Goal: Communication & Community: Answer question/provide support

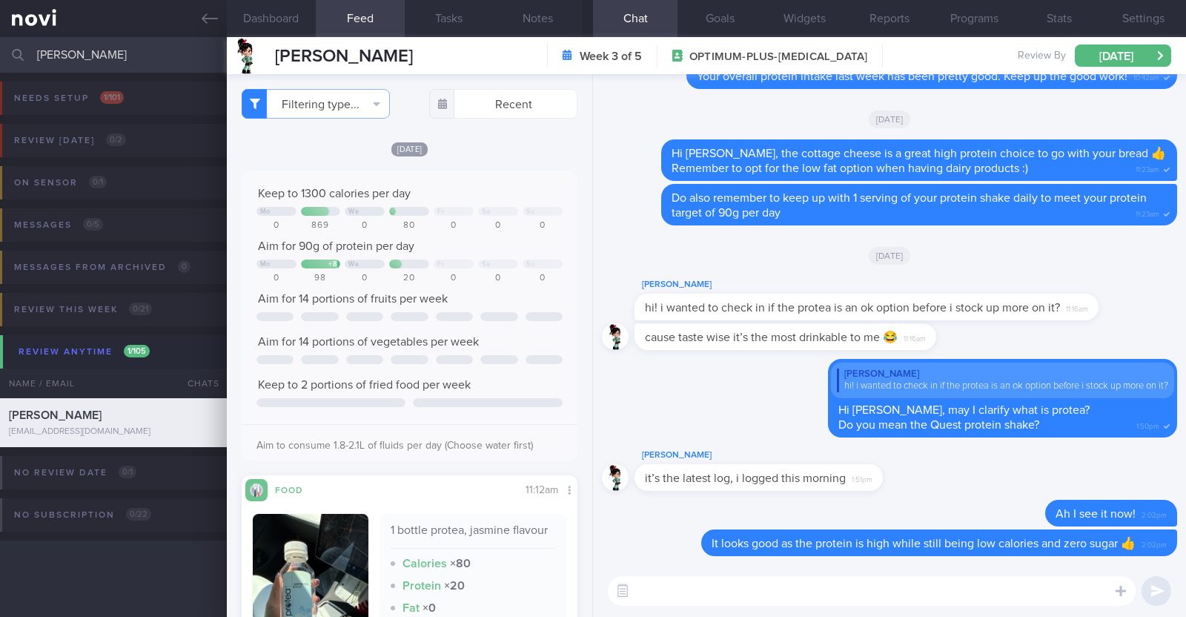
select select "9"
drag, startPoint x: 91, startPoint y: 50, endPoint x: 0, endPoint y: 43, distance: 91.5
click at [0, 43] on input "[PERSON_NAME]" at bounding box center [593, 55] width 1186 height 36
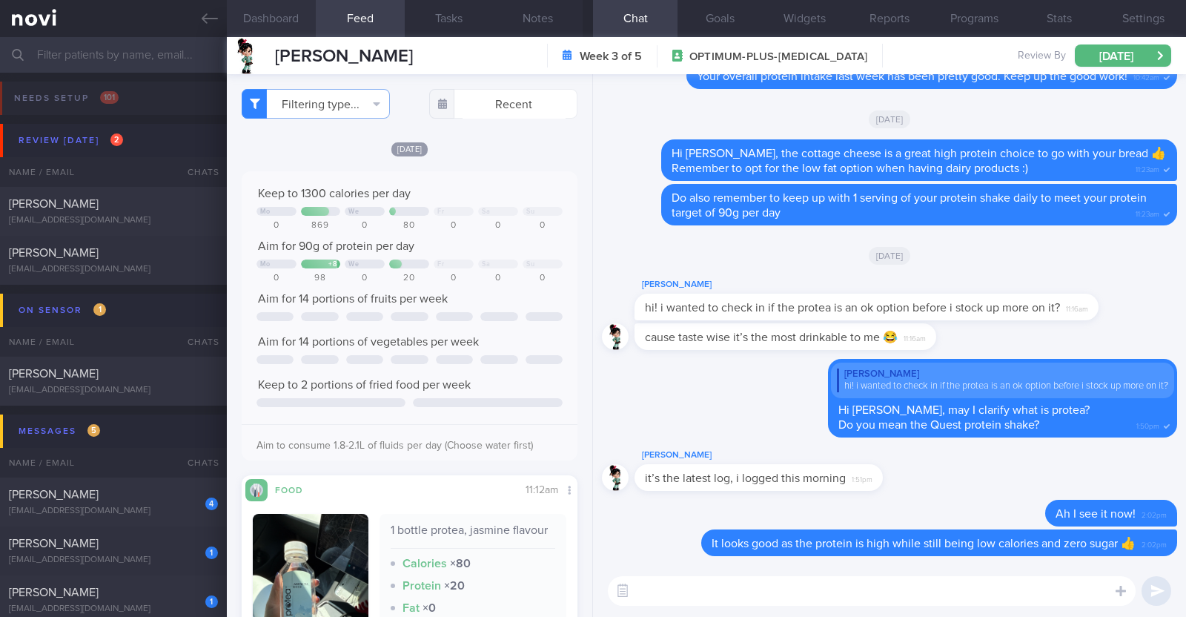
scroll to position [-30, 0]
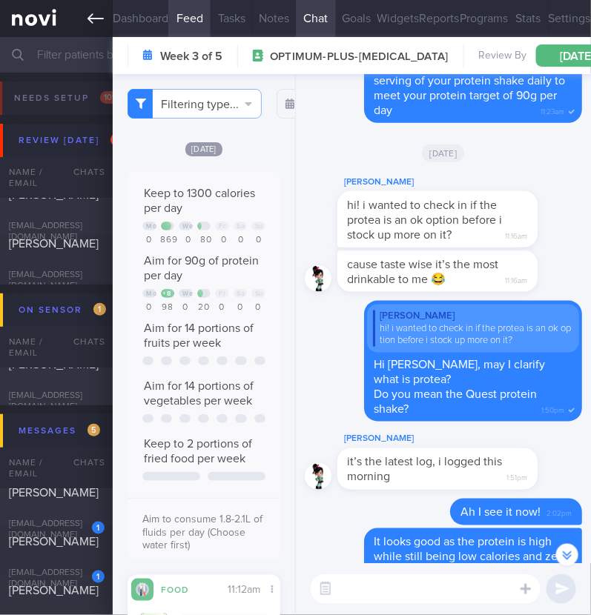
click at [104, 20] on link at bounding box center [56, 18] width 113 height 37
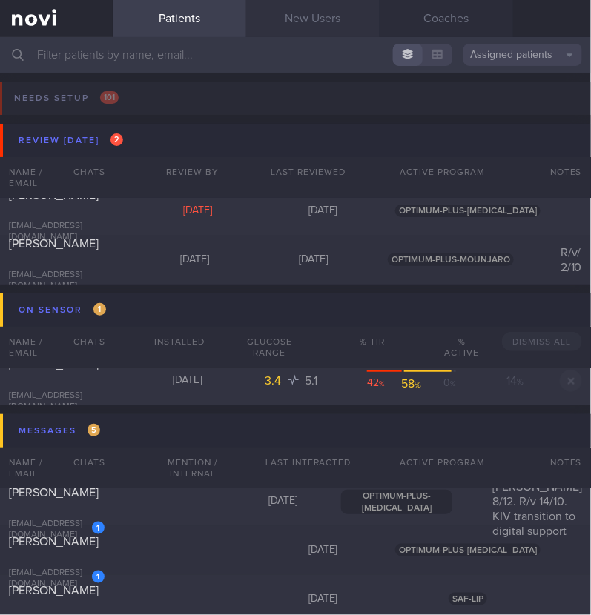
click at [296, 20] on link "New Users" at bounding box center [312, 18] width 133 height 37
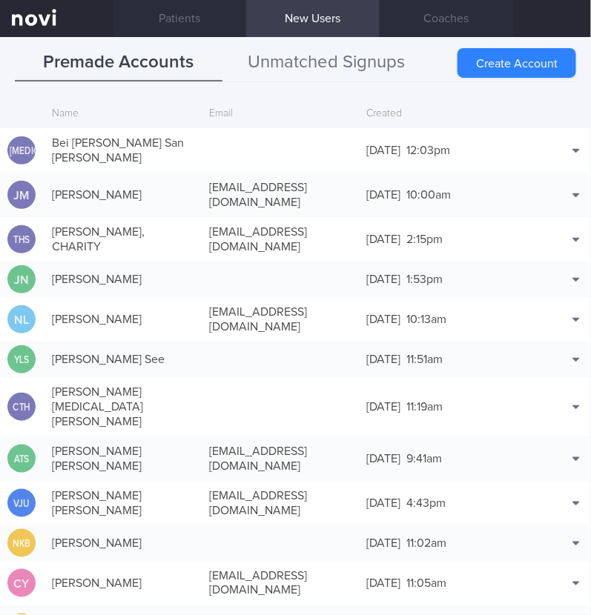
click at [390, 66] on button "Unmatched Signups" at bounding box center [326, 62] width 208 height 37
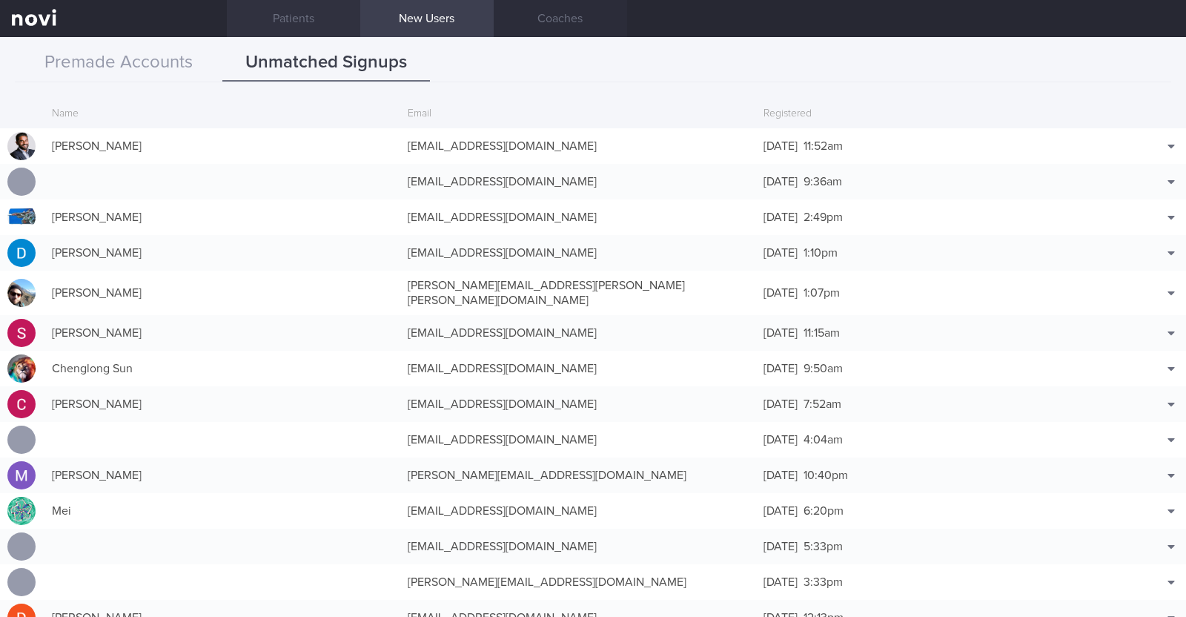
click at [327, 16] on link "Patients" at bounding box center [293, 18] width 133 height 37
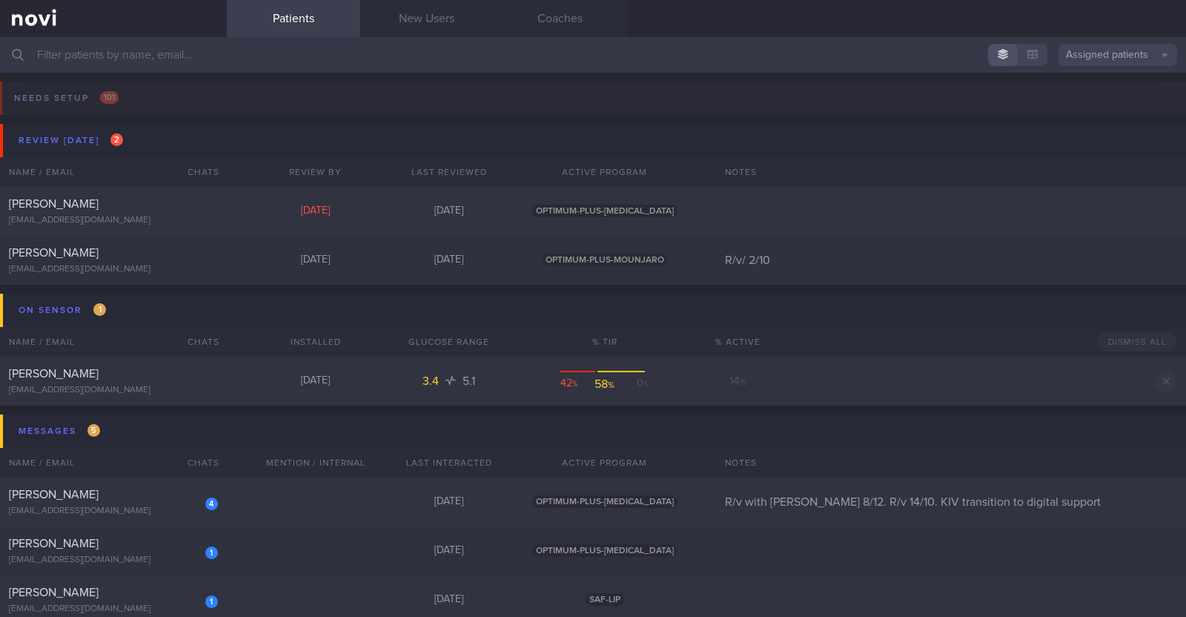
click at [348, 64] on input "text" at bounding box center [593, 55] width 1186 height 36
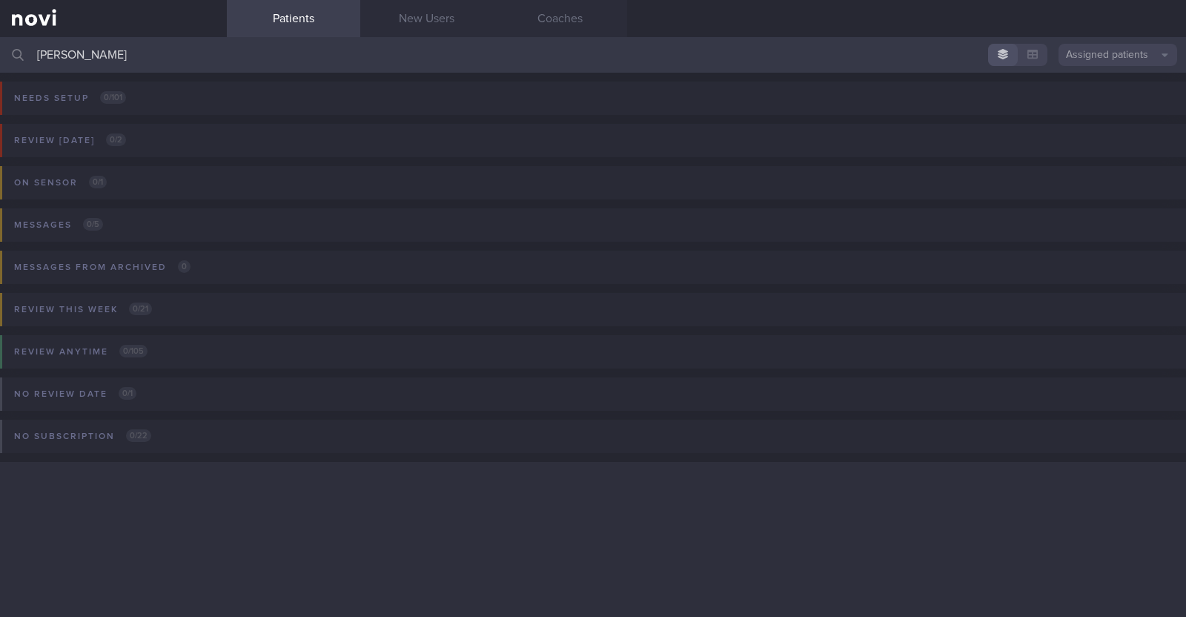
type input "[PERSON_NAME]"
click at [1128, 56] on button "Assigned patients" at bounding box center [1118, 55] width 119 height 22
click at [1125, 94] on button "All active patients" at bounding box center [1118, 102] width 119 height 22
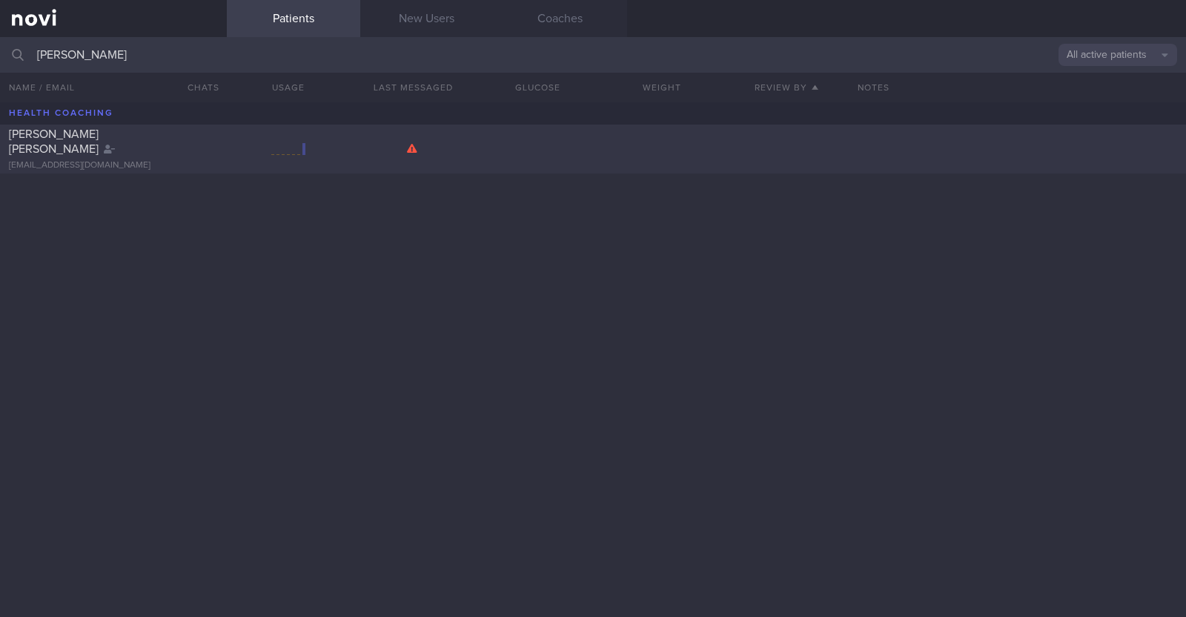
click at [141, 147] on div "FRANCES JOY MENDENILLA MARQUEZ" at bounding box center [111, 142] width 205 height 30
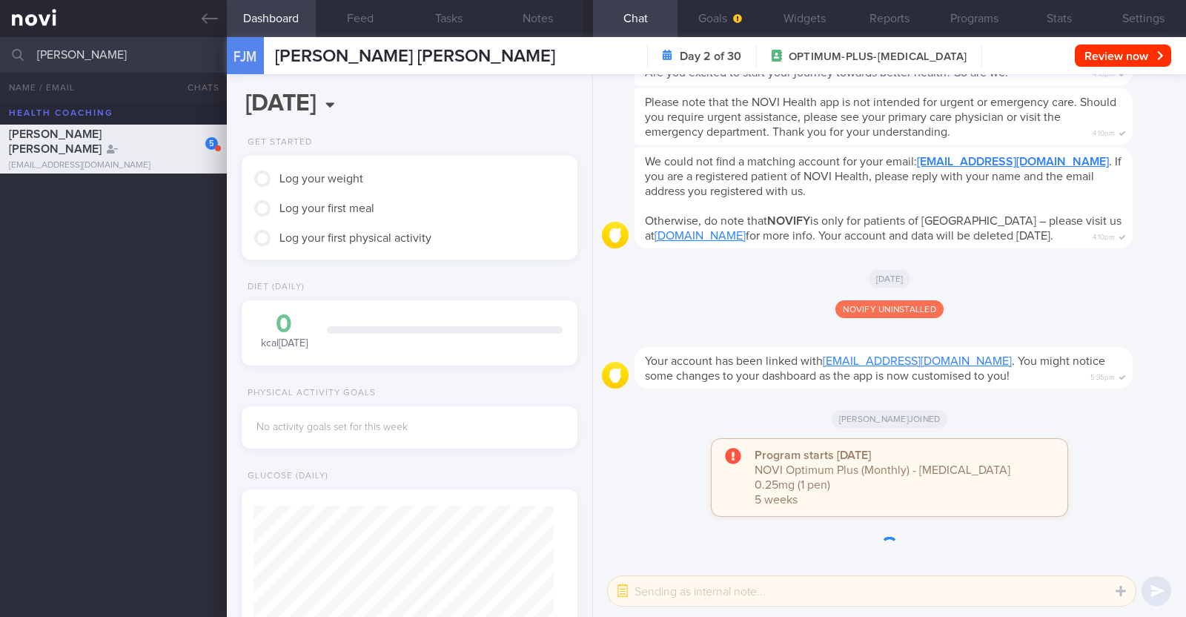
scroll to position [-261, 0]
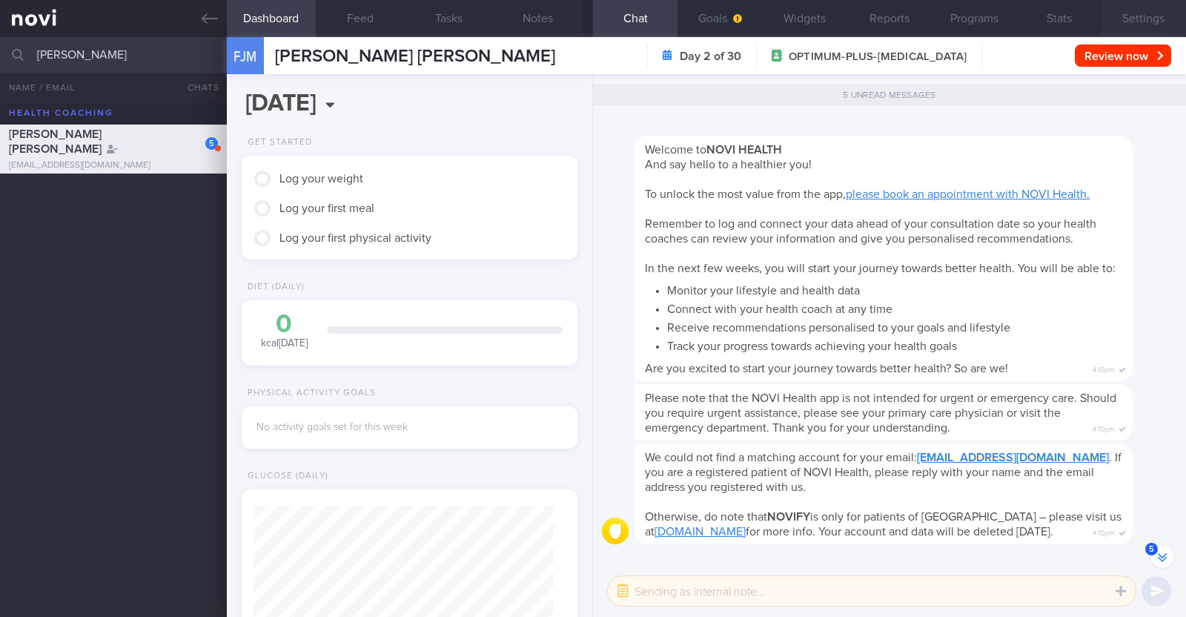
click at [1156, 21] on button "Settings" at bounding box center [1144, 18] width 85 height 37
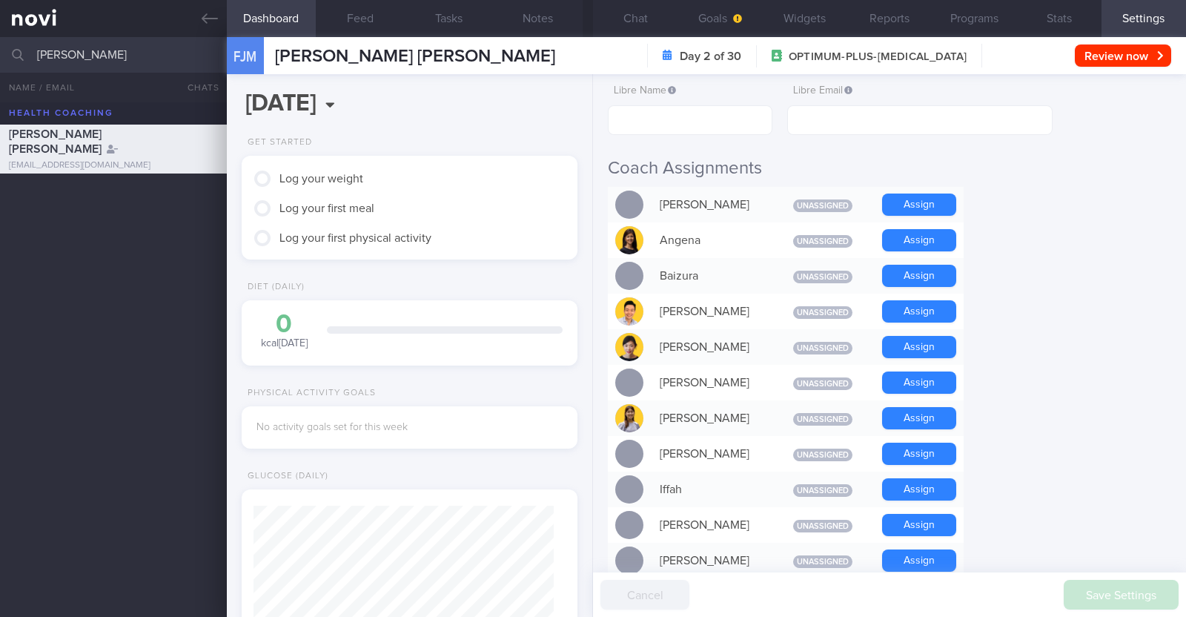
scroll to position [370, 0]
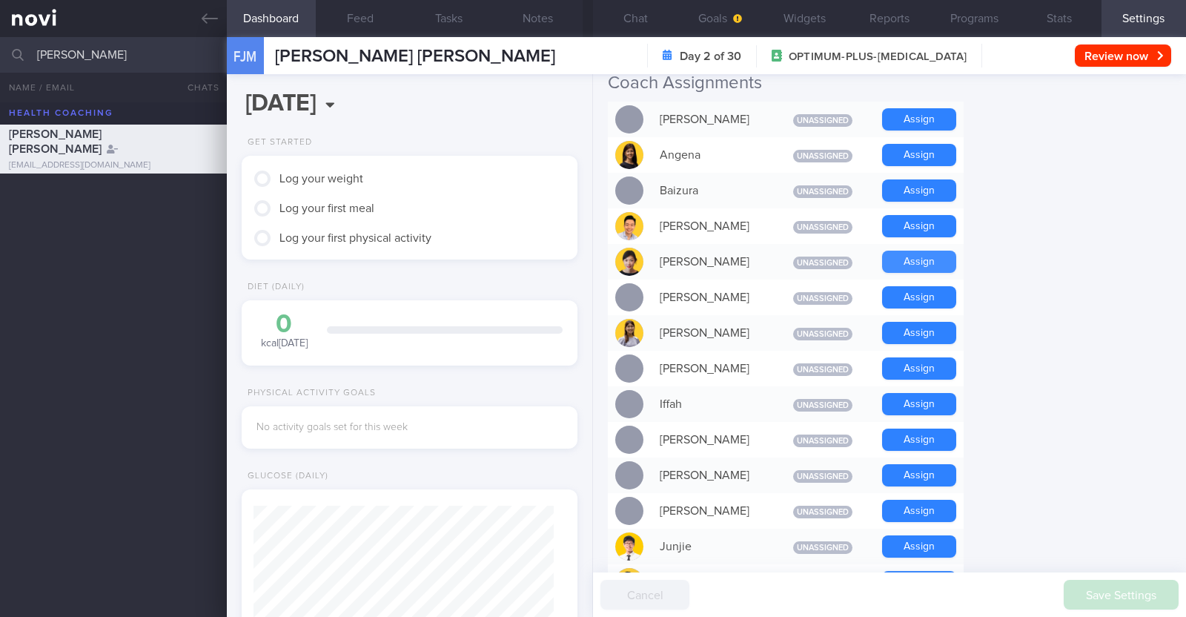
click at [943, 271] on button "Assign" at bounding box center [919, 262] width 74 height 22
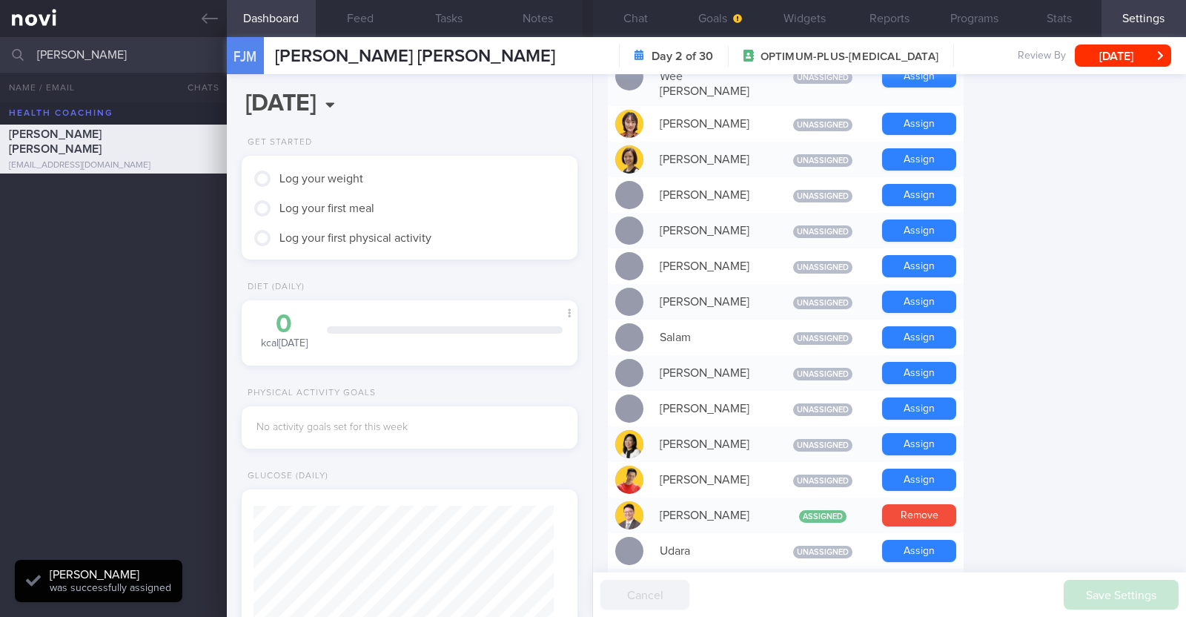
scroll to position [1112, 0]
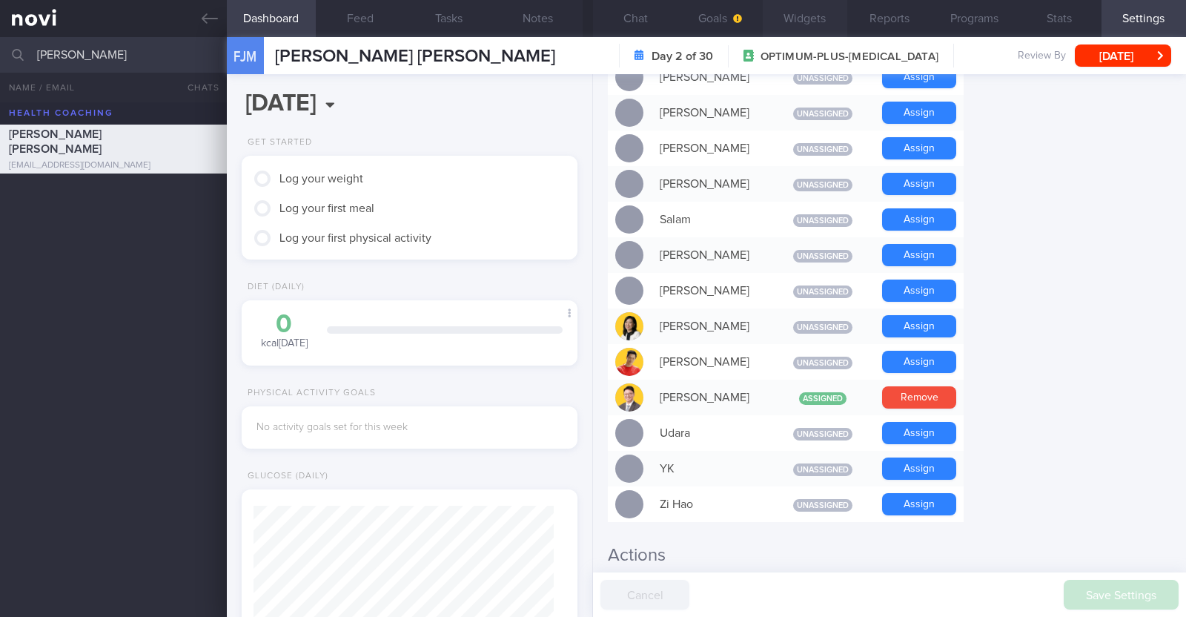
click at [810, 13] on button "Widgets" at bounding box center [805, 18] width 85 height 37
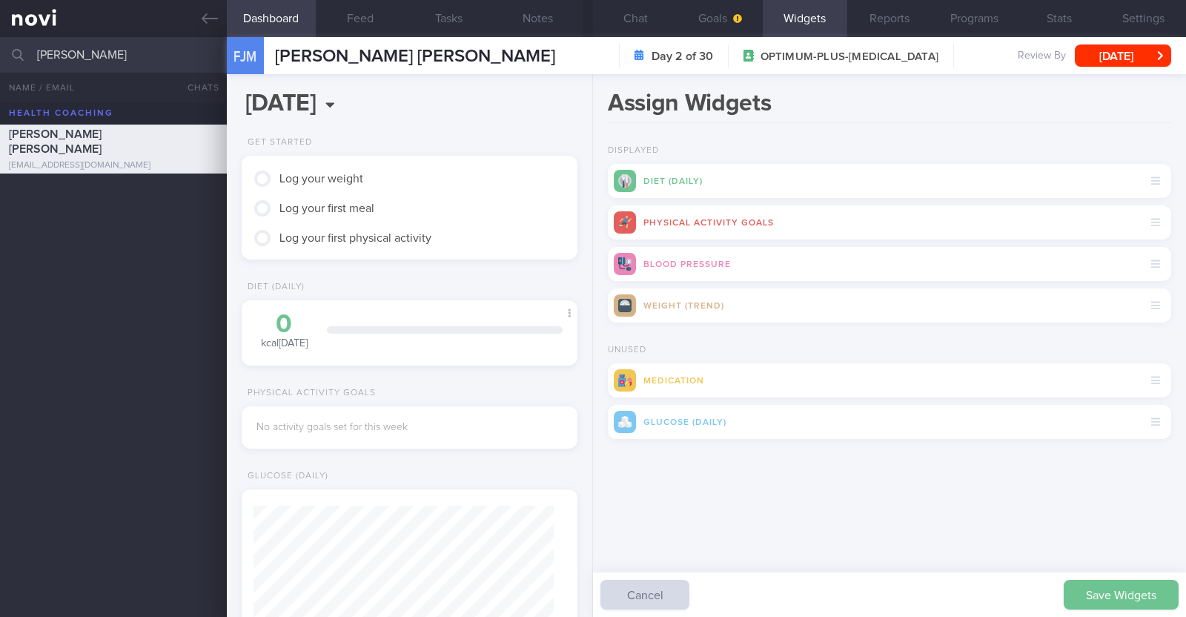
click at [1110, 587] on button "Save Widgets" at bounding box center [1121, 595] width 115 height 30
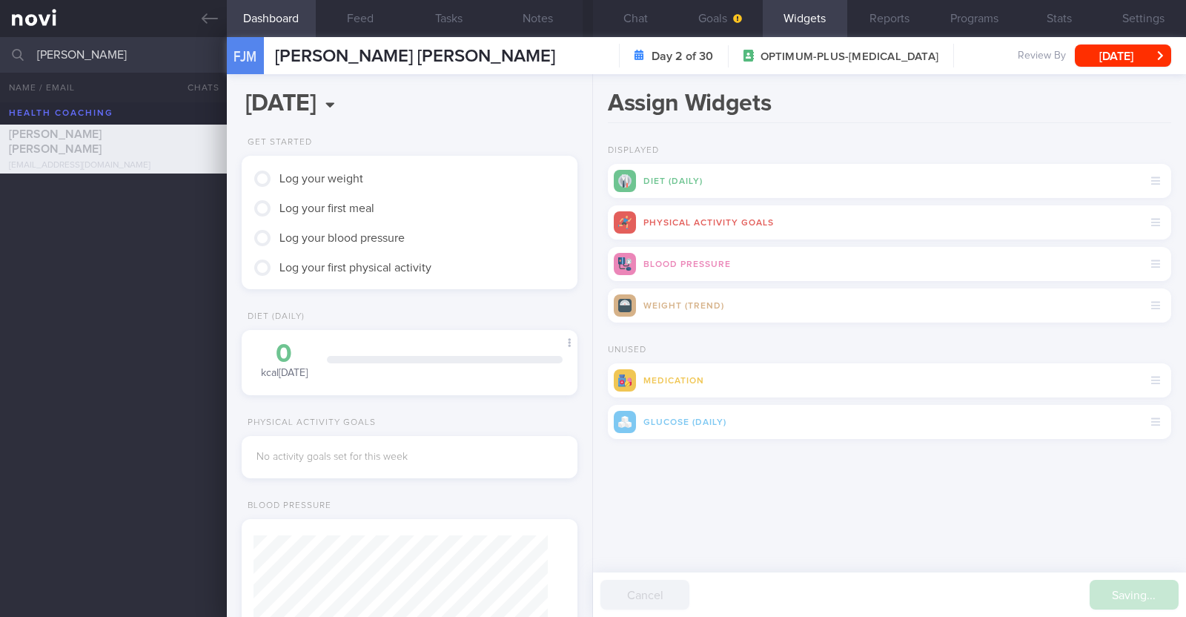
scroll to position [148, 295]
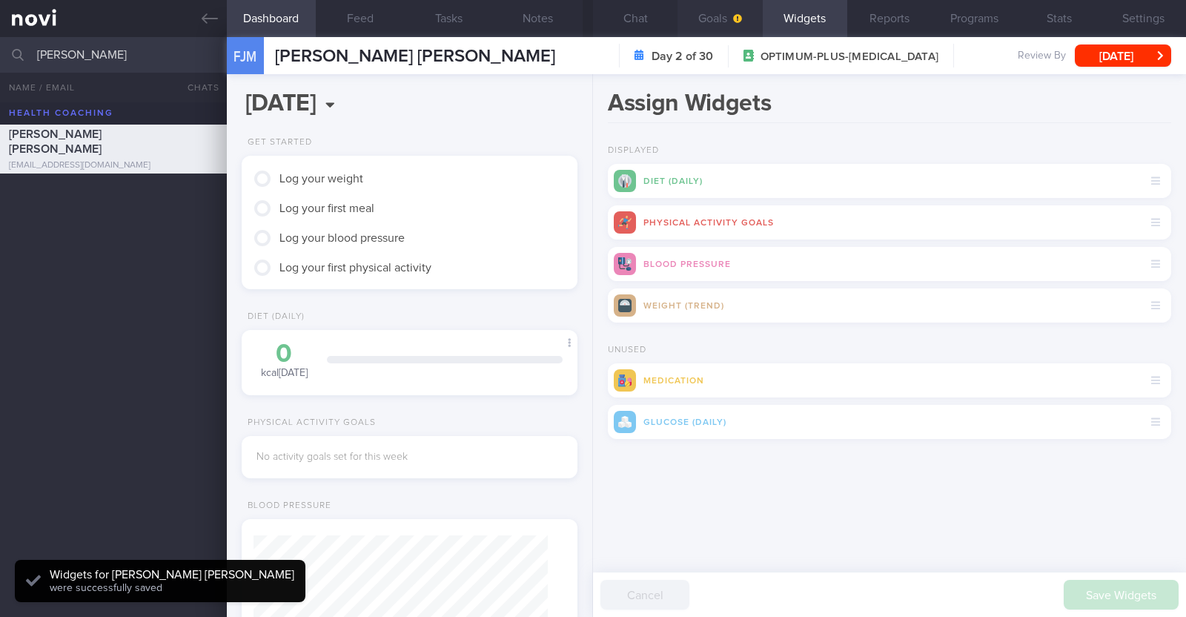
click at [715, 10] on button "Goals" at bounding box center [720, 18] width 85 height 37
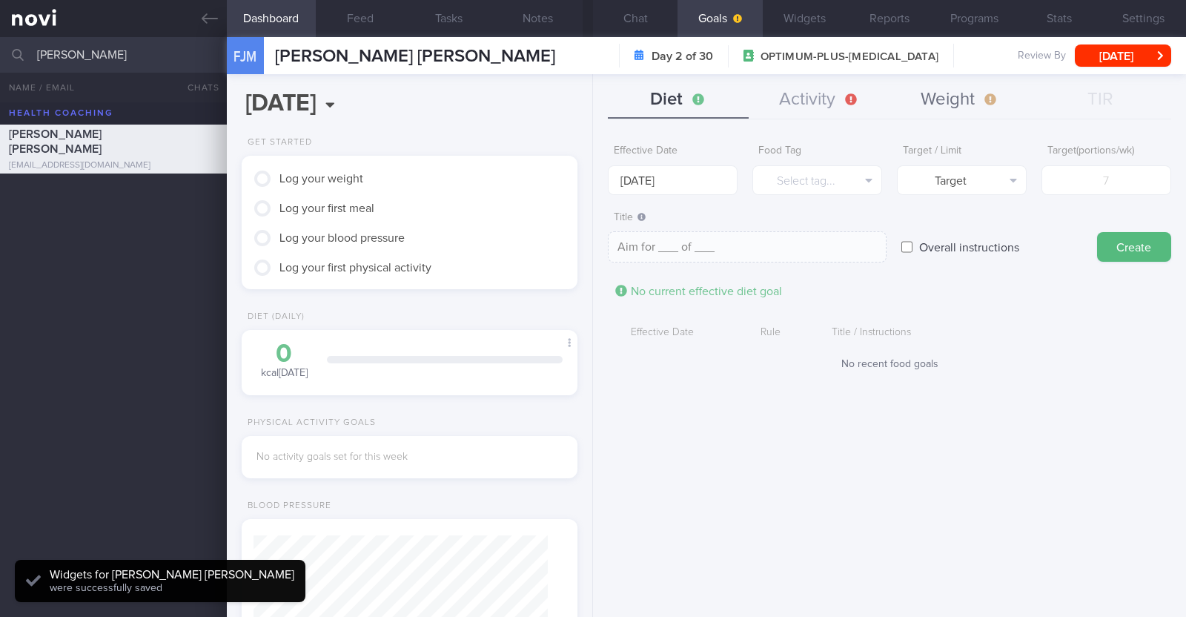
click at [955, 96] on button "Weight" at bounding box center [960, 100] width 141 height 37
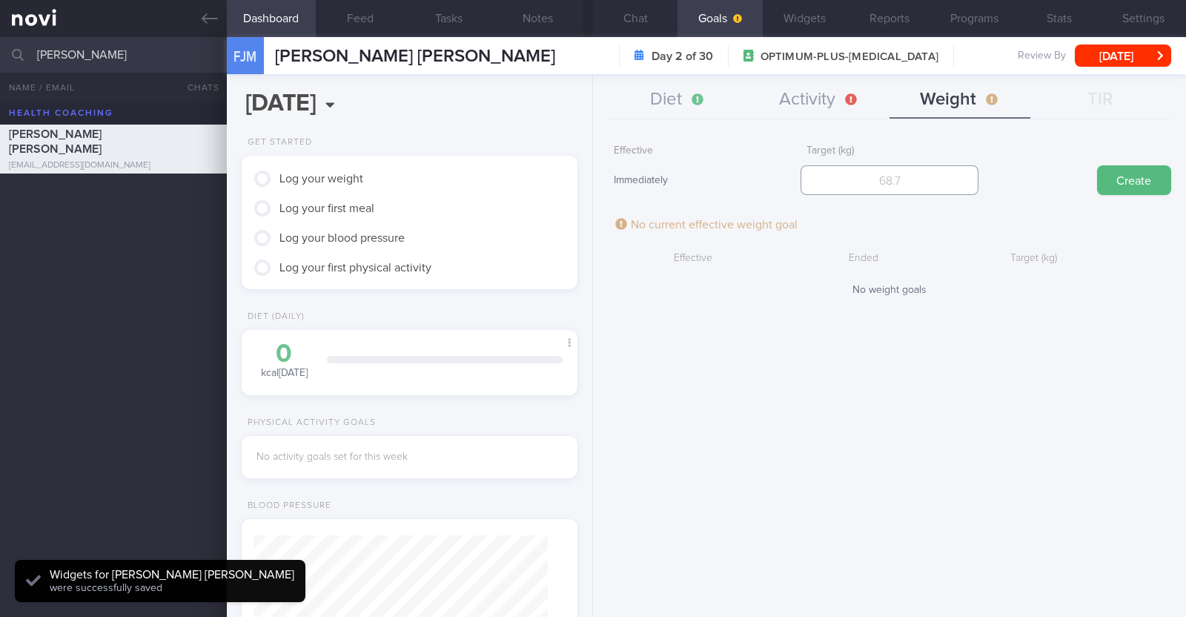
click at [841, 182] on input "number" at bounding box center [890, 180] width 178 height 30
type input "61"
click at [1136, 172] on button "Create" at bounding box center [1134, 180] width 74 height 30
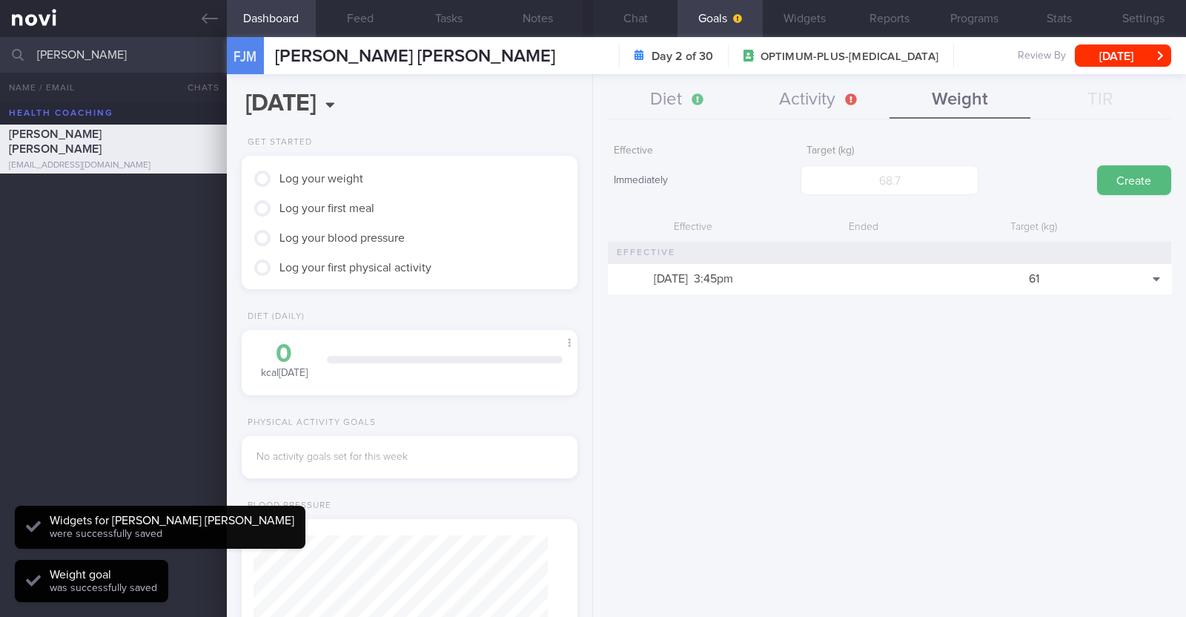
scroll to position [168, 295]
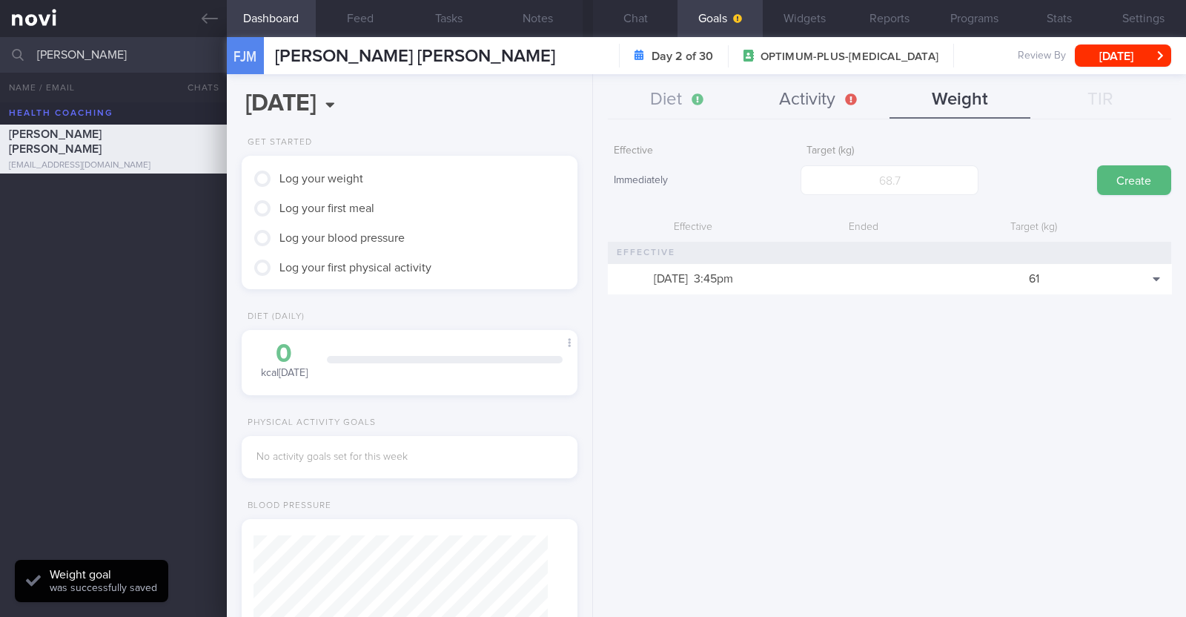
click at [807, 94] on button "Activity" at bounding box center [819, 100] width 141 height 37
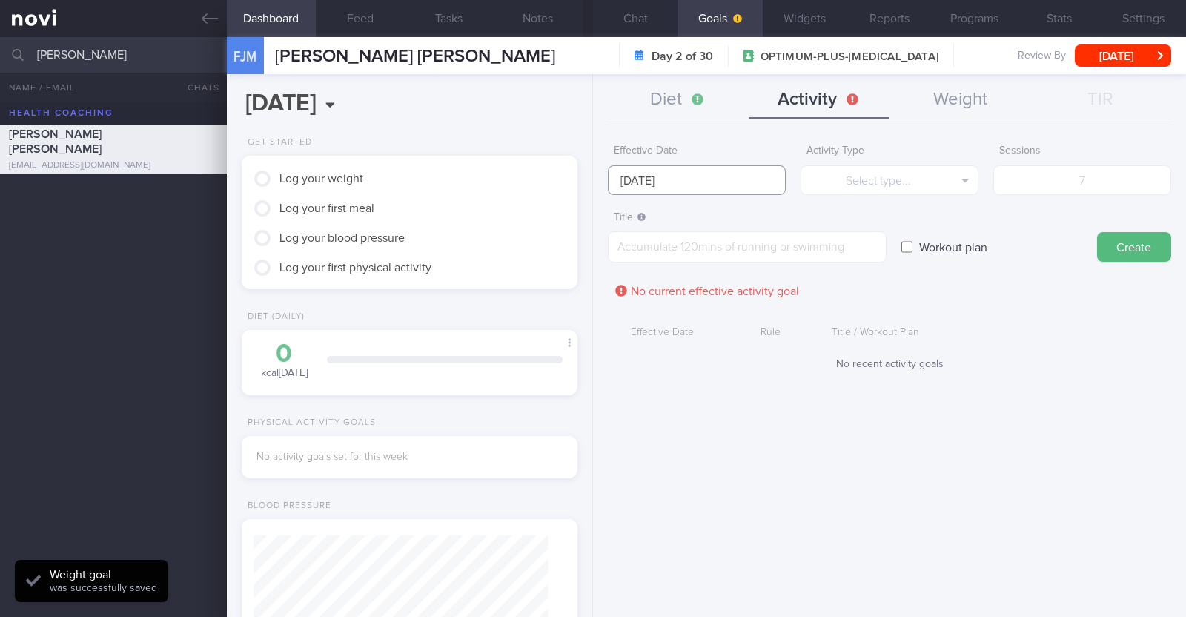
click at [734, 183] on input "[DATE]" at bounding box center [697, 180] width 178 height 30
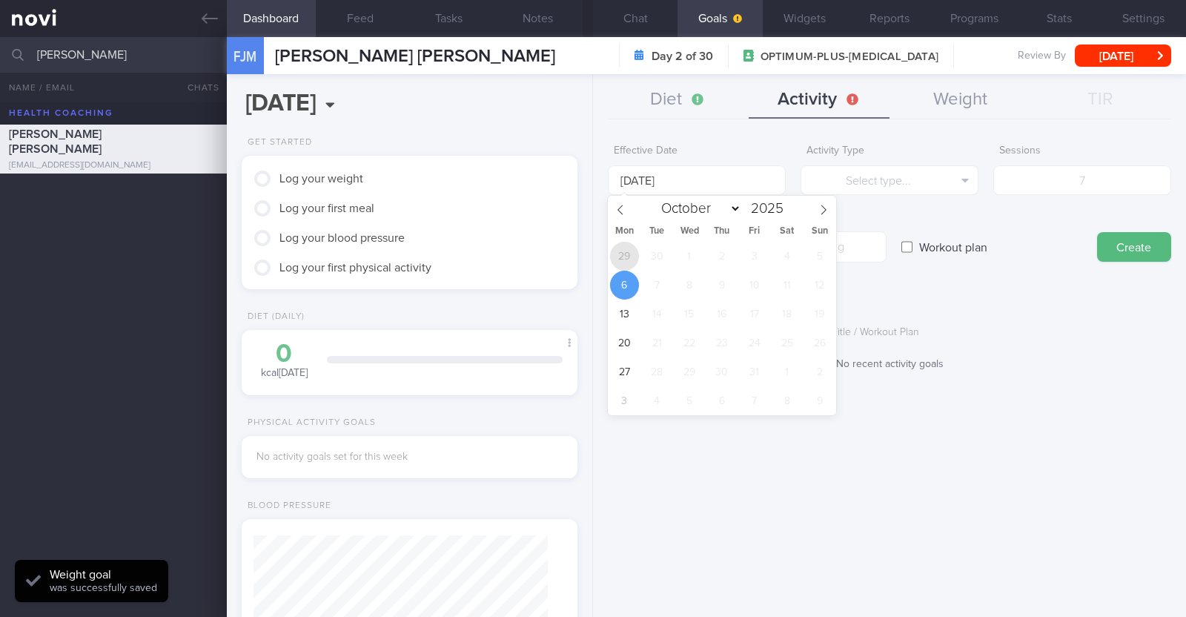
click at [633, 265] on span "29" at bounding box center [624, 256] width 29 height 29
type input "29 Sep 2025"
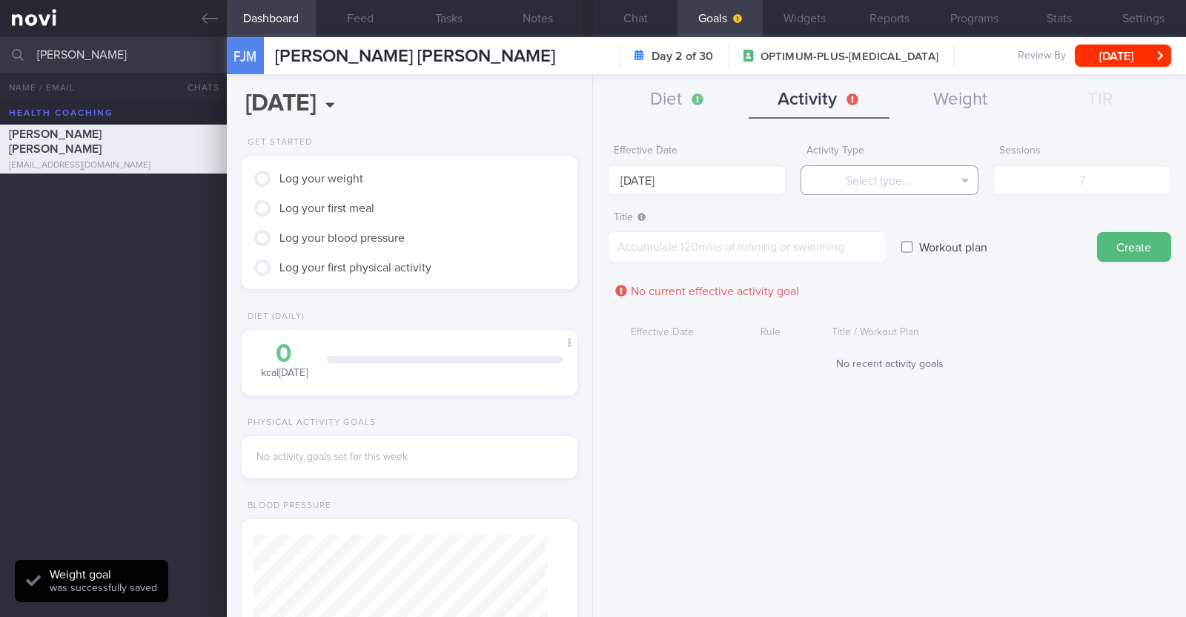
click at [873, 179] on button "Select type..." at bounding box center [890, 180] width 178 height 30
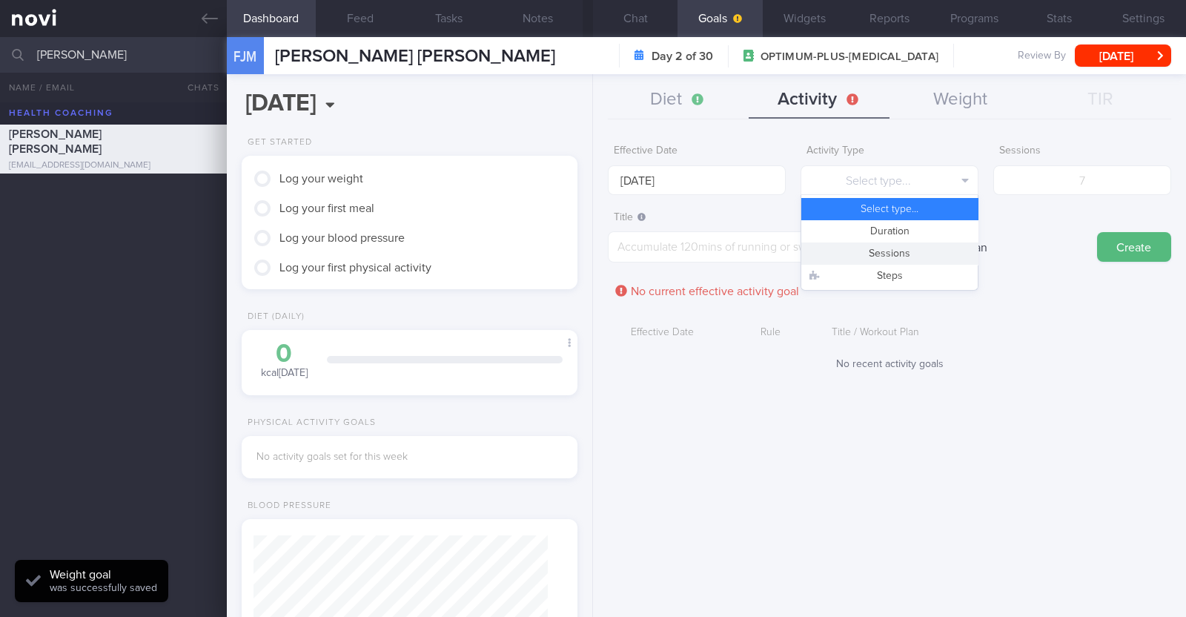
click at [887, 250] on button "Sessions" at bounding box center [889, 253] width 176 height 22
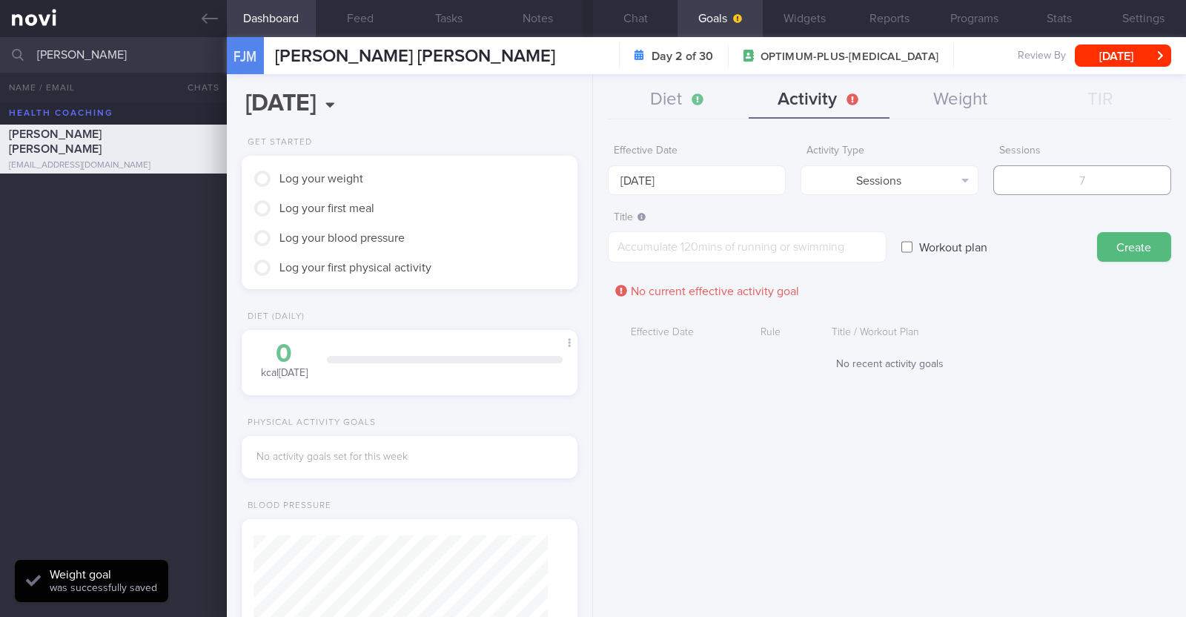
click at [1097, 188] on input "number" at bounding box center [1082, 180] width 178 height 30
type input "2"
click at [701, 246] on textarea at bounding box center [747, 246] width 279 height 31
paste textarea "Aim to do 2x strength training sessions per week. Body weight training - [Exerc…"
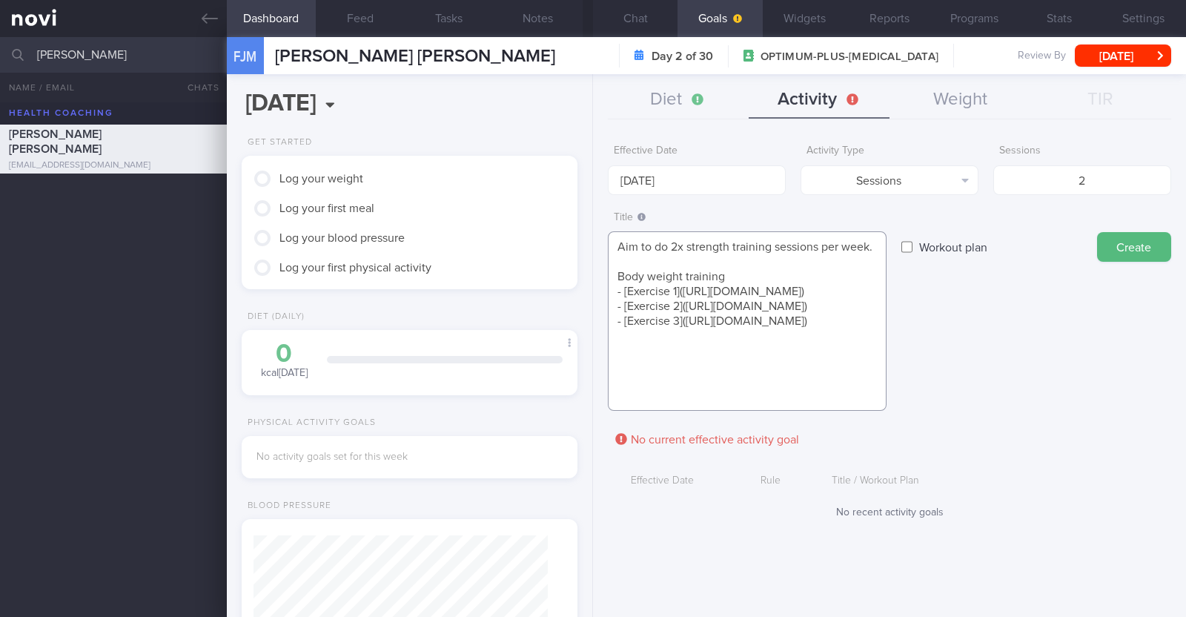
scroll to position [15, 0]
type textarea "Aim to do 2x strength training sessions per week. Body weight training - [Exerc…"
click at [1149, 242] on button "Create" at bounding box center [1134, 247] width 74 height 30
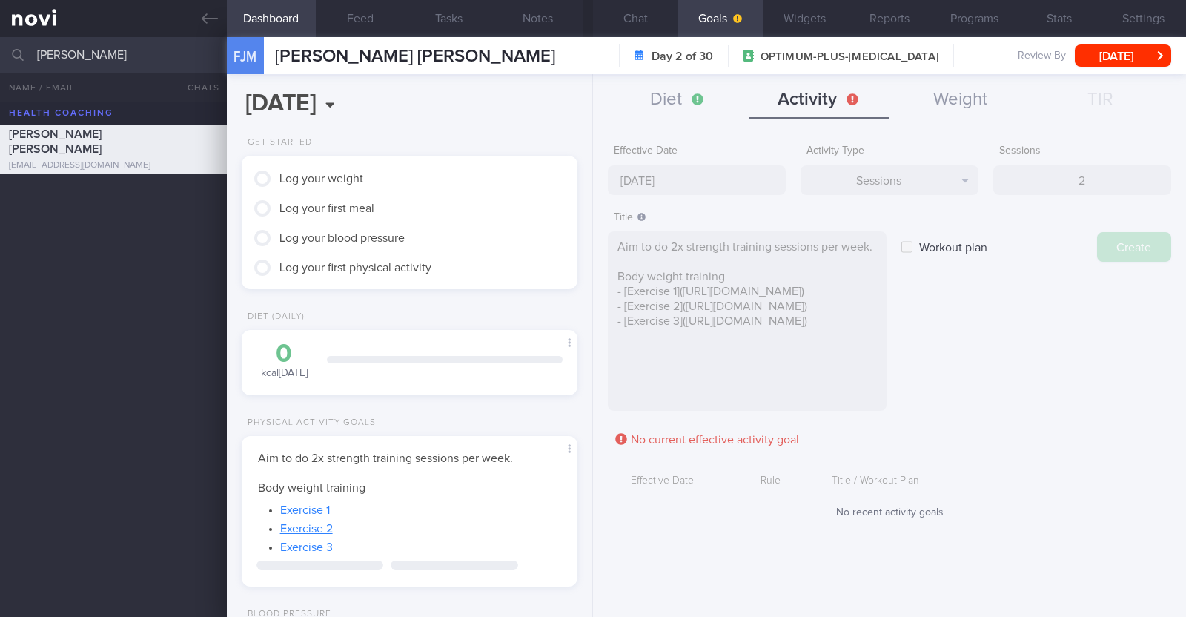
type input "[DATE]"
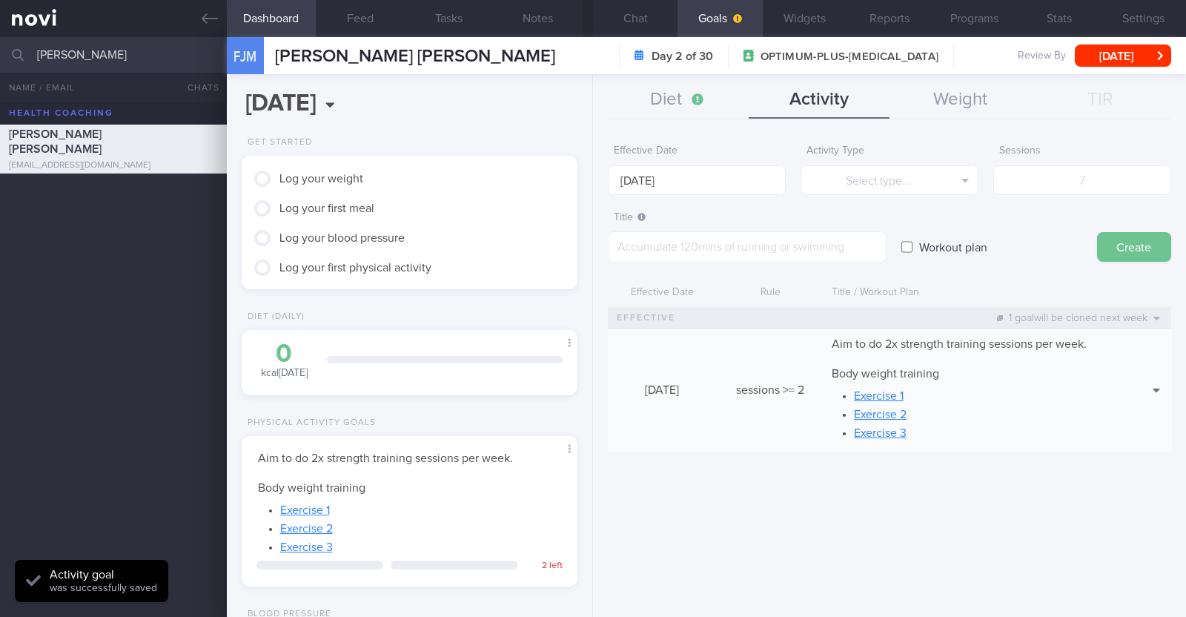
scroll to position [0, 0]
click at [672, 105] on button "Diet" at bounding box center [678, 100] width 141 height 37
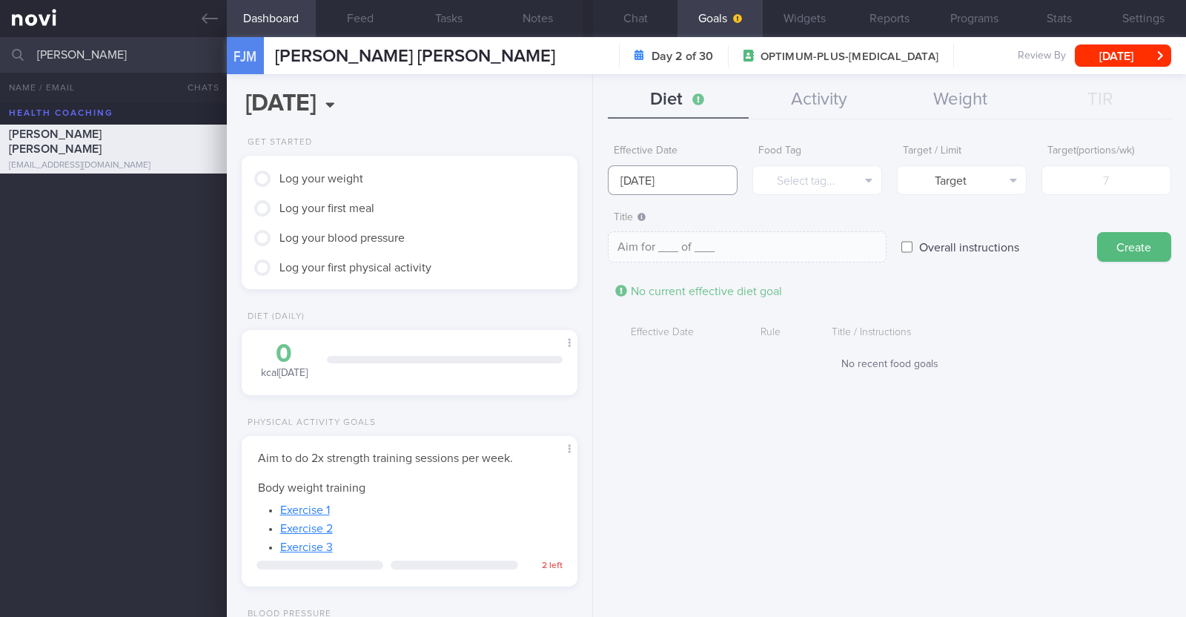
click at [687, 176] on input "[DATE]" at bounding box center [673, 180] width 130 height 30
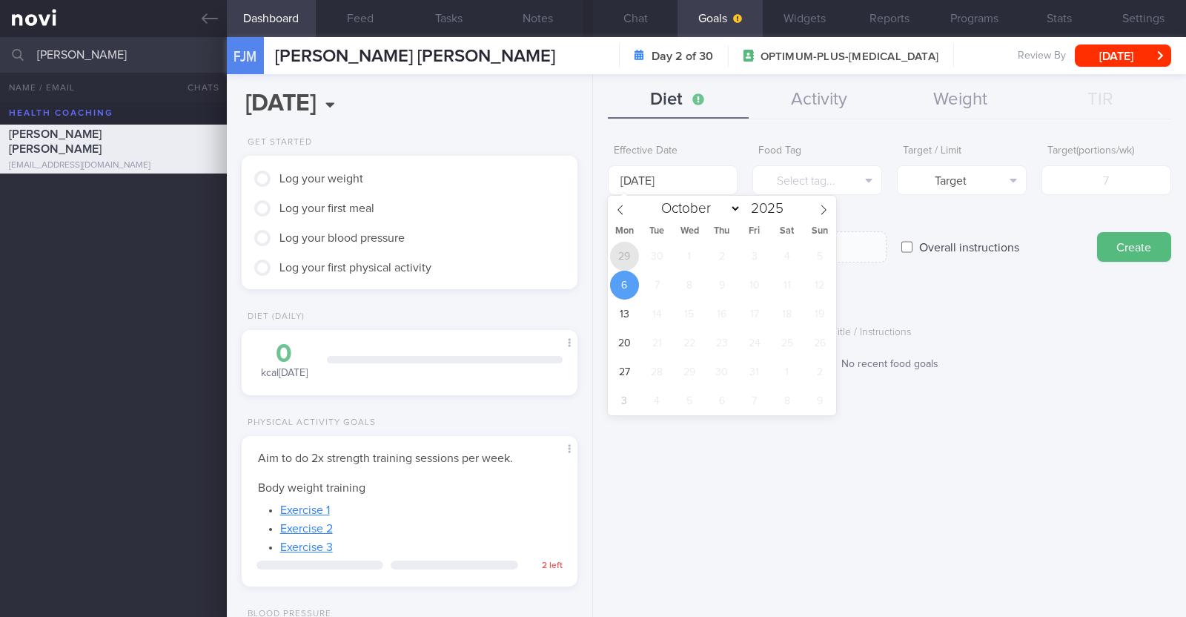
click at [621, 255] on span "29" at bounding box center [624, 256] width 29 height 29
type input "29 Sep 2025"
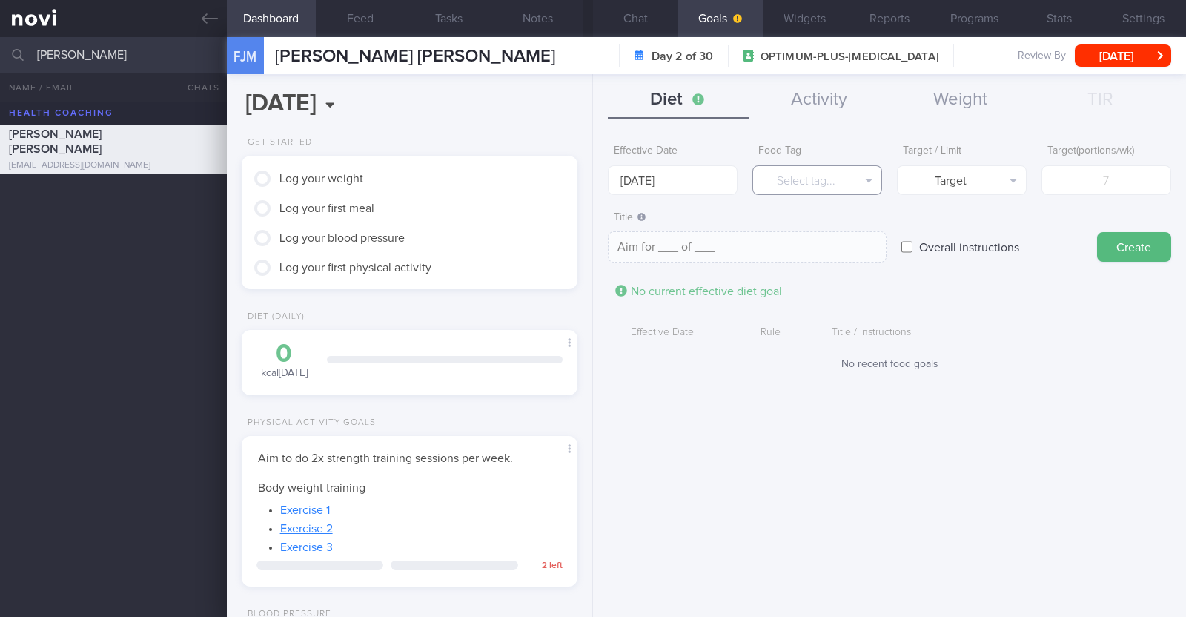
click at [777, 179] on button "Select tag..." at bounding box center [817, 180] width 130 height 30
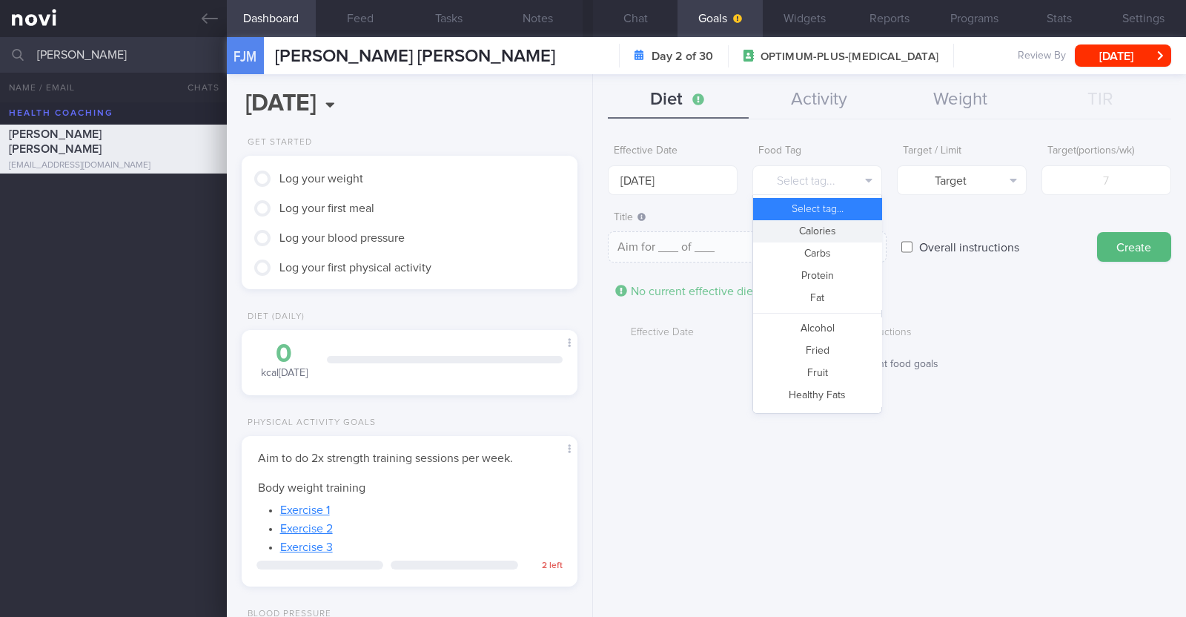
click at [787, 226] on button "Calories" at bounding box center [817, 231] width 128 height 22
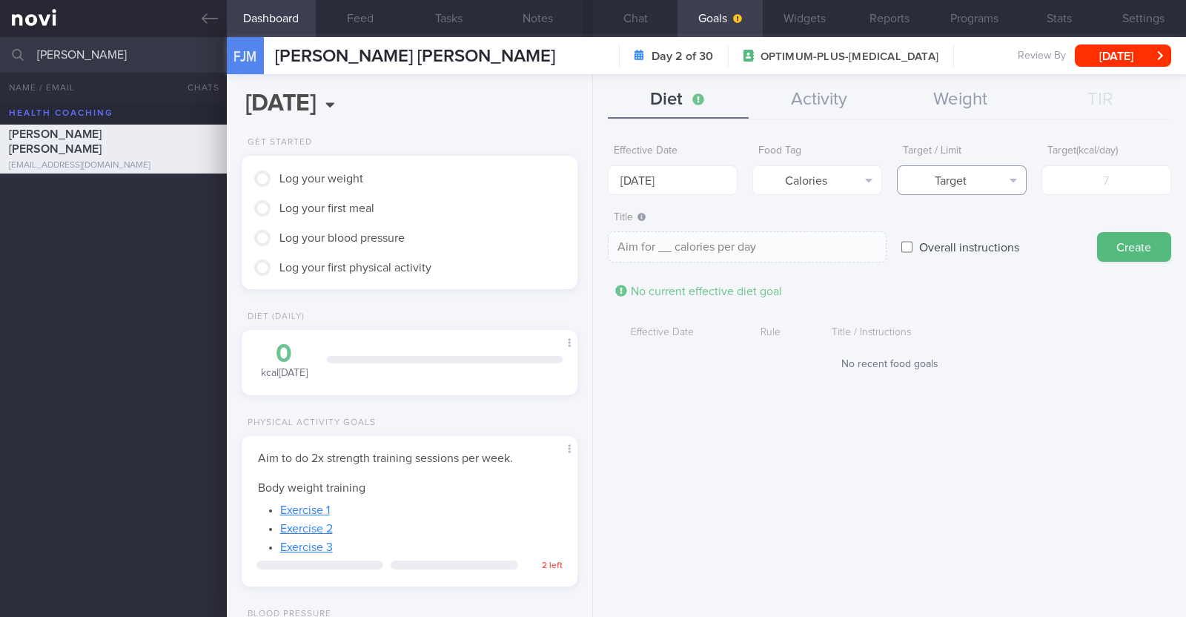
click at [915, 179] on button "Target" at bounding box center [962, 180] width 130 height 30
click at [923, 221] on button "Limit" at bounding box center [962, 231] width 128 height 22
type textarea "Keep to __ calories per day"
click at [1086, 173] on input "number" at bounding box center [1107, 180] width 130 height 30
type input "1"
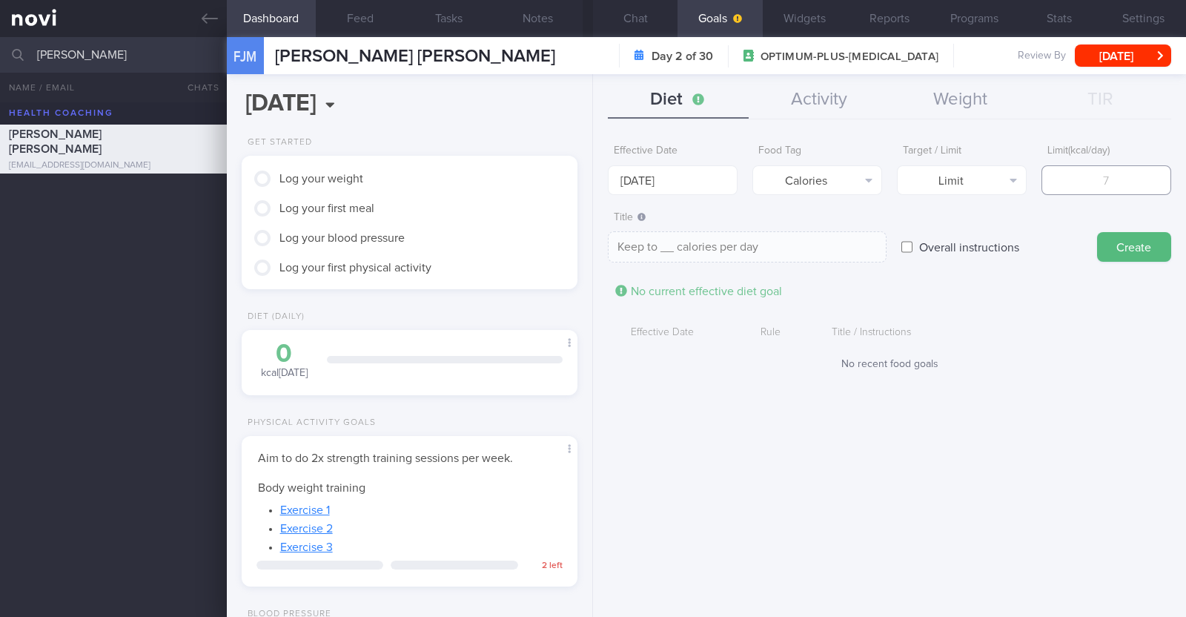
type textarea "Keep to 1 calories per day"
type input "13"
type textarea "Keep to 13 calories per day"
type input "130"
type textarea "Keep to 130 calories per day"
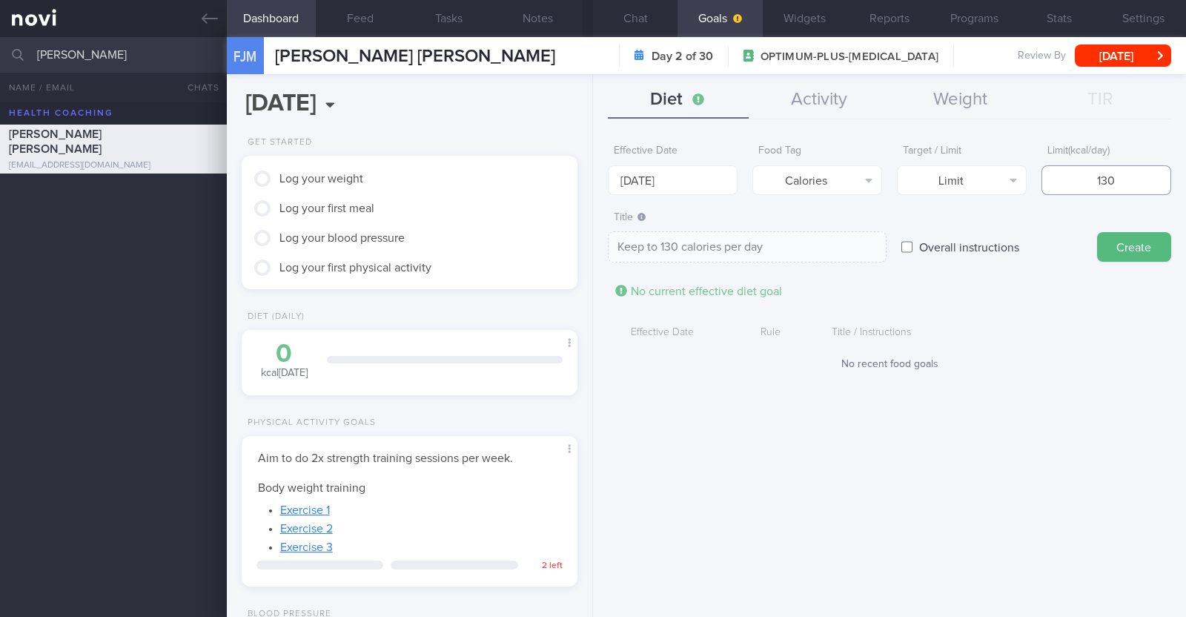
type input "1300"
type textarea "Keep to 1300 calories per day"
type input "1300"
click at [1148, 239] on button "Create" at bounding box center [1134, 247] width 74 height 30
type input "[DATE]"
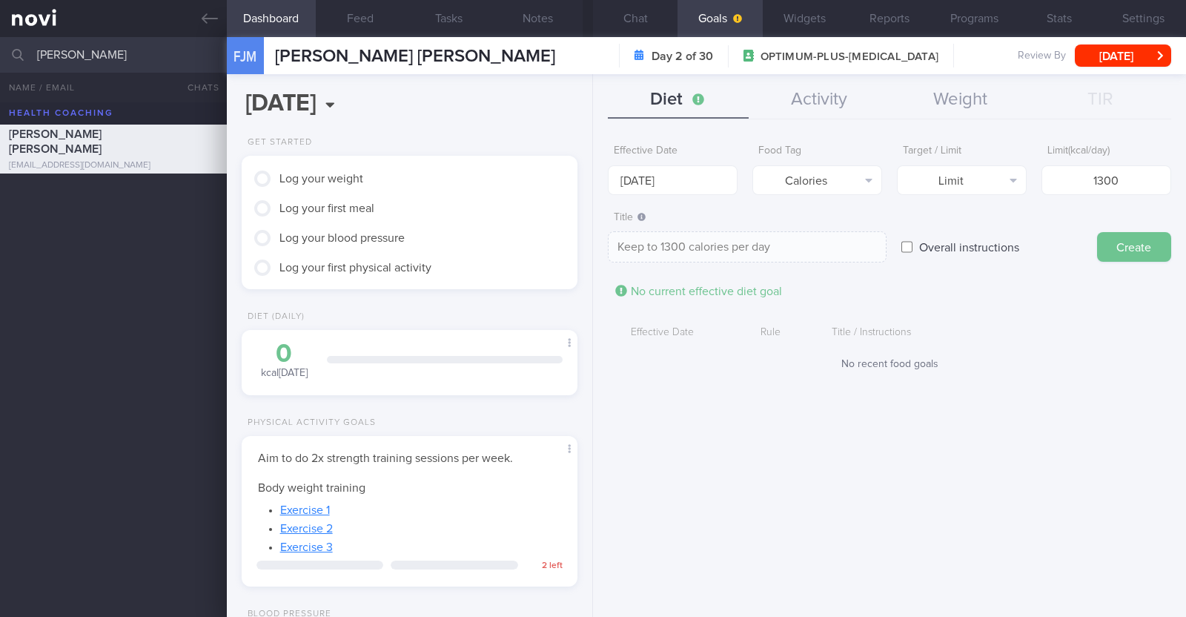
type textarea "Aim for ___ of ___"
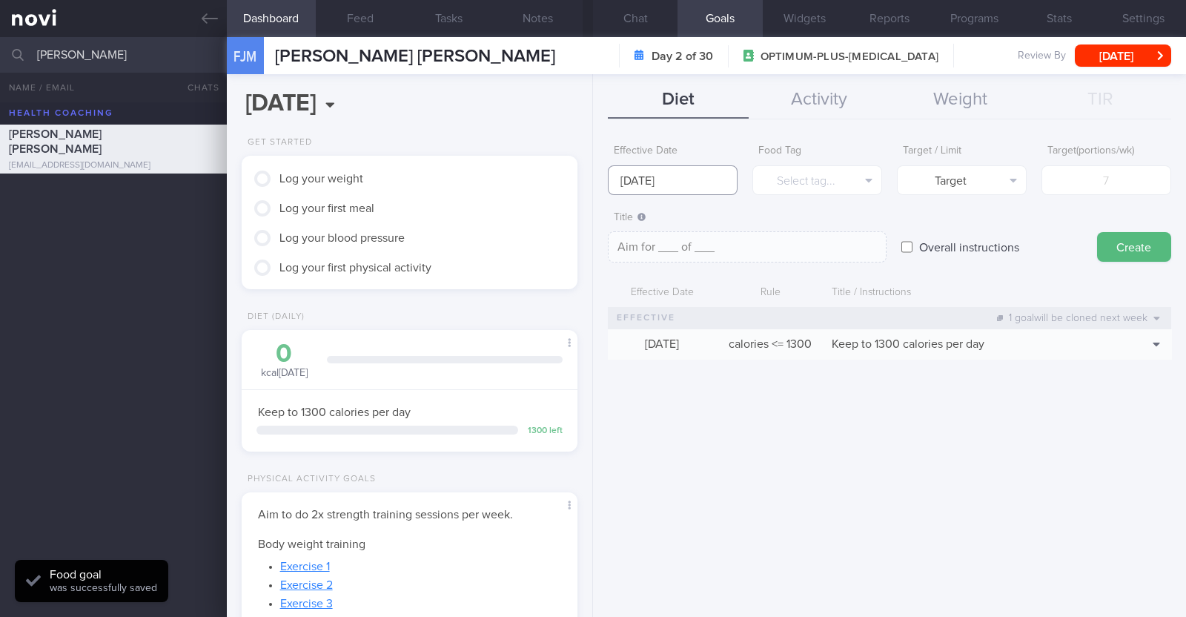
click at [700, 183] on input "[DATE]" at bounding box center [673, 180] width 130 height 30
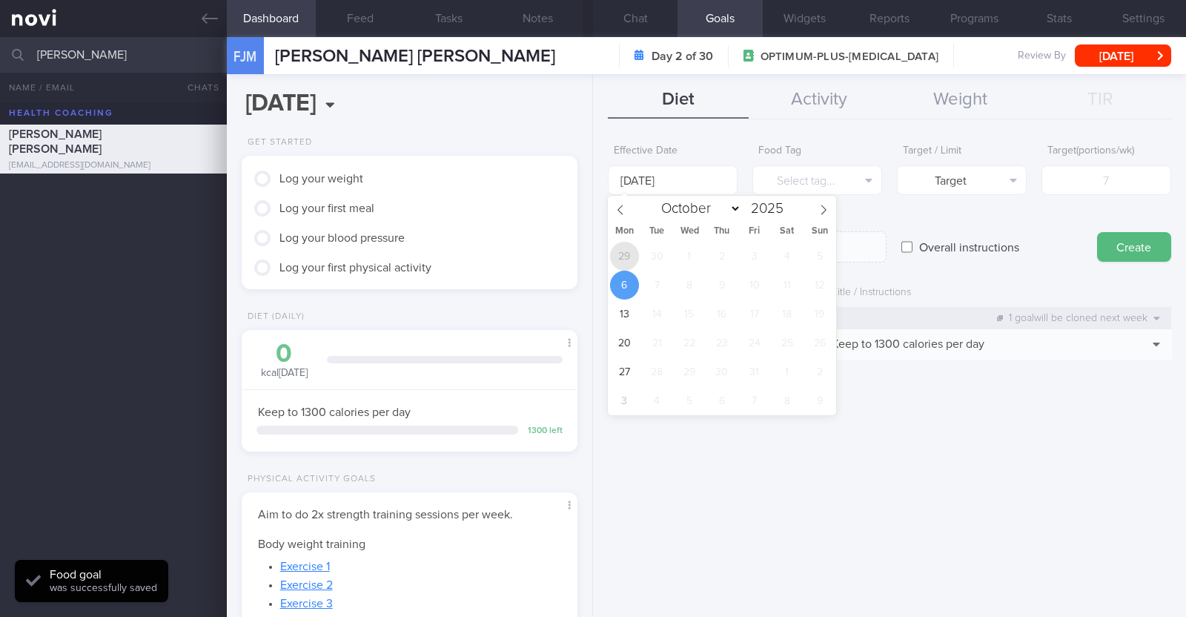
click at [634, 248] on span "29" at bounding box center [624, 256] width 29 height 29
type input "29 Sep 2025"
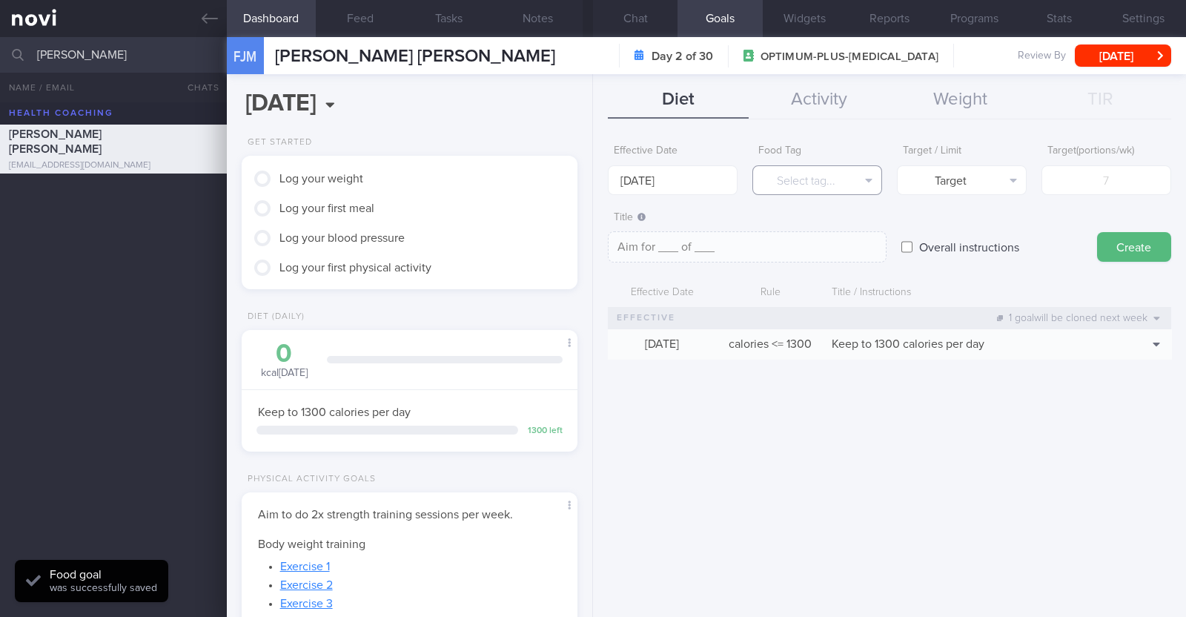
click at [793, 182] on button "Select tag..." at bounding box center [817, 180] width 130 height 30
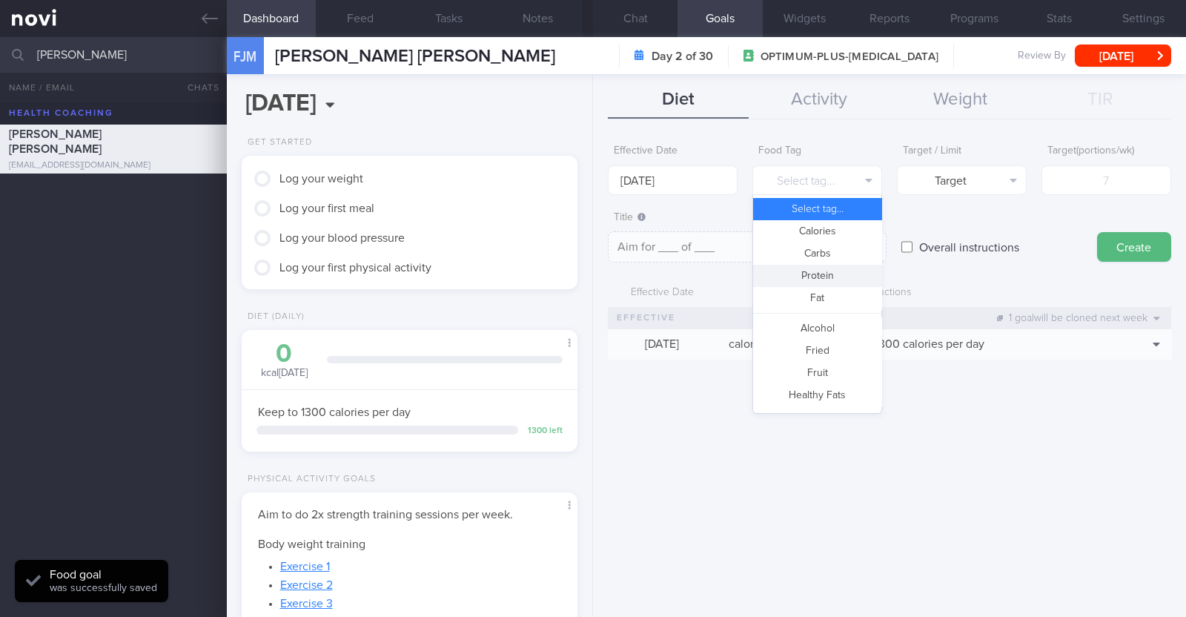
click at [804, 270] on button "Protein" at bounding box center [817, 276] width 128 height 22
type textarea "Aim for __g of protein per day"
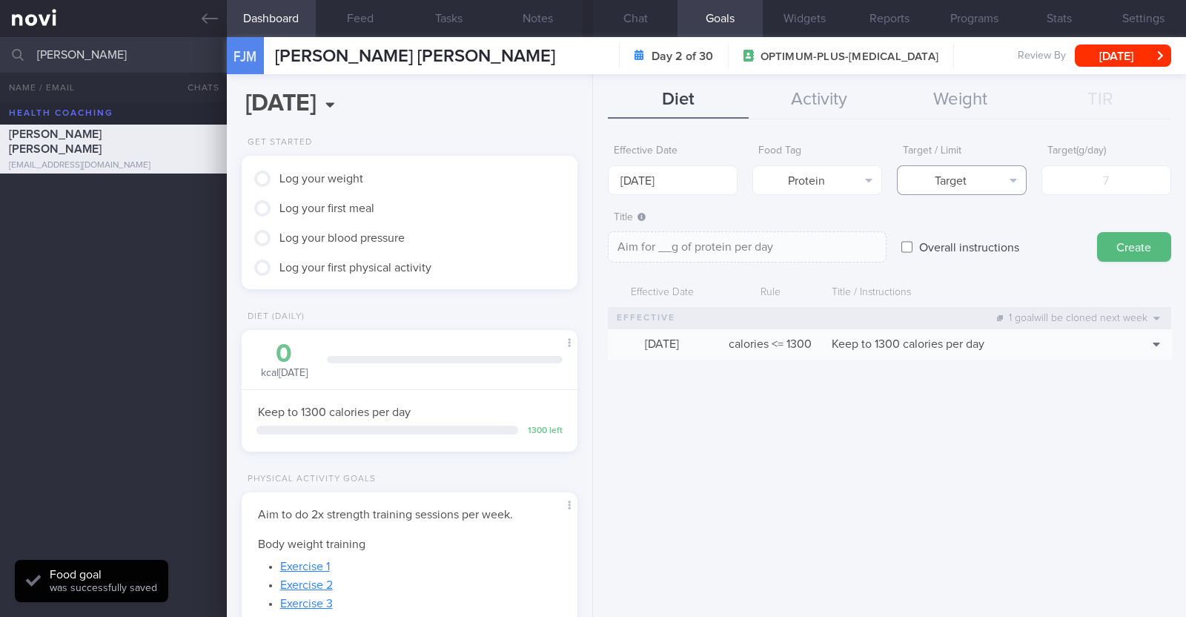
click at [935, 183] on button "Target" at bounding box center [962, 180] width 130 height 30
click at [1091, 176] on input "number" at bounding box center [1107, 180] width 130 height 30
type input "7"
type textarea "Aim for 7g of protein per day"
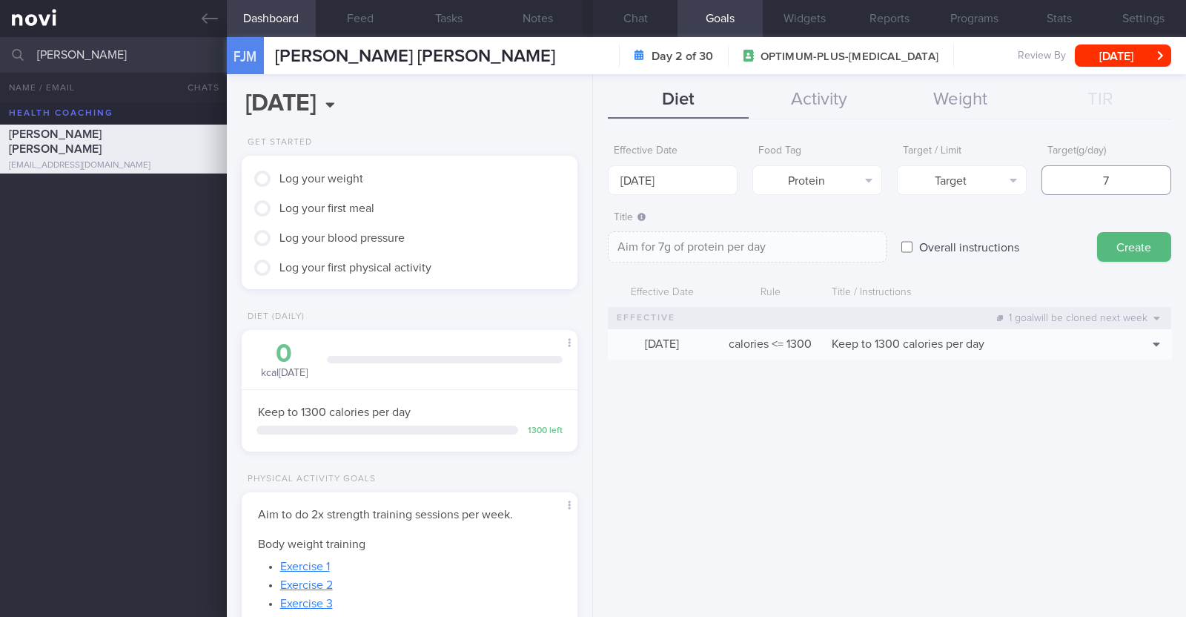
type input "70"
type textarea "Aim for 70g of protein per day"
type input "70"
click at [1111, 246] on button "Create" at bounding box center [1134, 247] width 74 height 30
type input "[DATE]"
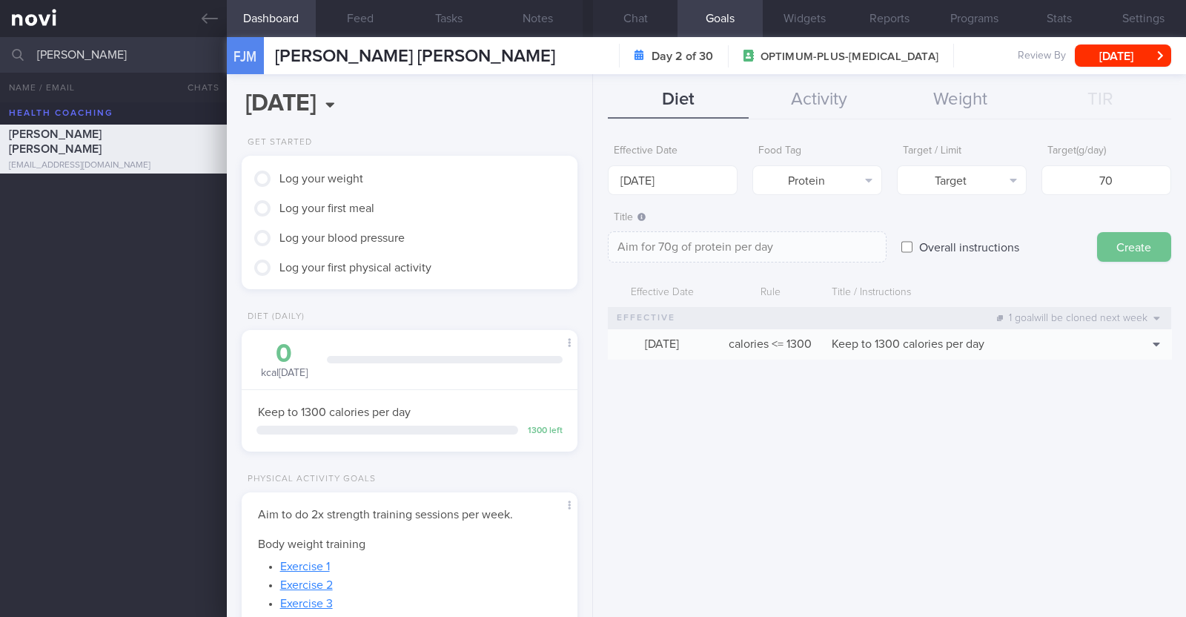
type textarea "Aim for ___ of ___"
select select "9"
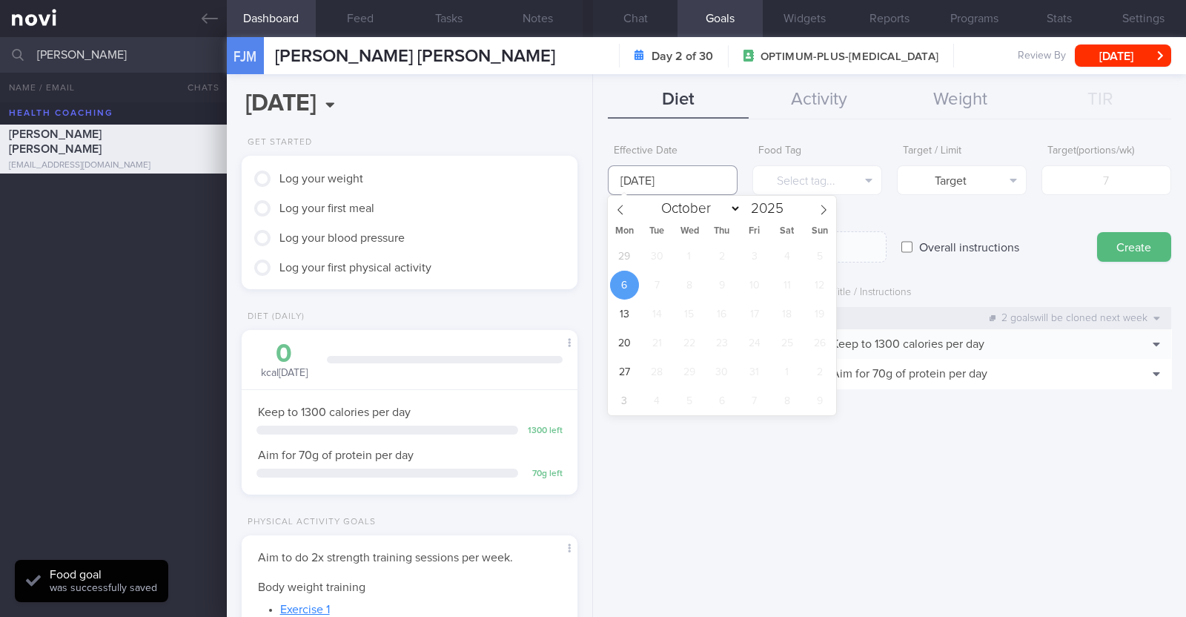
click at [689, 180] on input "[DATE]" at bounding box center [673, 180] width 130 height 30
click at [623, 262] on span "29" at bounding box center [624, 256] width 29 height 29
type input "29 Sep 2025"
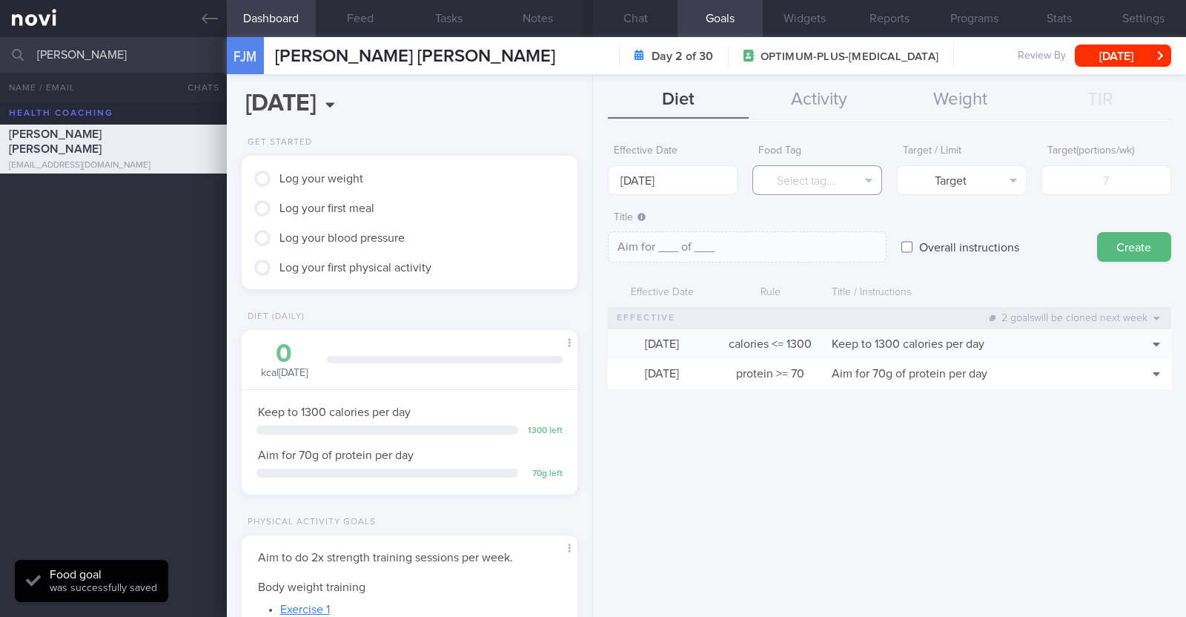
click at [788, 188] on button "Select tag..." at bounding box center [817, 180] width 130 height 30
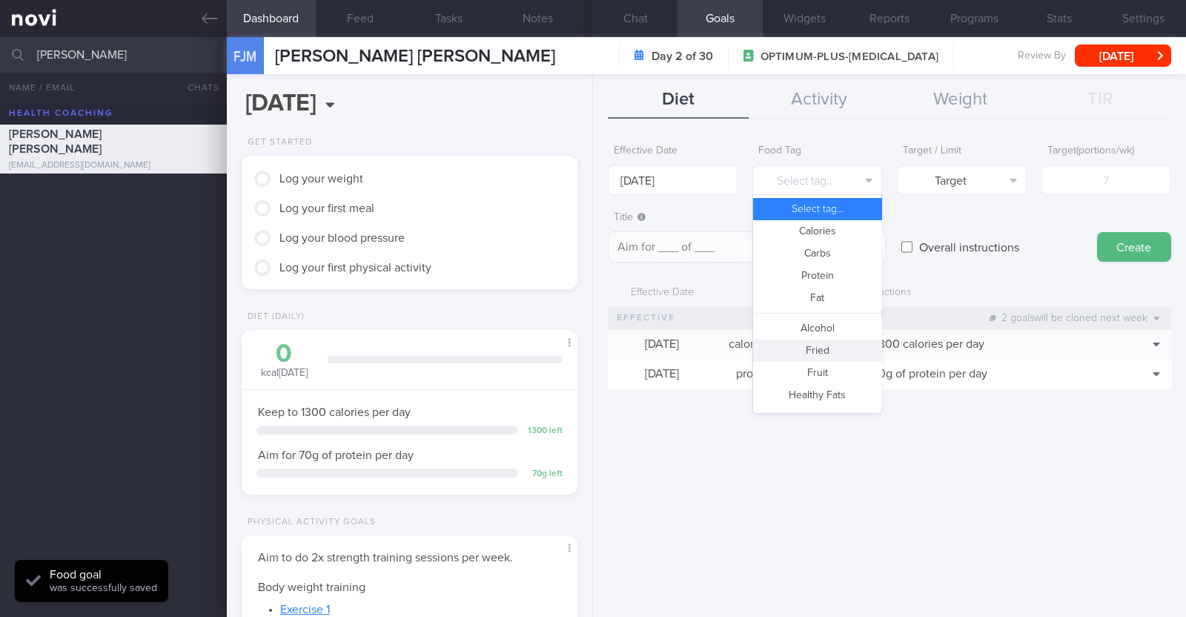
click at [817, 348] on button "Fried" at bounding box center [817, 351] width 128 height 22
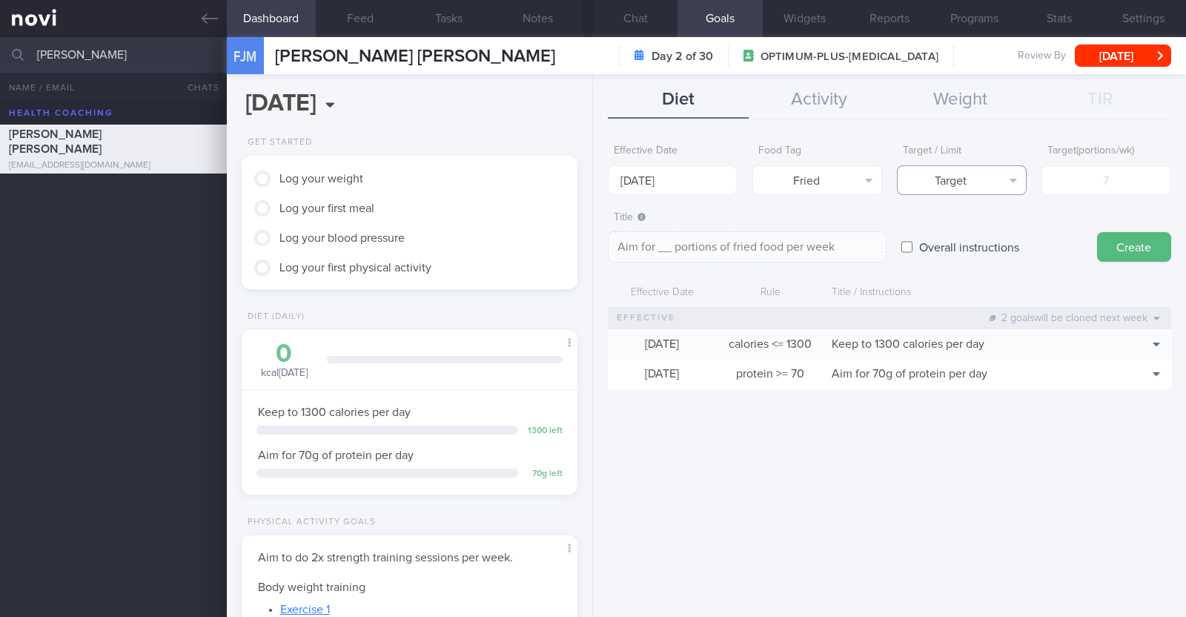
click at [933, 181] on button "Target" at bounding box center [962, 180] width 130 height 30
click at [937, 220] on button "Limit" at bounding box center [962, 231] width 128 height 22
type textarea "Keep to __ portions of fried food per week"
click at [1073, 179] on input "number" at bounding box center [1107, 180] width 130 height 30
type input "2"
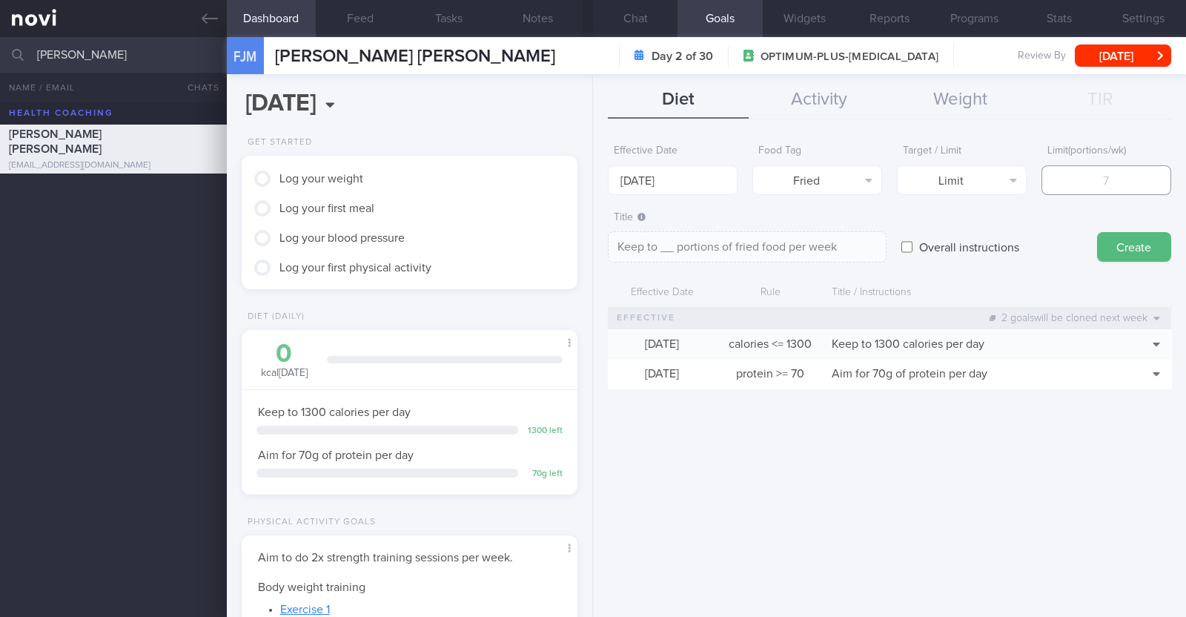
type textarea "Keep to 2 portions of fried food per week"
type input "2"
click at [1138, 242] on button "Create" at bounding box center [1134, 247] width 74 height 30
type input "[DATE]"
type textarea "Aim for ___ of ___"
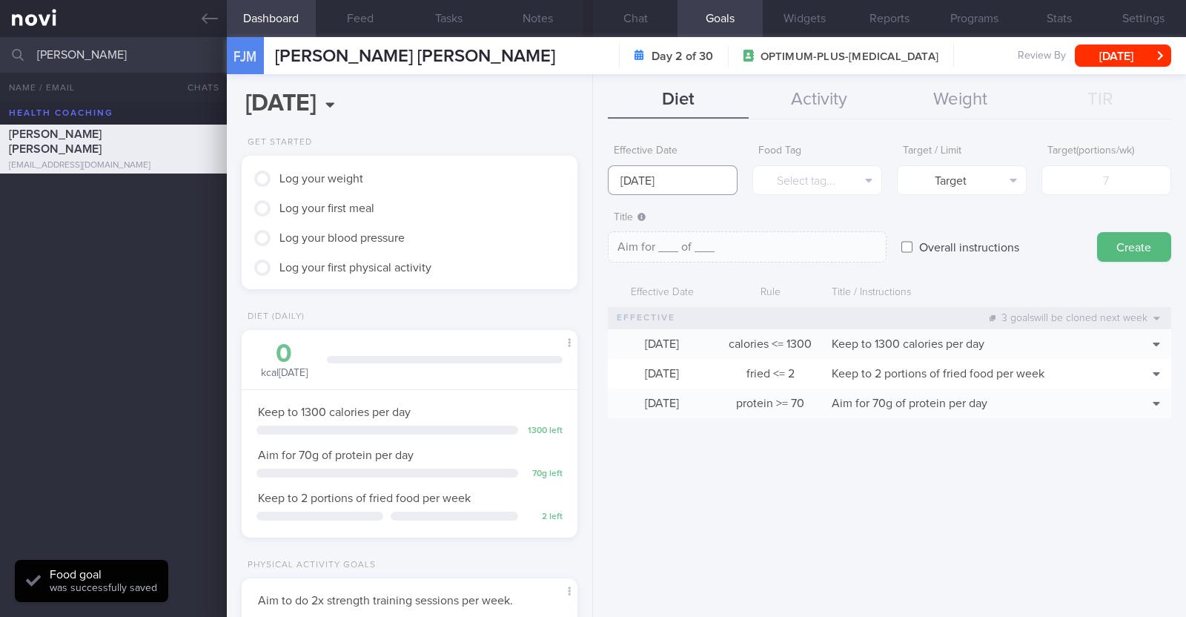
click at [684, 190] on input "[DATE]" at bounding box center [673, 180] width 130 height 30
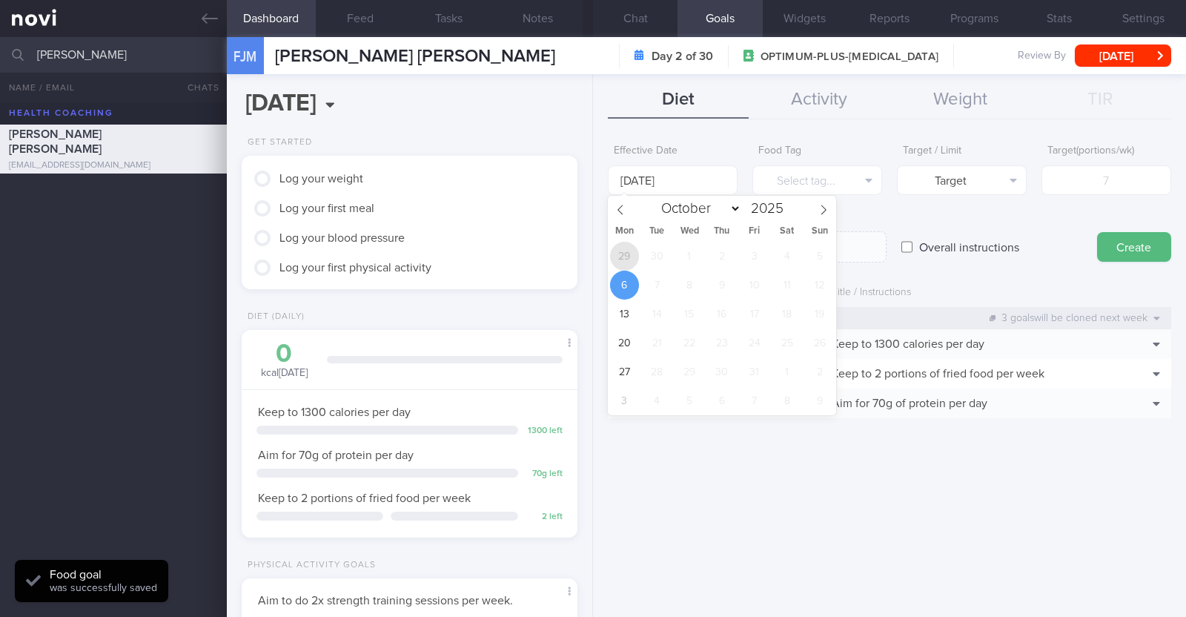
click at [626, 254] on span "29" at bounding box center [624, 256] width 29 height 29
type input "29 Sep 2025"
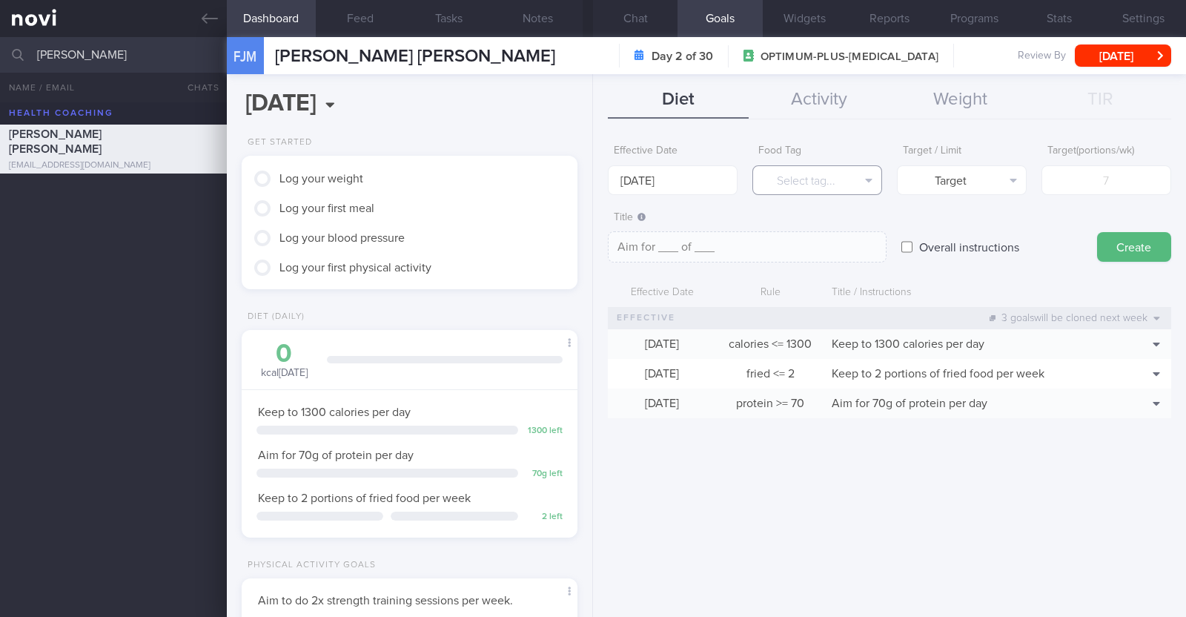
click at [792, 176] on button "Select tag..." at bounding box center [817, 180] width 130 height 30
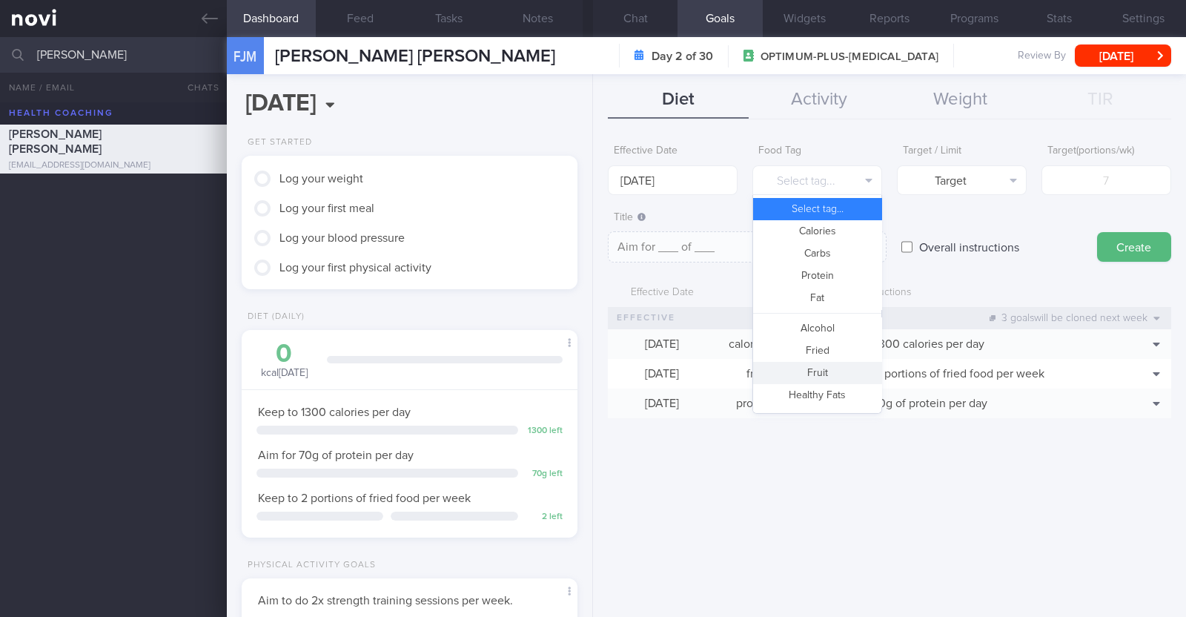
click at [827, 374] on button "Fruit" at bounding box center [817, 373] width 128 height 22
type textarea "Aim for __ portions of fruits per week"
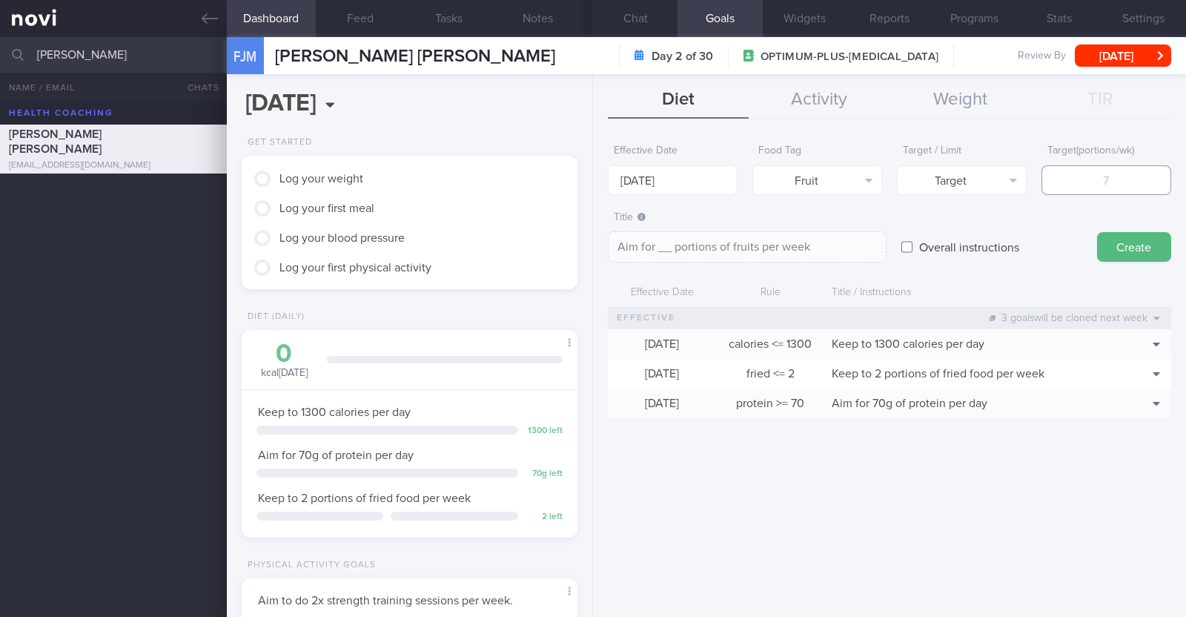
click at [1112, 179] on input "number" at bounding box center [1107, 180] width 130 height 30
type input "1"
type textarea "Aim for 1 portions of fruits per week"
type input "14"
type textarea "Aim for 14 portions of fruits per week"
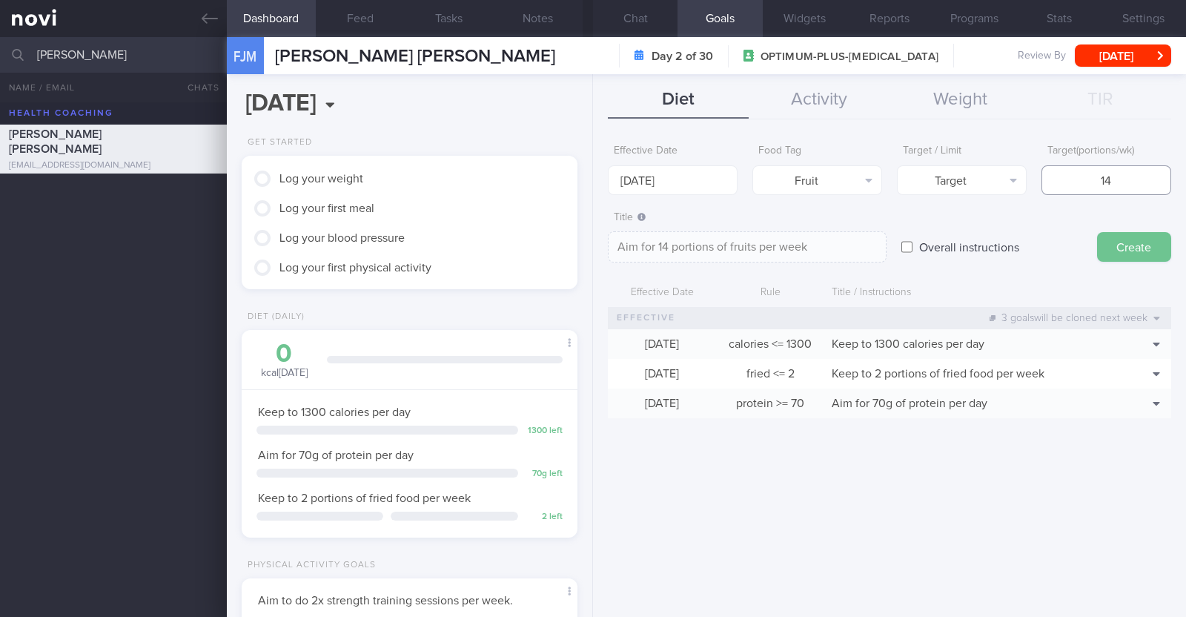
type input "14"
click at [1116, 235] on button "Create" at bounding box center [1134, 247] width 74 height 30
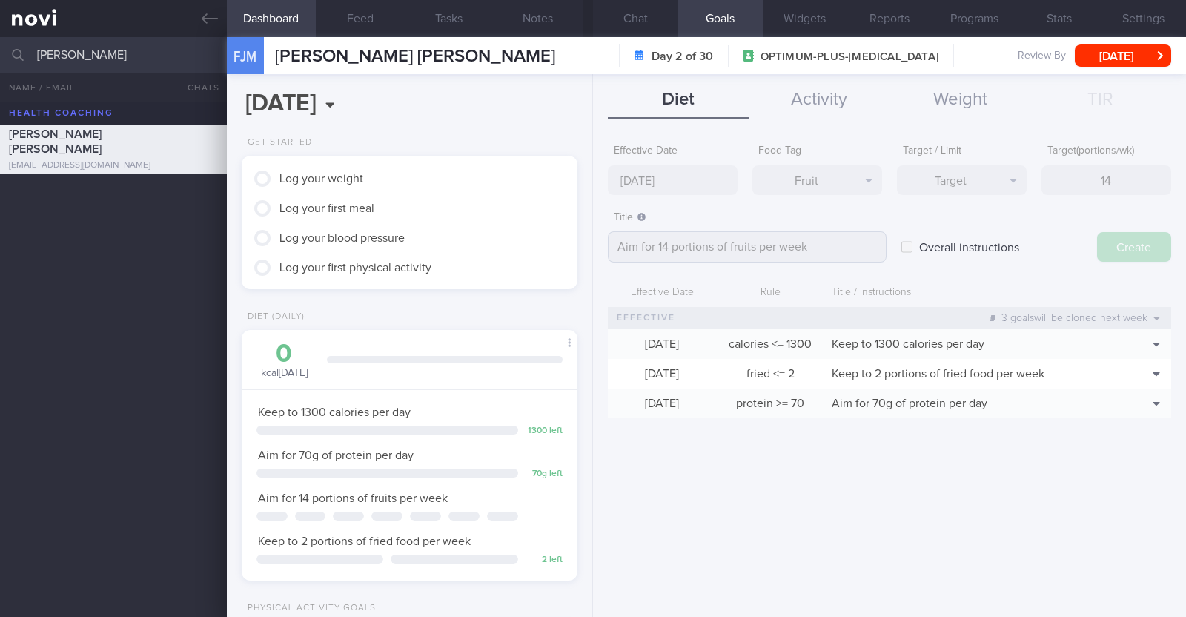
type input "[DATE]"
type textarea "Aim for ___ of ___"
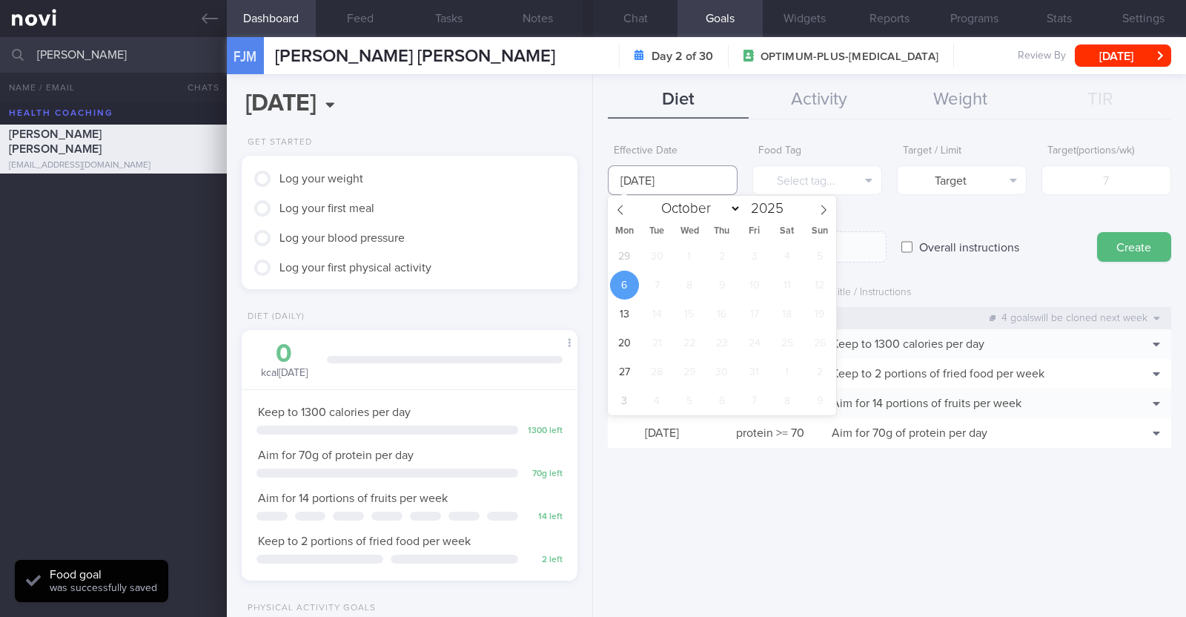
click at [652, 172] on input "[DATE]" at bounding box center [673, 180] width 130 height 30
click at [626, 265] on span "29" at bounding box center [624, 256] width 29 height 29
type input "29 Sep 2025"
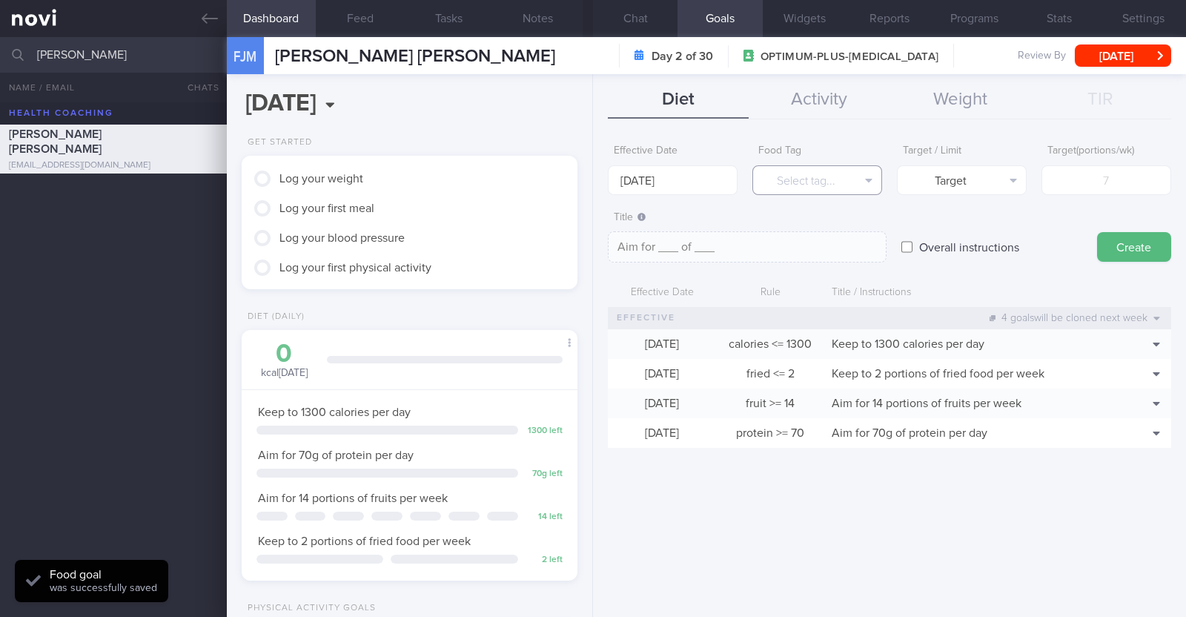
click at [815, 179] on button "Select tag..." at bounding box center [817, 180] width 130 height 30
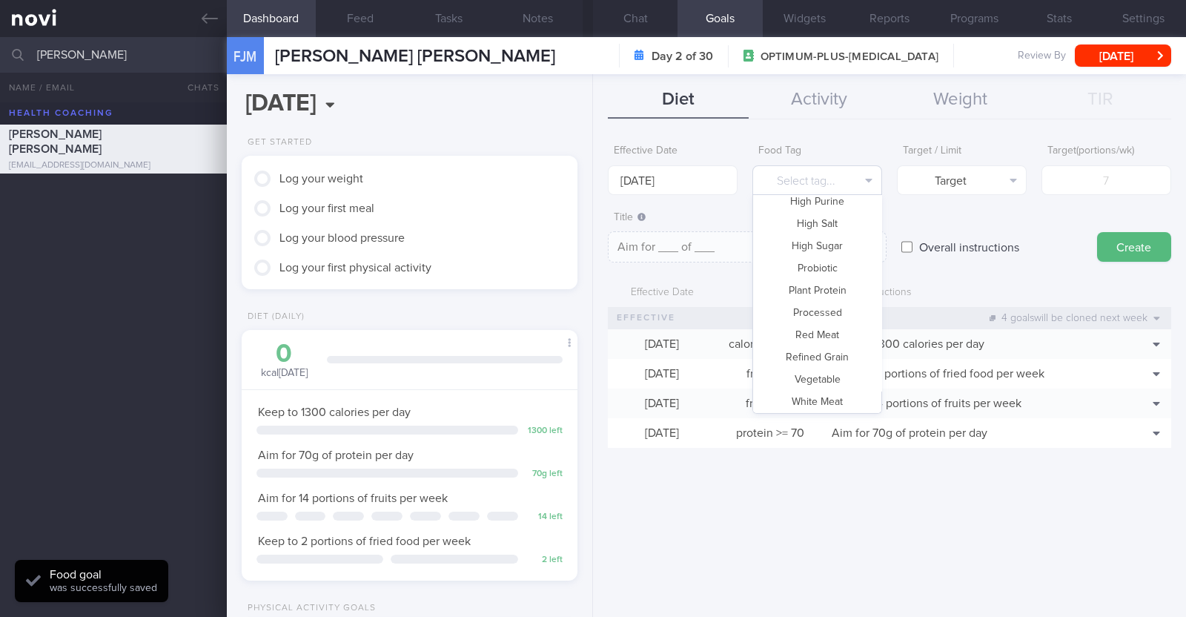
scroll to position [441, 0]
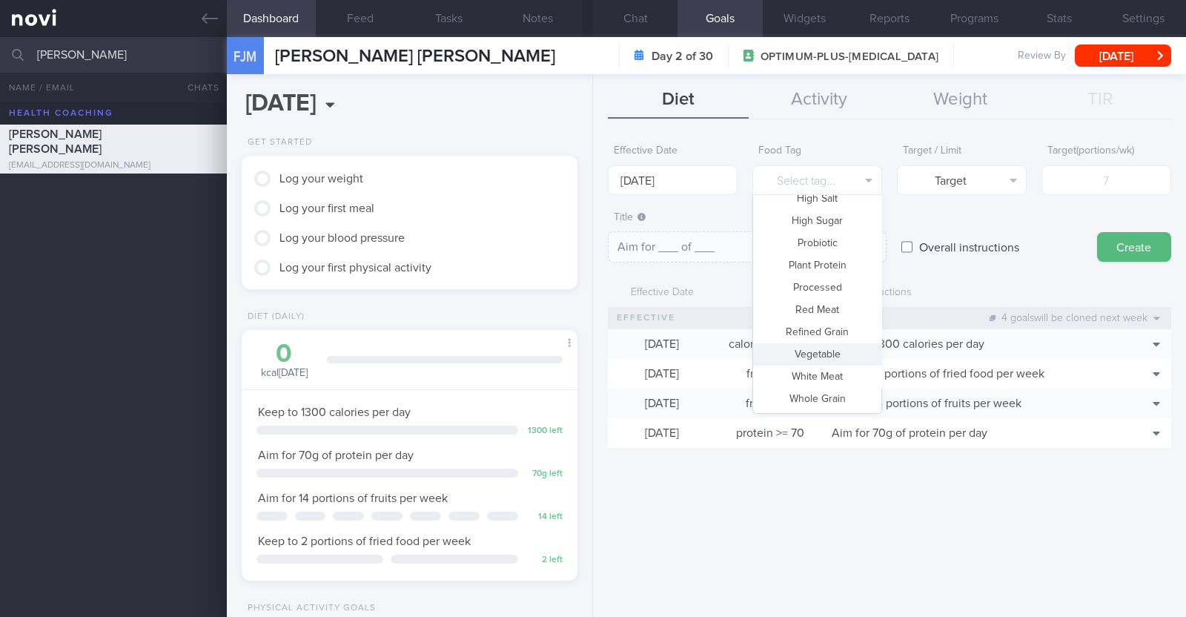
click at [837, 352] on button "Vegetable" at bounding box center [817, 354] width 128 height 22
type textarea "Aim for __ portions of vegetables per week"
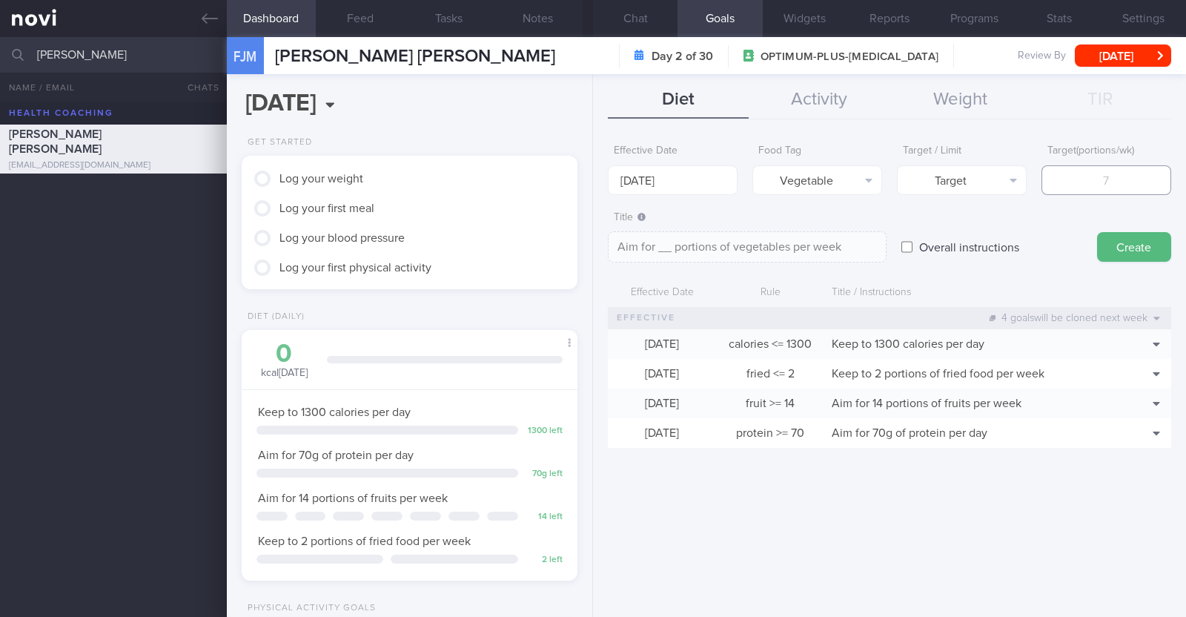
click at [1102, 175] on input "number" at bounding box center [1107, 180] width 130 height 30
type input "1"
type textarea "Aim for 1 portions of vegetables per week"
type input "14"
type textarea "Aim for 14 portions of vegetables per week"
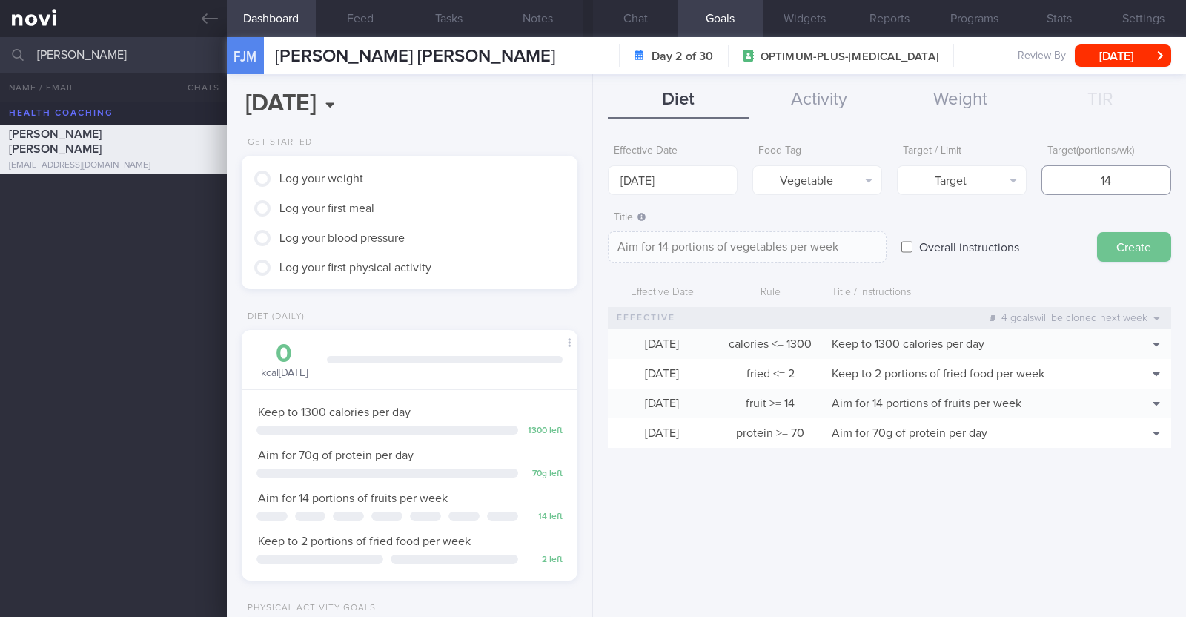
type input "14"
click at [1145, 256] on button "Create" at bounding box center [1134, 247] width 74 height 30
type input "[DATE]"
type textarea "Aim for ___ of ___"
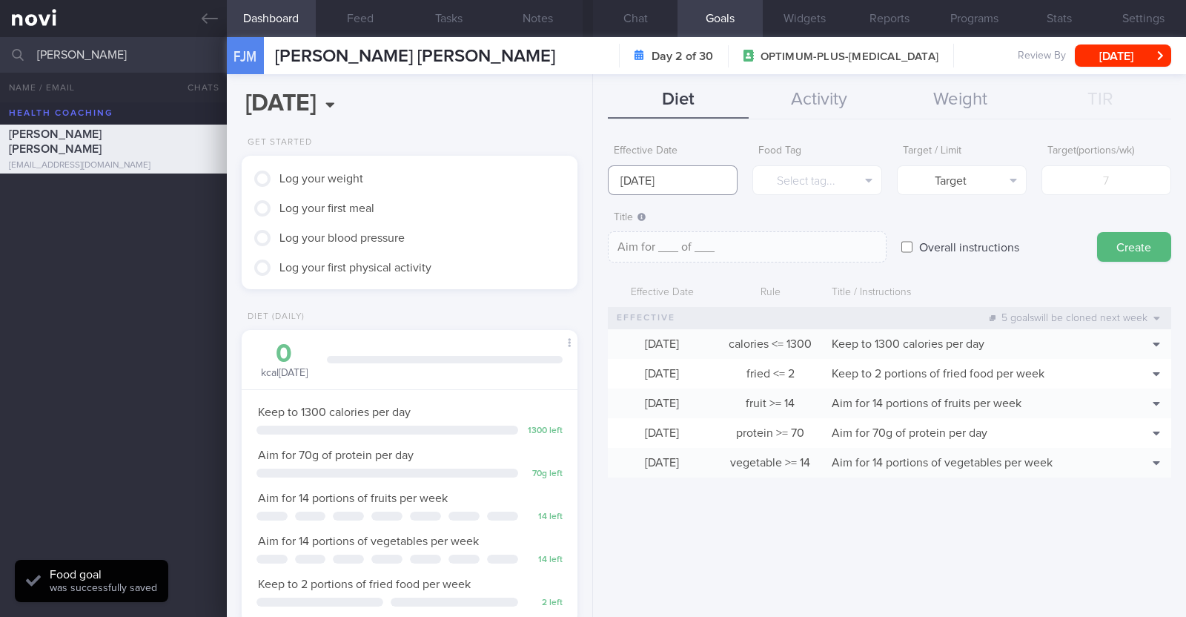
click at [641, 174] on input "[DATE]" at bounding box center [673, 180] width 130 height 30
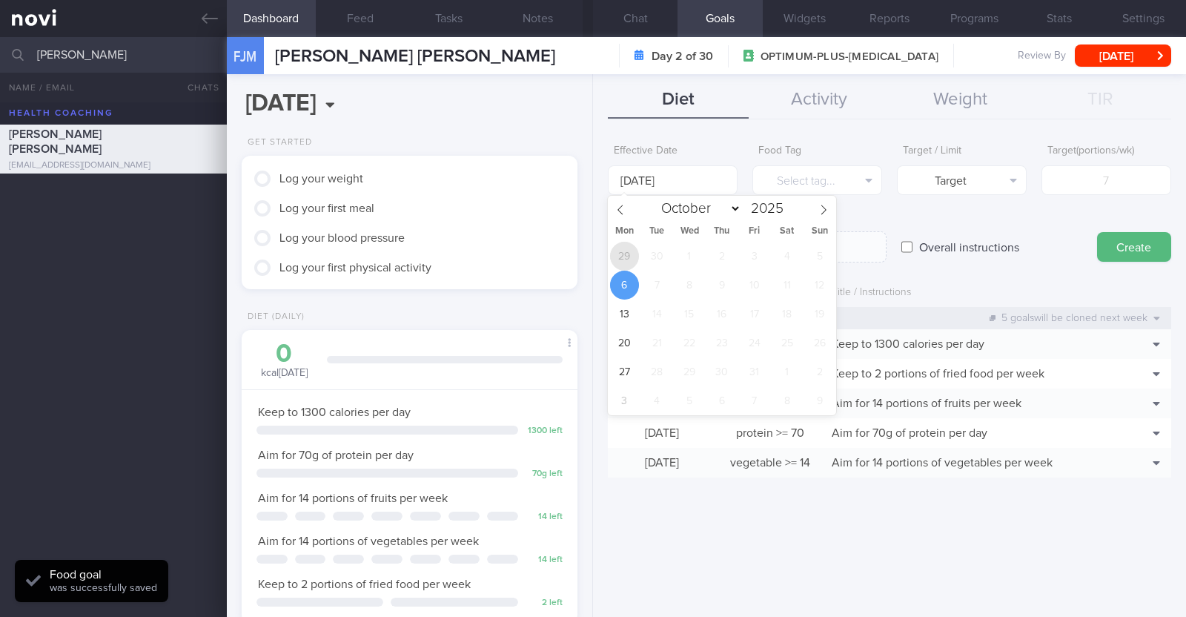
click at [629, 254] on span "29" at bounding box center [624, 256] width 29 height 29
type input "29 Sep 2025"
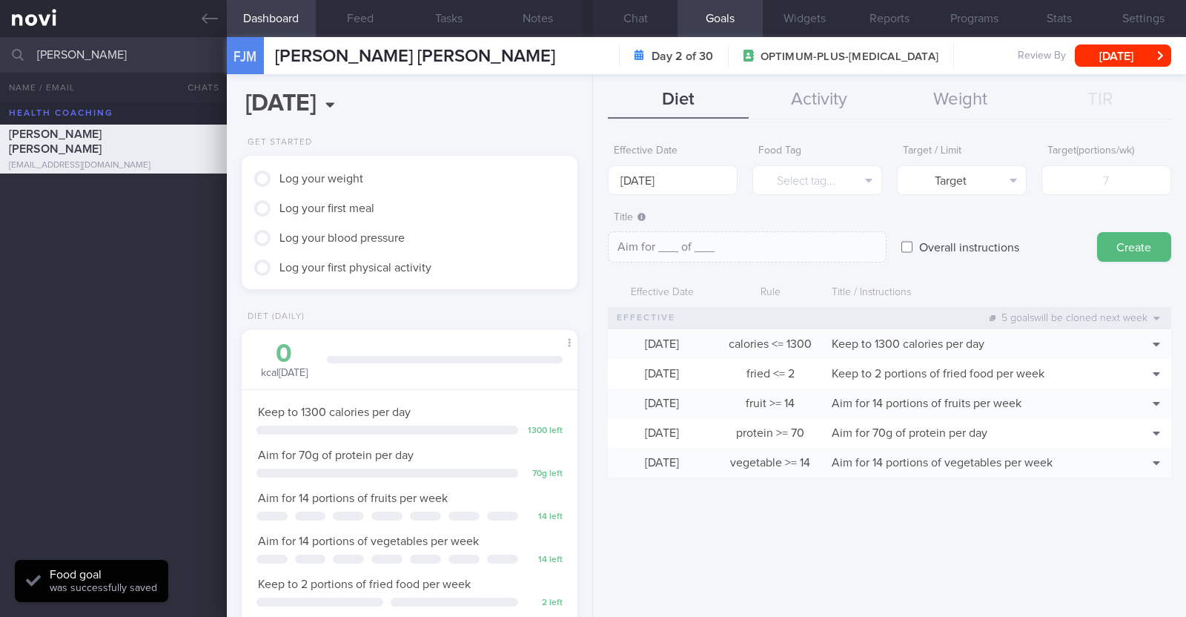
click at [907, 246] on input "Overall instructions" at bounding box center [906, 247] width 11 height 30
checkbox input "true"
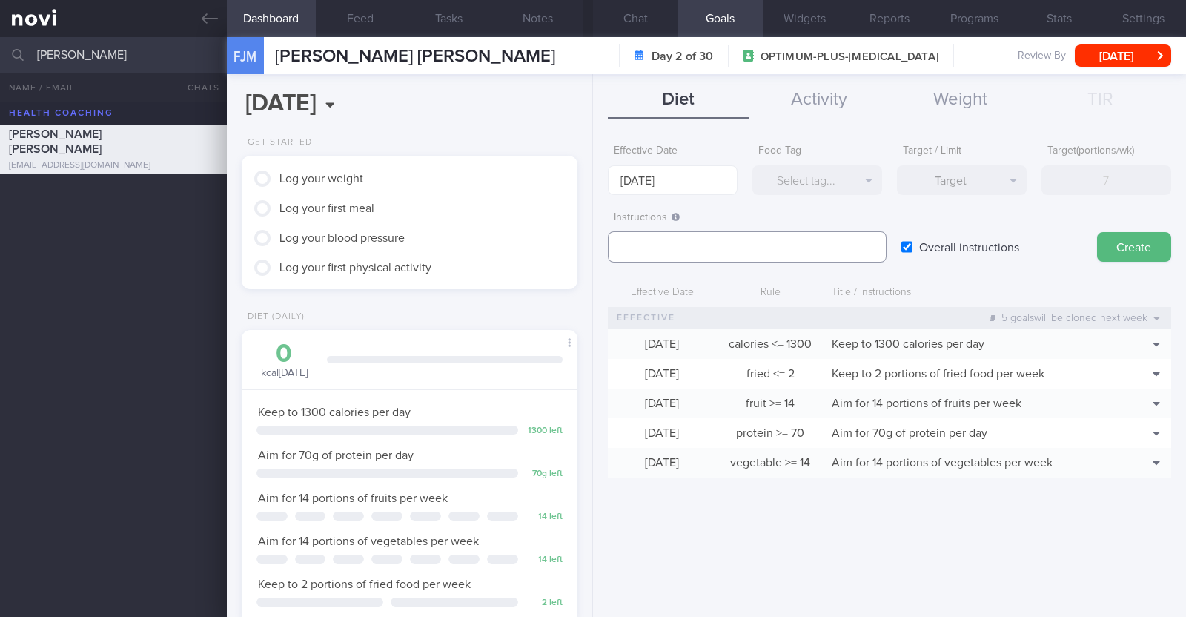
click at [672, 246] on textarea at bounding box center [747, 246] width 279 height 31
paste textarea "Aim to consume xxL of fluids per day (Choose water first)"
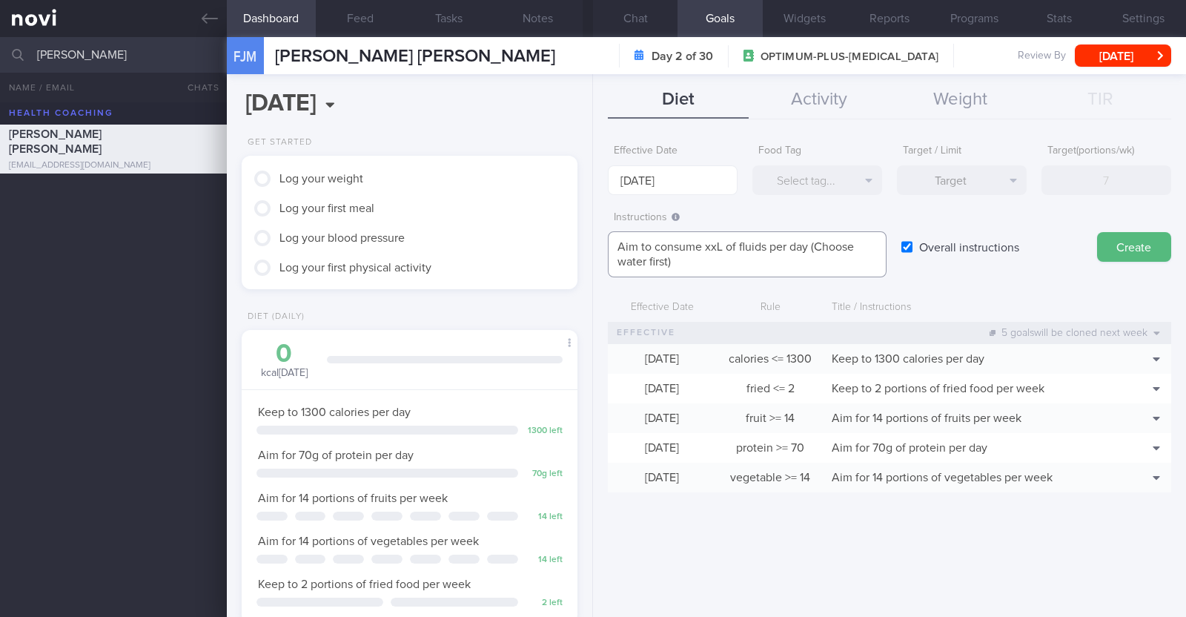
click at [721, 243] on textarea "Aim to consume xxL of fluids per day (Choose water first)" at bounding box center [747, 254] width 279 height 46
paste textarea "1.9-2.2"
type textarea "Aim to consume 1.9-2.2L of fluids per day (Choose water first)"
click at [1130, 254] on button "Create" at bounding box center [1134, 247] width 74 height 30
type input "[DATE]"
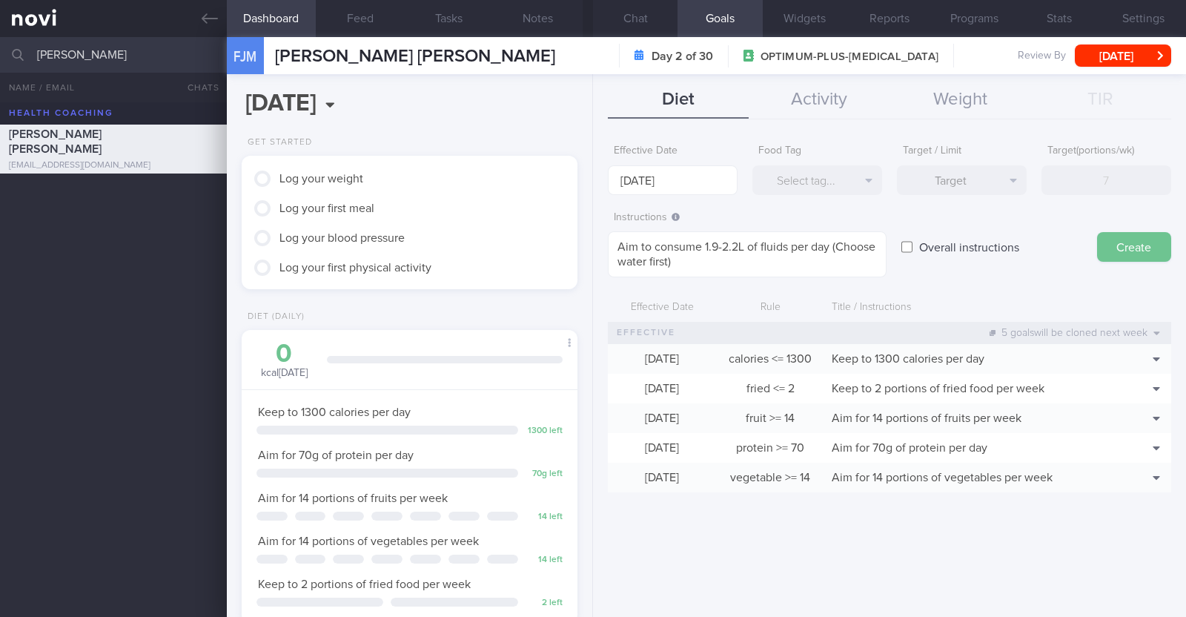
type textarea "Aim for ___ of ___"
checkbox input "false"
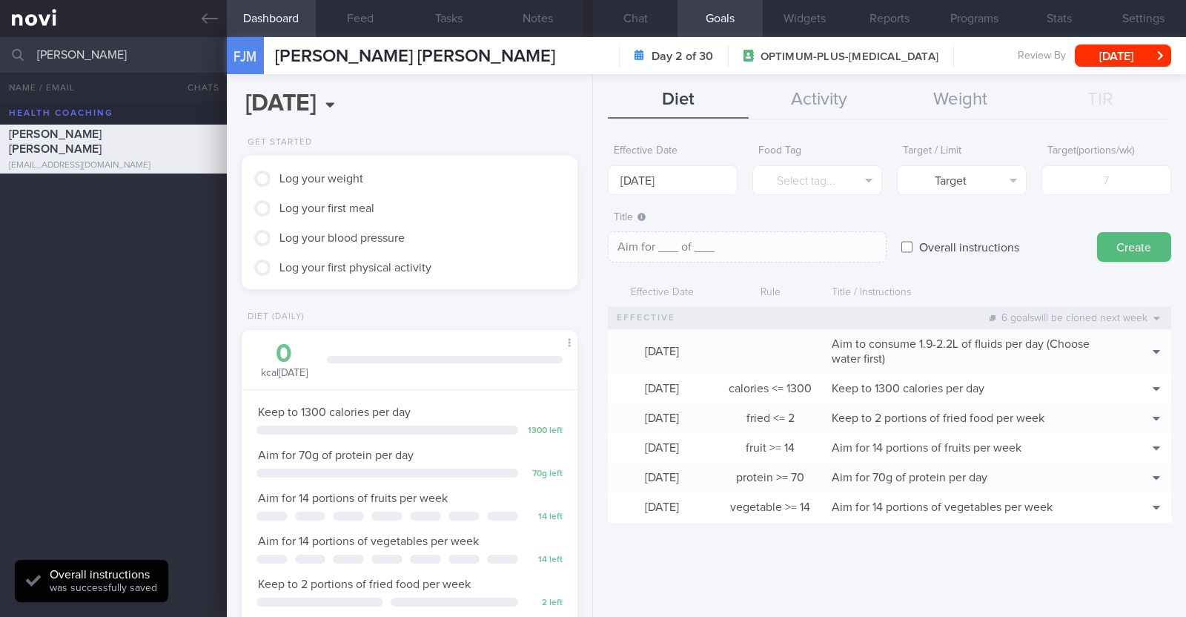
click at [868, 560] on div "Effective Date 6 Oct 2025 Food Tag Select tag... Select tag... Calories Carbs P…" at bounding box center [889, 371] width 593 height 491
click at [620, 11] on button "Chat" at bounding box center [635, 18] width 85 height 37
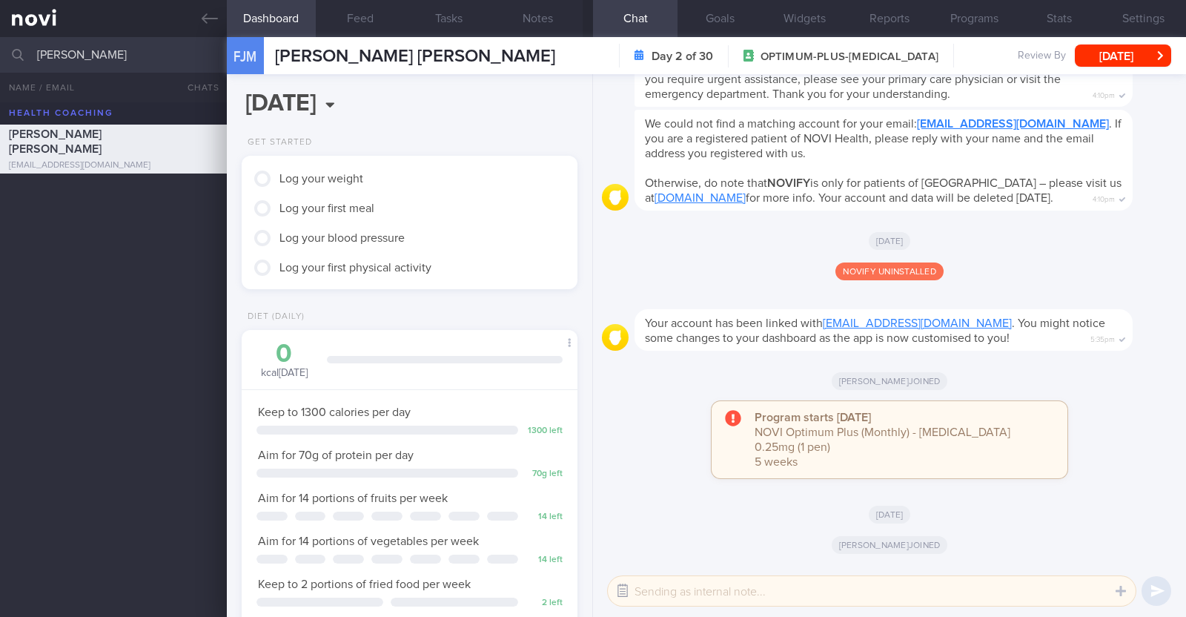
click at [623, 589] on button "button" at bounding box center [622, 590] width 27 height 27
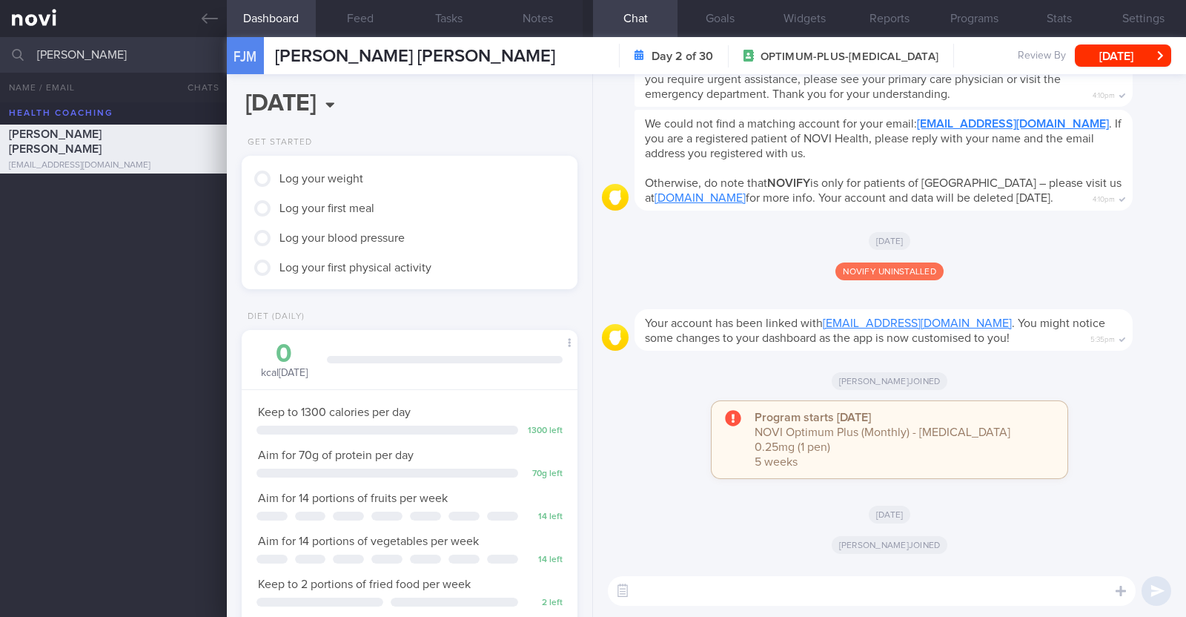
click at [690, 589] on textarea at bounding box center [872, 591] width 528 height 30
paste textarea "Hi [patient’s name]! This is Charlotte, the dietitian. It was nice meeting you …"
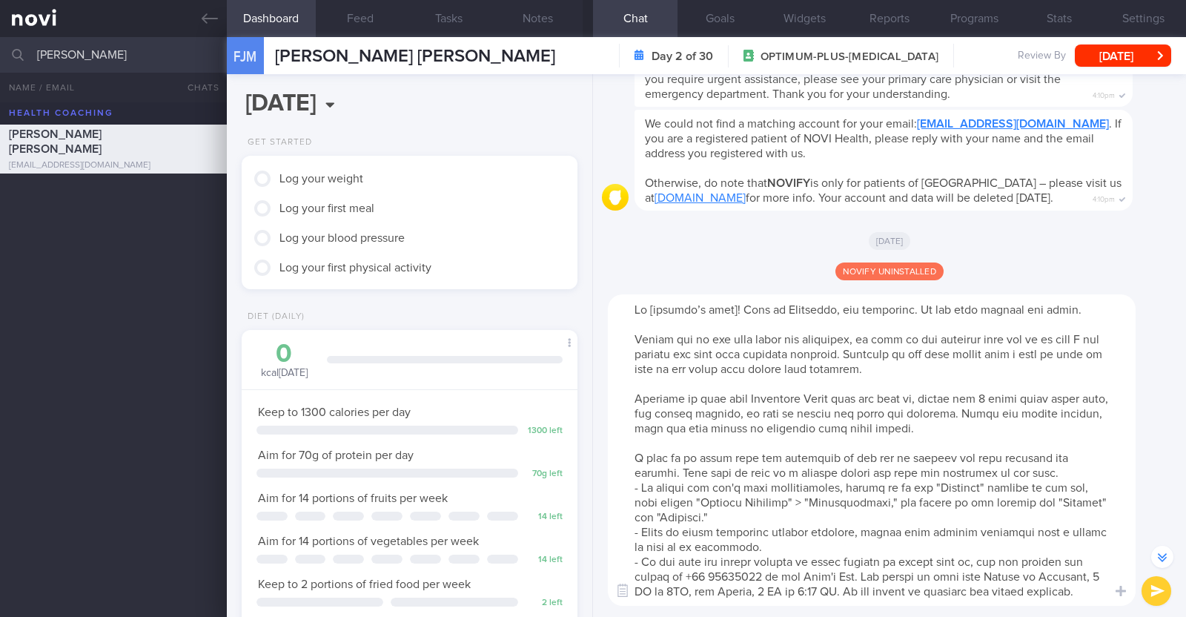
click at [721, 317] on textarea at bounding box center [872, 449] width 528 height 311
drag, startPoint x: 624, startPoint y: 392, endPoint x: 1004, endPoint y: 428, distance: 382.0
click at [1004, 428] on textarea at bounding box center [872, 449] width 528 height 311
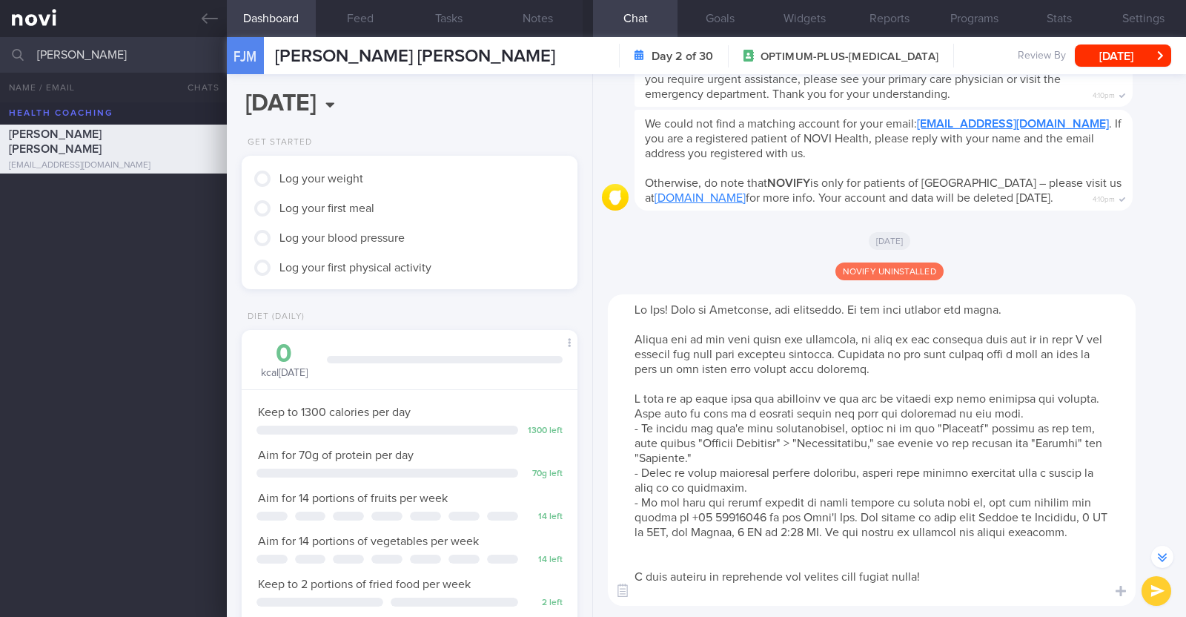
scroll to position [-280, 0]
click at [669, 572] on textarea at bounding box center [872, 450] width 528 height 311
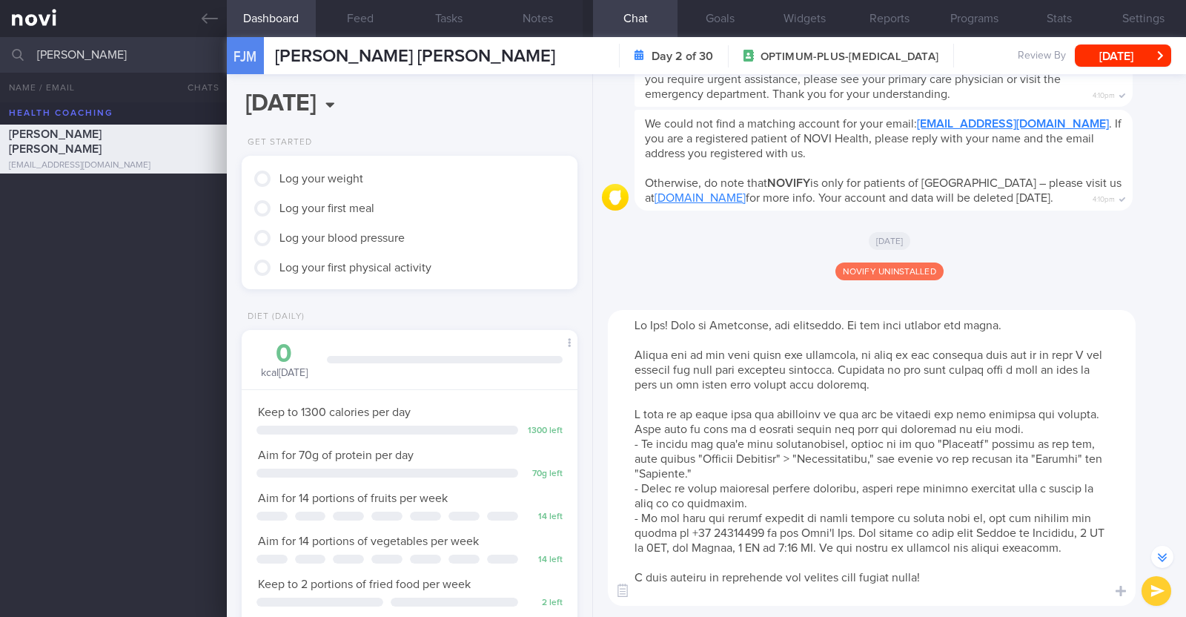
type textarea "Hi Joy! This is Charlotte, the dietitian. It was nice meeting you today. Please…"
click at [1153, 589] on button "submit" at bounding box center [1157, 591] width 30 height 30
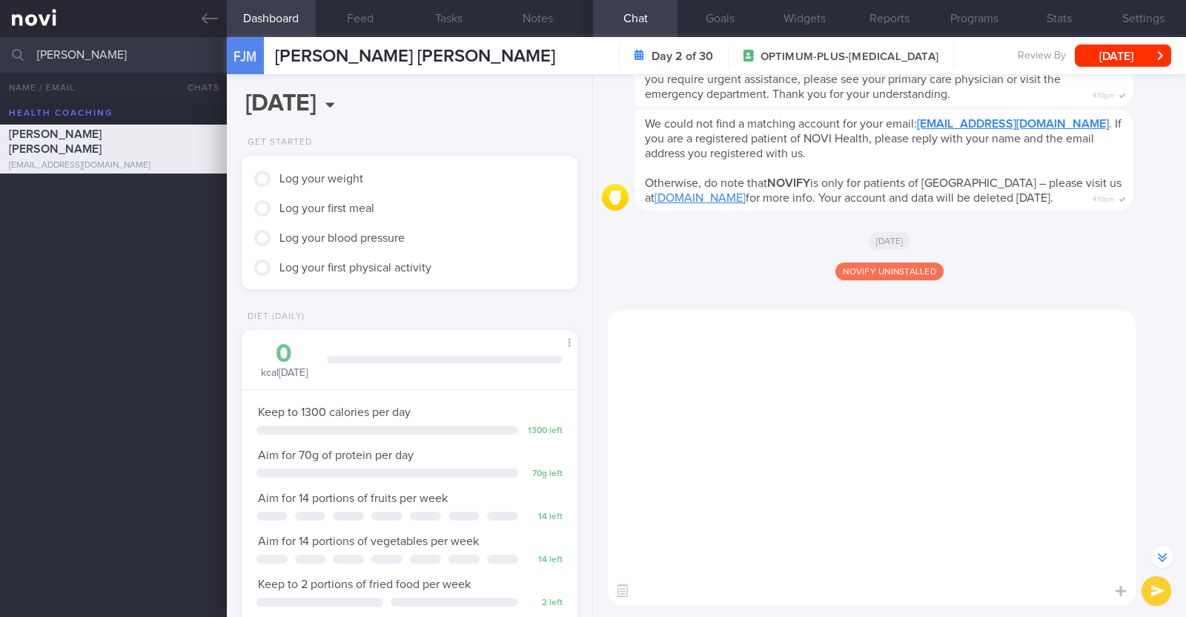
scroll to position [-43, 0]
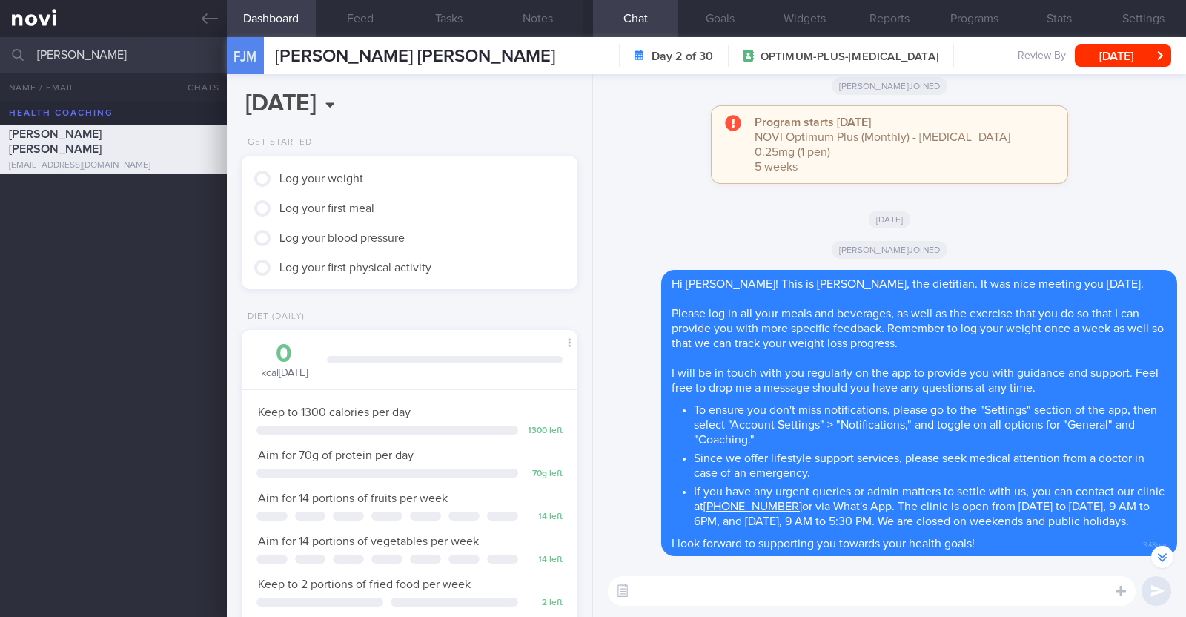
scroll to position [1112, 0]
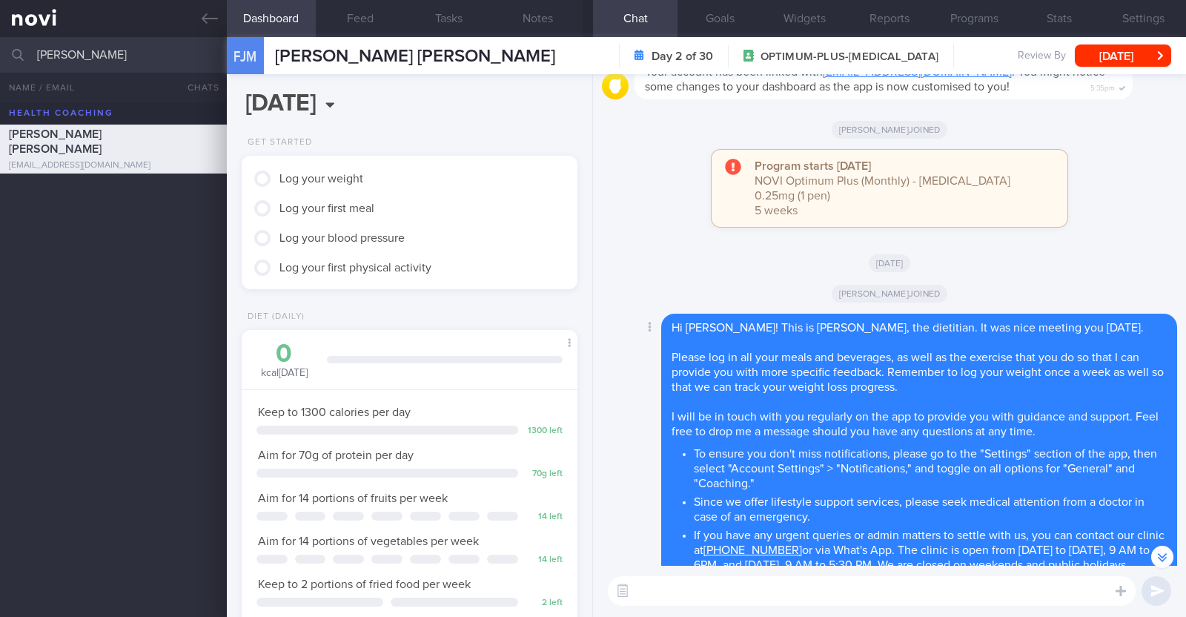
paste textarea "Here is a summary of what we discussed: Basics of Weight Management - Diet: A w…"
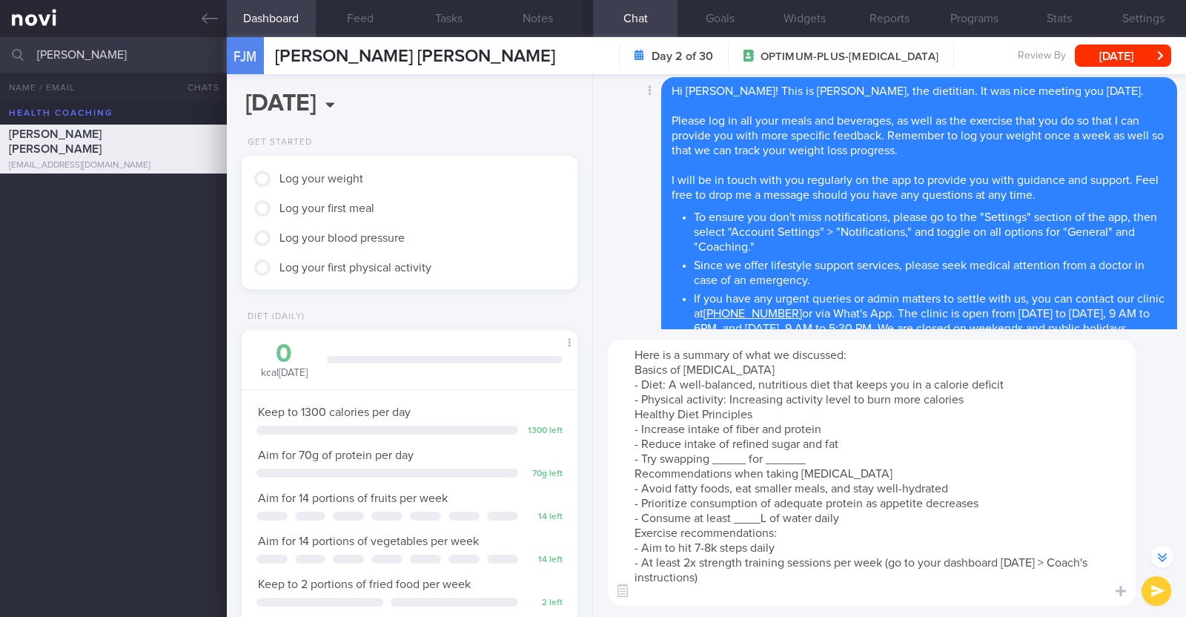
scroll to position [-279, 0]
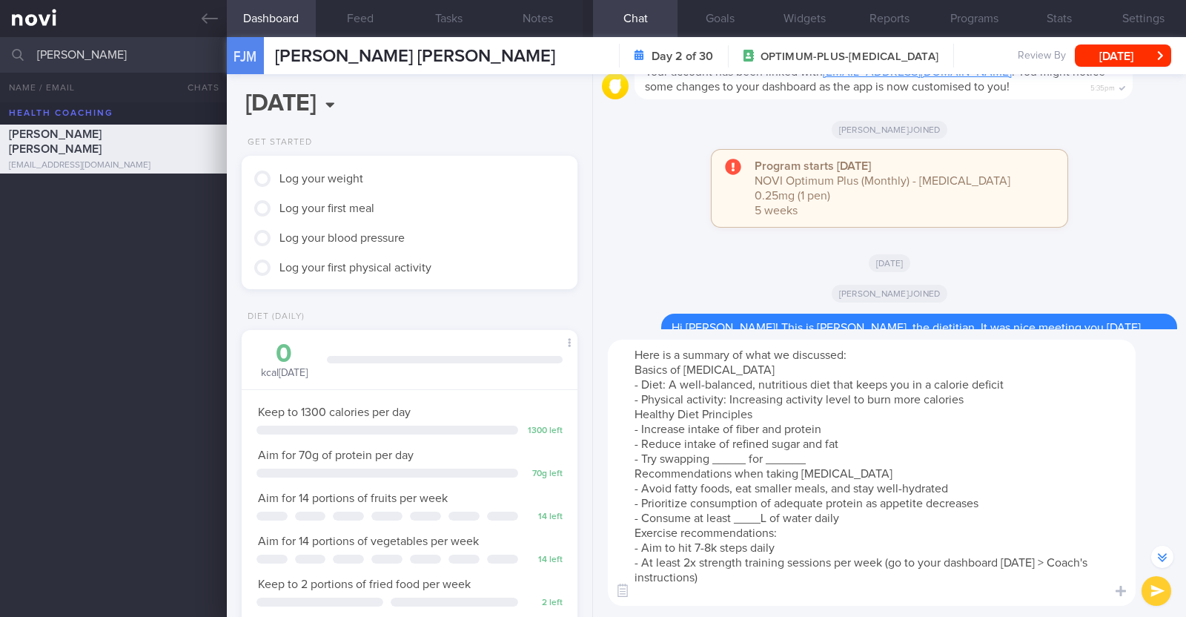
click at [972, 397] on textarea "Here is a summary of what we discussed: Basics of Weight Management - Diet: A w…" at bounding box center [872, 473] width 528 height 266
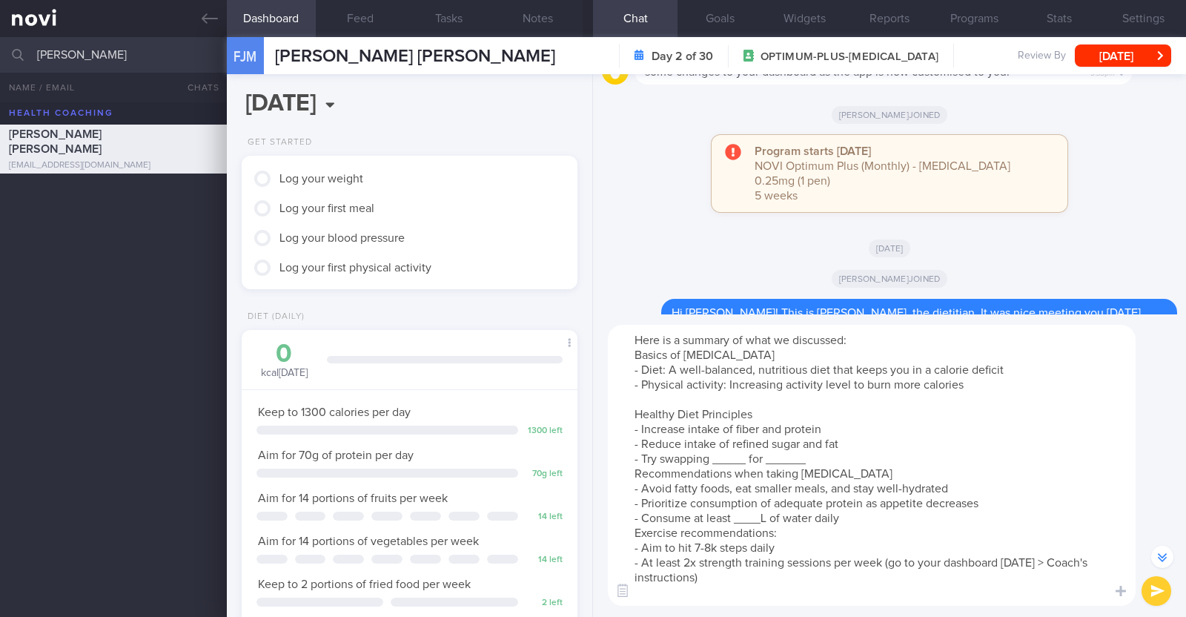
scroll to position [-294, 0]
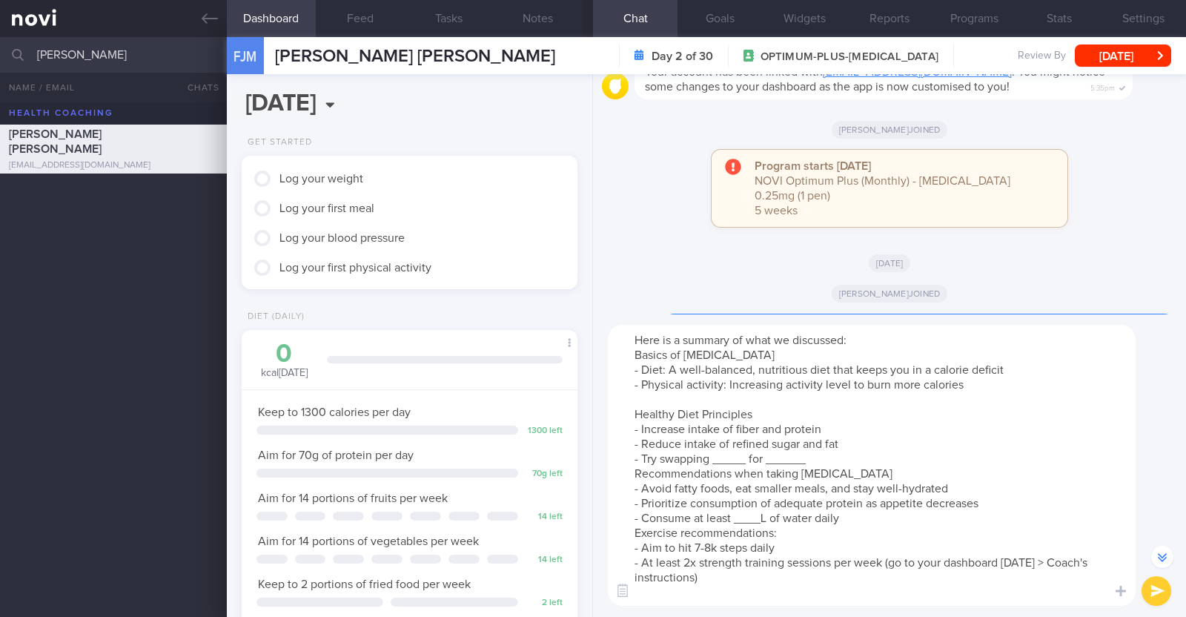
click at [741, 462] on textarea "Here is a summary of what we discussed: Basics of Weight Management - Diet: A w…" at bounding box center [872, 465] width 528 height 281
drag, startPoint x: 814, startPoint y: 458, endPoint x: 778, endPoint y: 454, distance: 36.5
click at [778, 454] on textarea "Here is a summary of what we discussed: Basics of Weight Management - Diet: A w…" at bounding box center [872, 465] width 528 height 281
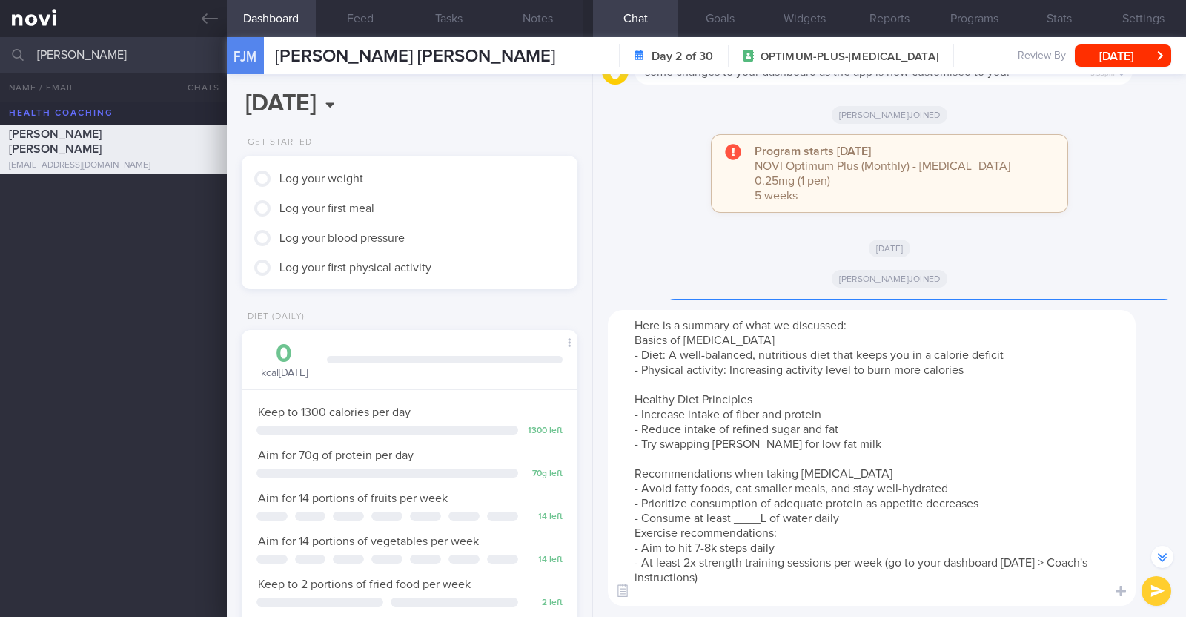
scroll to position [-309, 0]
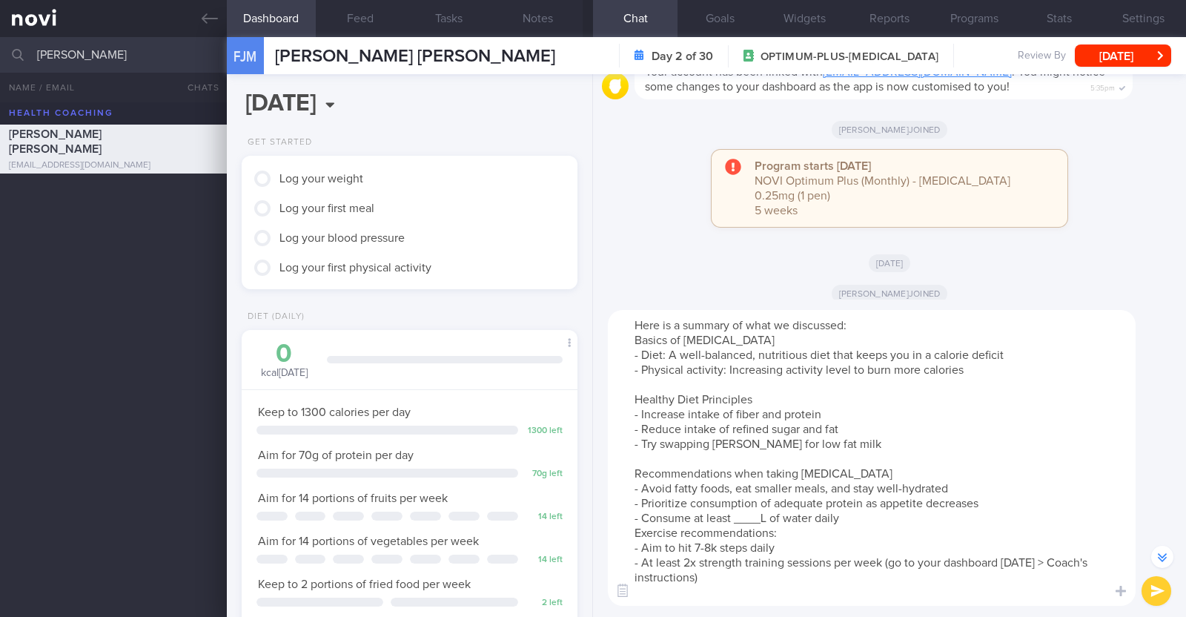
drag, startPoint x: 856, startPoint y: 475, endPoint x: 767, endPoint y: 471, distance: 89.1
click at [767, 471] on textarea "Here is a summary of what we discussed: Basics of Weight Management - Diet: A w…" at bounding box center [872, 458] width 528 height 296
click at [764, 520] on textarea "Here is a summary of what we discussed: Basics of Weight Management - Diet: A w…" at bounding box center [872, 458] width 528 height 296
paste textarea "1.9-2.2"
click at [878, 522] on textarea "Here is a summary of what we discussed: Basics of Weight Management - Diet: A w…" at bounding box center [872, 458] width 528 height 296
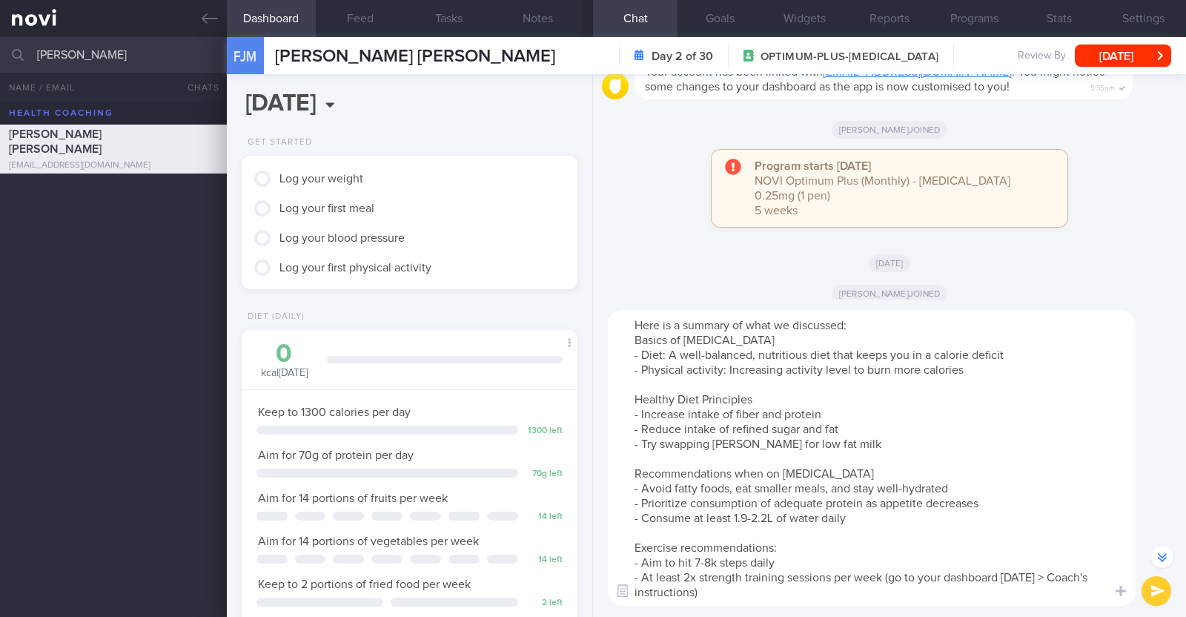
scroll to position [-324, 0]
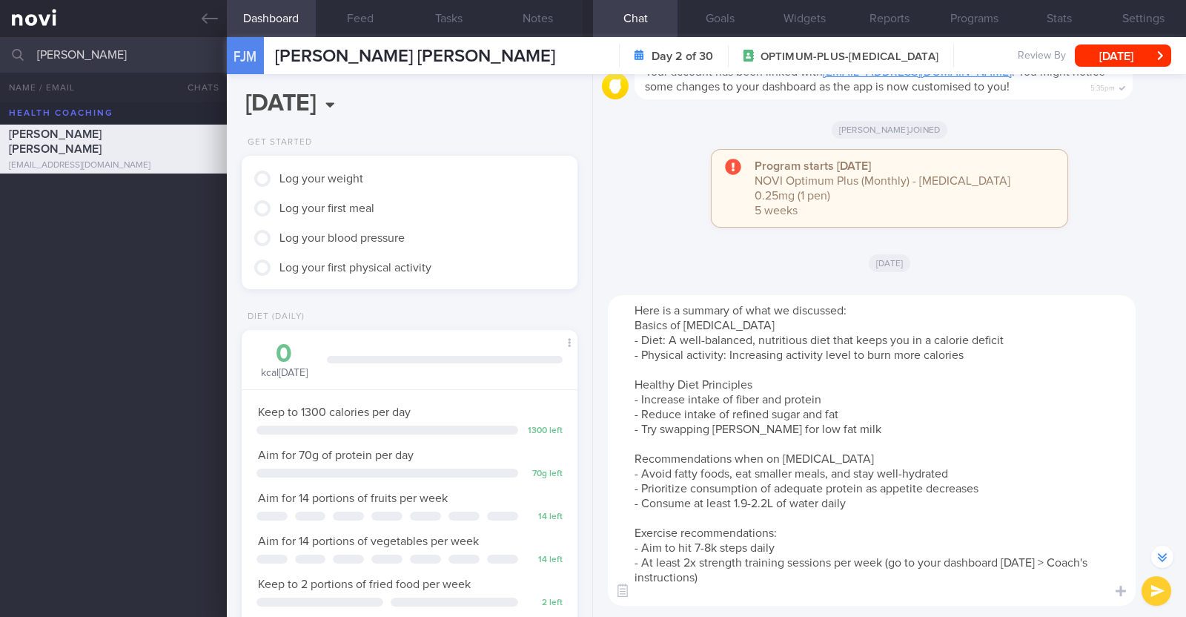
drag, startPoint x: 775, startPoint y: 548, endPoint x: 681, endPoint y: 546, distance: 94.9
click at [681, 546] on textarea "Here is a summary of what we discussed: Basics of Weight Management - Diet: A w…" at bounding box center [872, 450] width 528 height 311
click at [789, 582] on textarea "Here is a summary of what we discussed: Basics of Weight Management - Diet: A w…" at bounding box center [872, 450] width 528 height 311
type textarea "Here is a summary of what we discussed: Basics of Weight Management - Diet: A w…"
click at [1154, 588] on button "submit" at bounding box center [1157, 591] width 30 height 30
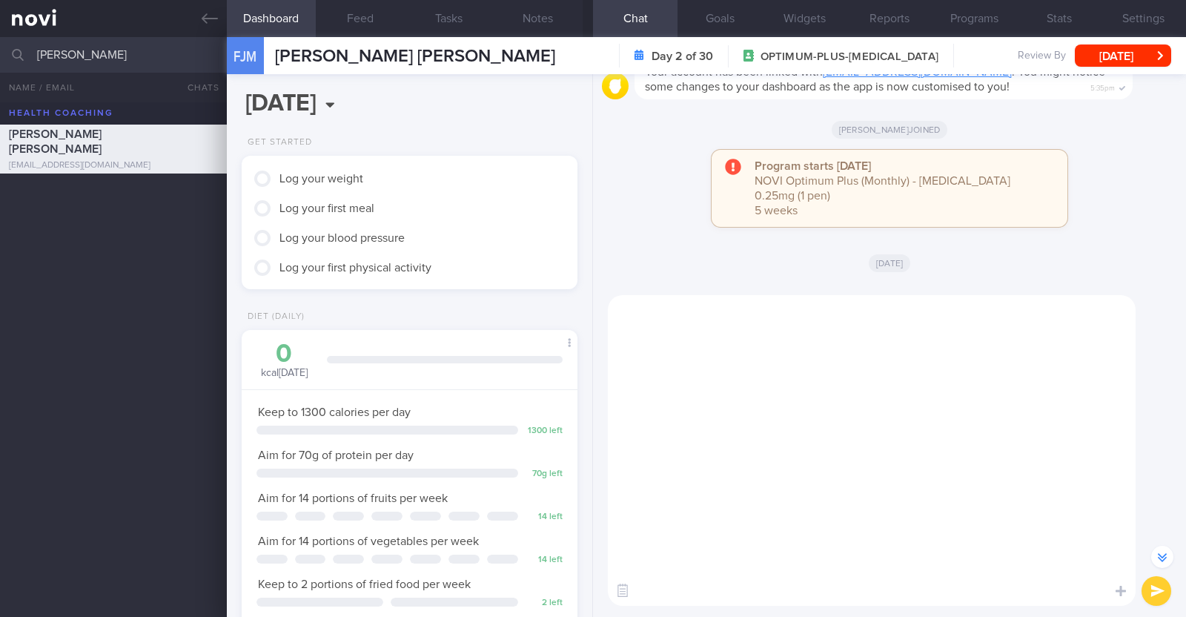
scroll to position [0, 0]
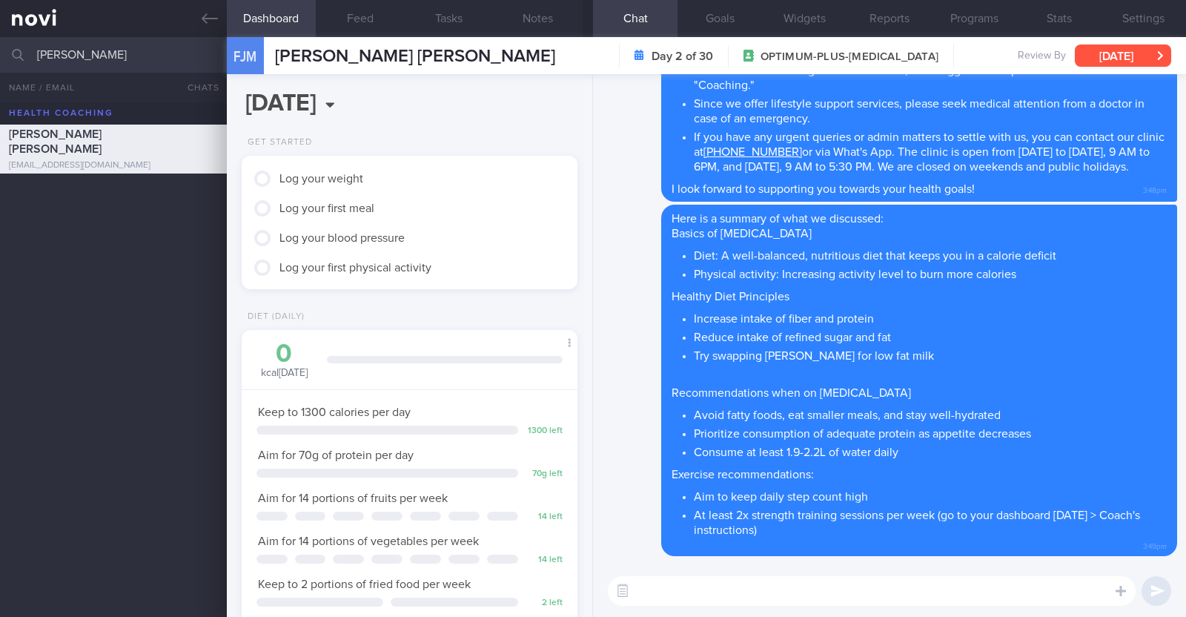
click at [1108, 51] on button "[DATE]" at bounding box center [1123, 55] width 96 height 22
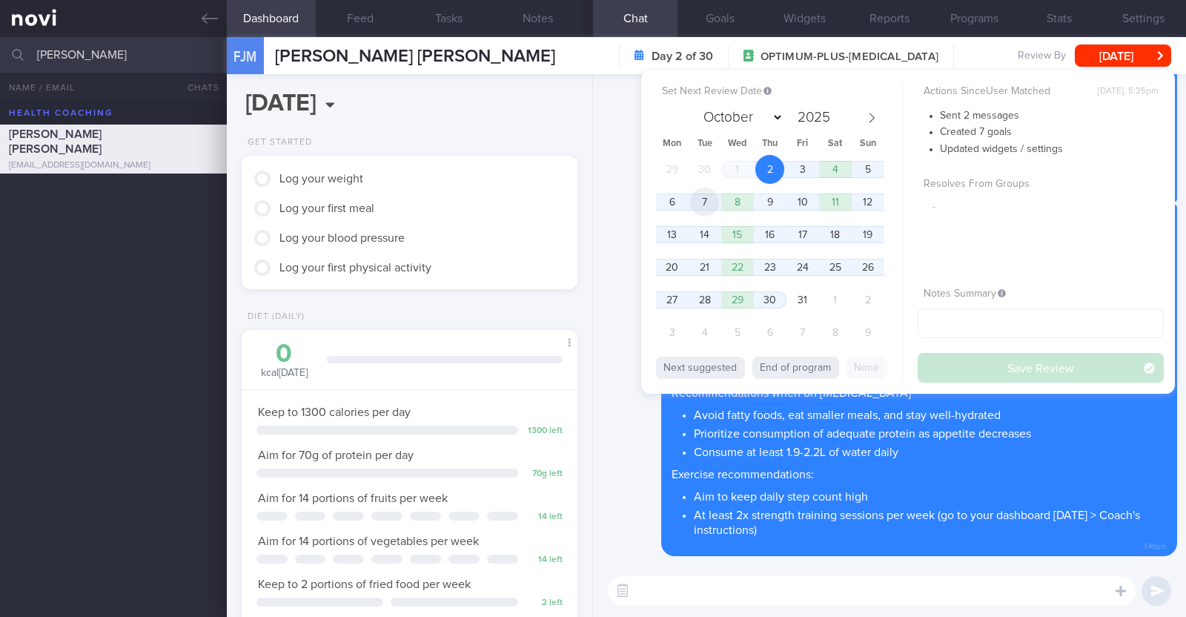
click at [707, 205] on span "7" at bounding box center [704, 202] width 29 height 29
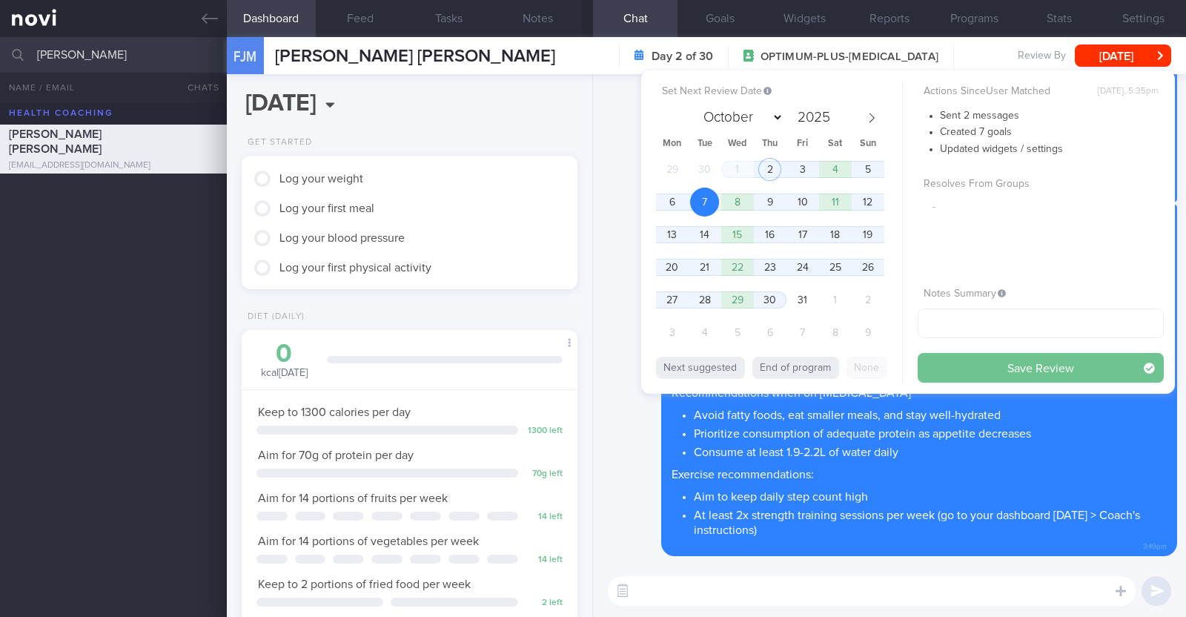
click at [960, 366] on button "Save Review" at bounding box center [1041, 368] width 246 height 30
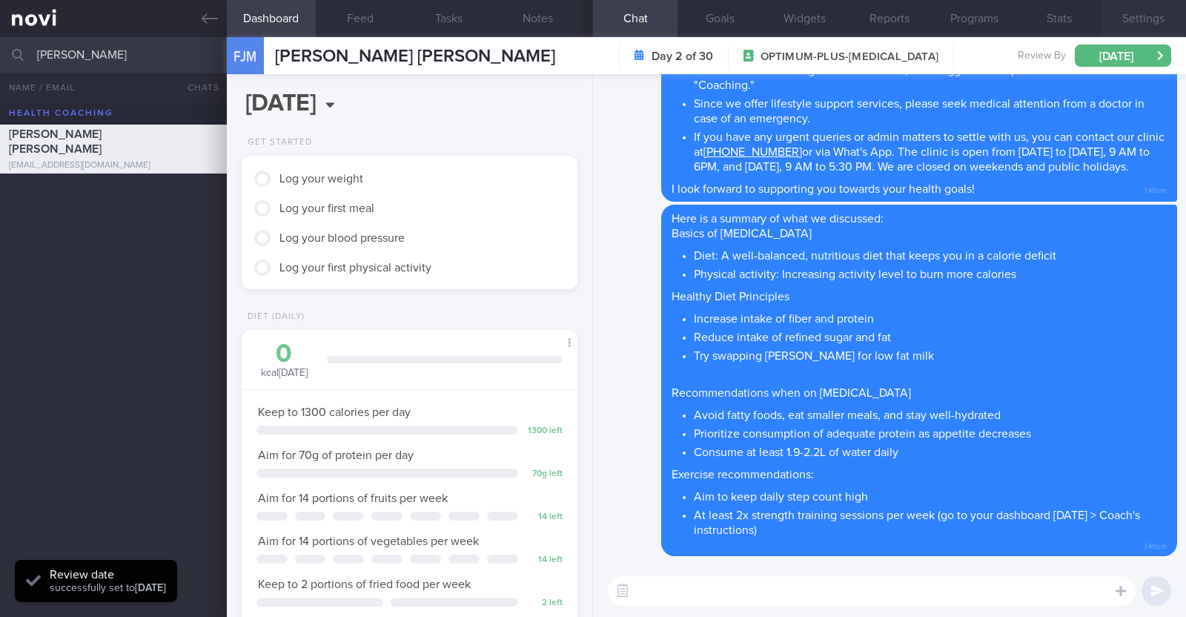
click at [1145, 22] on button "Settings" at bounding box center [1144, 18] width 85 height 37
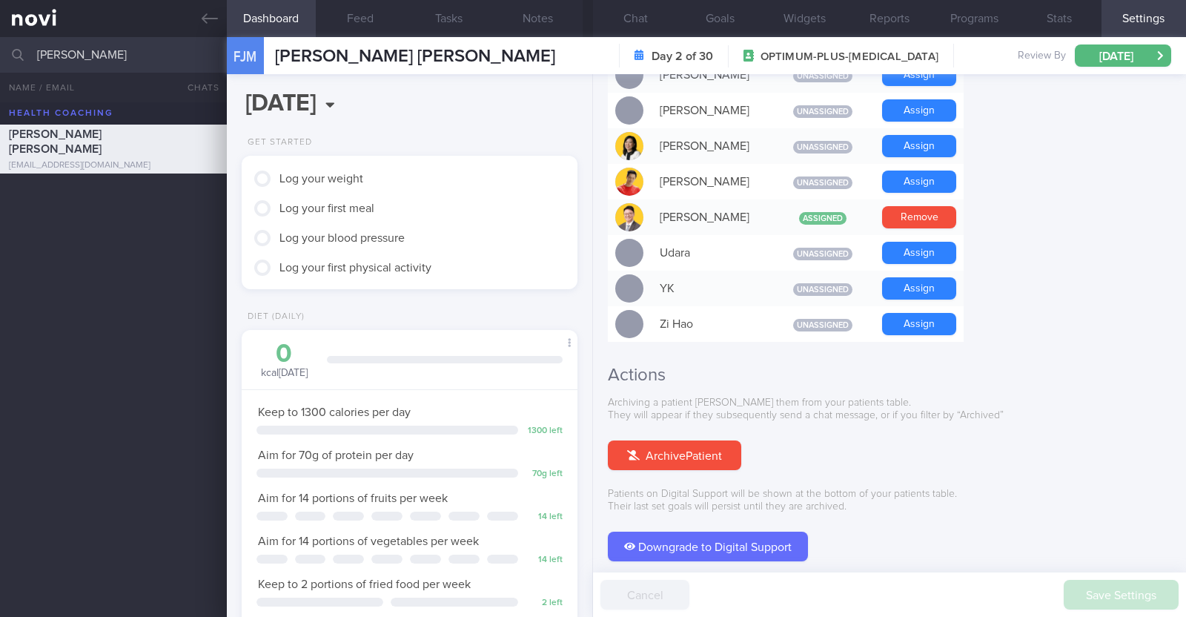
scroll to position [1346, 0]
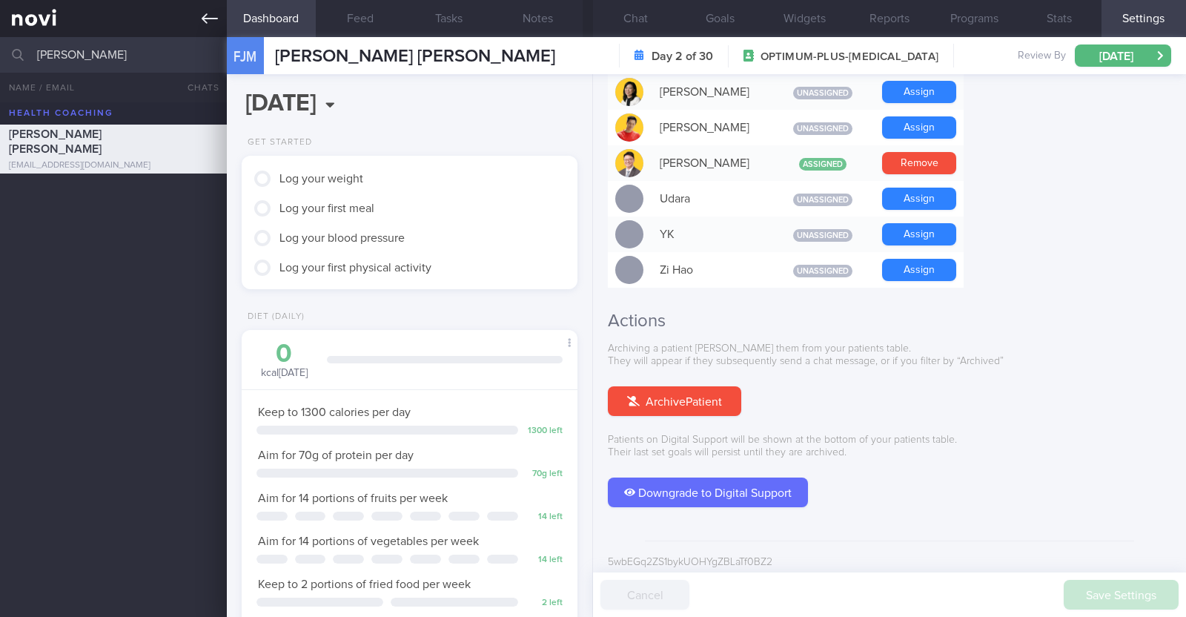
drag, startPoint x: 209, startPoint y: 13, endPoint x: 196, endPoint y: 17, distance: 13.4
click at [210, 13] on icon at bounding box center [210, 18] width 16 height 16
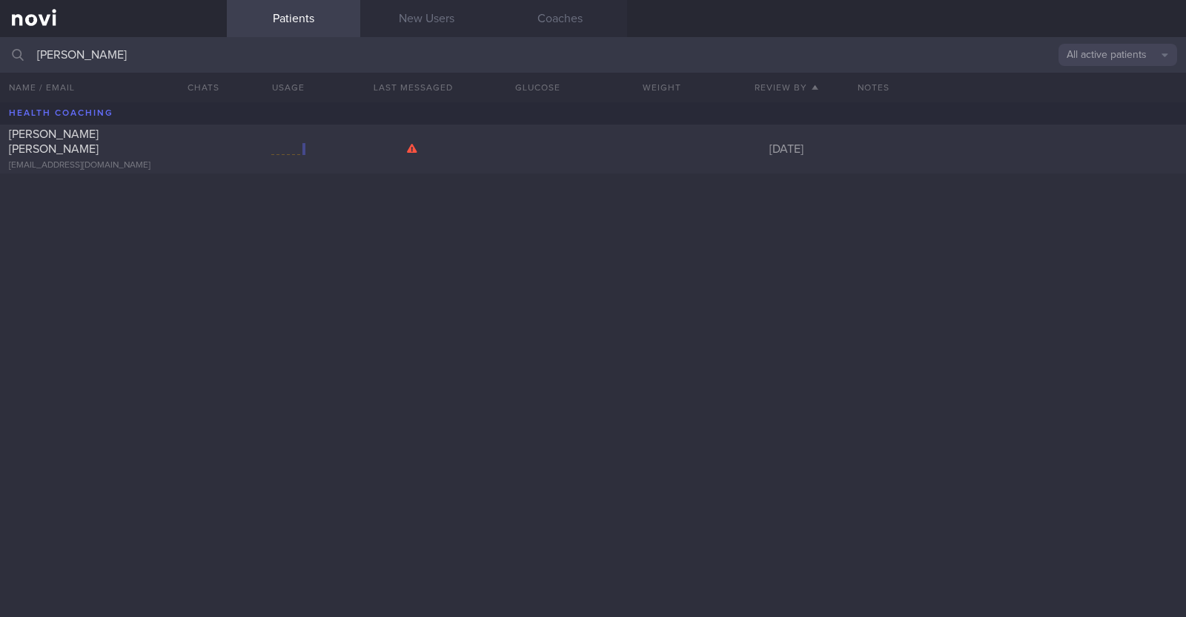
drag, startPoint x: 145, startPoint y: 51, endPoint x: 0, endPoint y: 45, distance: 145.4
click at [0, 45] on input "[PERSON_NAME]" at bounding box center [593, 55] width 1186 height 36
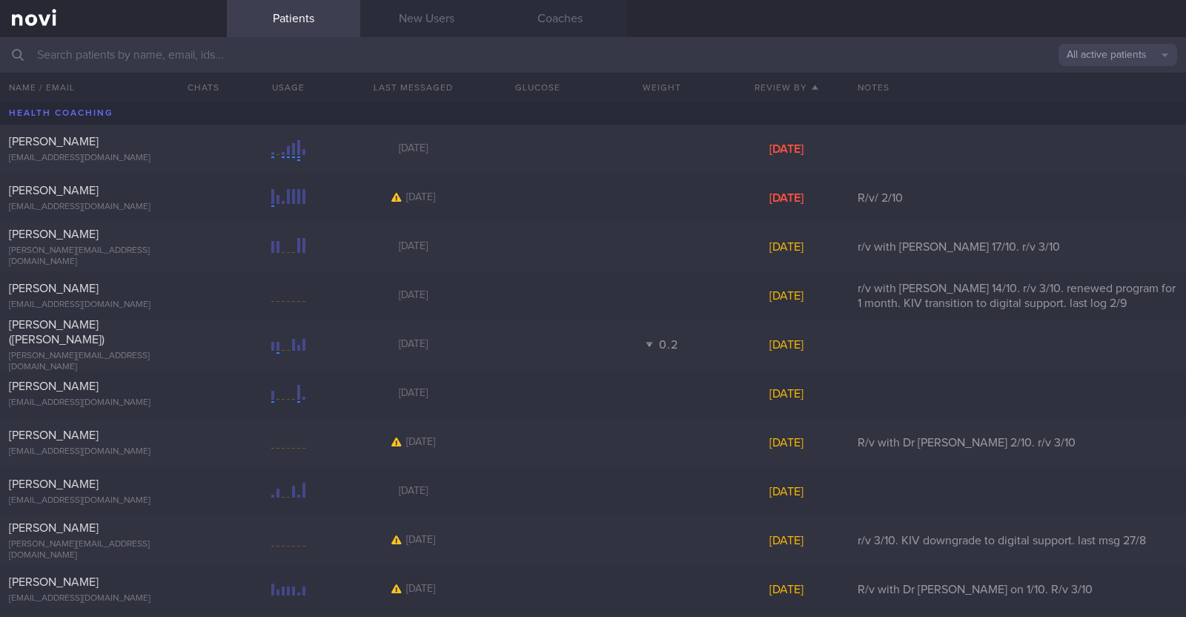
click at [1116, 59] on button "All active patients" at bounding box center [1118, 55] width 119 height 22
click at [1102, 81] on button "Assigned patients" at bounding box center [1118, 80] width 119 height 22
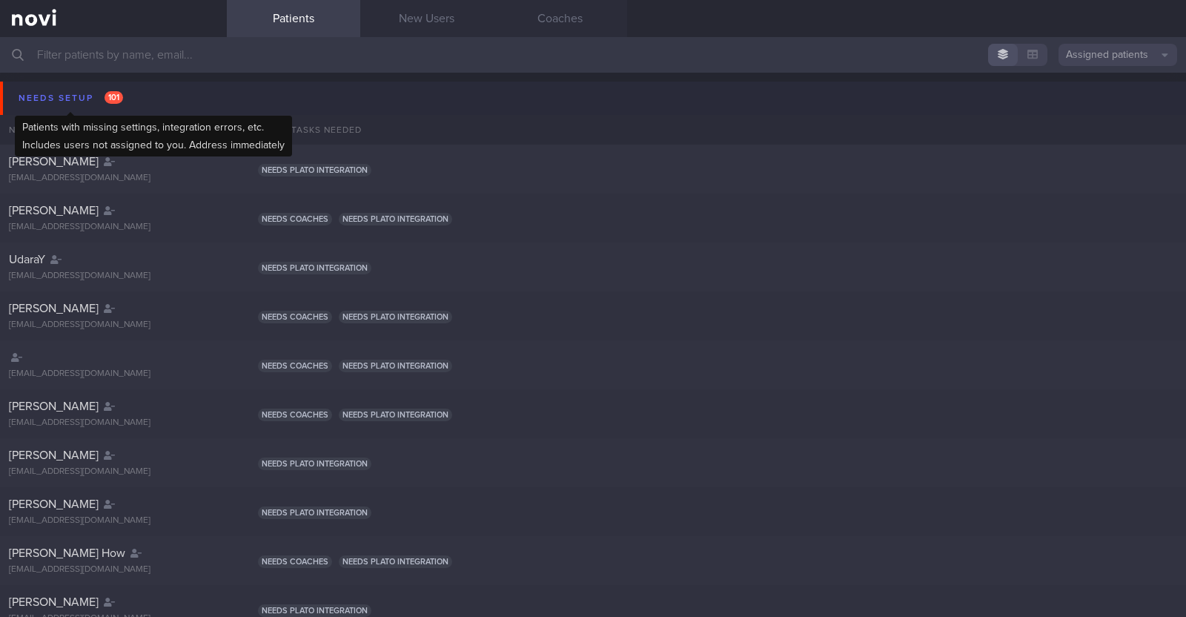
click at [45, 94] on div "Needs setup 101" at bounding box center [71, 98] width 112 height 20
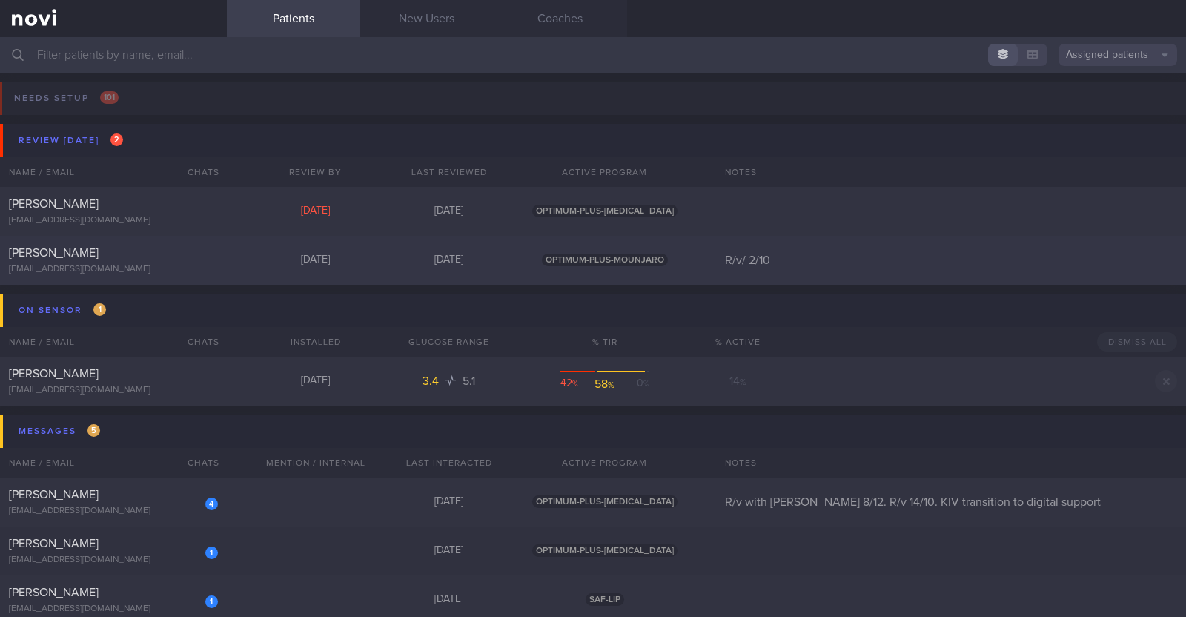
click at [145, 256] on div "[PERSON_NAME]" at bounding box center [111, 252] width 205 height 15
select select "9"
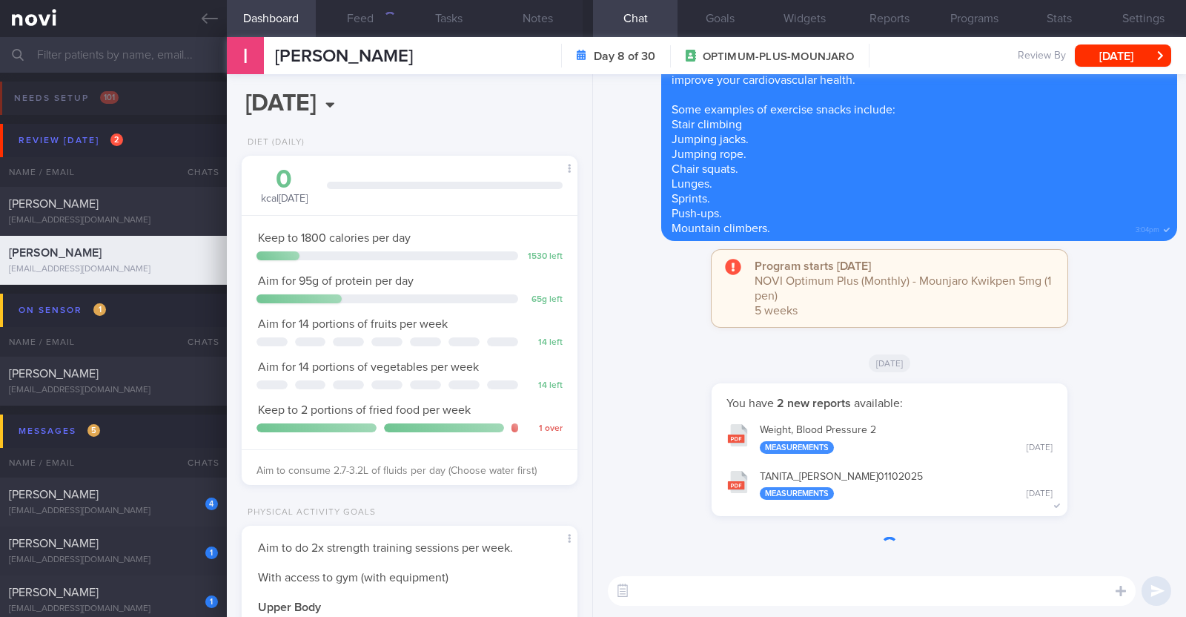
scroll to position [168, 295]
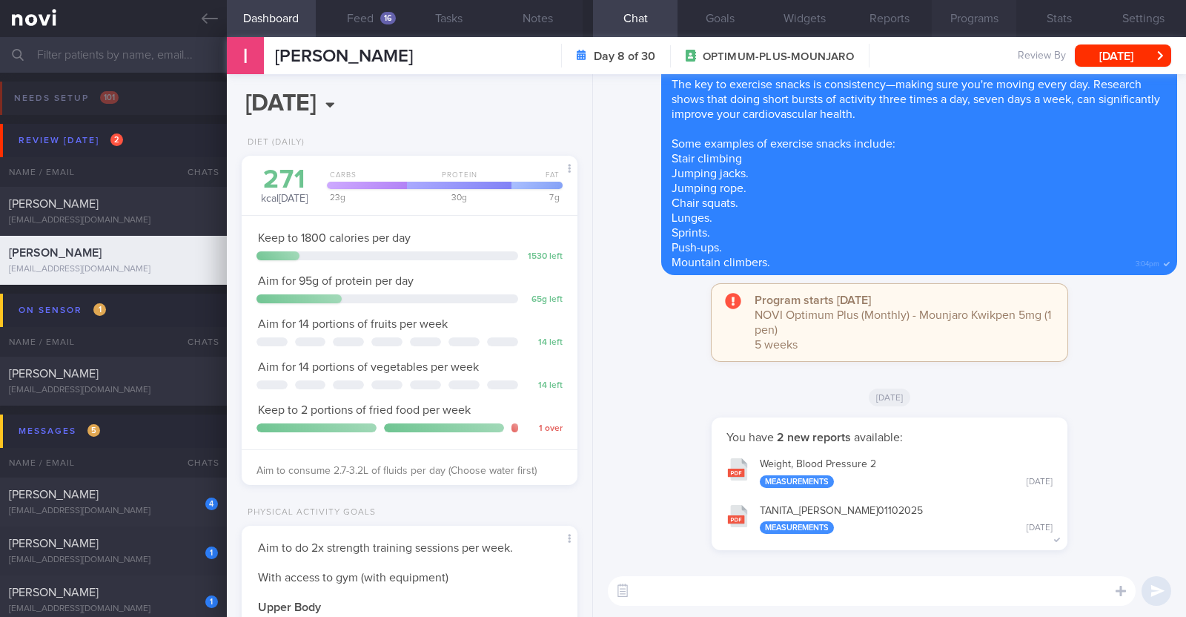
click at [979, 23] on button "Programs" at bounding box center [974, 18] width 85 height 37
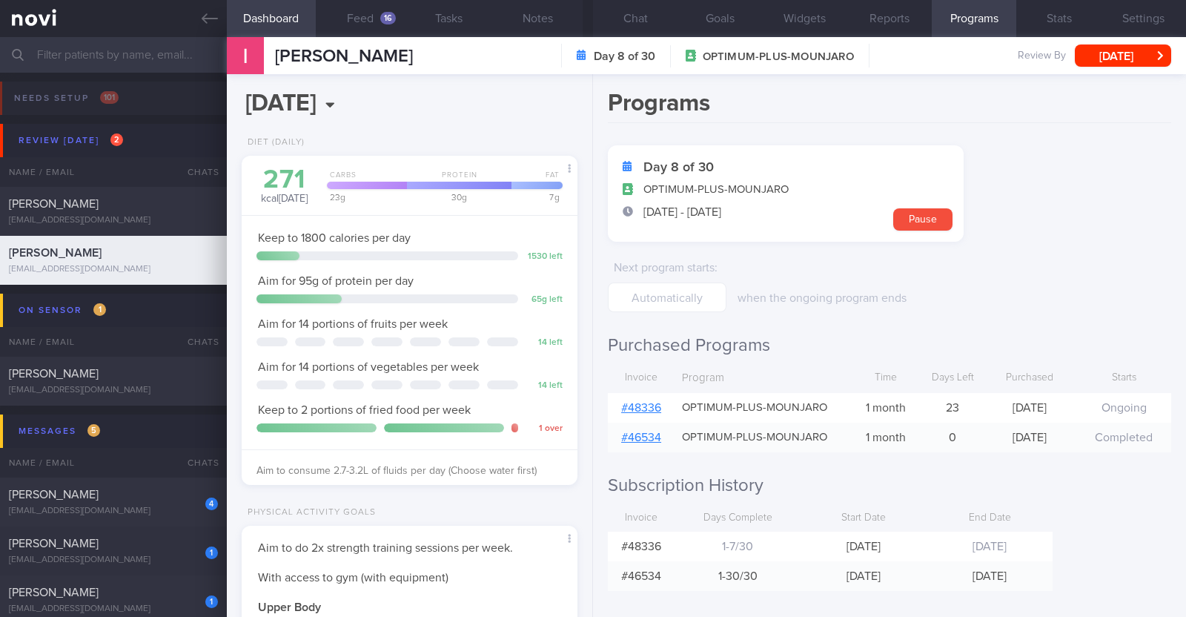
click at [653, 409] on link "# 48336" at bounding box center [641, 408] width 40 height 12
click at [344, 24] on button "Feed 16" at bounding box center [360, 18] width 89 height 37
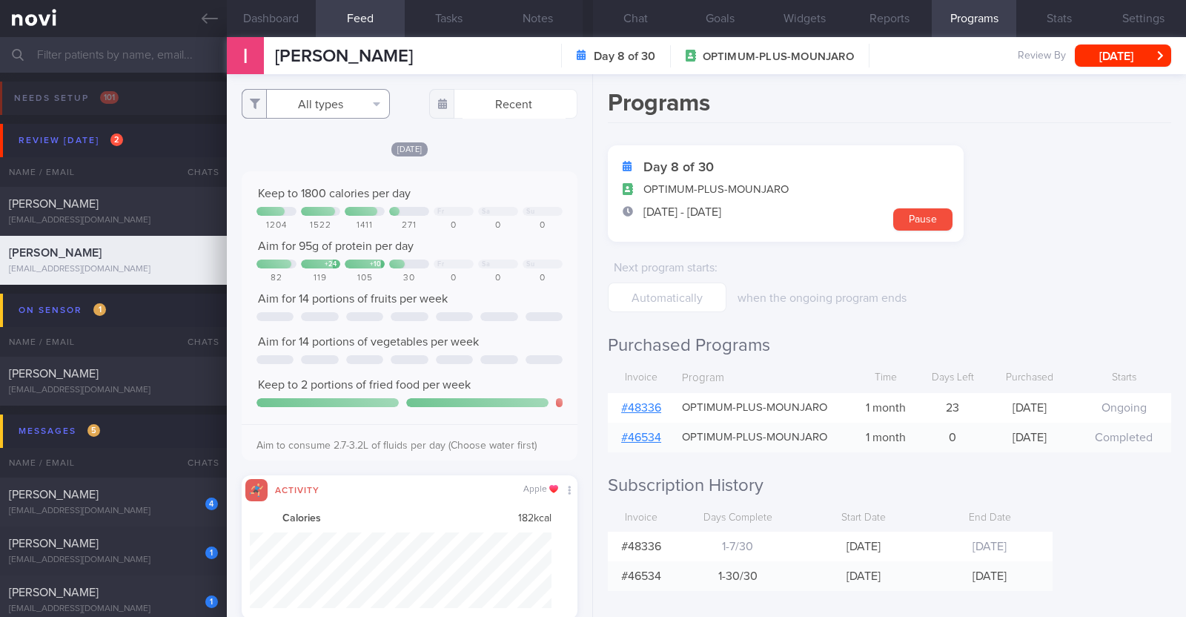
click at [361, 99] on button "All types" at bounding box center [316, 104] width 148 height 30
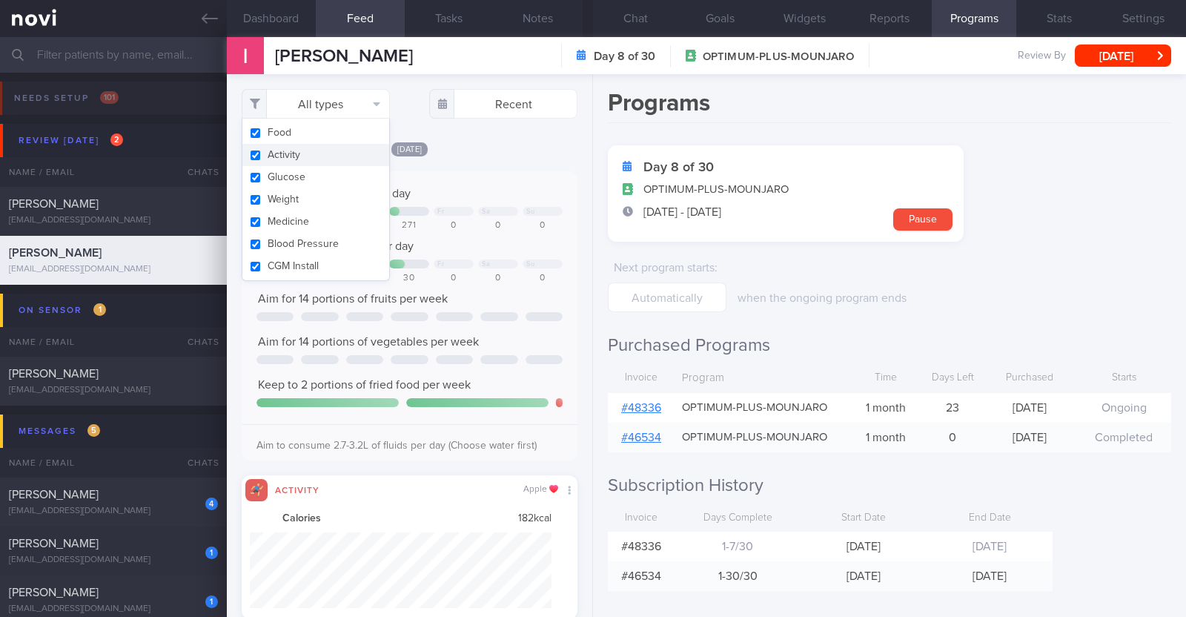
click at [337, 157] on button "Activity" at bounding box center [315, 155] width 147 height 22
checkbox input "false"
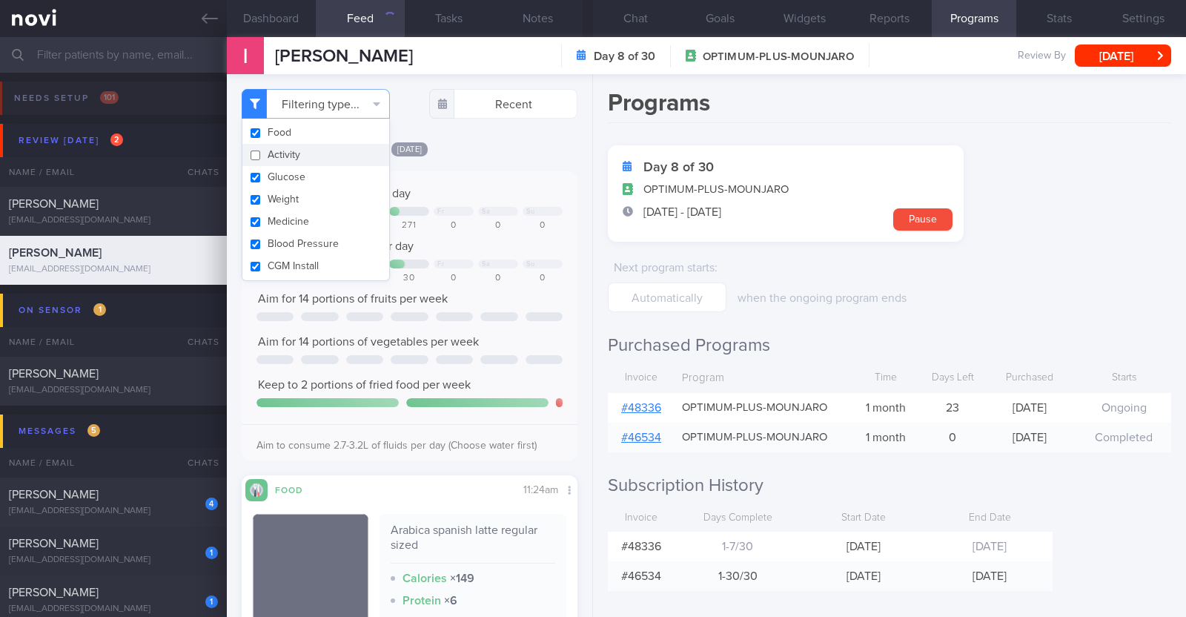
click at [490, 144] on div "[DATE]" at bounding box center [410, 149] width 336 height 16
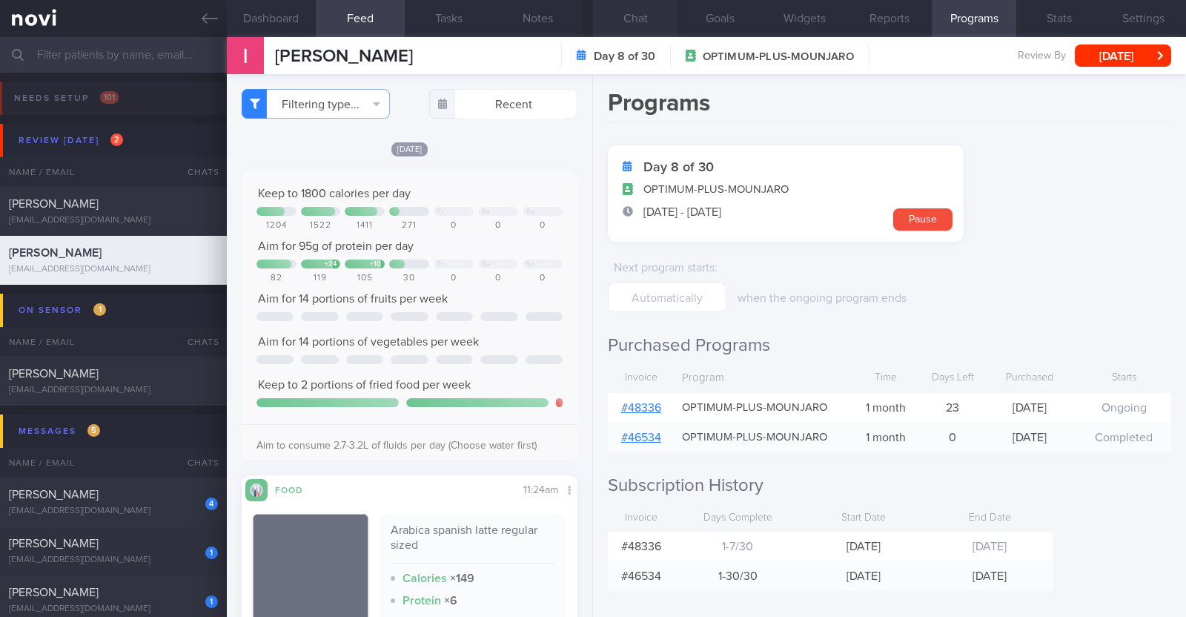
click at [650, 17] on button "Chat" at bounding box center [635, 18] width 85 height 37
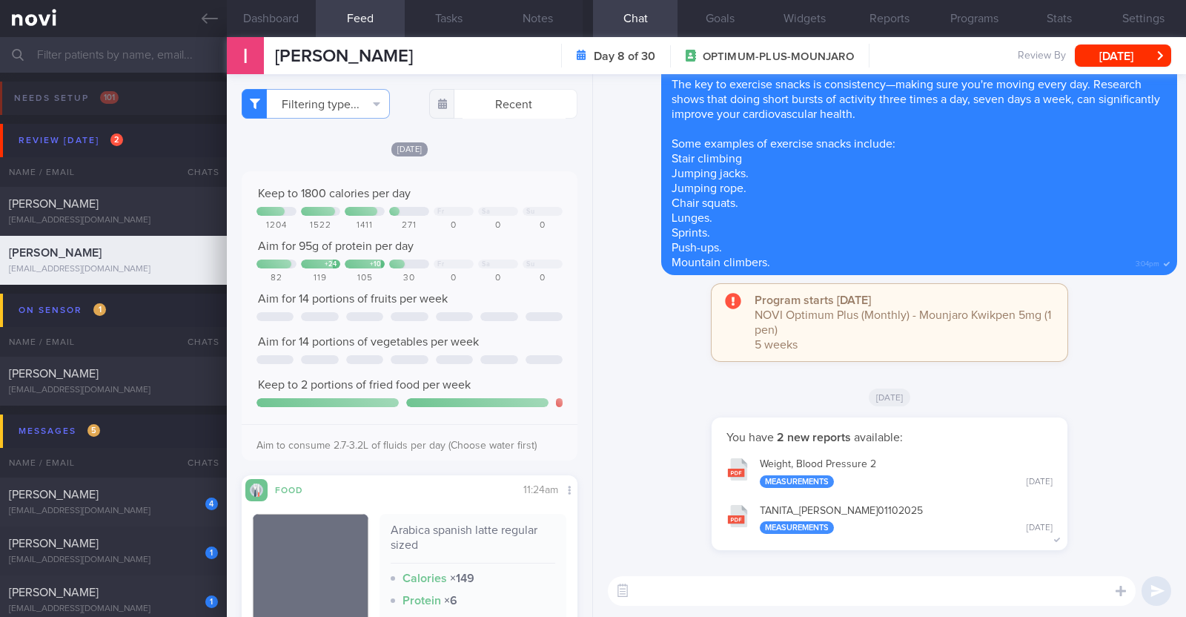
click at [666, 595] on textarea at bounding box center [872, 591] width 528 height 30
type textarea "Hi Irshah, happy Thursday!"
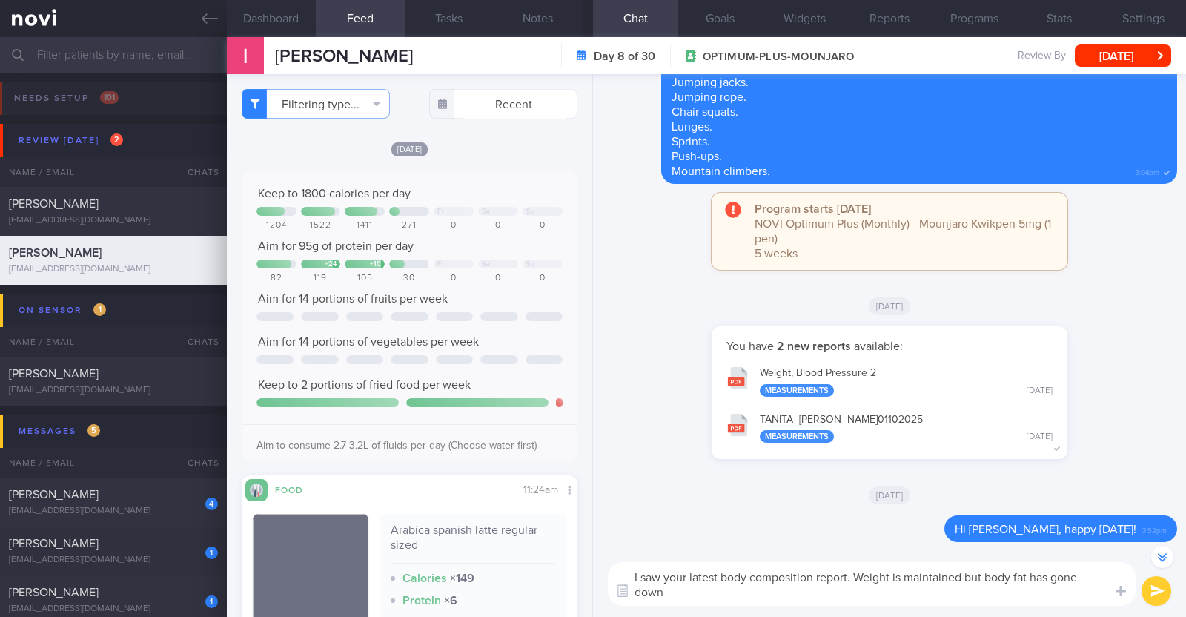
scroll to position [-13, 0]
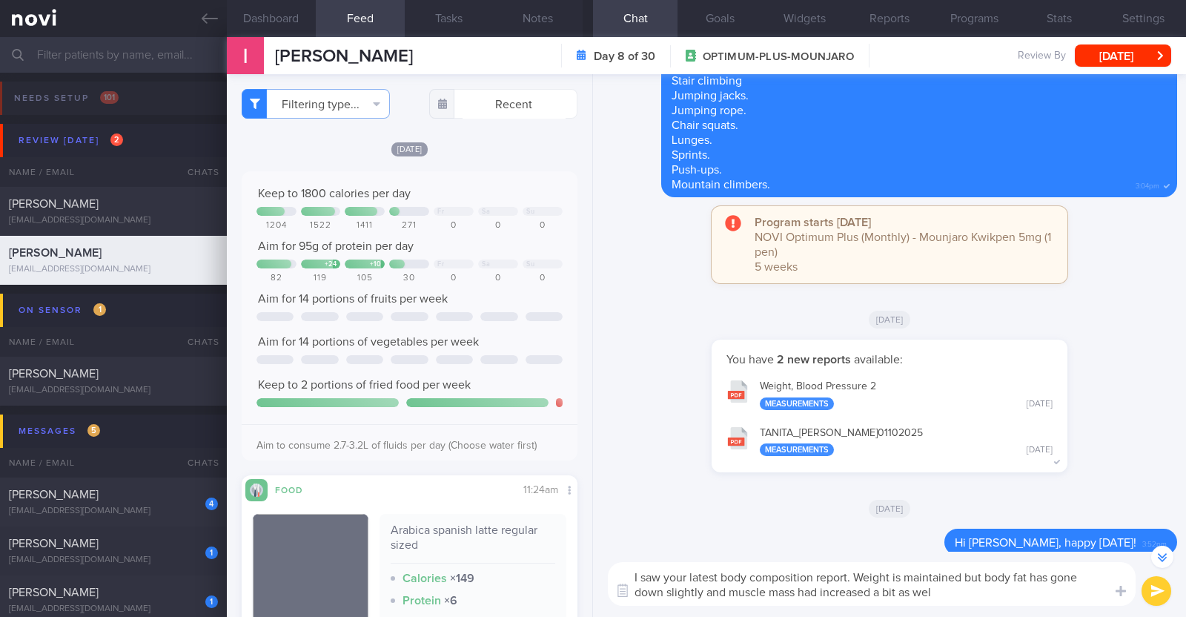
type textarea "I saw your latest body composition report. Weight is maintained but body fat ha…"
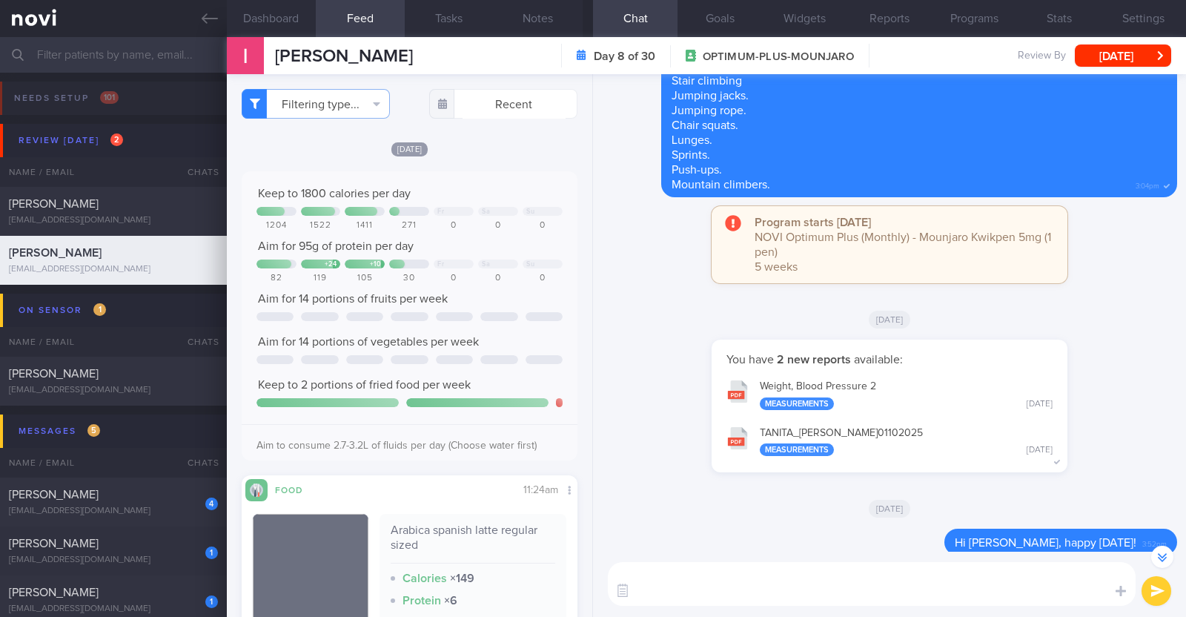
scroll to position [0, 0]
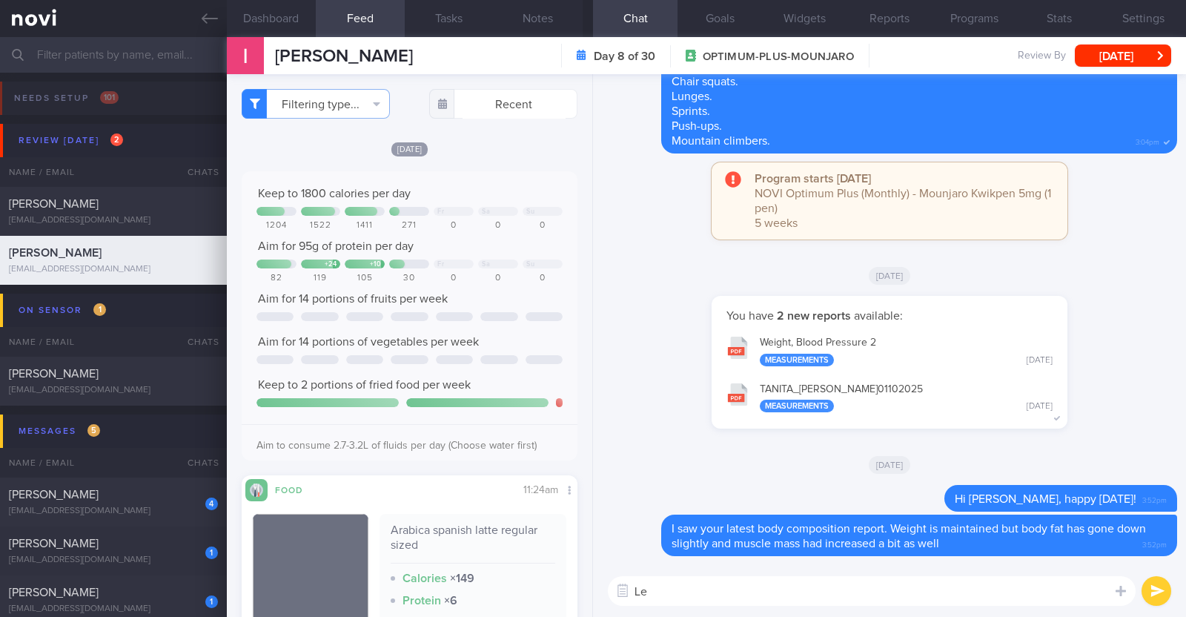
type textarea "L"
type textarea "Good job!"
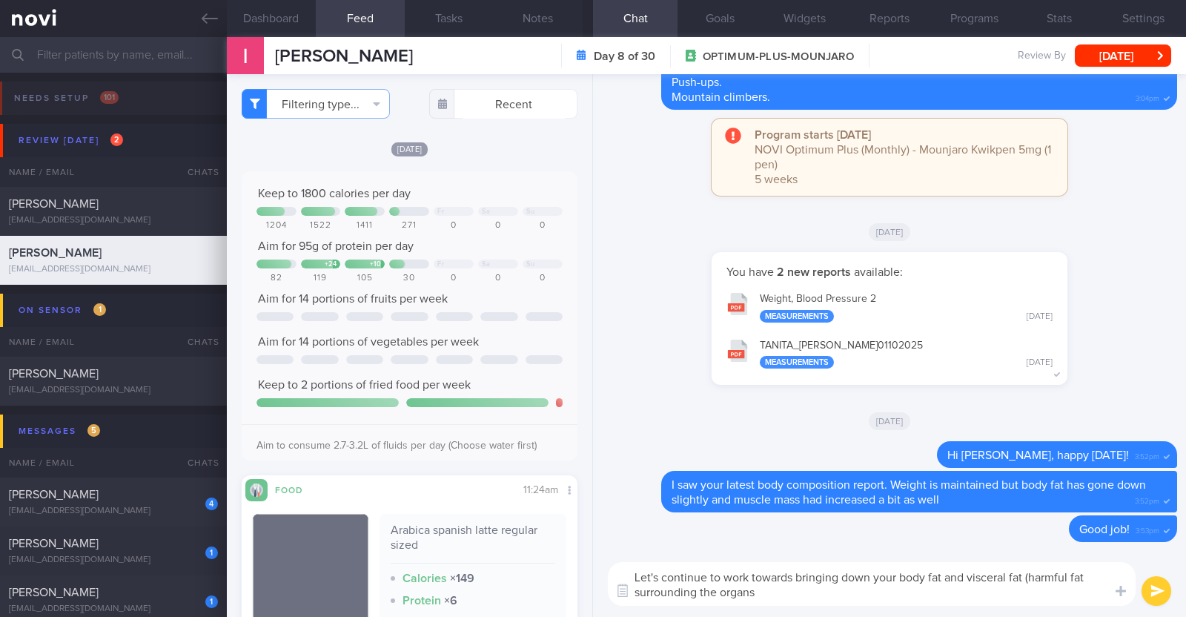
type textarea "Let's continue to work towards bringing down your body fat and visceral fat (ha…"
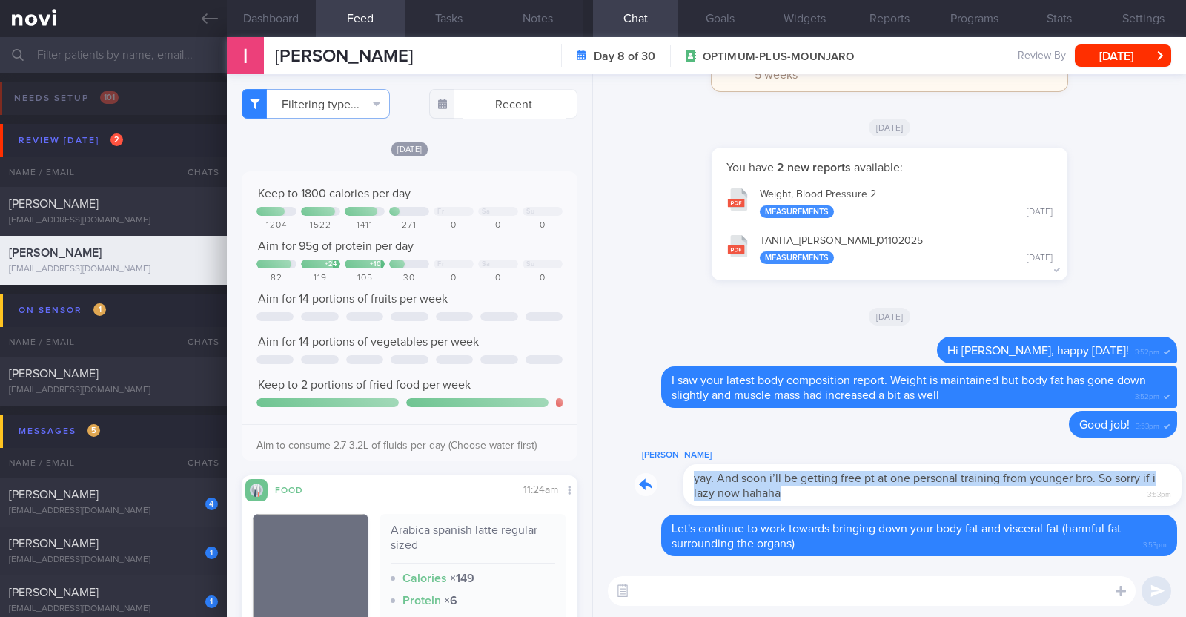
drag, startPoint x: 1110, startPoint y: 496, endPoint x: 1176, endPoint y: 500, distance: 65.4
click at [1176, 500] on div "Delete Let's continue to work towards bringing down your body fat and visceral …" at bounding box center [889, 319] width 593 height 491
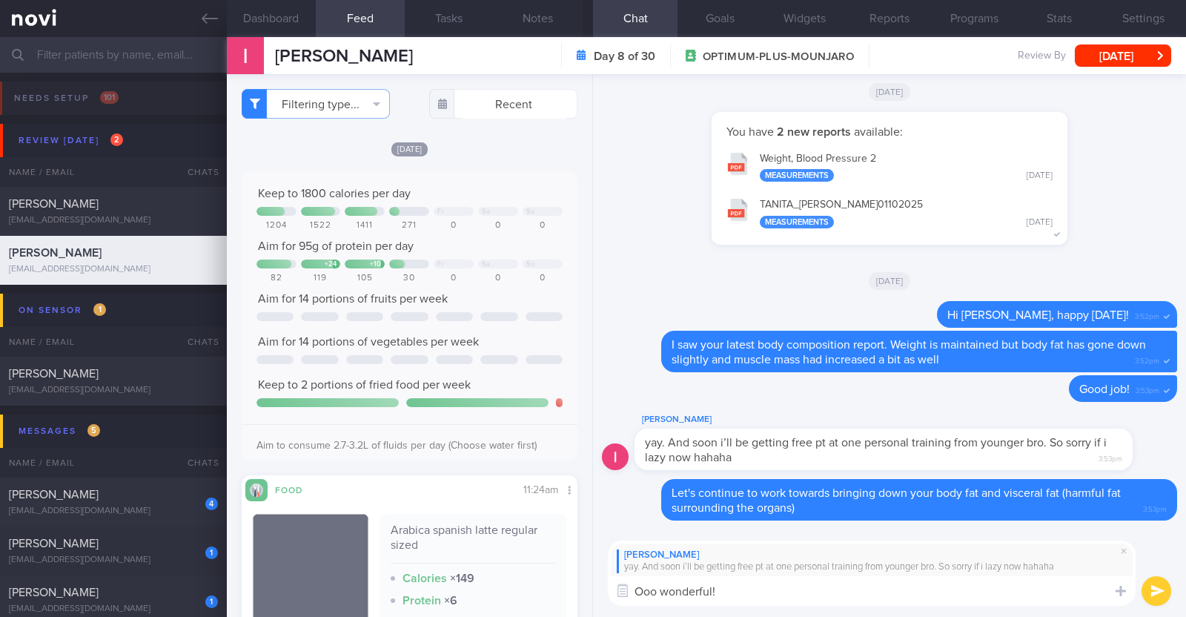
type textarea "Ooo wonderful!!"
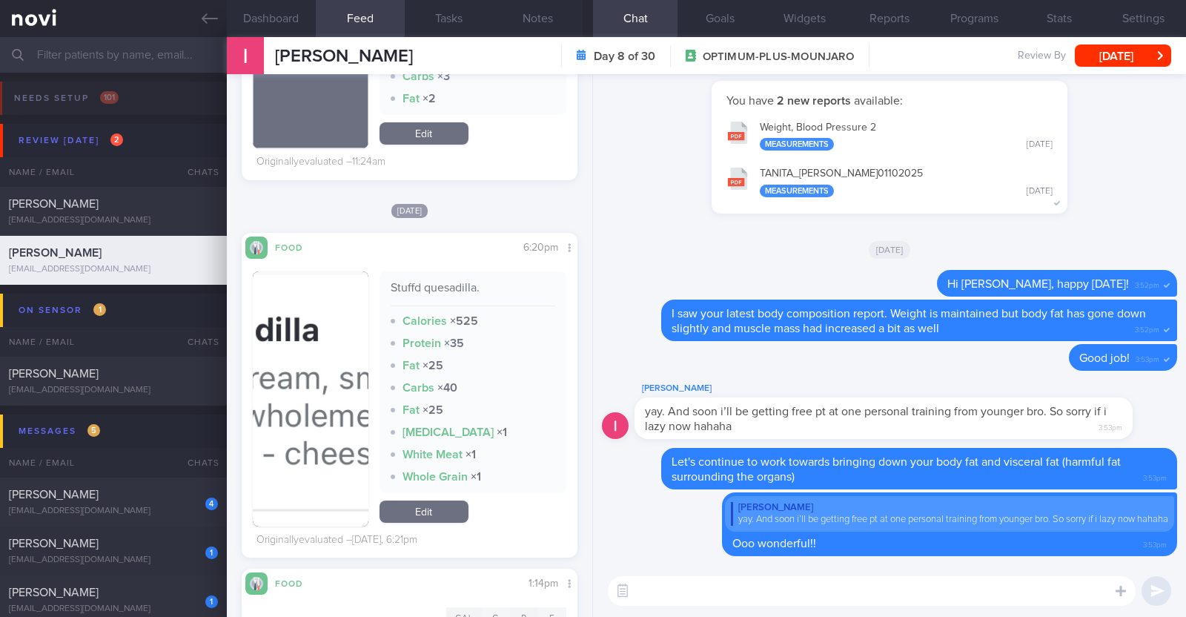
scroll to position [1019, 0]
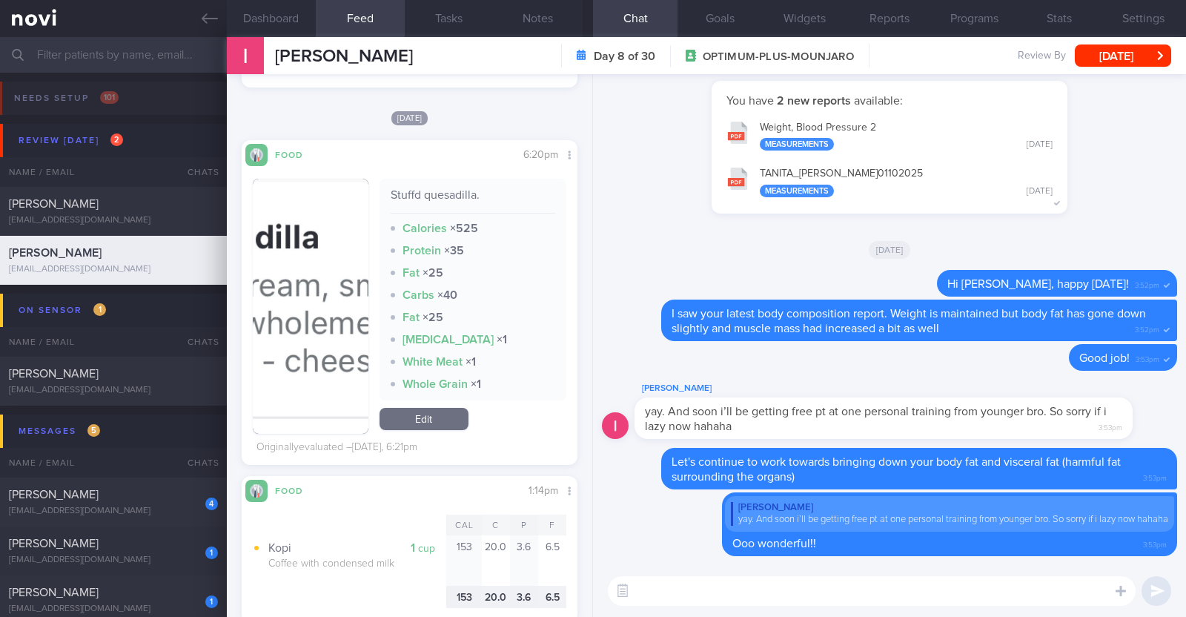
click at [702, 592] on textarea at bounding box center [872, 591] width 528 height 30
paste textarea "StuffD can be a healthy choice if these guidelines are followed: - Protein: Cho…"
type textarea "StuffD can be a healthy choice if these guidelines are followed: - Protein: Cho…"
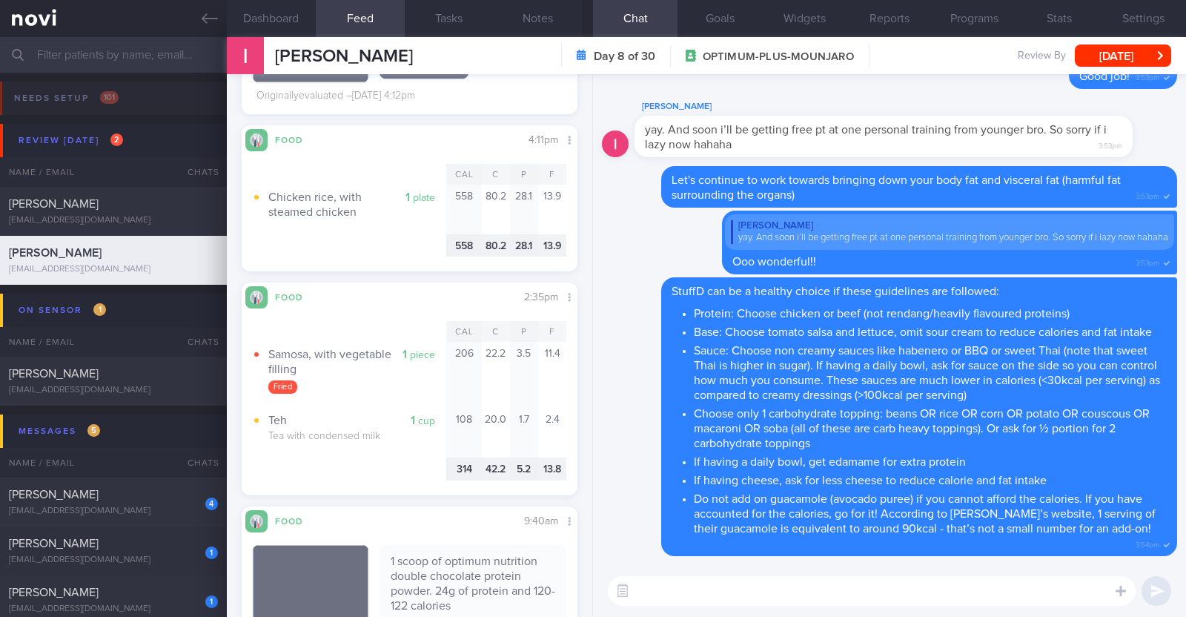
scroll to position [3985, 0]
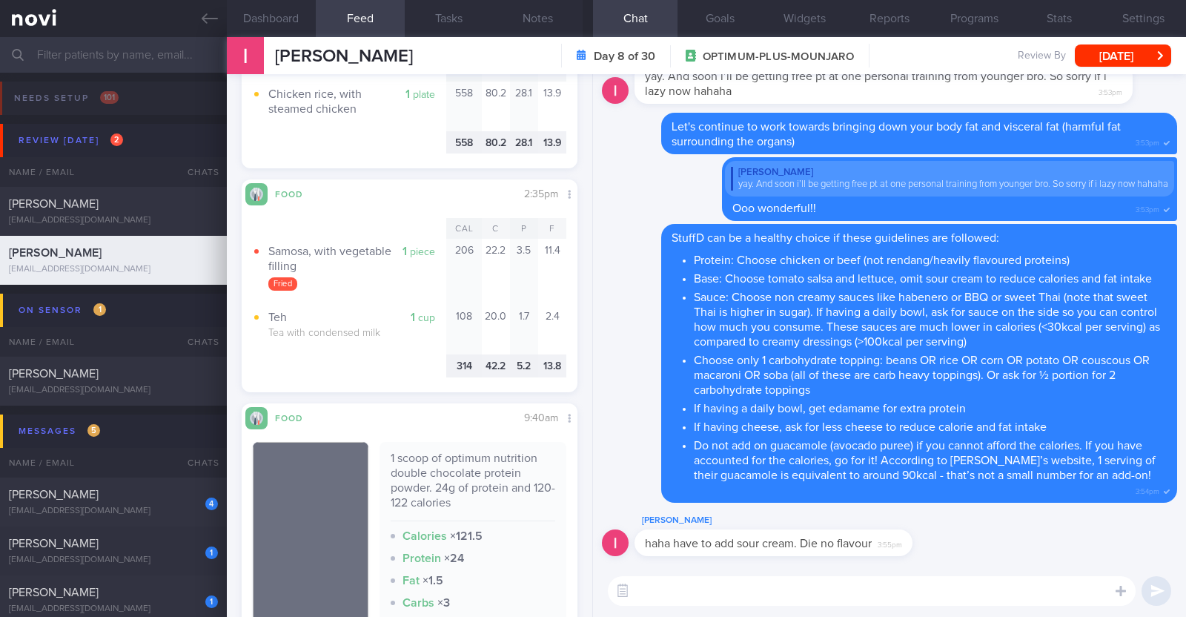
click at [695, 599] on textarea at bounding box center [872, 591] width 528 height 30
type textarea "Sweet thai chilli sauce? haha"
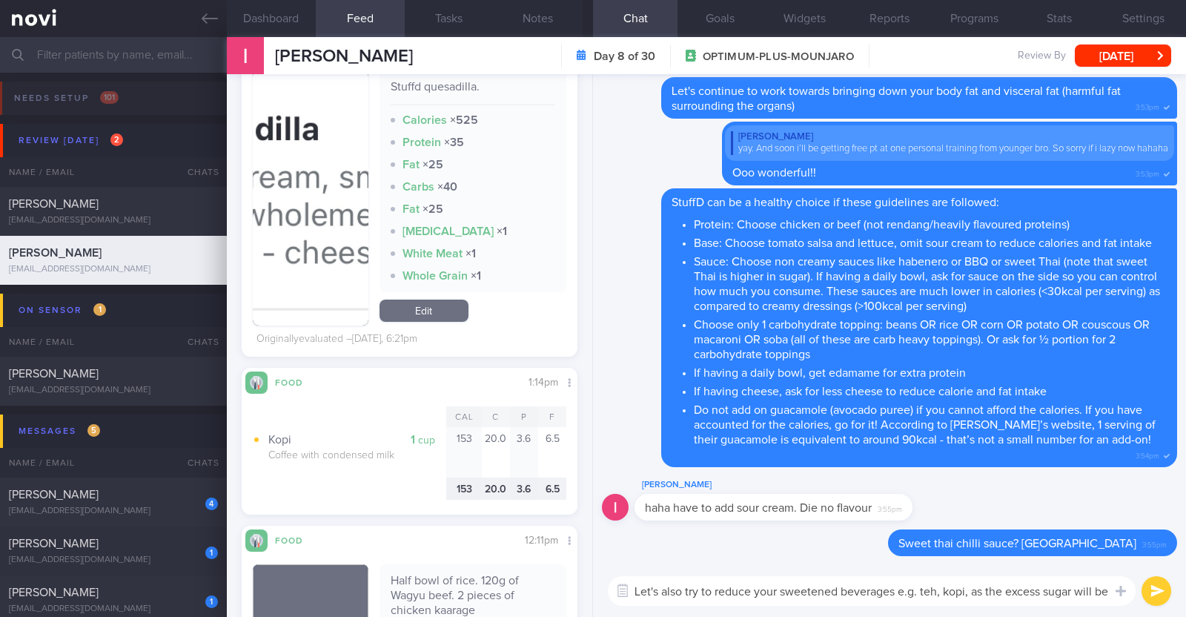
scroll to position [0, 0]
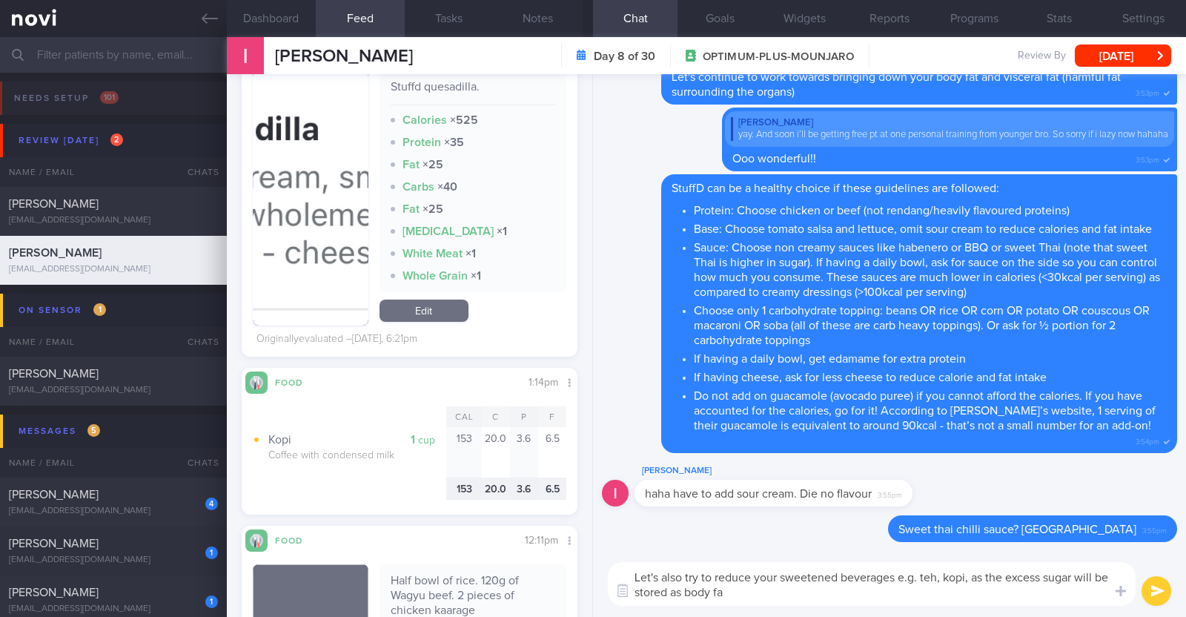
type textarea "Let's also try to reduce your sweetened beverages e.g. teh, kopi, as the excess…"
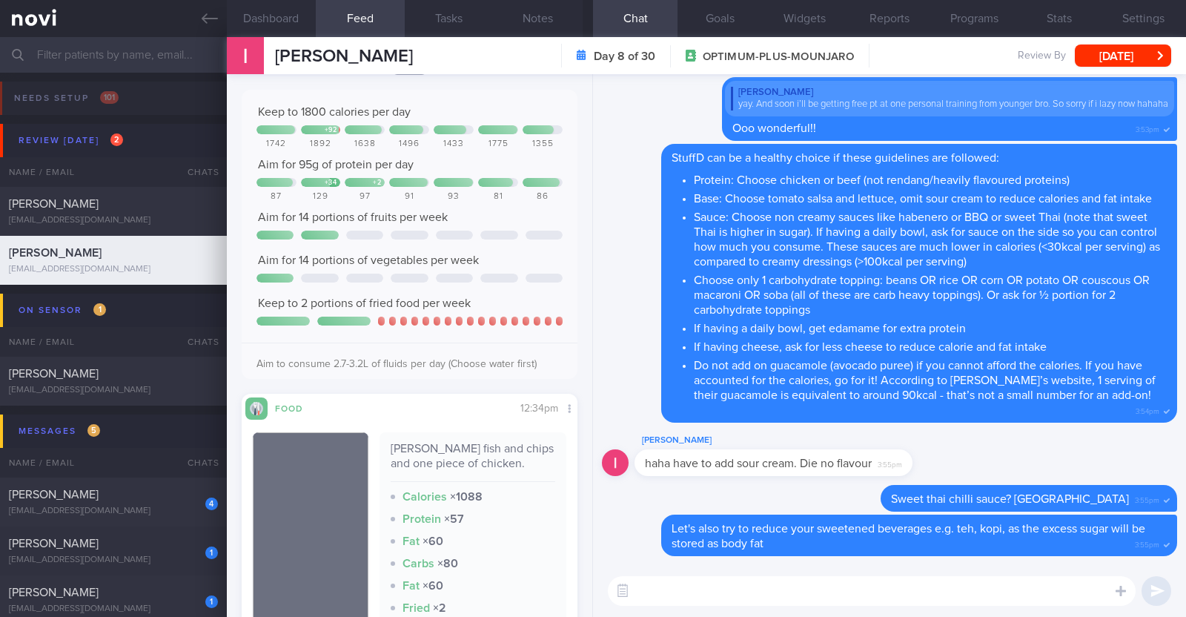
scroll to position [4632, 0]
click at [682, 602] on textarea at bounding box center [872, 591] width 528 height 30
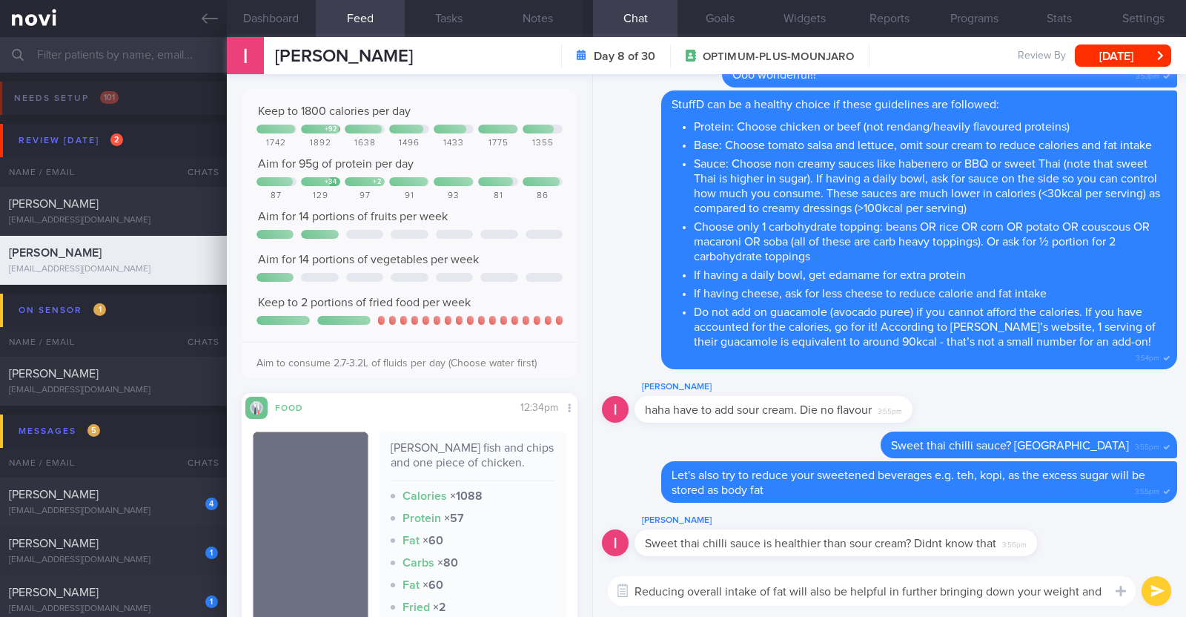
scroll to position [0, 0]
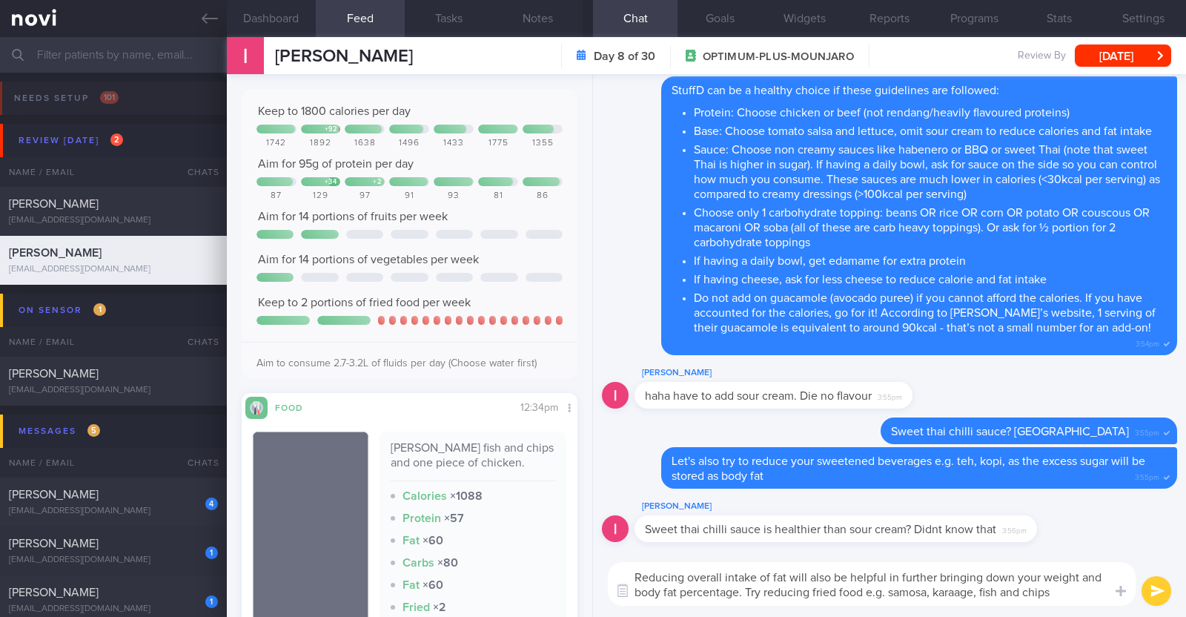
drag, startPoint x: 955, startPoint y: 595, endPoint x: 1066, endPoint y: 589, distance: 111.4
click at [1066, 589] on textarea "Reducing overall intake of fat will also be helpful in further bringing down yo…" at bounding box center [872, 584] width 528 height 44
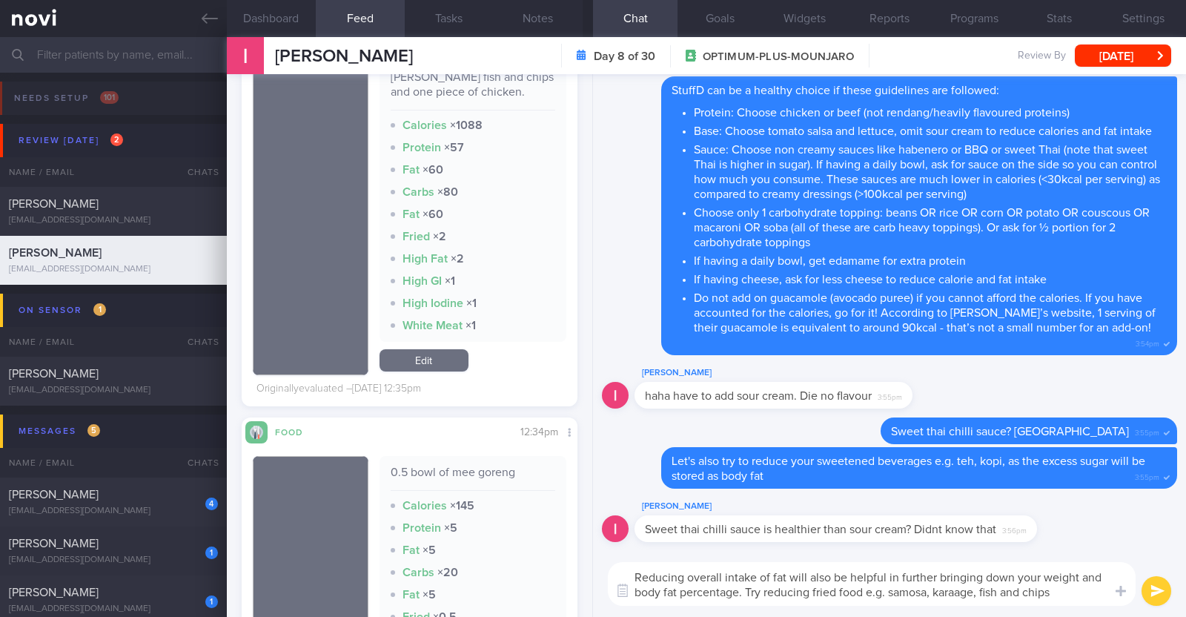
scroll to position [5096, 0]
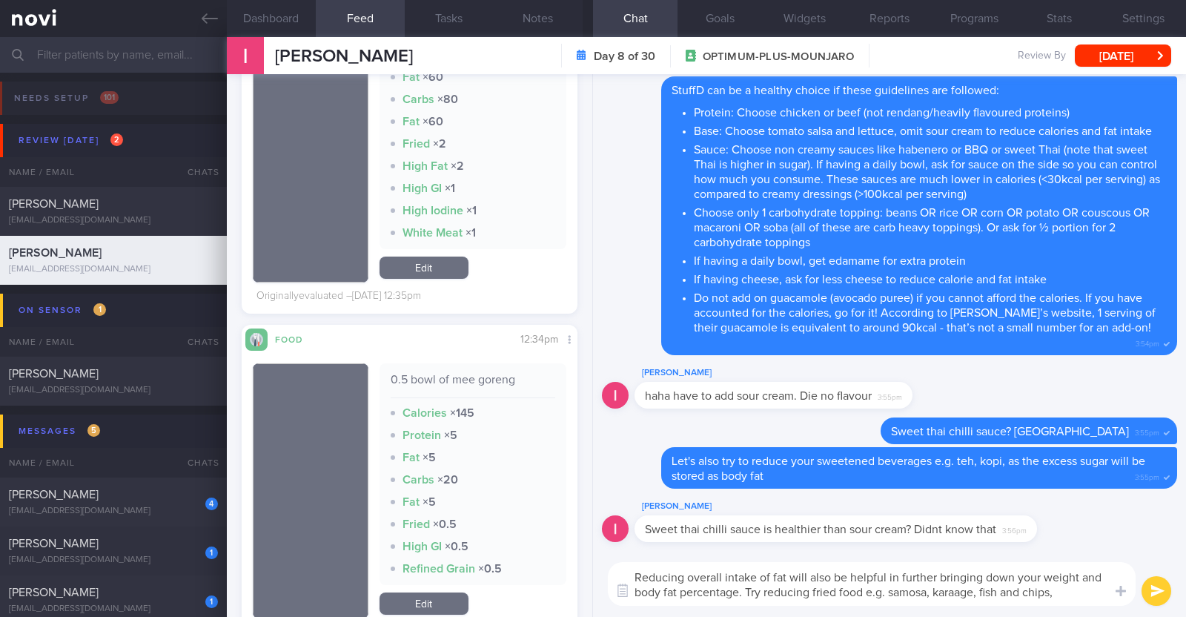
type textarea "Reducing overall intake of fat will also be helpful in further bringing down yo…"
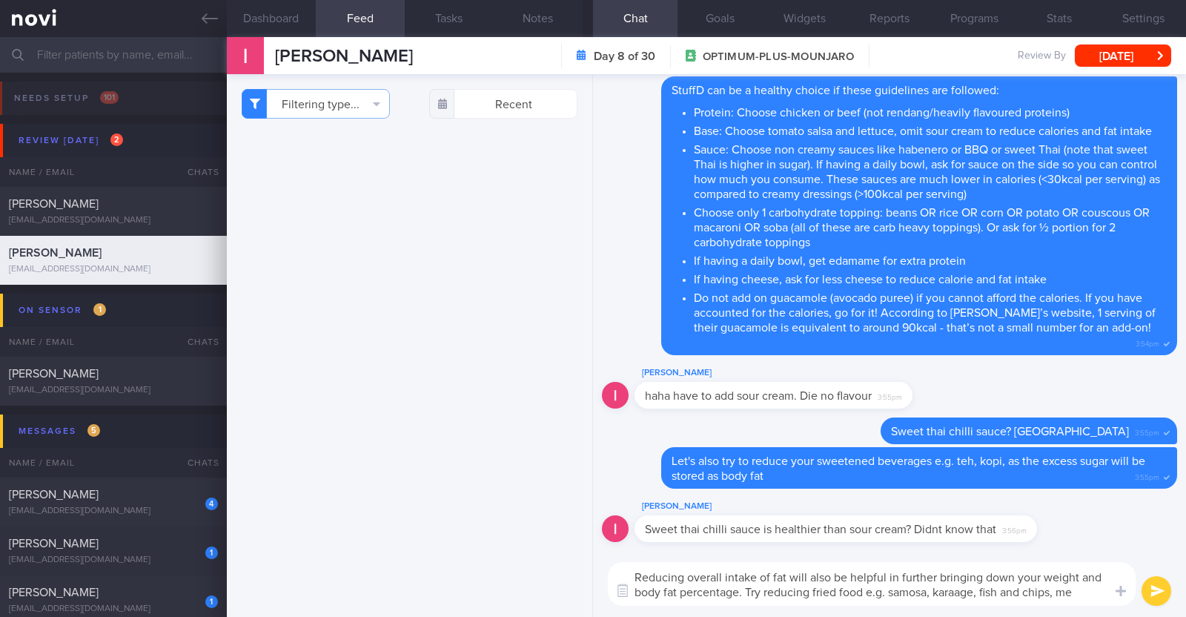
select select "9"
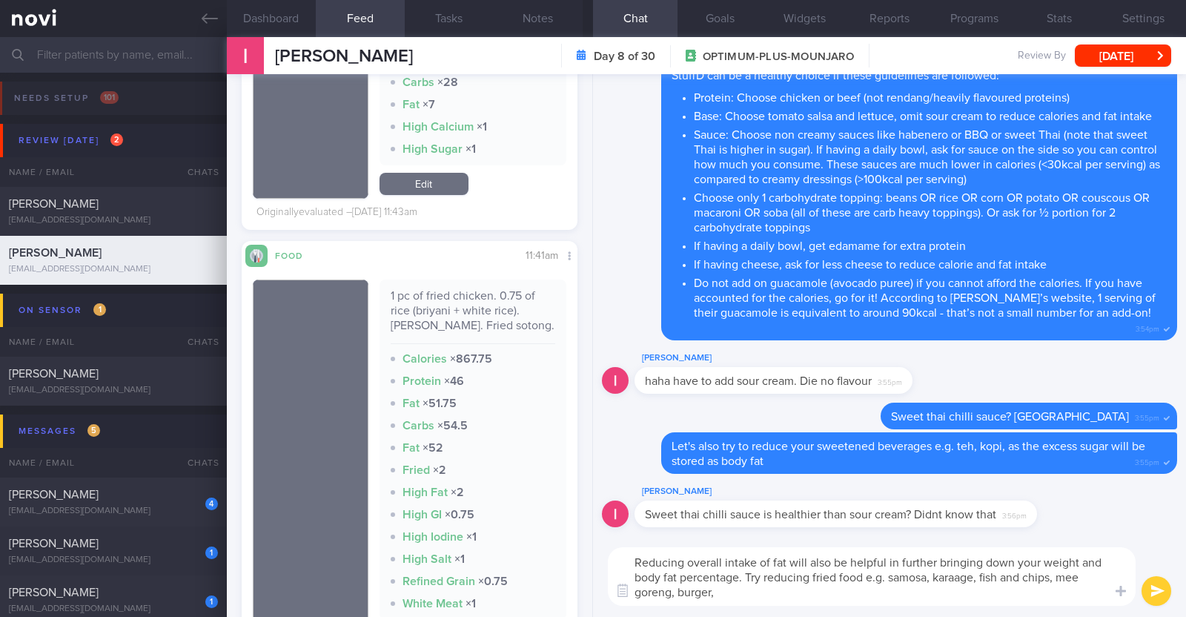
scroll to position [6672, 0]
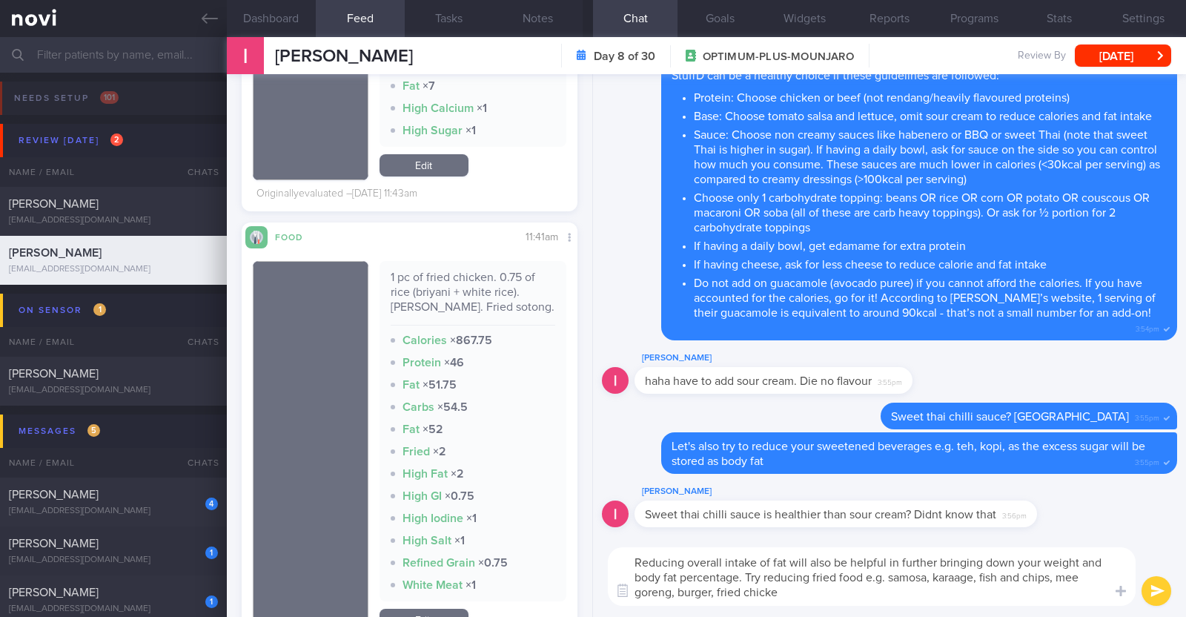
type textarea "Reducing overall intake of fat will also be helpful in further bringing down yo…"
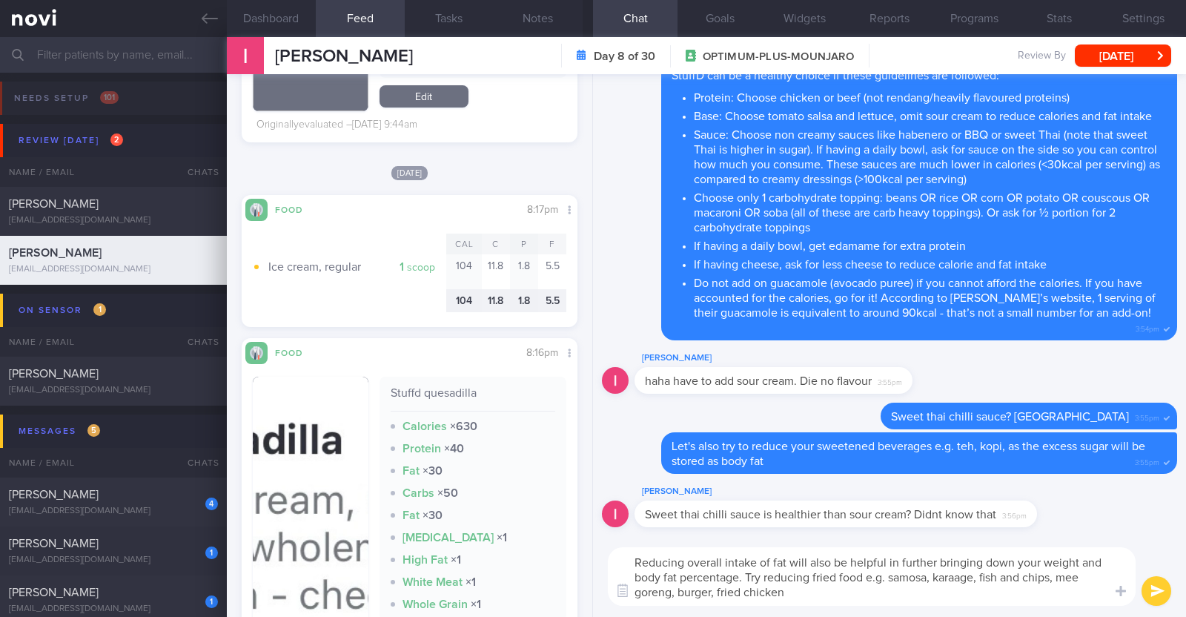
scroll to position [7969, 0]
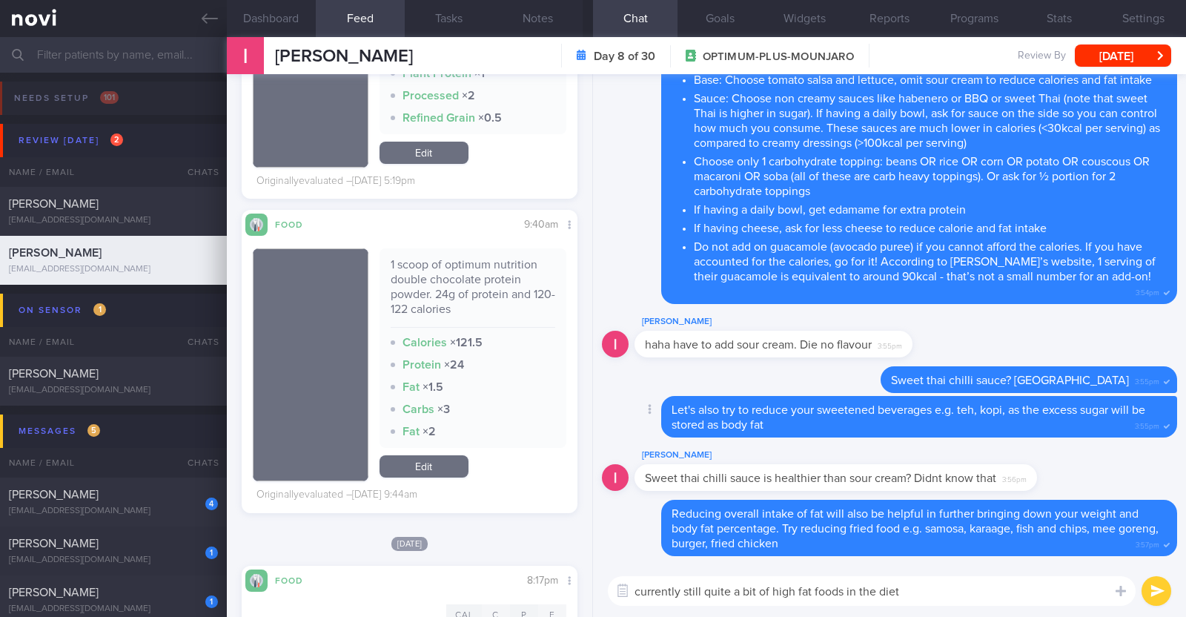
paste textarea "😛"
type textarea "currently still quite a bit of high fat foods in the diet 😛"
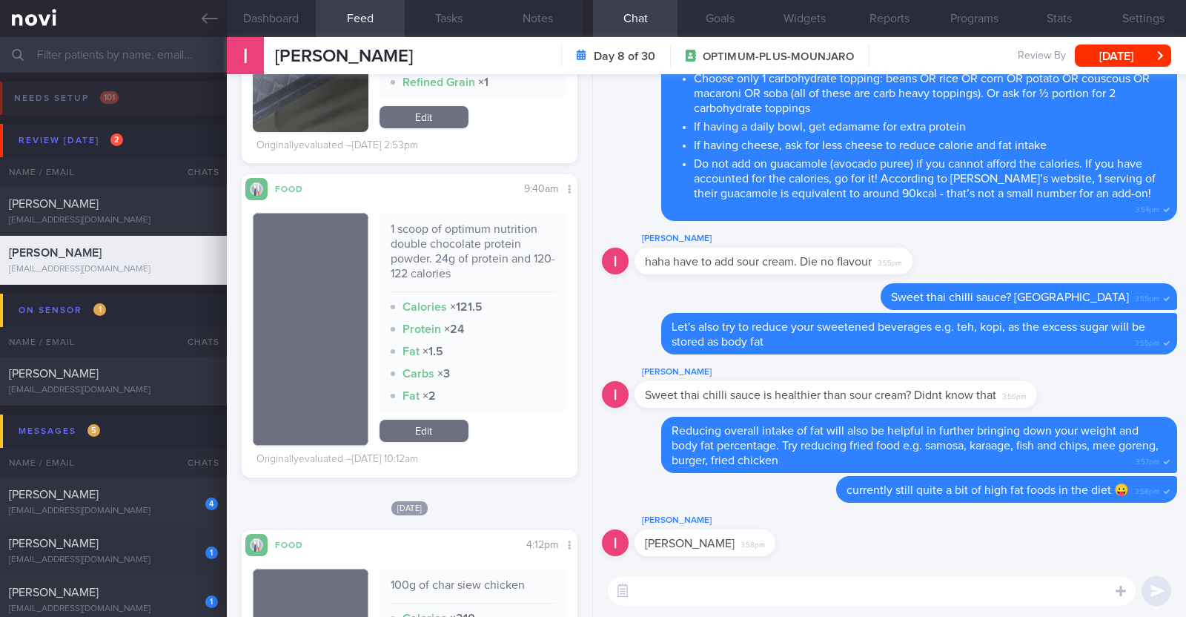
scroll to position [2894, 0]
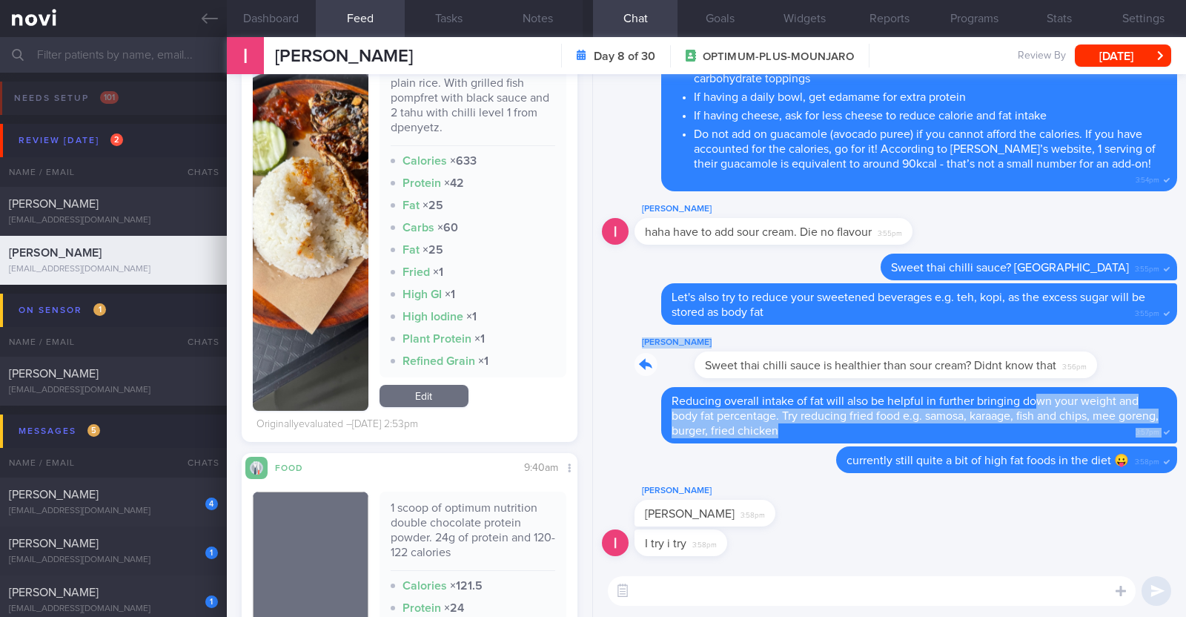
drag, startPoint x: 1030, startPoint y: 394, endPoint x: 1155, endPoint y: 379, distance: 125.4
click at [1155, 379] on div "Irshah Iraimi Sweet thai chilli sauce is healthier than sour cream? Didnt know …" at bounding box center [889, 360] width 575 height 53
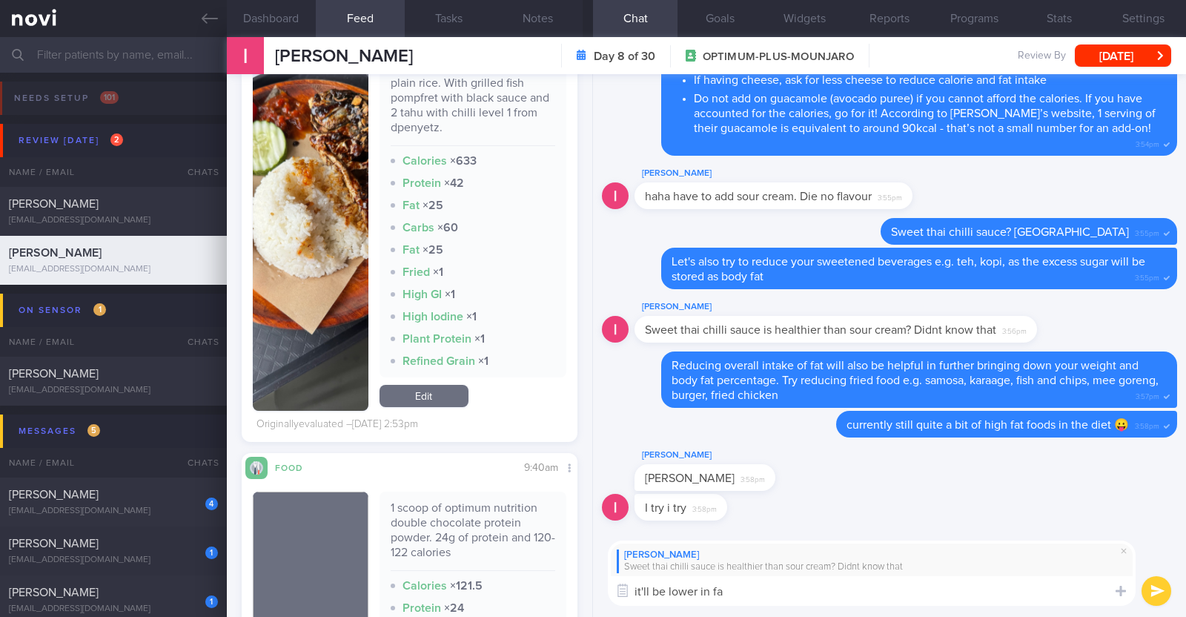
type textarea "it'll be lower in fat"
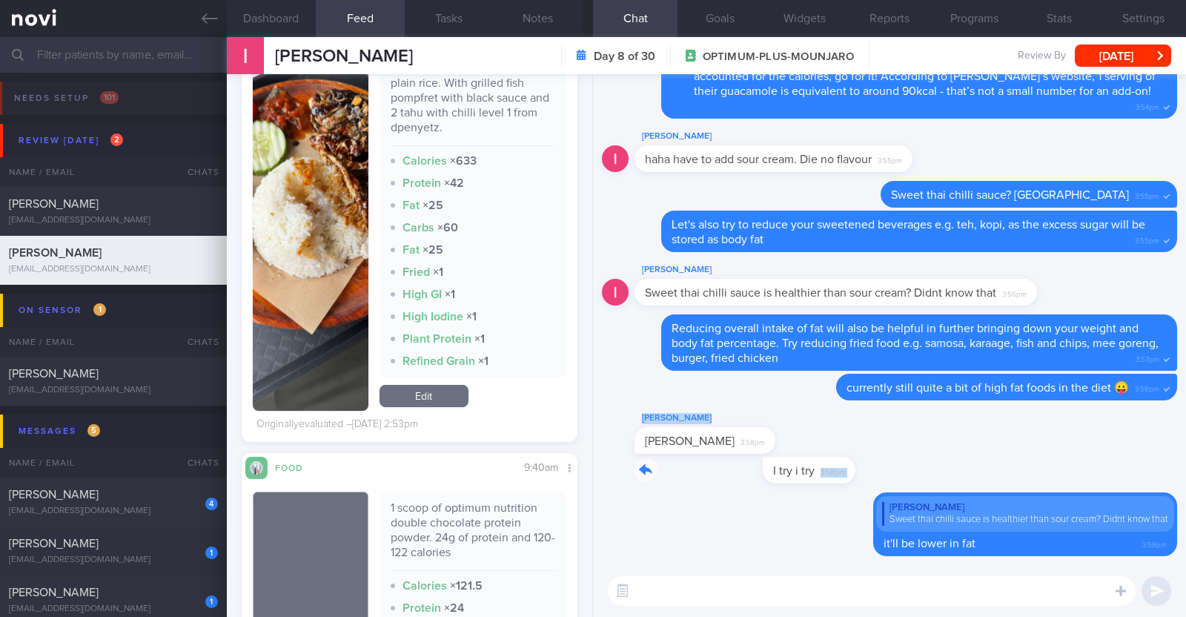
drag, startPoint x: 721, startPoint y: 469, endPoint x: 1185, endPoint y: 434, distance: 465.3
click at [1185, 434] on div "Delete Irshah Iraimi Sweet thai chilli sauce is healthier than sour cream? Didn…" at bounding box center [889, 319] width 593 height 491
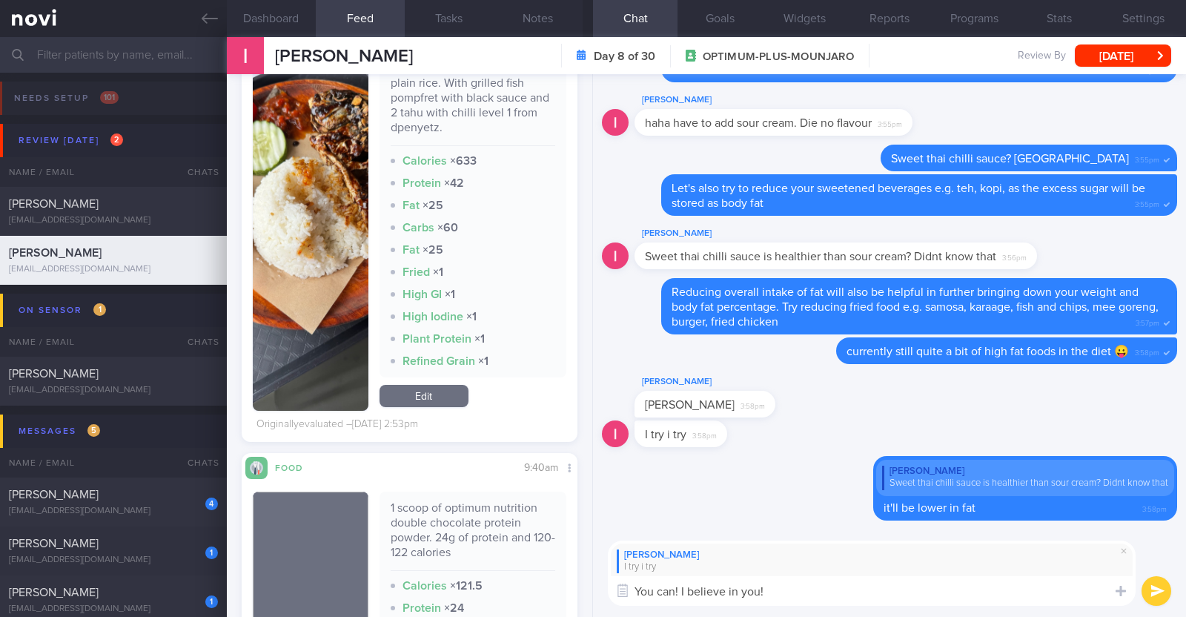
paste textarea "💪"
type textarea "You can! I believe in you! 💪💪💪"
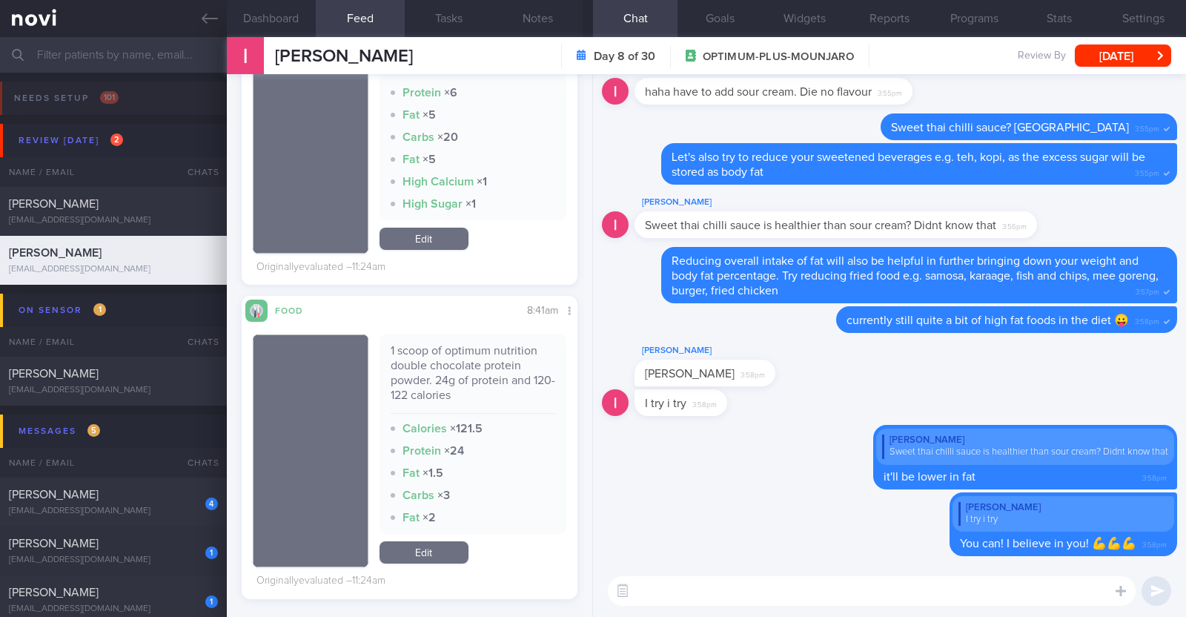
scroll to position [0, 0]
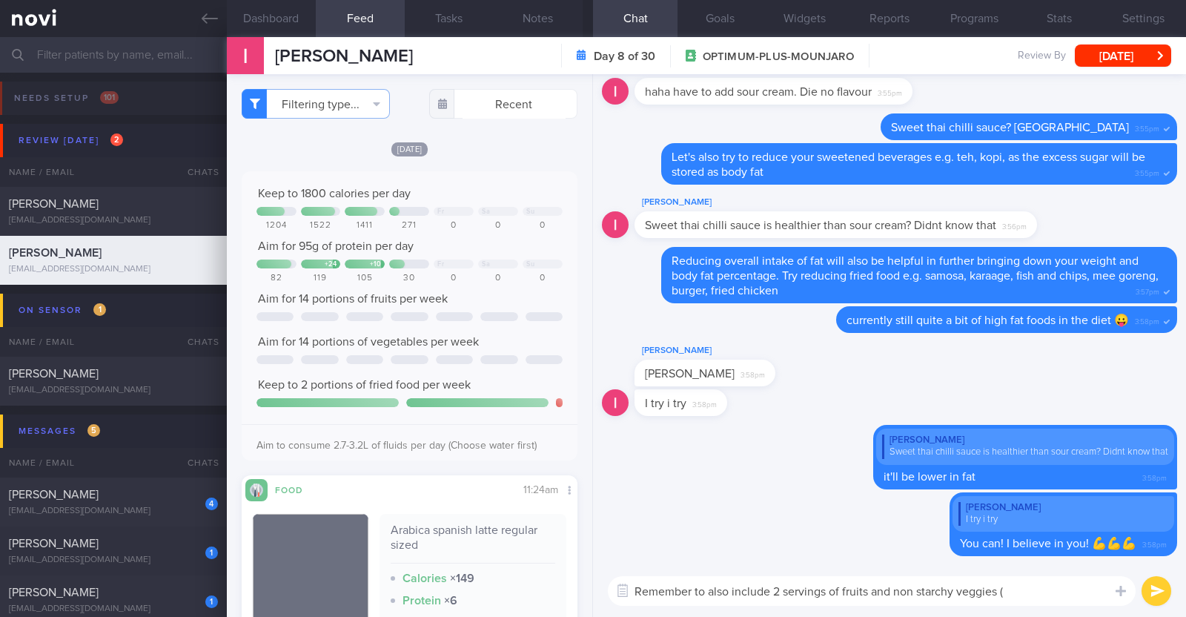
paste textarea "green leafy vegetables, broccoli, cauliflower, bell peppers, long beans, brinja…"
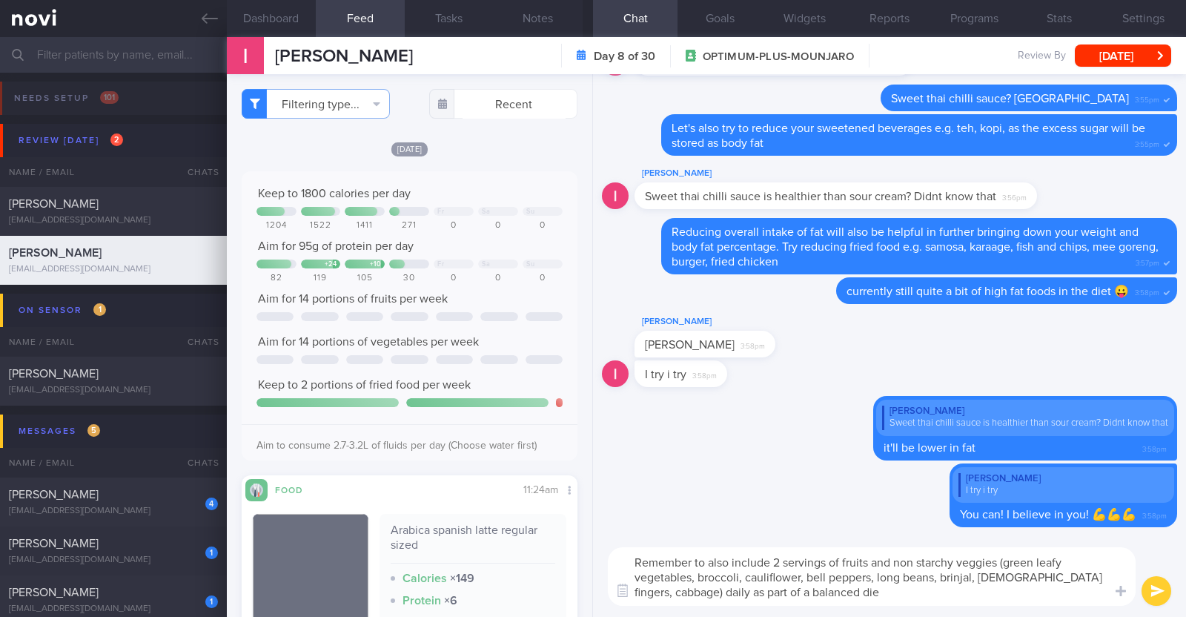
type textarea "Remember to also include 2 servings of fruits and non starchy veggies (green le…"
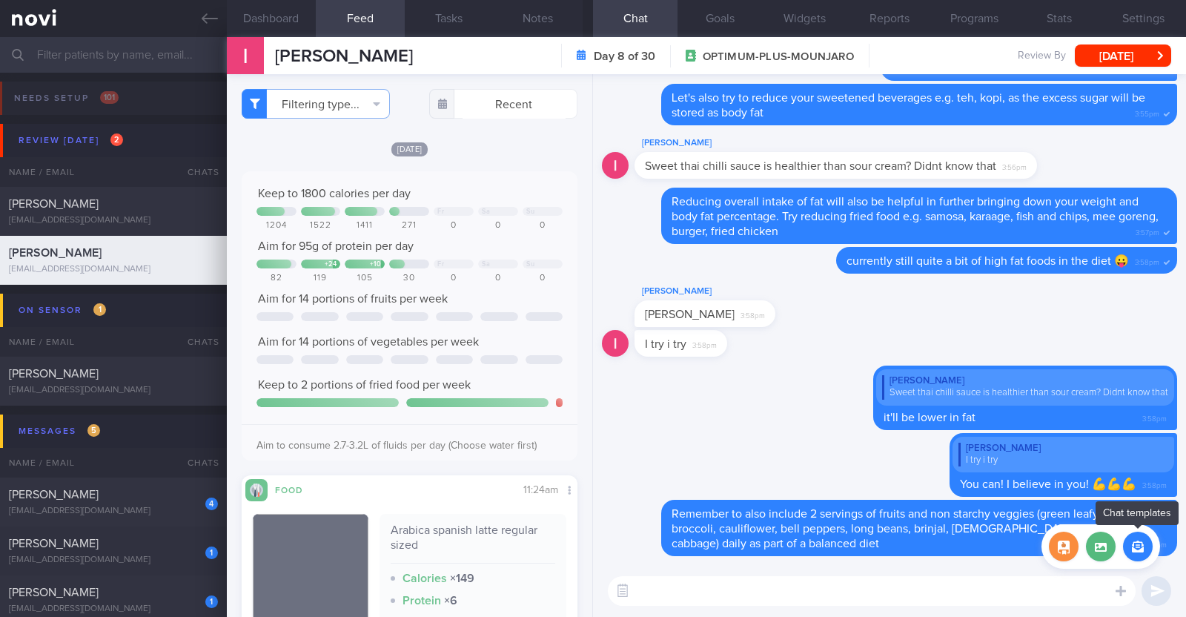
click at [1136, 540] on button "button" at bounding box center [1138, 547] width 30 height 30
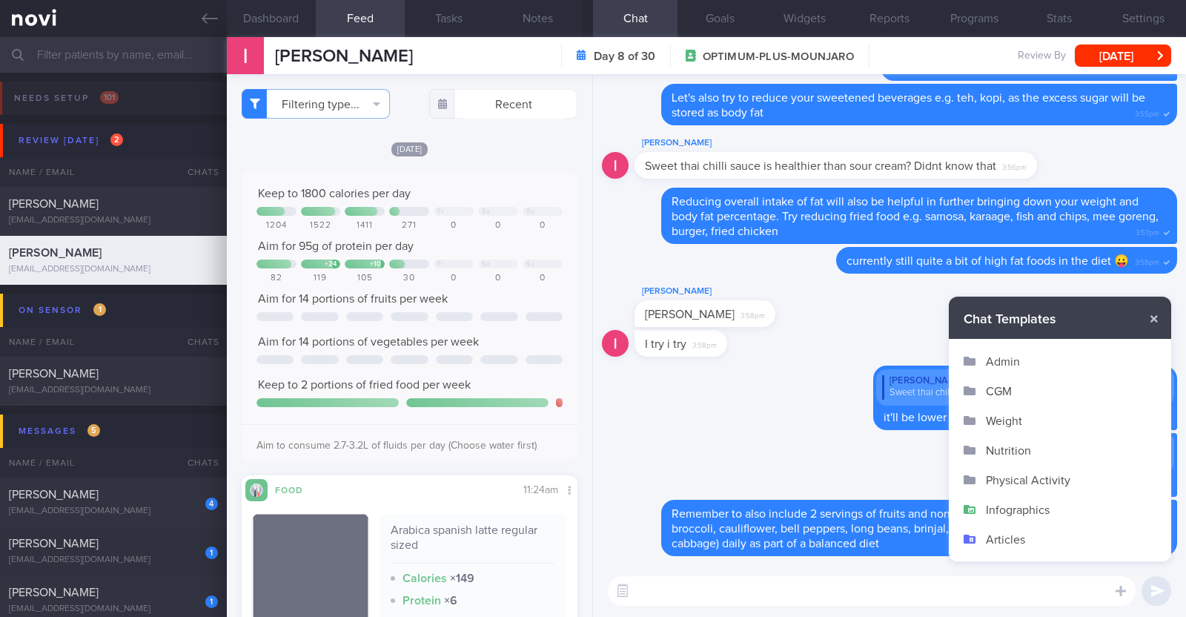
click at [1065, 511] on button "Infographics" at bounding box center [1060, 509] width 222 height 30
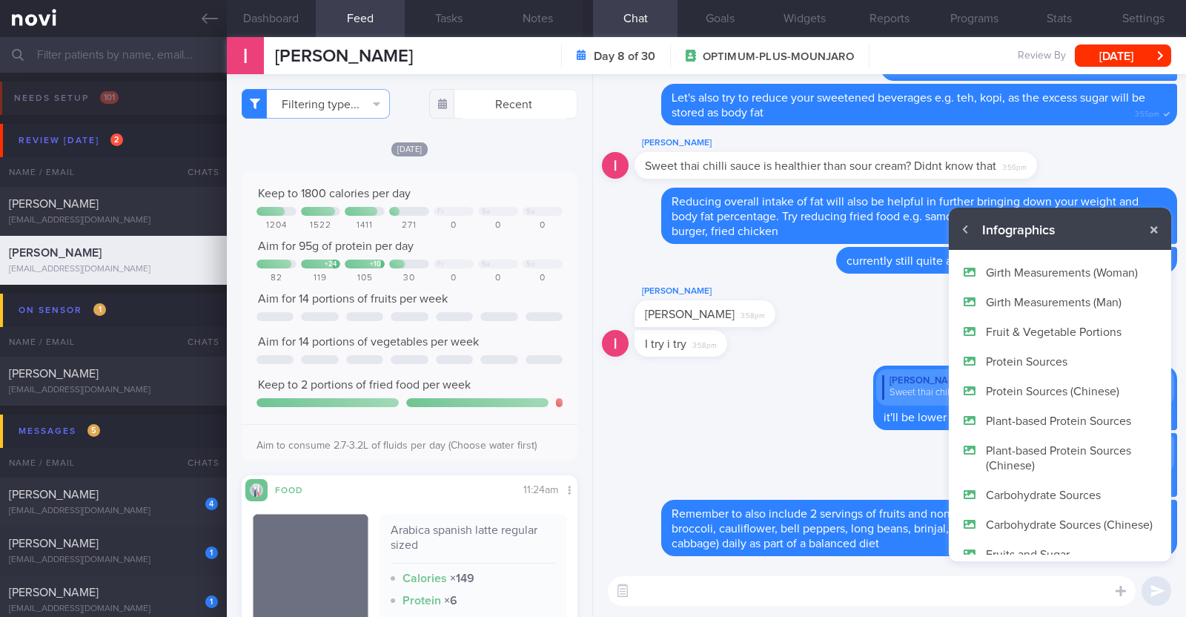
click at [1070, 331] on button "Fruit & Vegetable Portions" at bounding box center [1060, 332] width 222 height 30
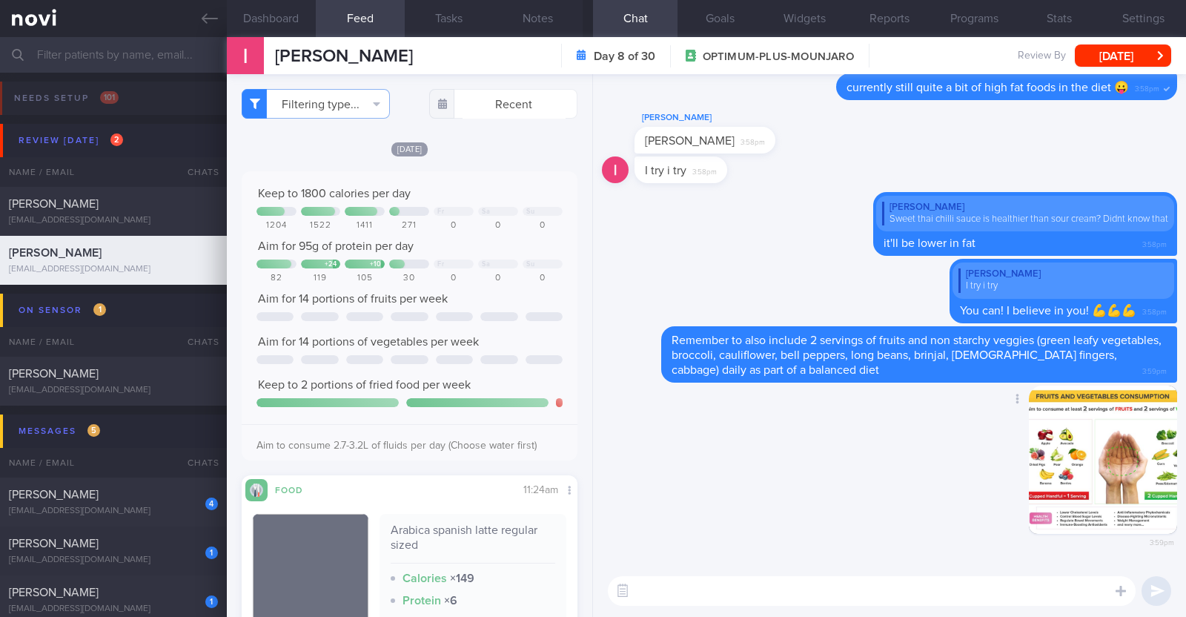
click at [843, 517] on div "Delete 3:59pm" at bounding box center [889, 475] width 575 height 180
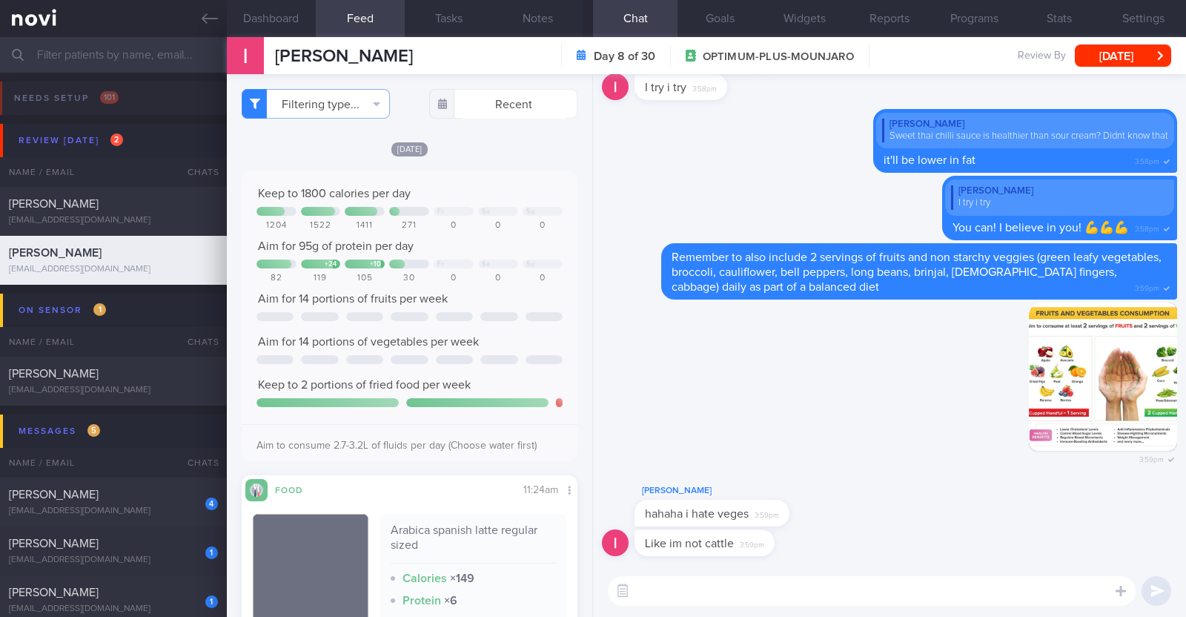
click at [660, 589] on textarea at bounding box center [872, 591] width 528 height 30
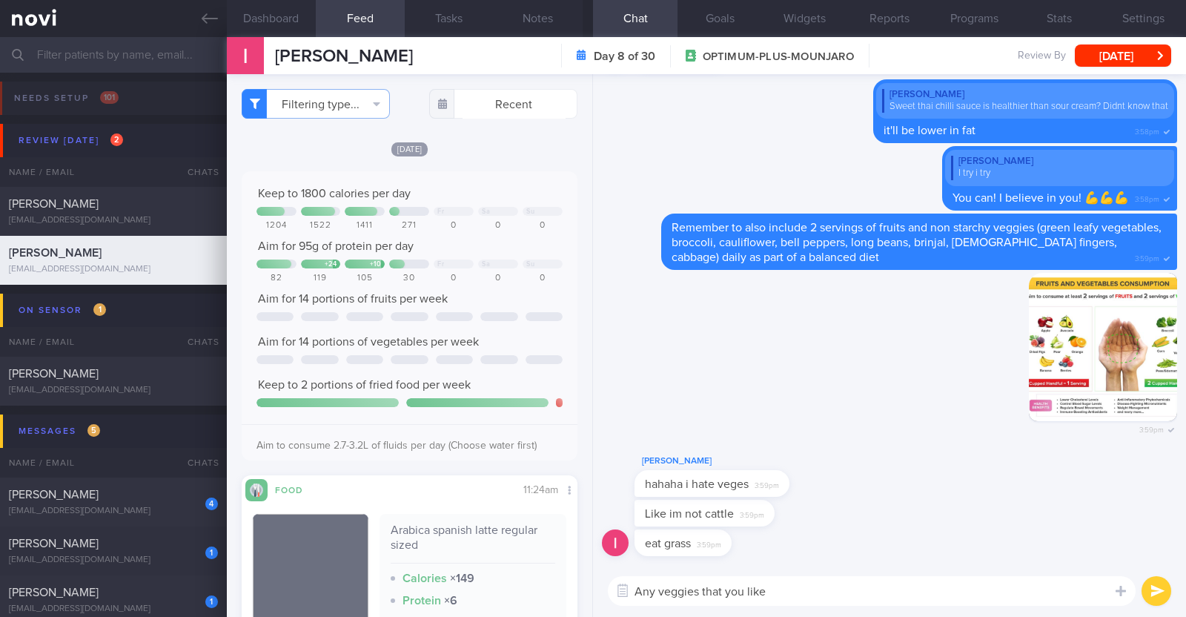
type textarea "Any veggies that you like?"
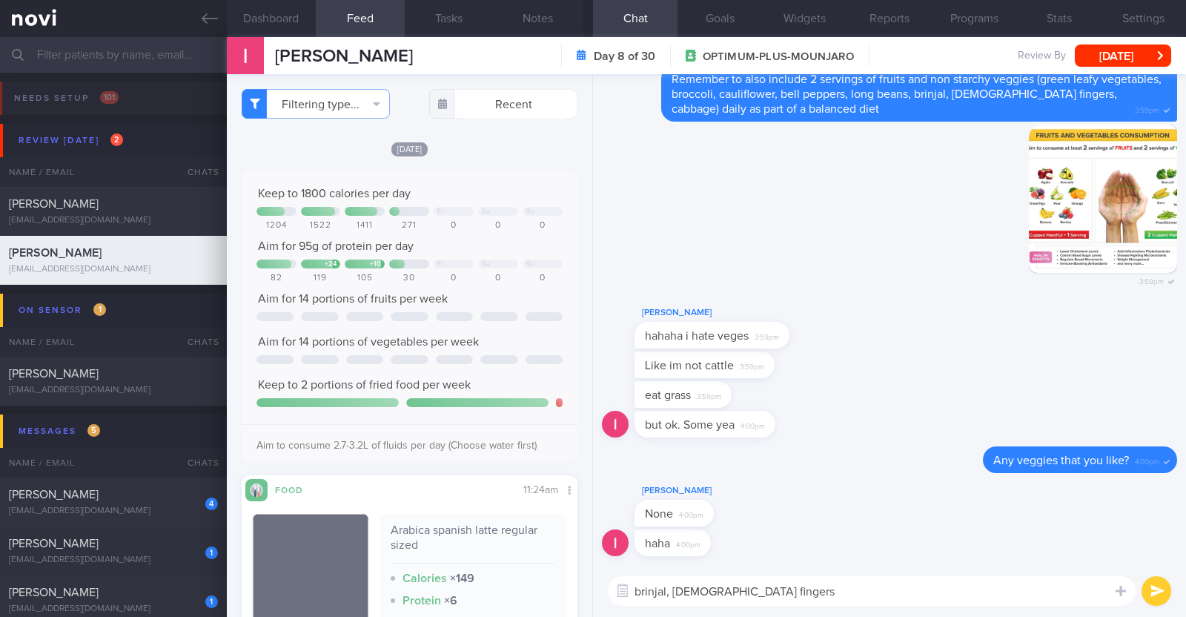
type textarea "brinjal, lady fingers?"
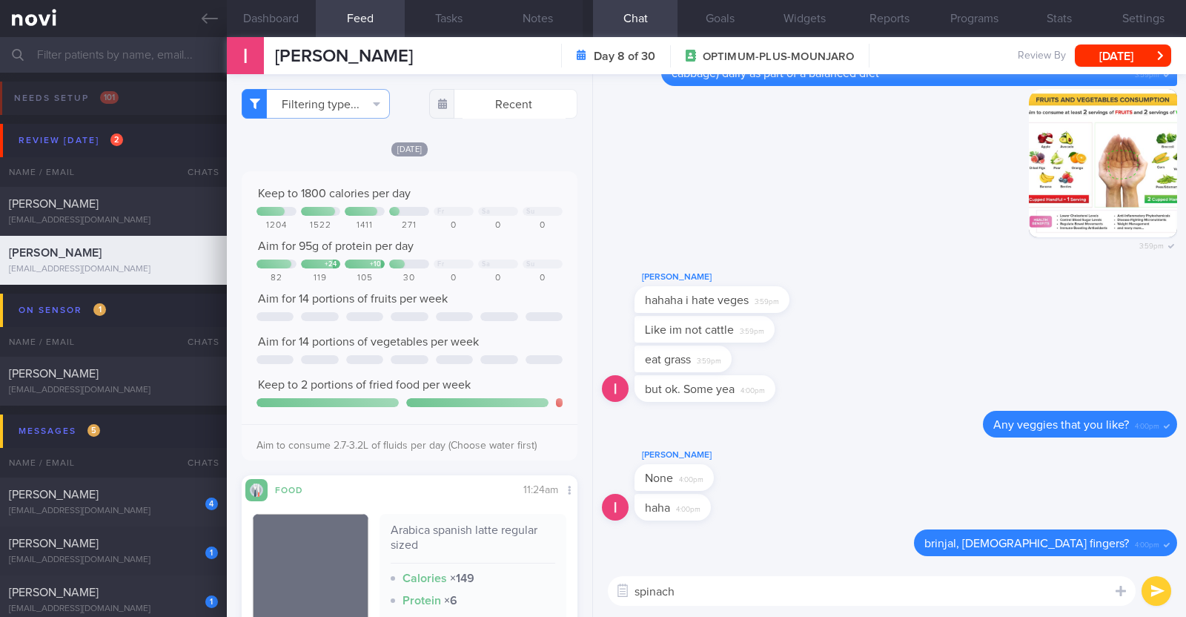
type textarea "spinach?"
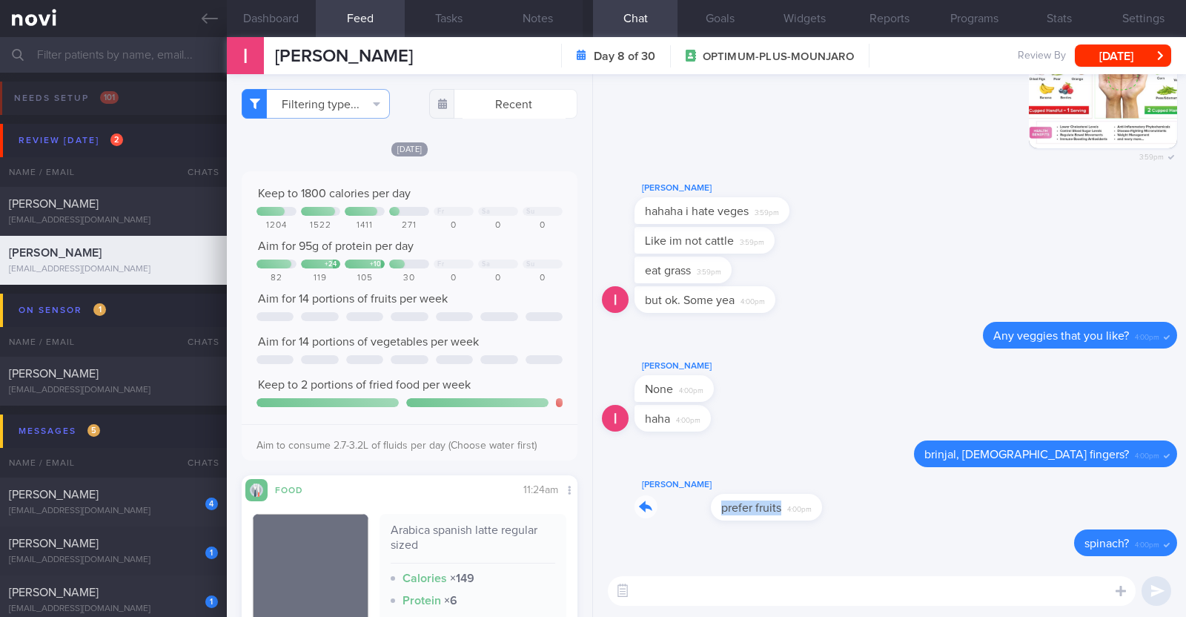
drag, startPoint x: 737, startPoint y: 506, endPoint x: 941, endPoint y: 497, distance: 204.8
click at [941, 497] on div "Irshah Iraimi prefer fruits 4:00pm" at bounding box center [889, 502] width 575 height 53
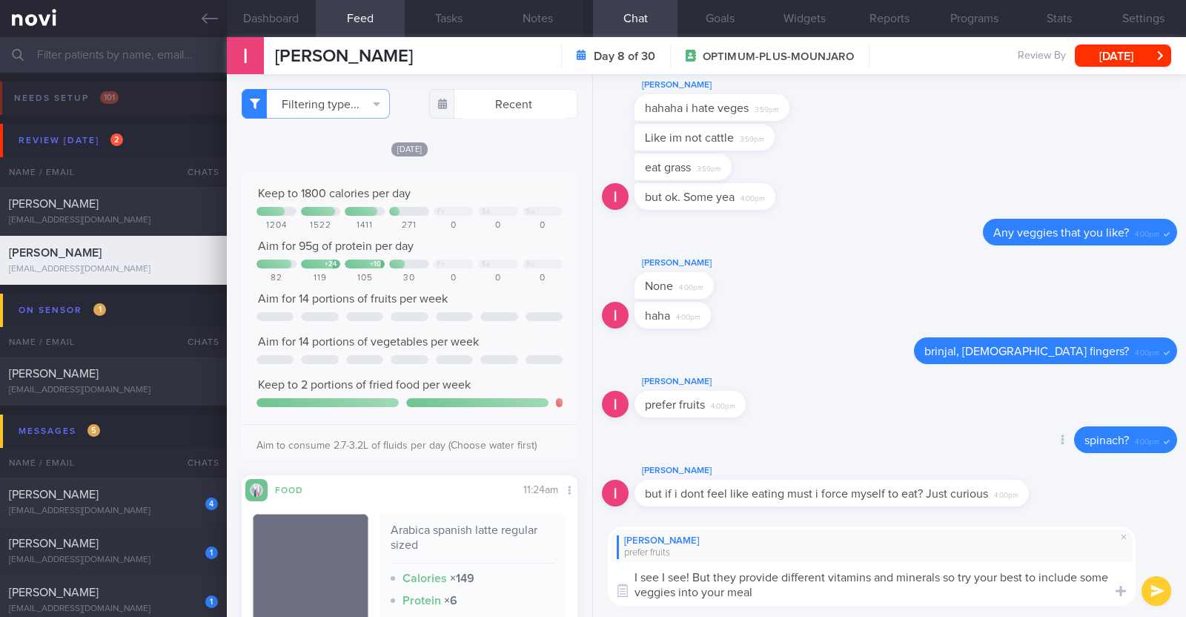
type textarea "I see I see! But they provide different vitamins and minerals so try your best …"
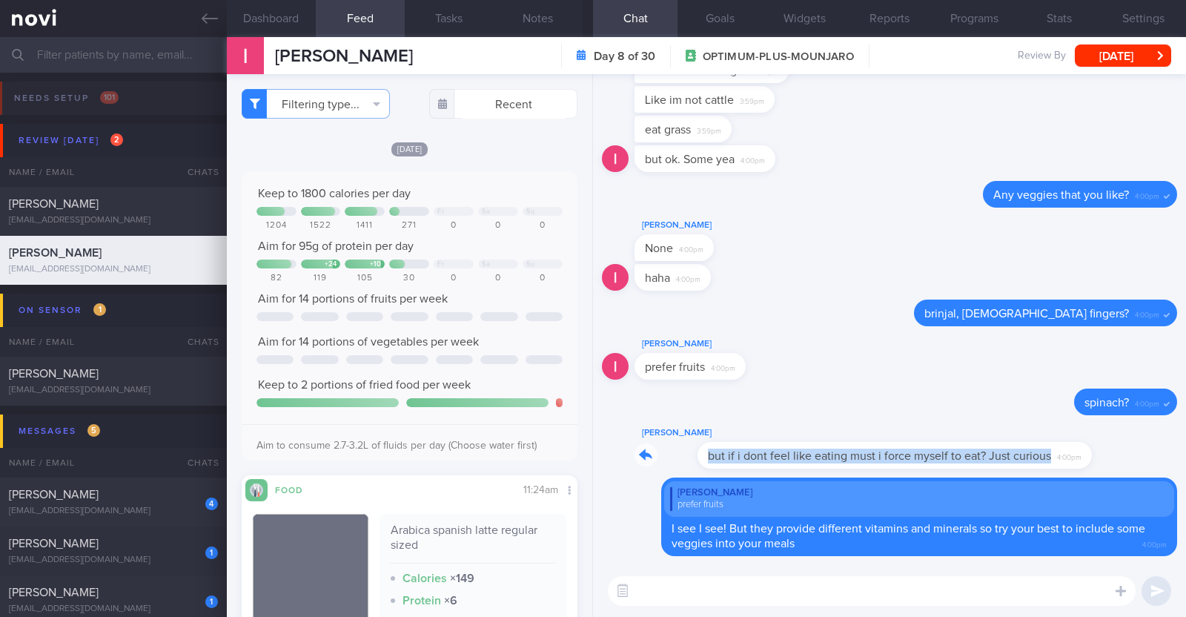
drag, startPoint x: 1017, startPoint y: 454, endPoint x: 1156, endPoint y: 435, distance: 140.6
click at [1156, 435] on div "Irshah Iraimi but if i dont feel like eating must i force myself to eat? Just c…" at bounding box center [889, 450] width 575 height 53
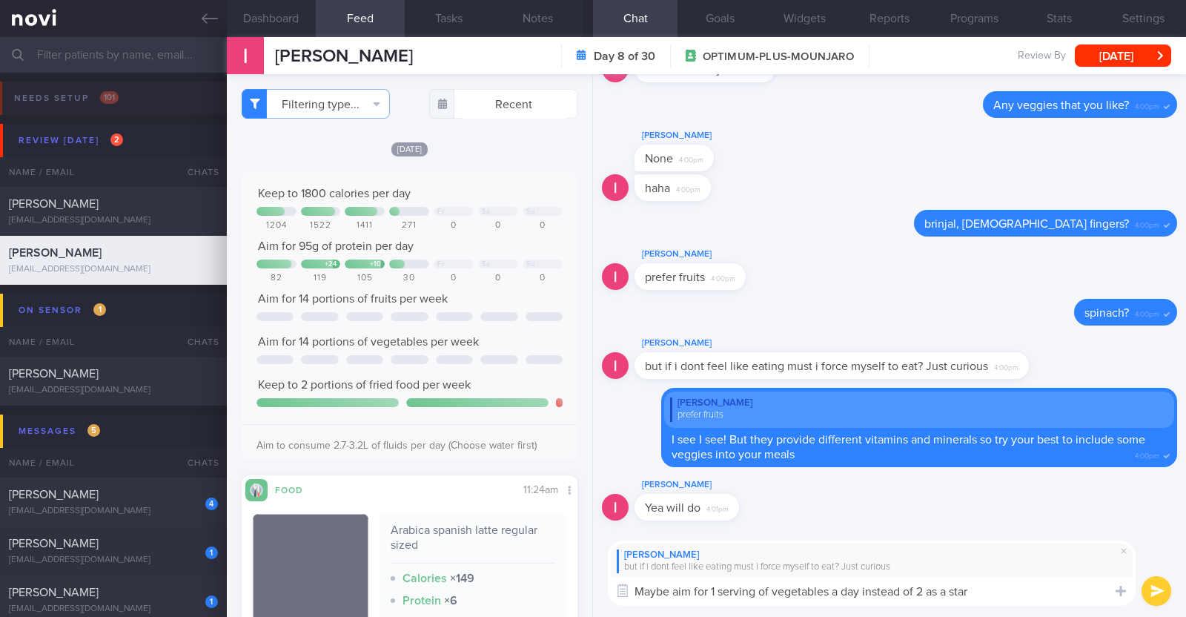
type textarea "Maybe aim for 1 serving of vegetables a day instead of 2 as a start"
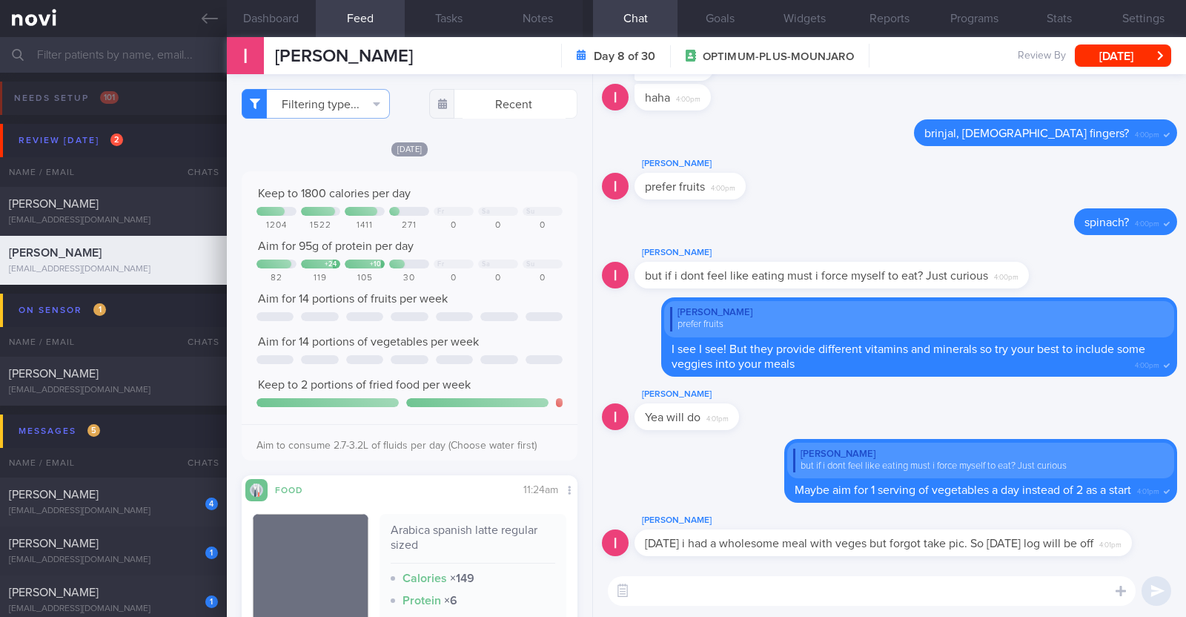
click at [1042, 581] on textarea at bounding box center [872, 591] width 528 height 30
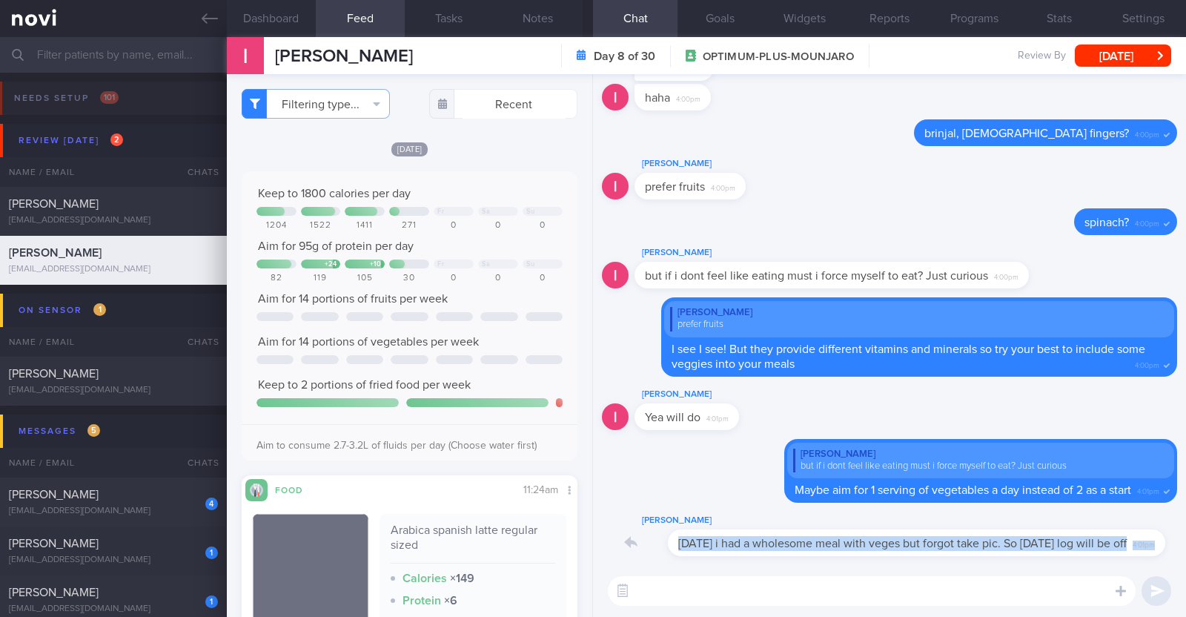
drag, startPoint x: 1106, startPoint y: 532, endPoint x: 1140, endPoint y: 534, distance: 34.2
click at [1140, 534] on div "Irshah Iraimi Today i had a wholesome meal with veges but forgot take pic. So t…" at bounding box center [906, 534] width 542 height 44
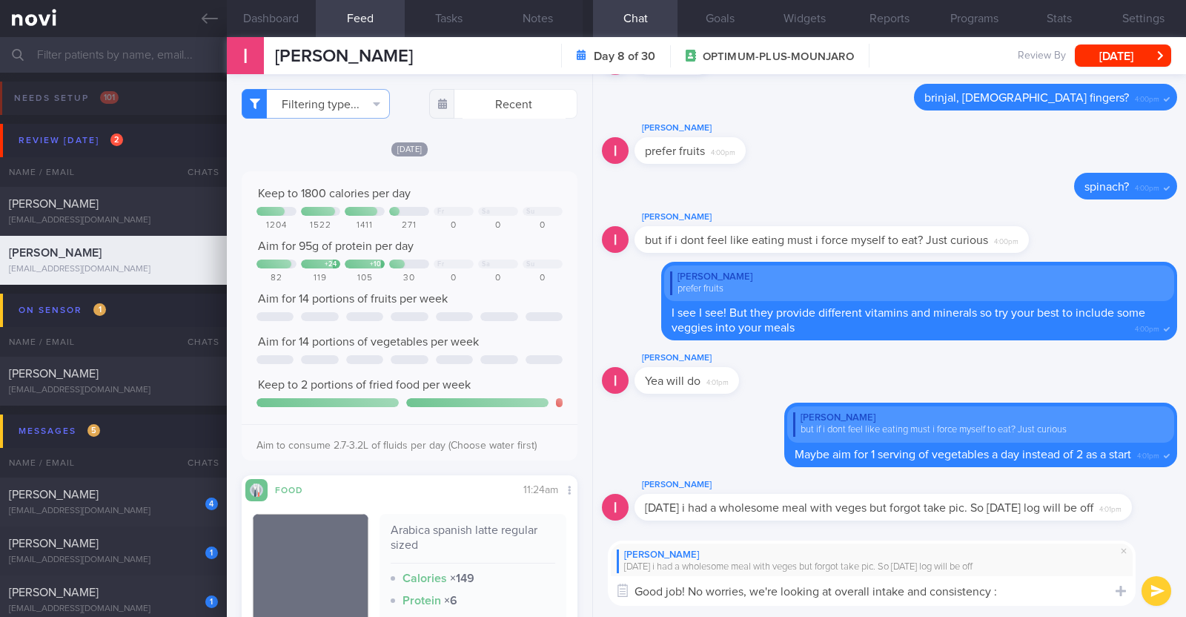
type textarea "Good job! No worries, we're looking at overall intake and consistency :)"
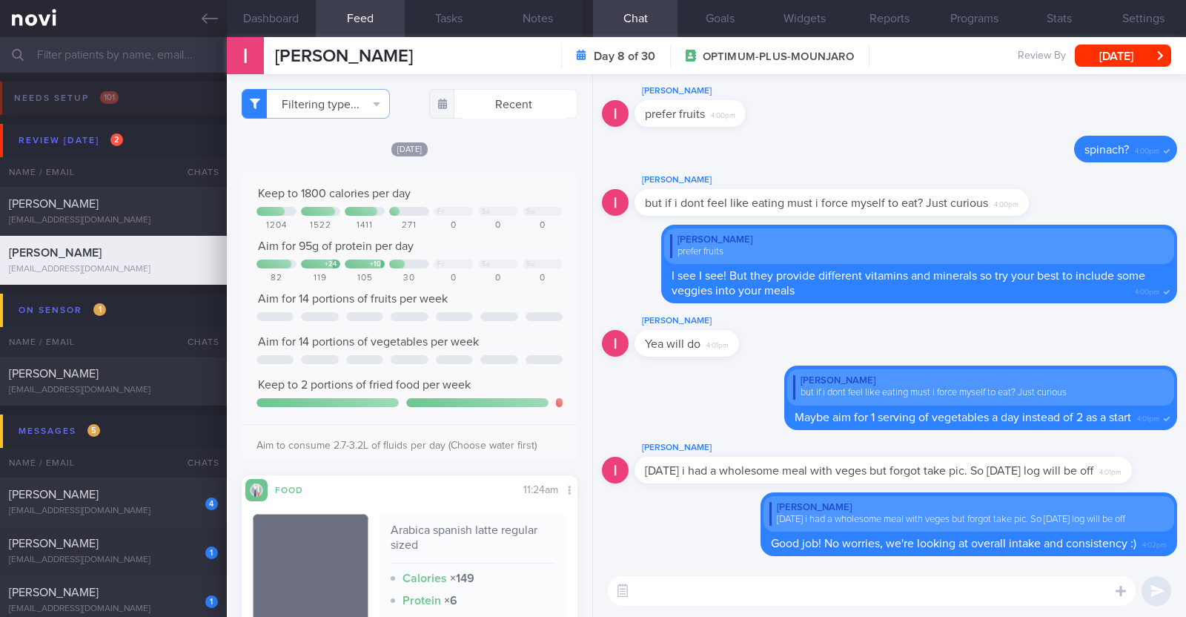
paste textarea "just want to let you know that I will be on leave from 9-10 Oct 2025. During th…"
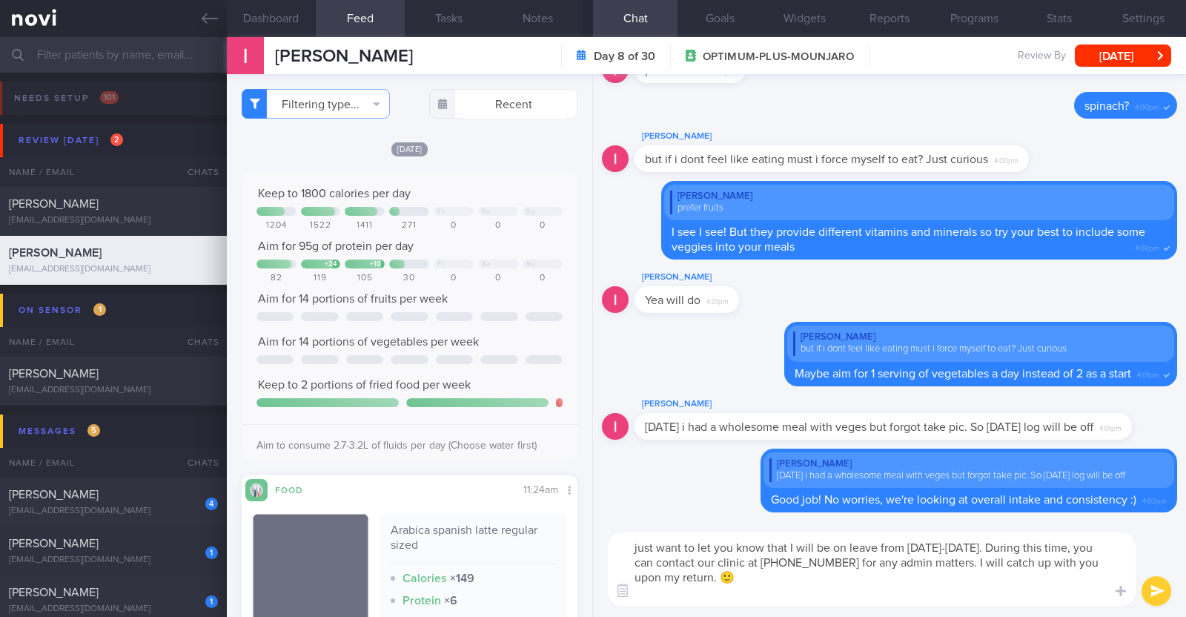
click at [634, 544] on textarea "just want to let you know that I will be on leave from 9-10 Oct 2025. During th…" at bounding box center [872, 568] width 528 height 73
type textarea "I also wanted to let you know that I will be on leave from 9-10 Oct 2025. Durin…"
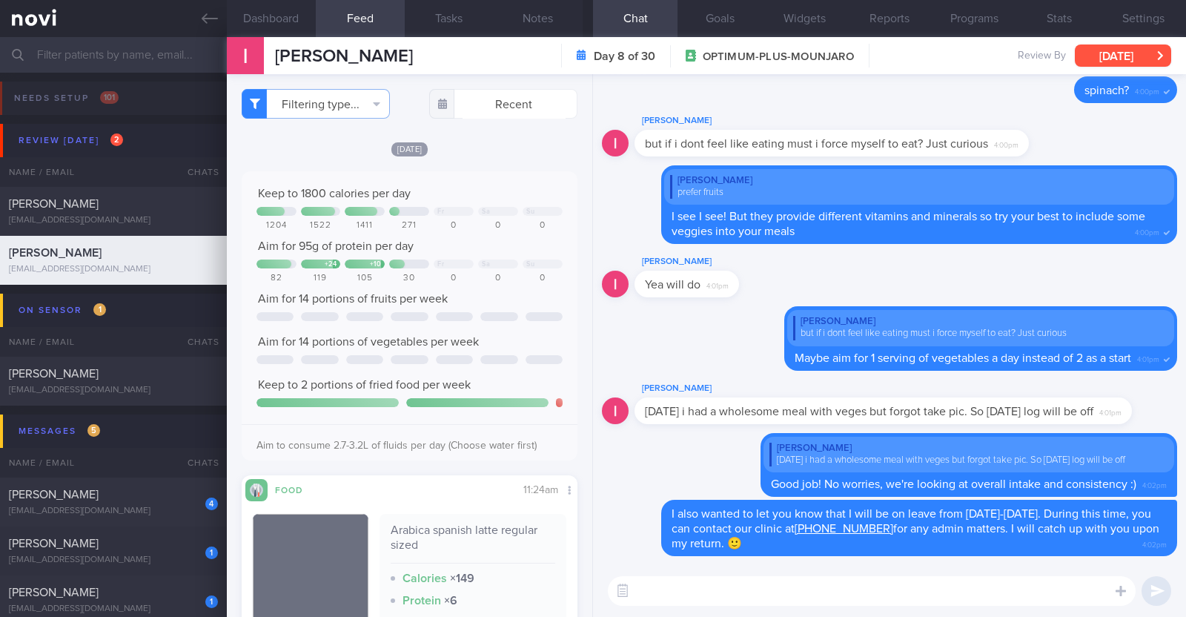
click at [1096, 50] on button "[DATE]" at bounding box center [1123, 55] width 96 height 22
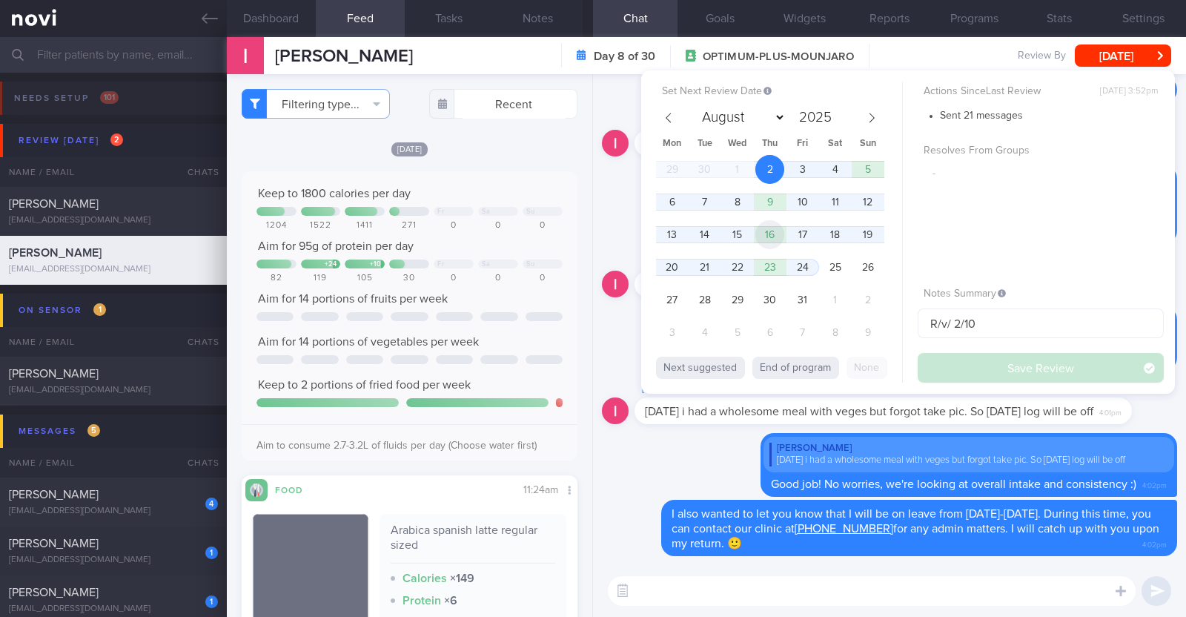
click at [776, 233] on span "16" at bounding box center [769, 234] width 29 height 29
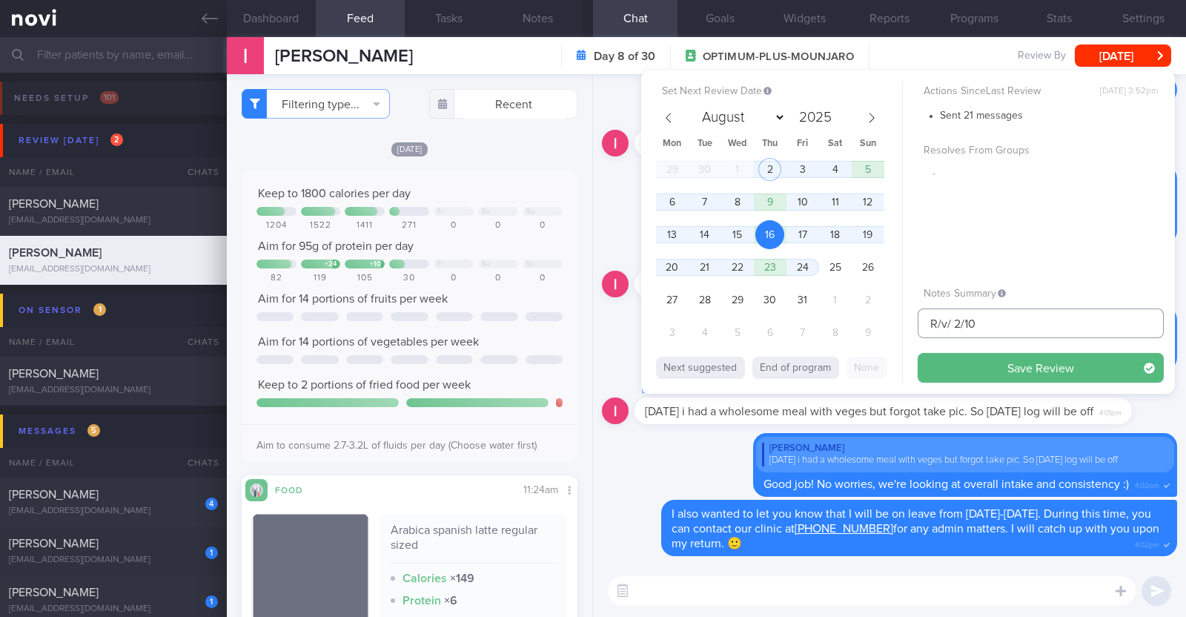
click at [961, 320] on input "R/v/ 2/10" at bounding box center [1041, 323] width 246 height 30
click at [990, 369] on button "Save Review" at bounding box center [1041, 368] width 246 height 30
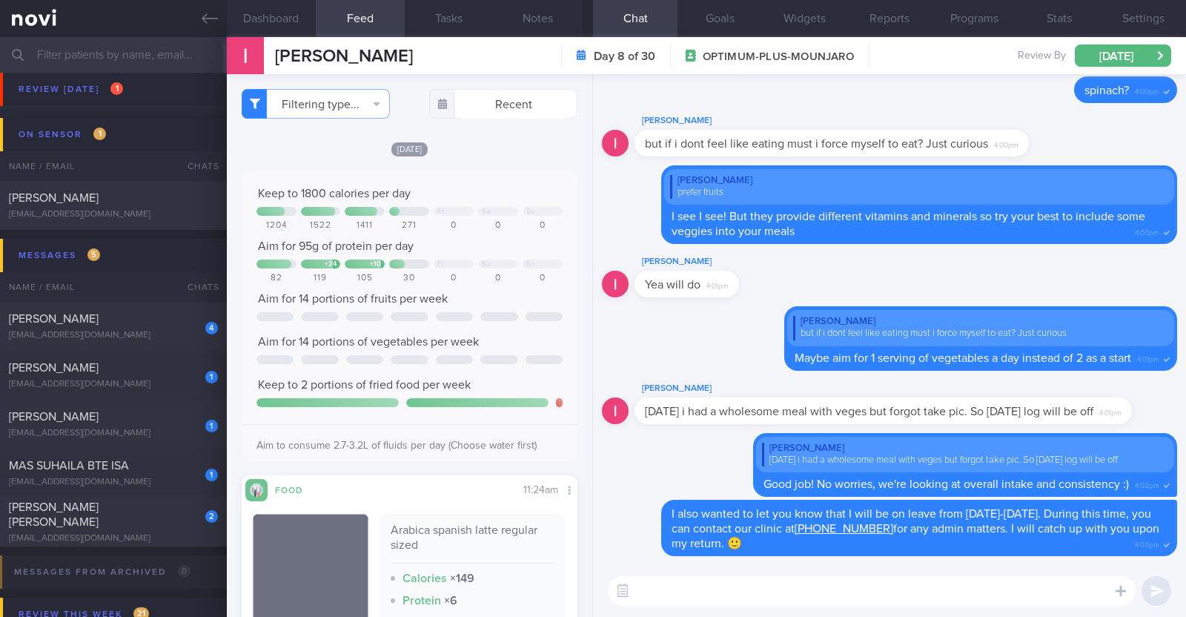
scroll to position [185, 0]
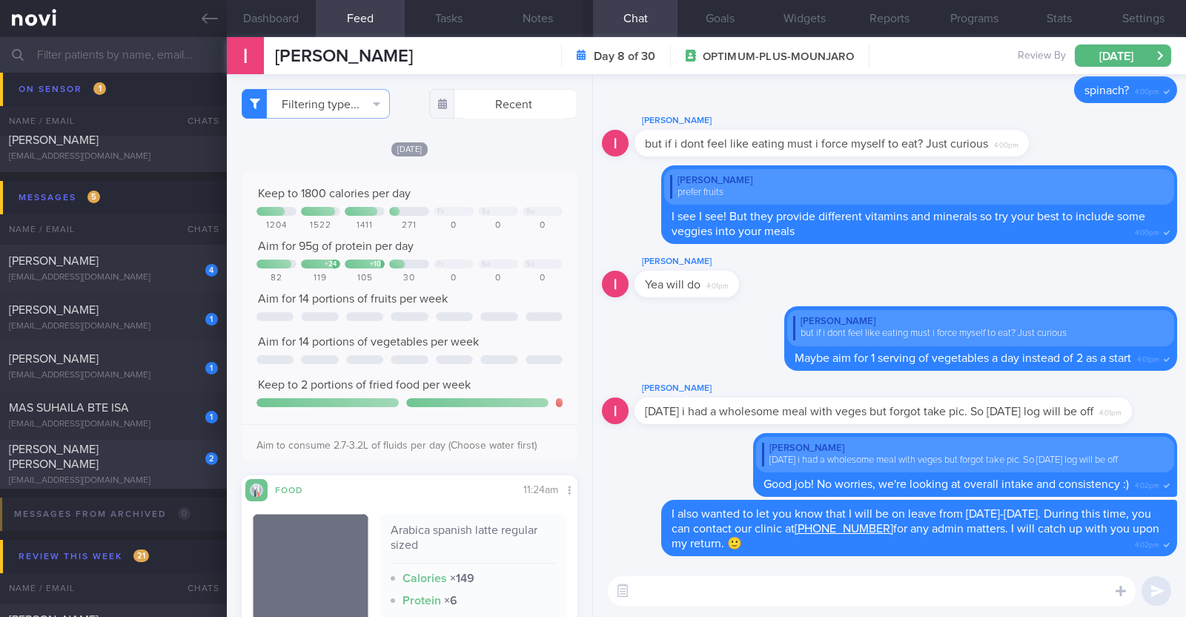
click at [154, 475] on div "[EMAIL_ADDRESS][DOMAIN_NAME]" at bounding box center [113, 480] width 209 height 11
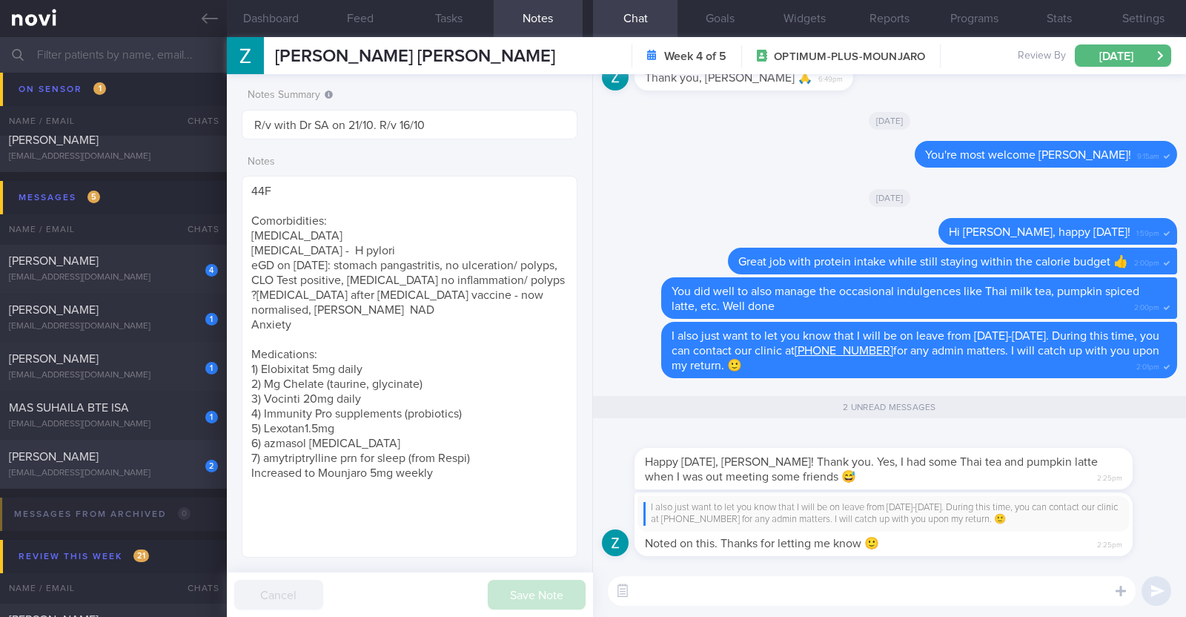
click at [141, 460] on div "[PERSON_NAME]" at bounding box center [111, 456] width 205 height 15
type input "R/v/ 16/10"
type textarea "34M Co-morbidities: Dyslipidemia Hyperuricemia Nil meds Mounjaro 5mg wkly Seden…"
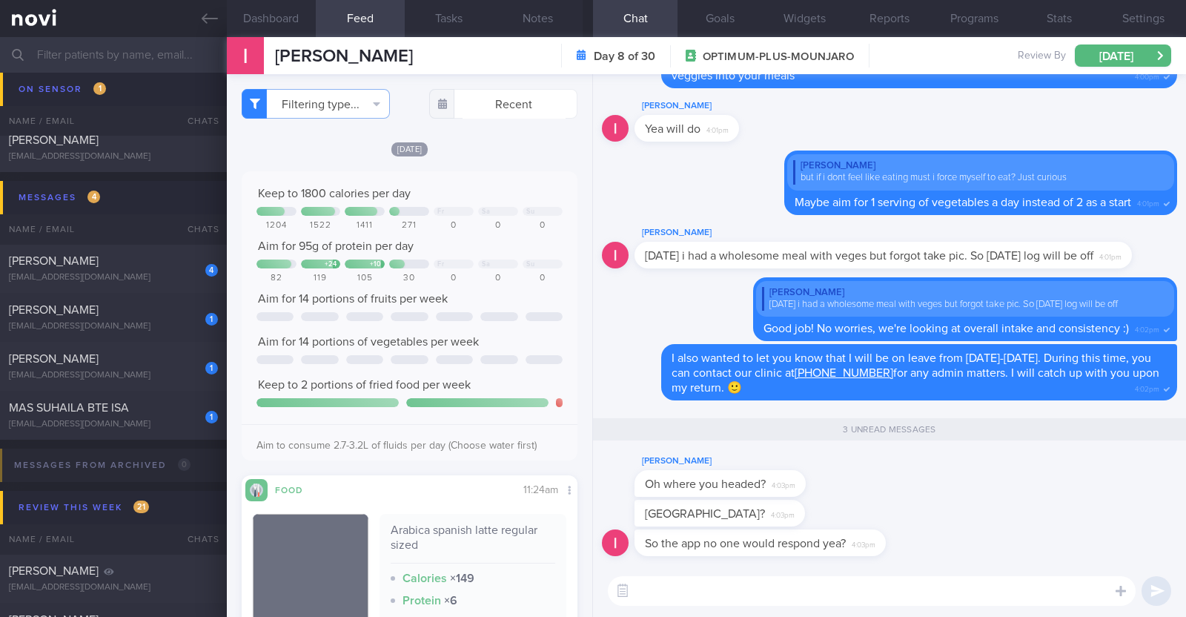
click at [832, 589] on textarea at bounding box center [872, 591] width 528 height 30
drag, startPoint x: 797, startPoint y: 485, endPoint x: 1027, endPoint y: 487, distance: 229.8
click at [1027, 487] on div "Irshah Iraimi Oh where you headed? 4:03pm" at bounding box center [889, 475] width 575 height 47
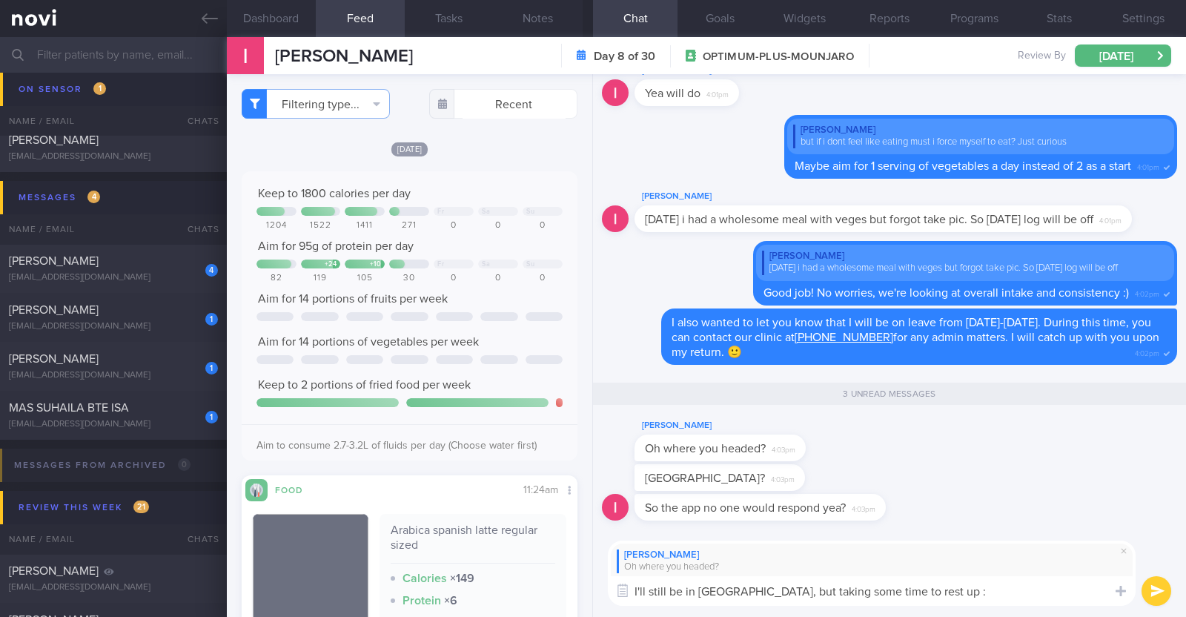
type textarea "I'll still be in Singapore, but taking some time to rest up :)"
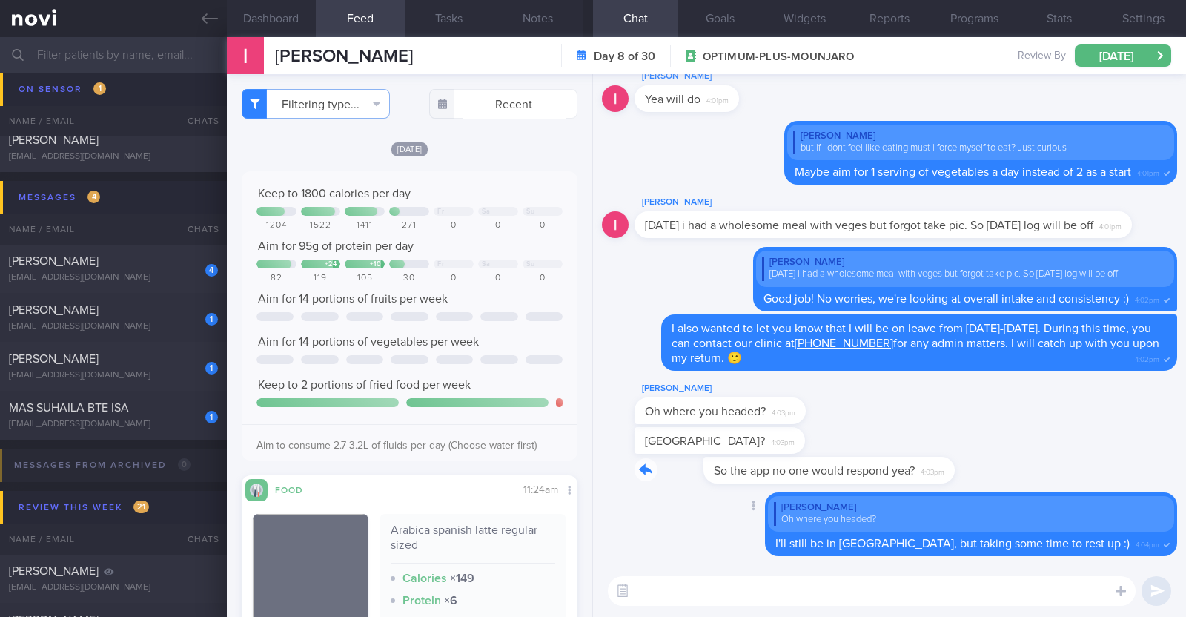
drag, startPoint x: 879, startPoint y: 465, endPoint x: 1055, endPoint y: 467, distance: 175.7
click at [1055, 467] on div "So the app no one would respond yea? 4:03pm" at bounding box center [889, 475] width 575 height 36
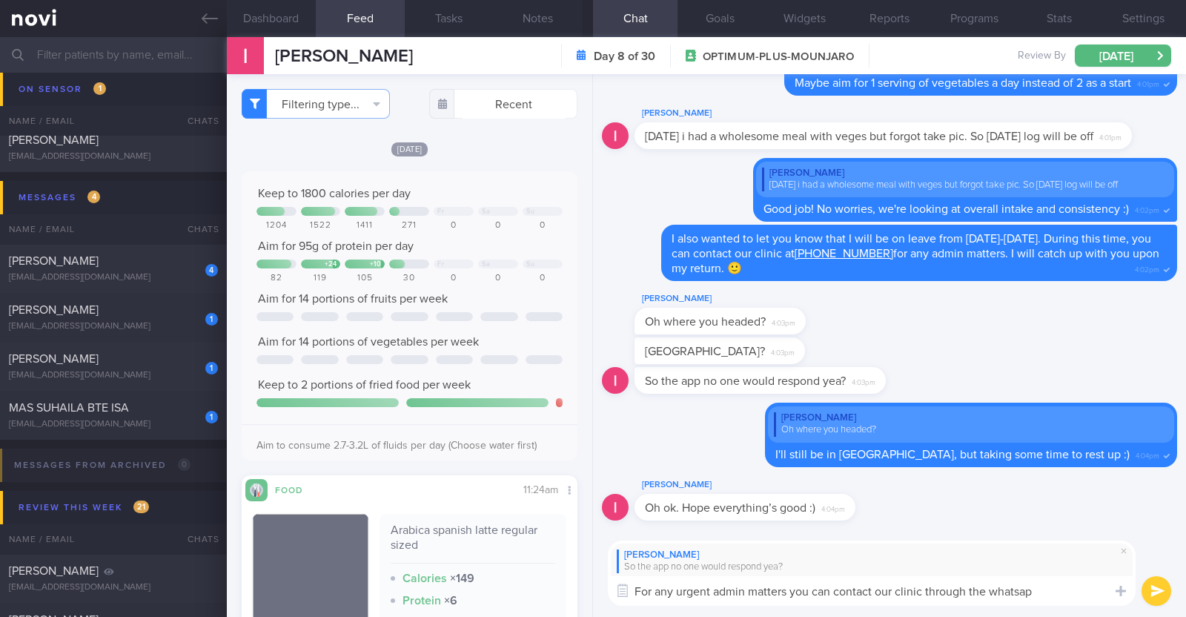
type textarea "For any urgent admin matters you can contact our clinic through the whatsapp"
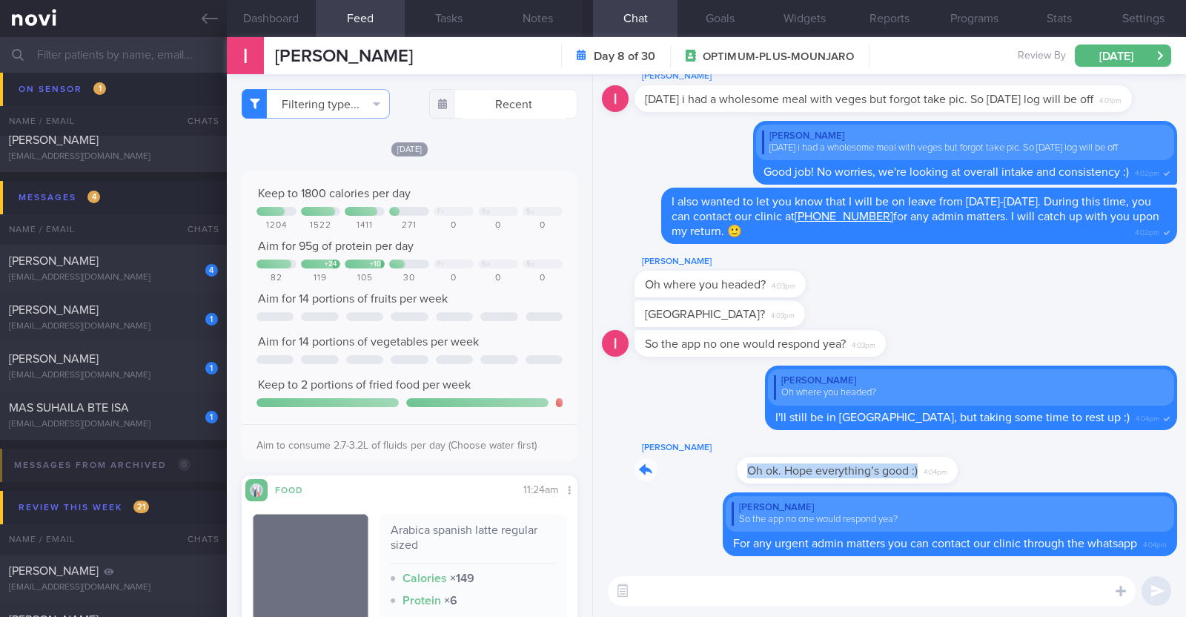
drag, startPoint x: 850, startPoint y: 470, endPoint x: 1185, endPoint y: 457, distance: 335.3
click at [1185, 457] on div "Delete Irshah Iraimi So the app no one would respond yea? For any urgent admin …" at bounding box center [889, 319] width 593 height 491
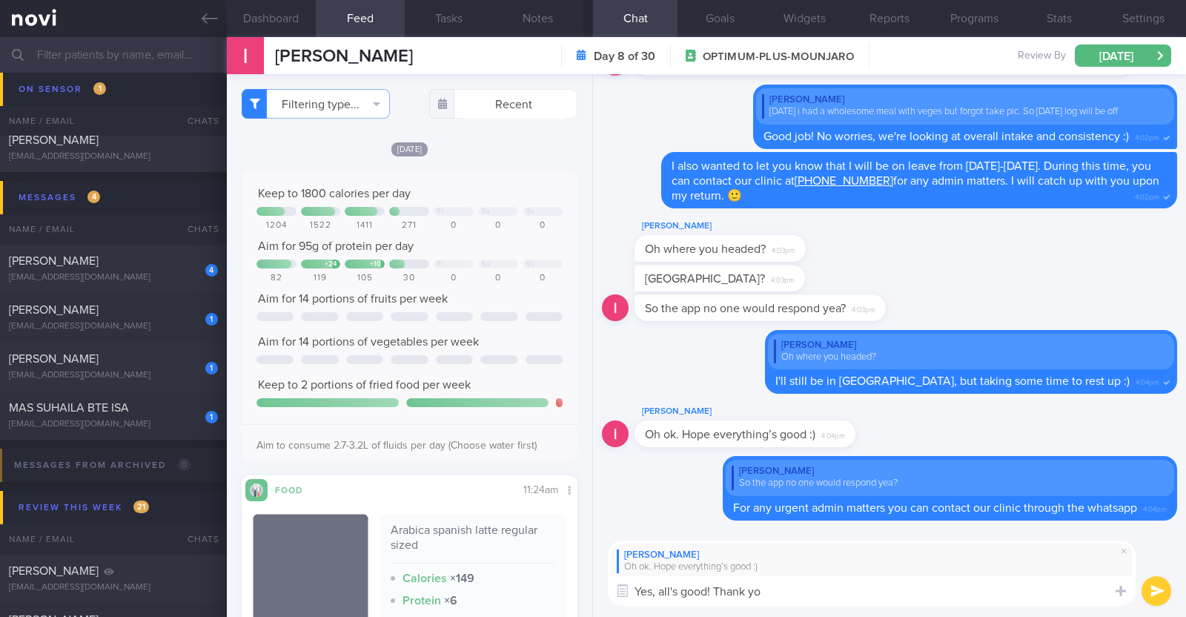
type textarea "Yes, all's good! Thank you"
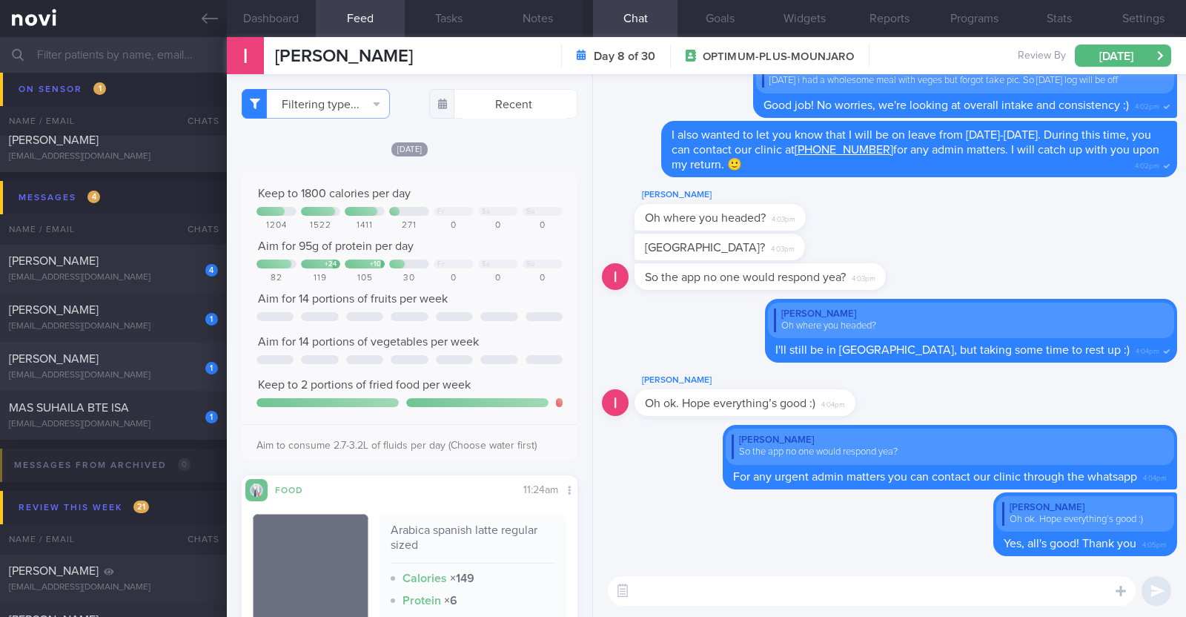
click at [95, 353] on div "[PERSON_NAME]" at bounding box center [111, 358] width 205 height 15
type textarea "22M Comorbidities: ACL surgery in Sep '24 Nil meds Running x 3-4/week (60-120h)…"
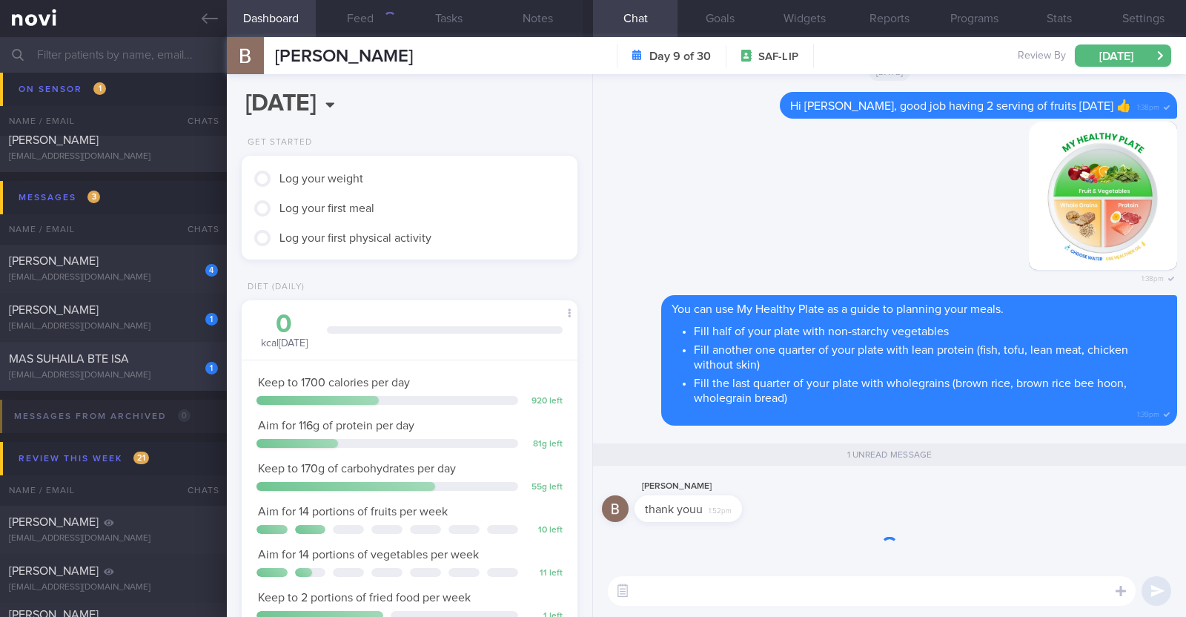
scroll to position [168, 295]
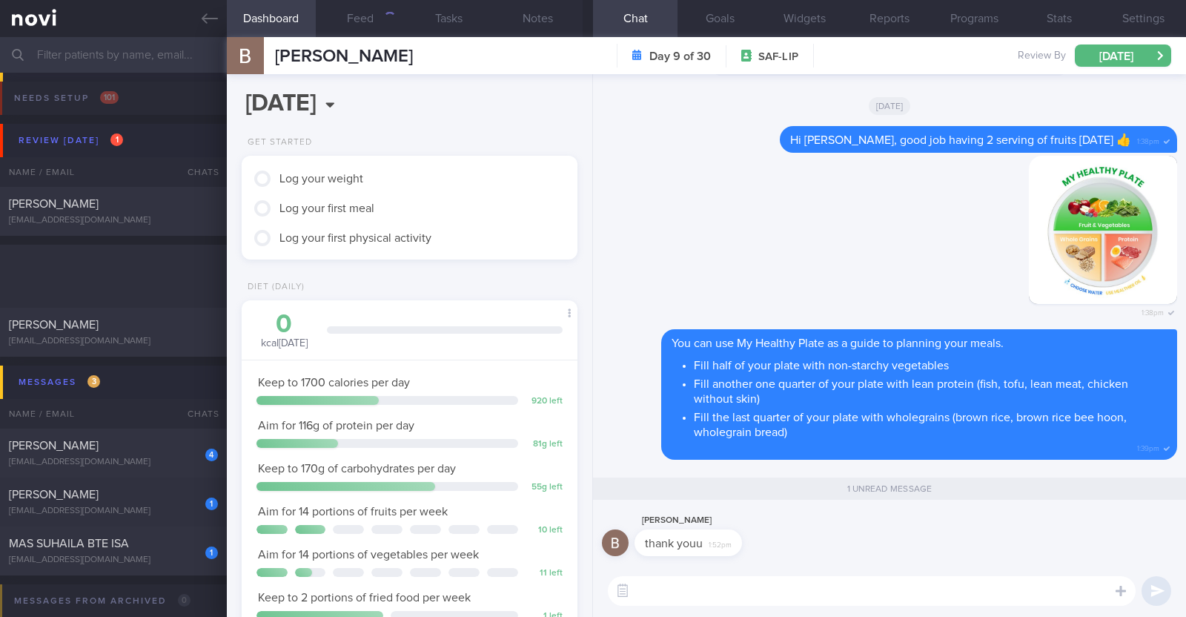
select select "9"
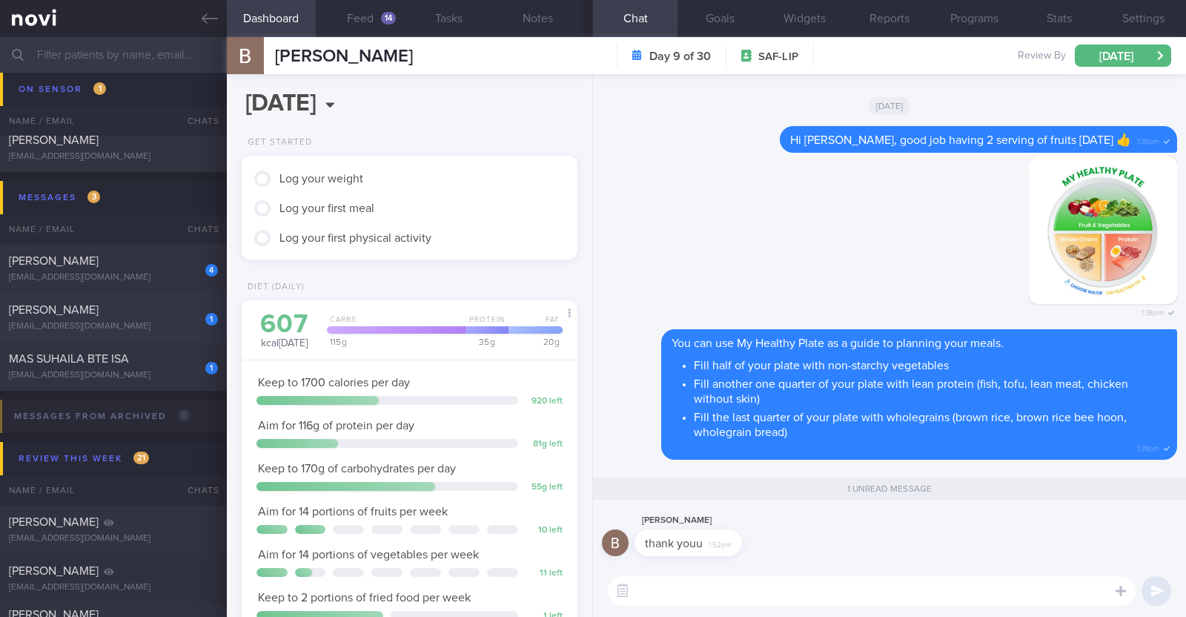
scroll to position [150, 300]
click at [99, 324] on div "[EMAIL_ADDRESS][DOMAIN_NAME]" at bounding box center [113, 326] width 209 height 11
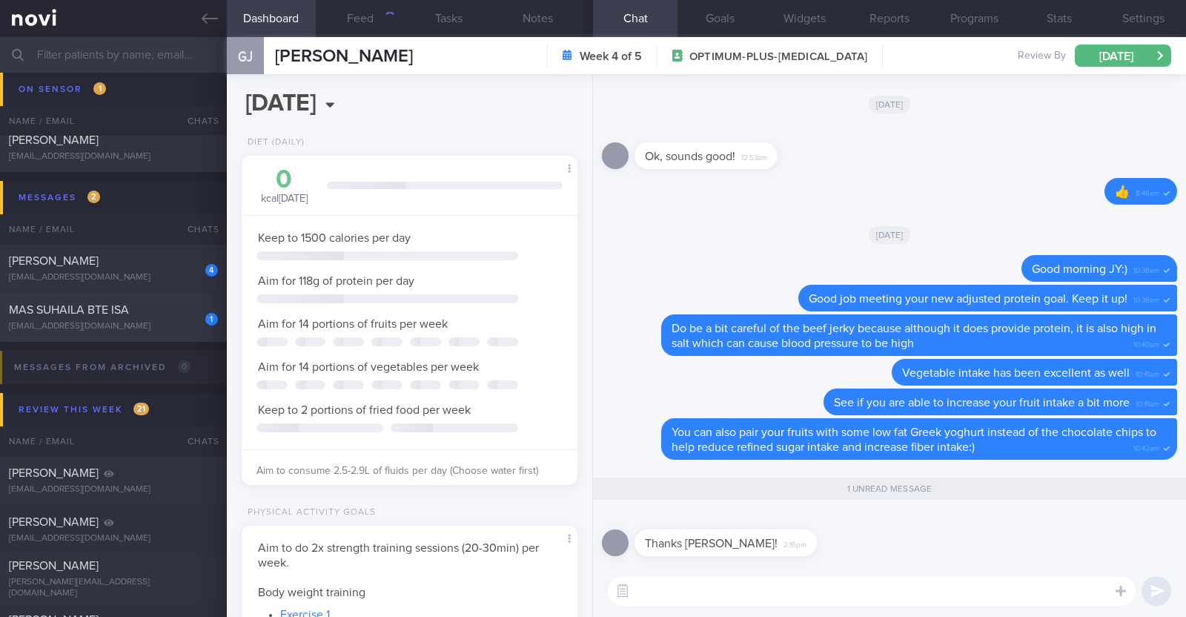
click at [99, 324] on div "[EMAIL_ADDRESS][DOMAIN_NAME]" at bounding box center [113, 326] width 209 height 11
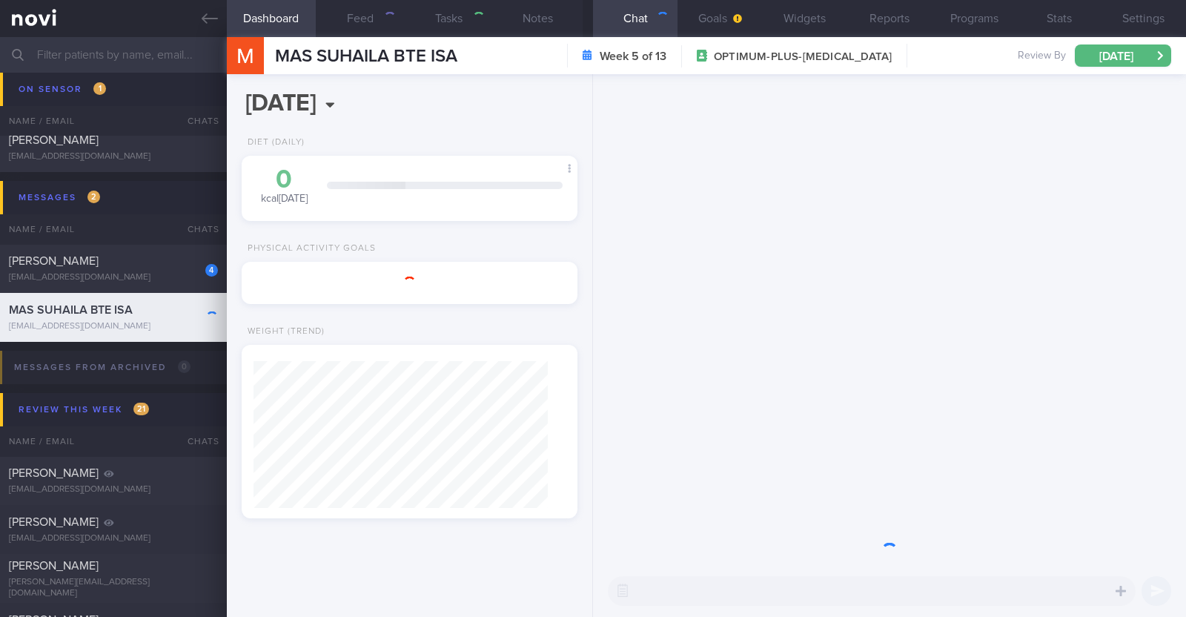
type textarea "45F Private PD- Mornings in clinic, afternoons all over the place going to vari…"
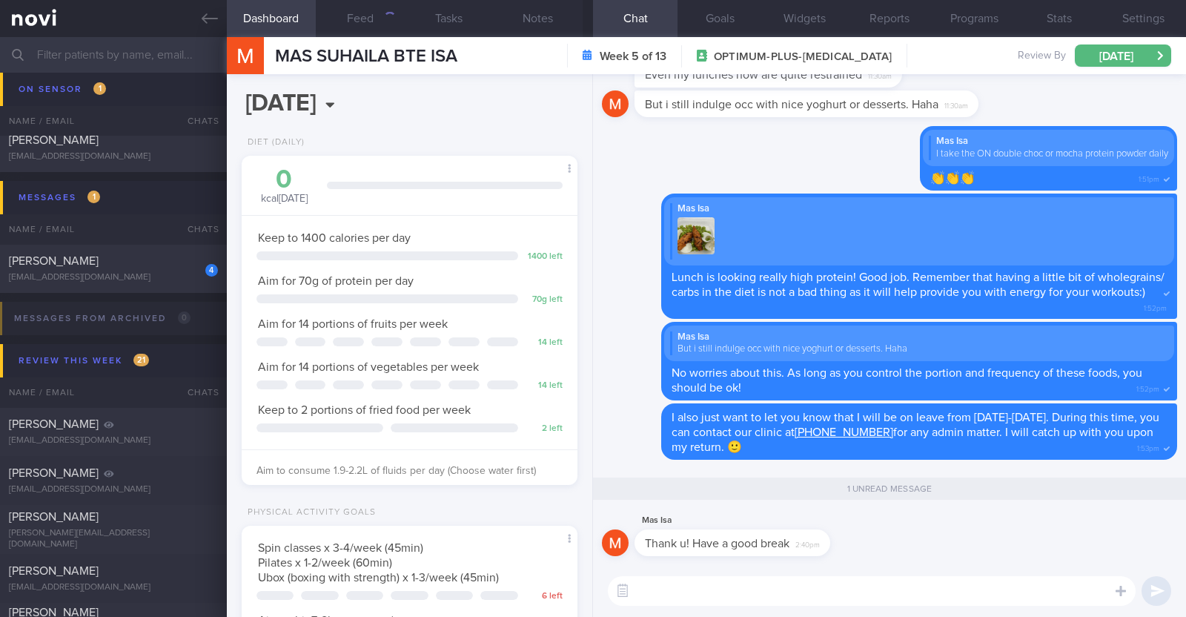
click at [858, 599] on textarea at bounding box center [872, 591] width 528 height 30
type textarea "Thank you! :)"
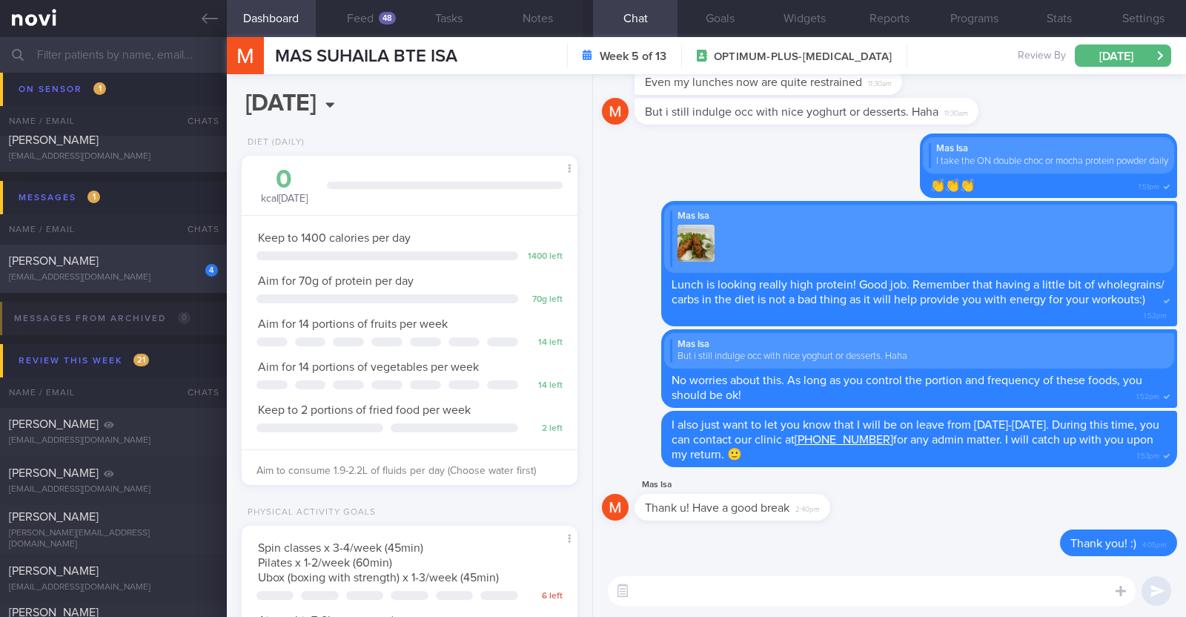
click at [130, 272] on div "[EMAIL_ADDRESS][DOMAIN_NAME]" at bounding box center [113, 277] width 209 height 11
type input "R/v with [PERSON_NAME] 8/12. R/v 14/10. KIV transition to digital support"
type textarea "36F Comorbidities: High Blood Pressure Fatty liver Obstructive Sleep Apnea (not…"
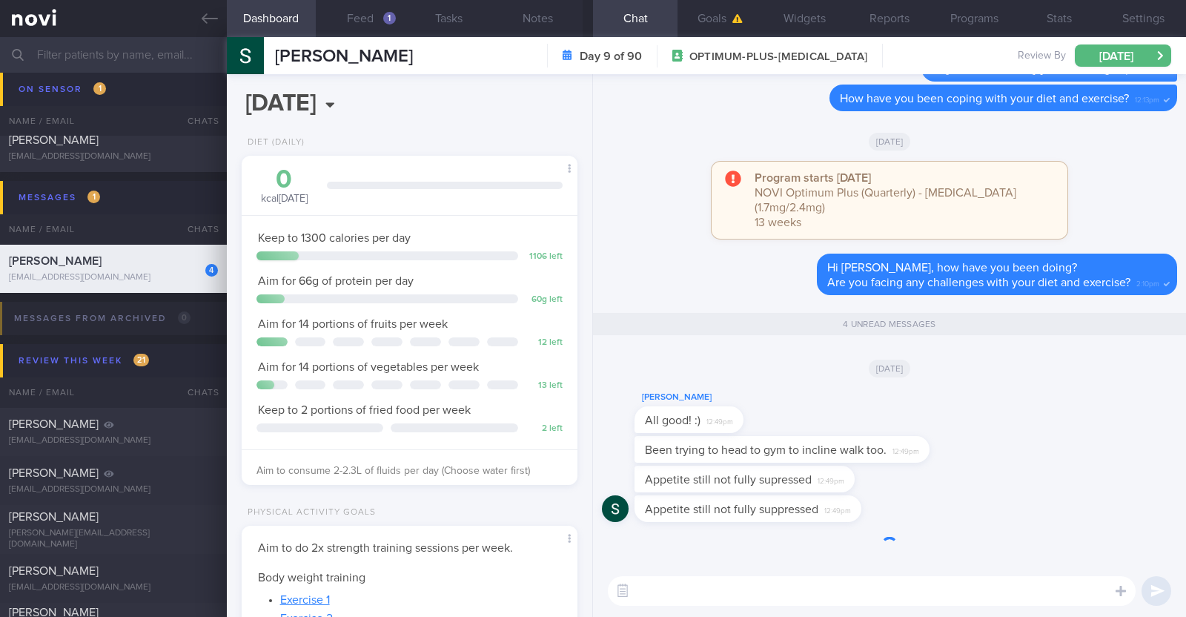
scroll to position [168, 295]
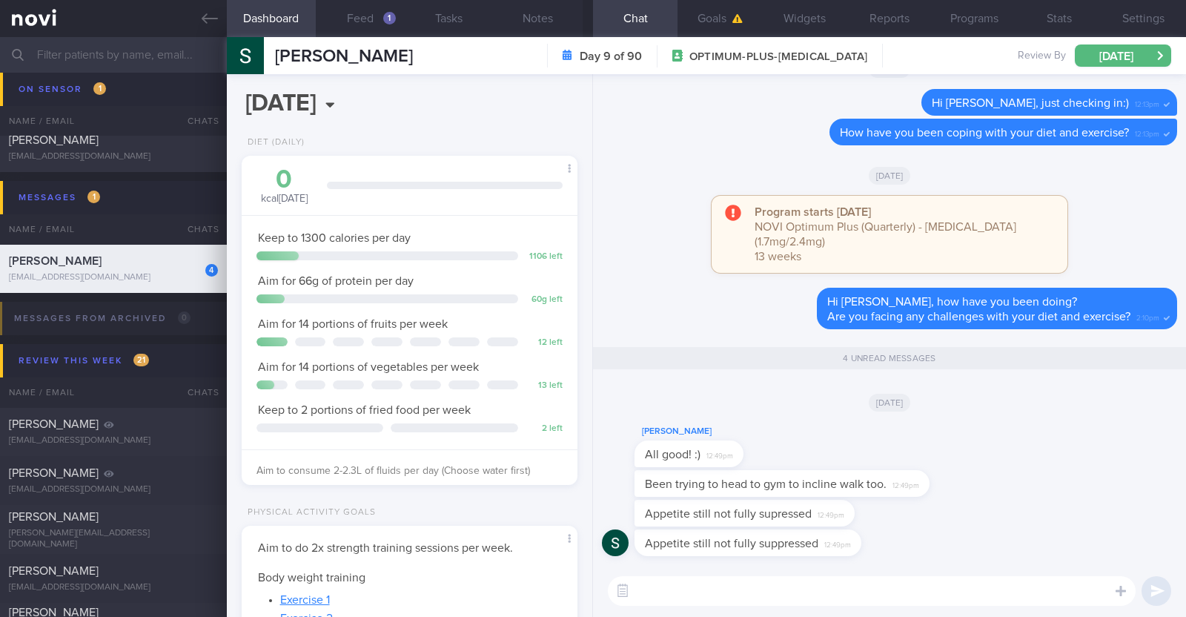
click at [730, 599] on textarea at bounding box center [872, 591] width 528 height 30
paste textarea "😊"
type textarea "Great to hear you're doing well Stephenie 😊"
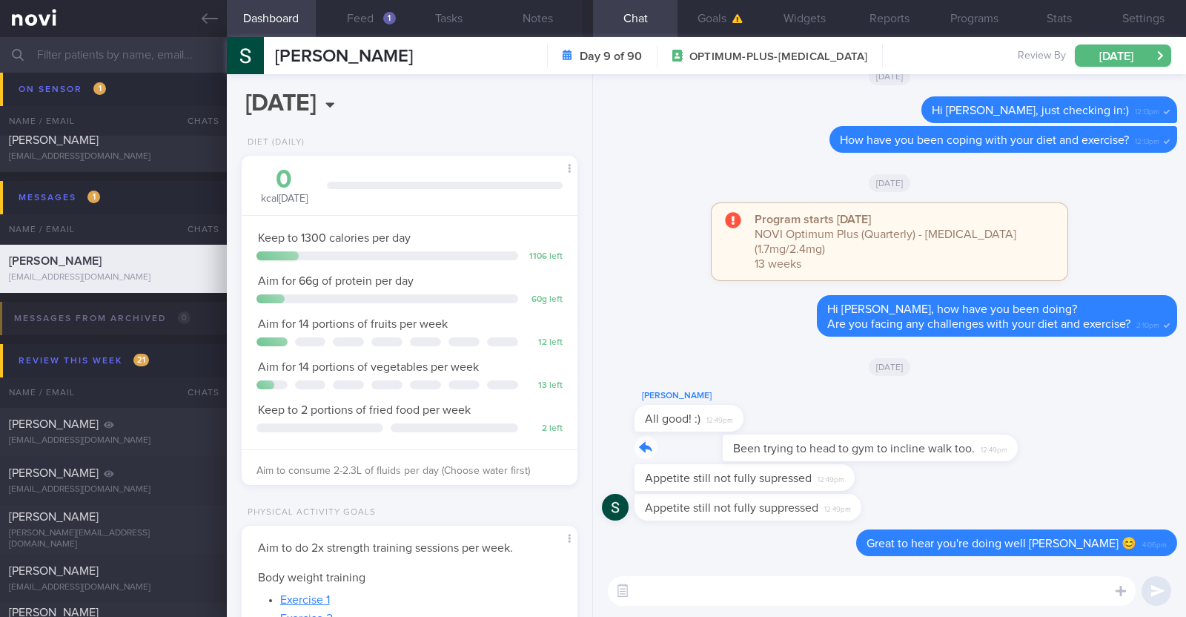
drag, startPoint x: 923, startPoint y: 450, endPoint x: 1185, endPoint y: 437, distance: 262.7
click at [1185, 437] on div "Delete Great to hear you're doing well Stephenie 😊 4:06pm Appetite still not fu…" at bounding box center [889, 319] width 593 height 491
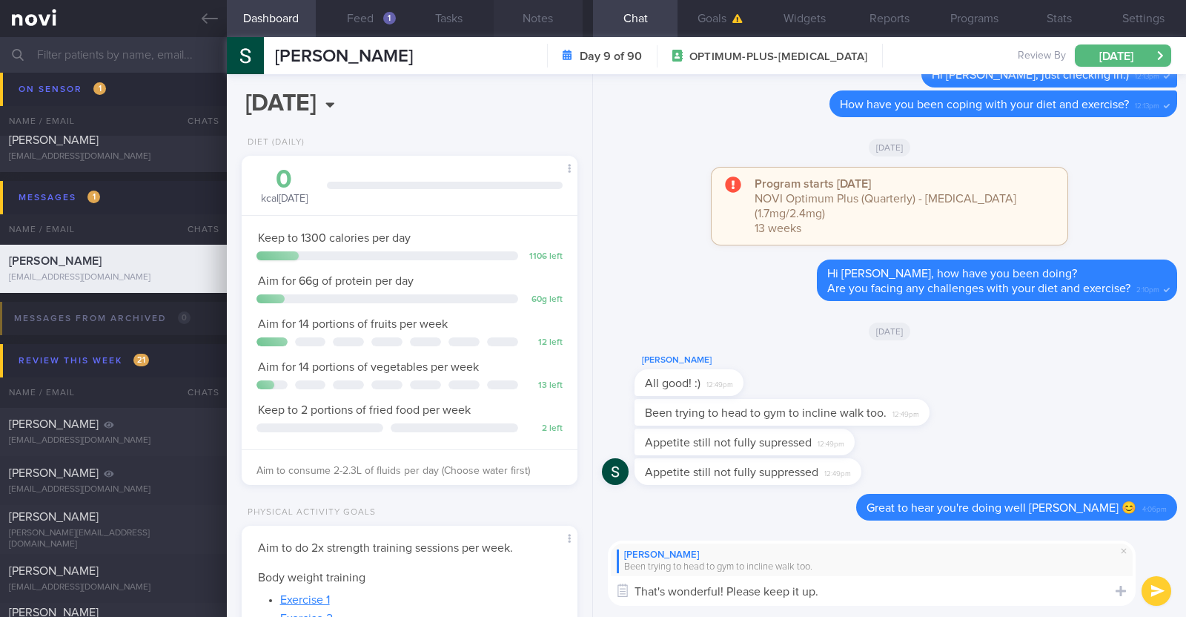
click at [527, 13] on button "Notes" at bounding box center [538, 18] width 89 height 37
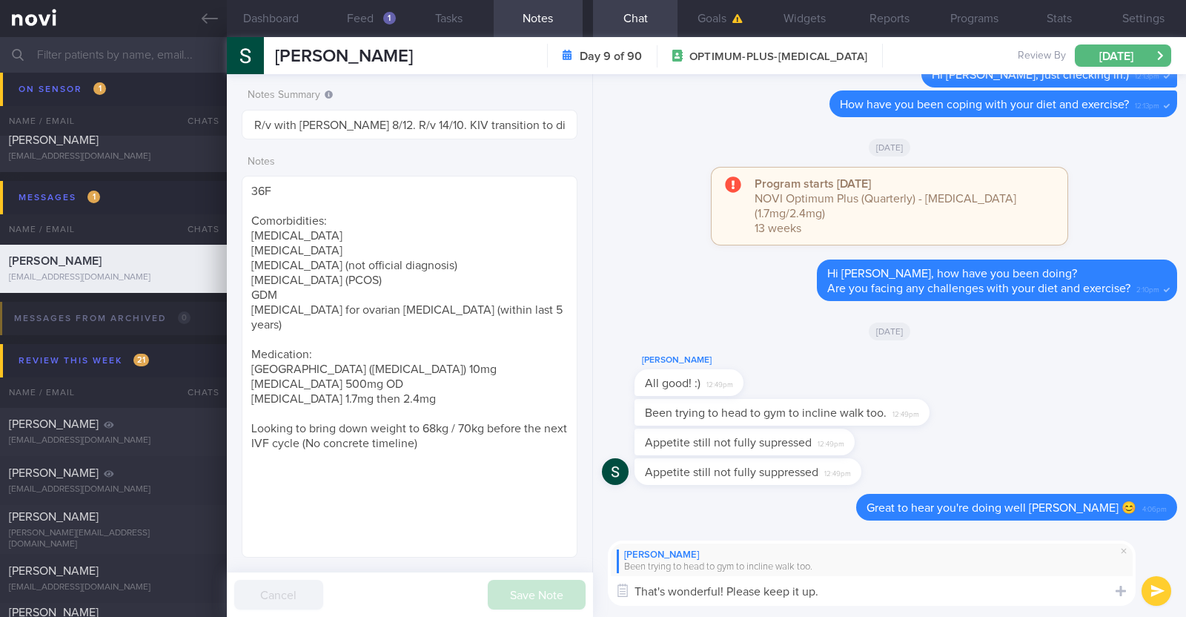
click at [841, 592] on textarea "That's wonderful! Please keep it up." at bounding box center [872, 591] width 528 height 30
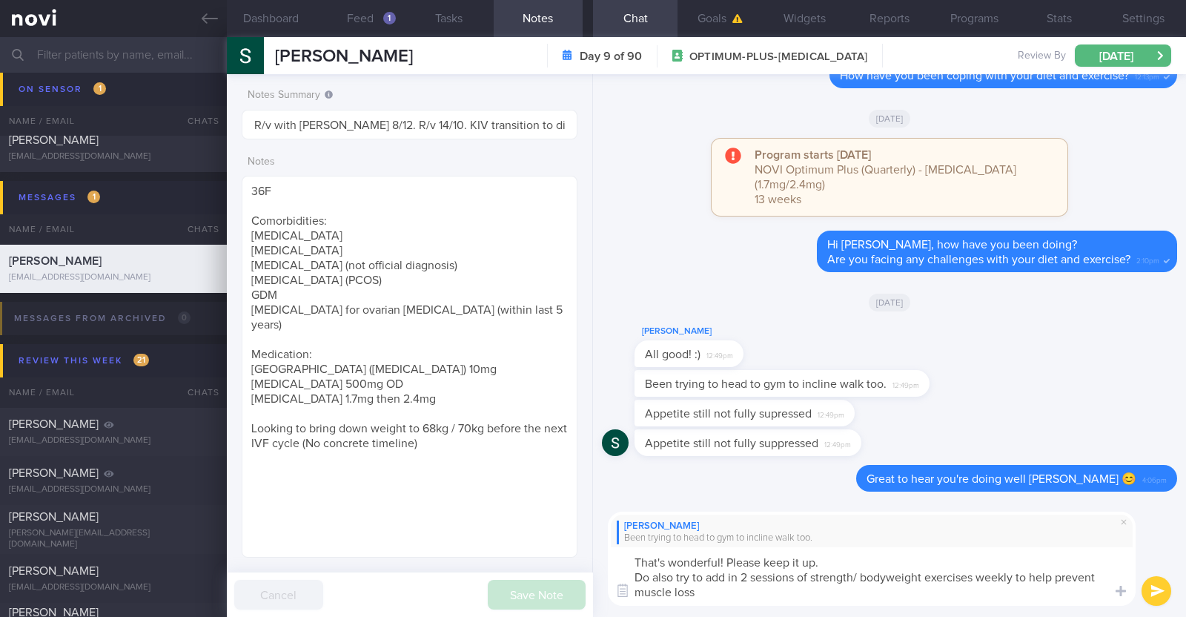
click at [794, 573] on textarea "That's wonderful! Please keep it up. Do also try to add in 2 sessions of streng…" at bounding box center [872, 576] width 528 height 59
type textarea "That's wonderful! Please keep it up. Do also try to add in 2 sessions (20-30min…"
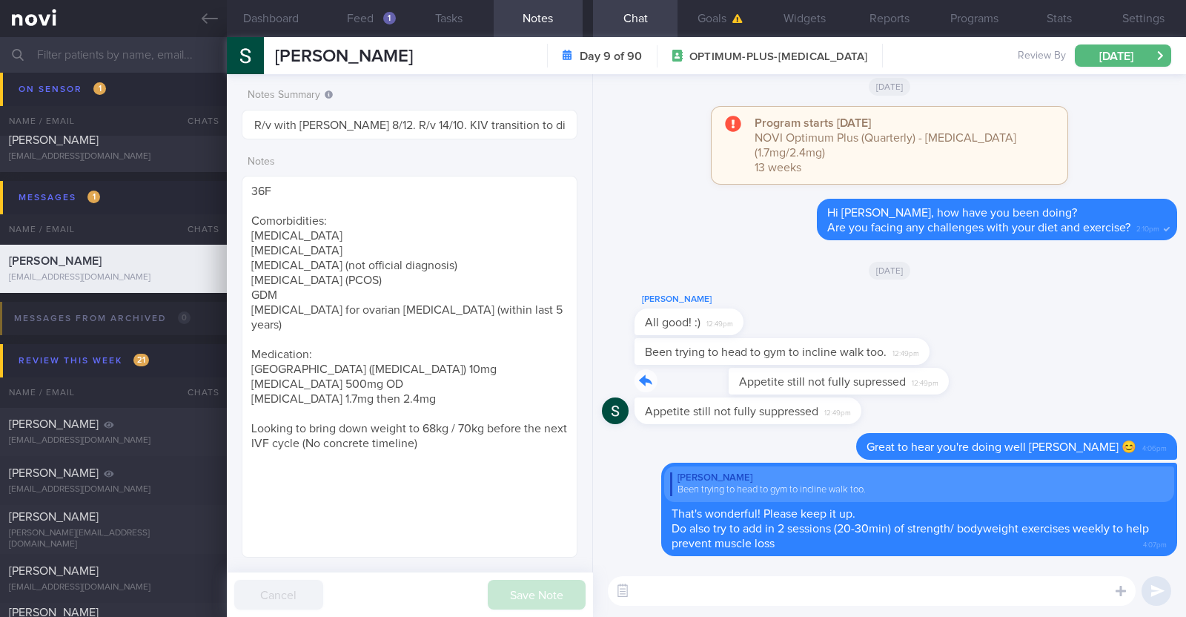
drag, startPoint x: 848, startPoint y: 376, endPoint x: 1139, endPoint y: 391, distance: 291.7
click at [1139, 391] on div "Appetite still not fully supressed 12:49pm" at bounding box center [889, 383] width 575 height 30
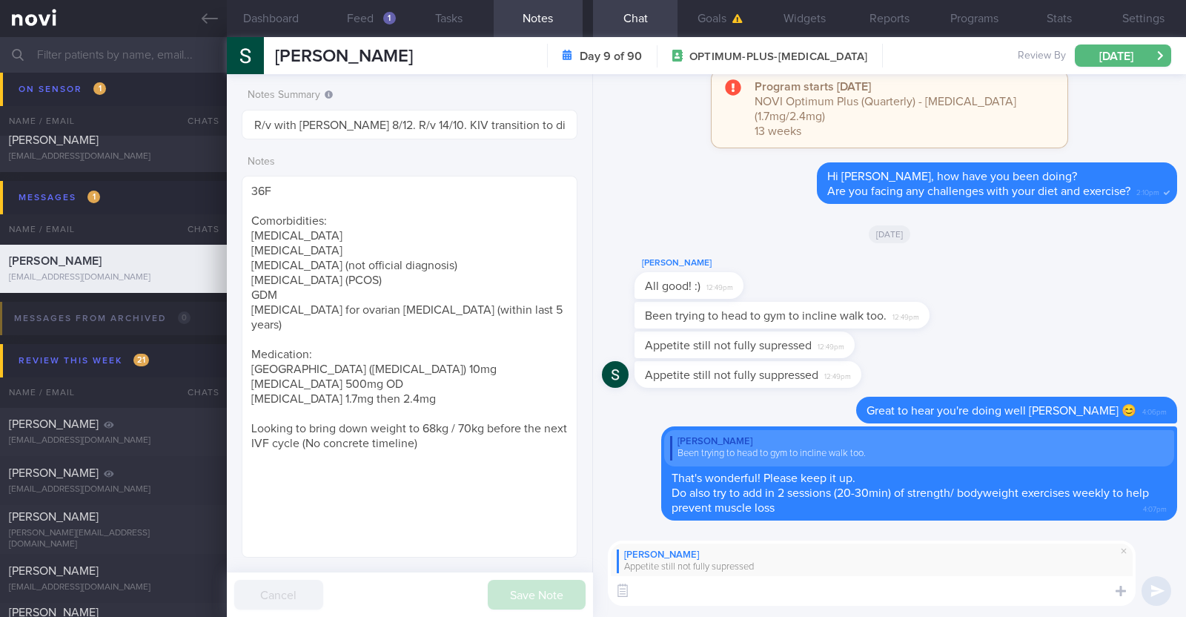
click at [804, 589] on textarea at bounding box center [872, 591] width 528 height 30
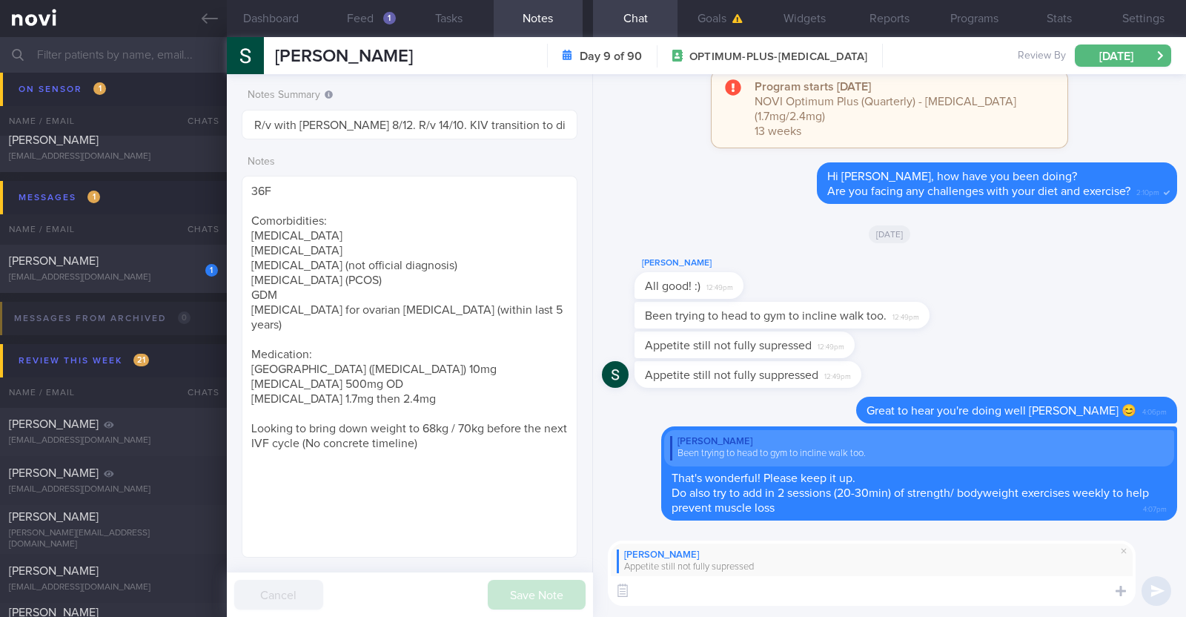
type textarea "T"
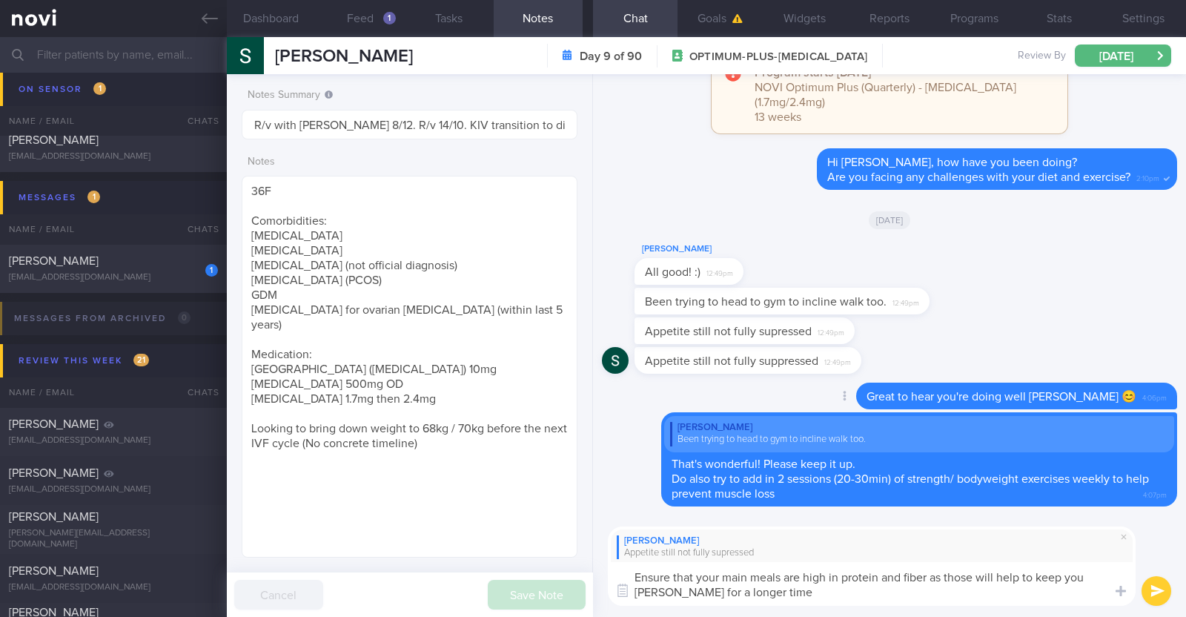
paste textarea "👍"
type textarea "Ensure that your main meals are high in protein and fiber as those will help to…"
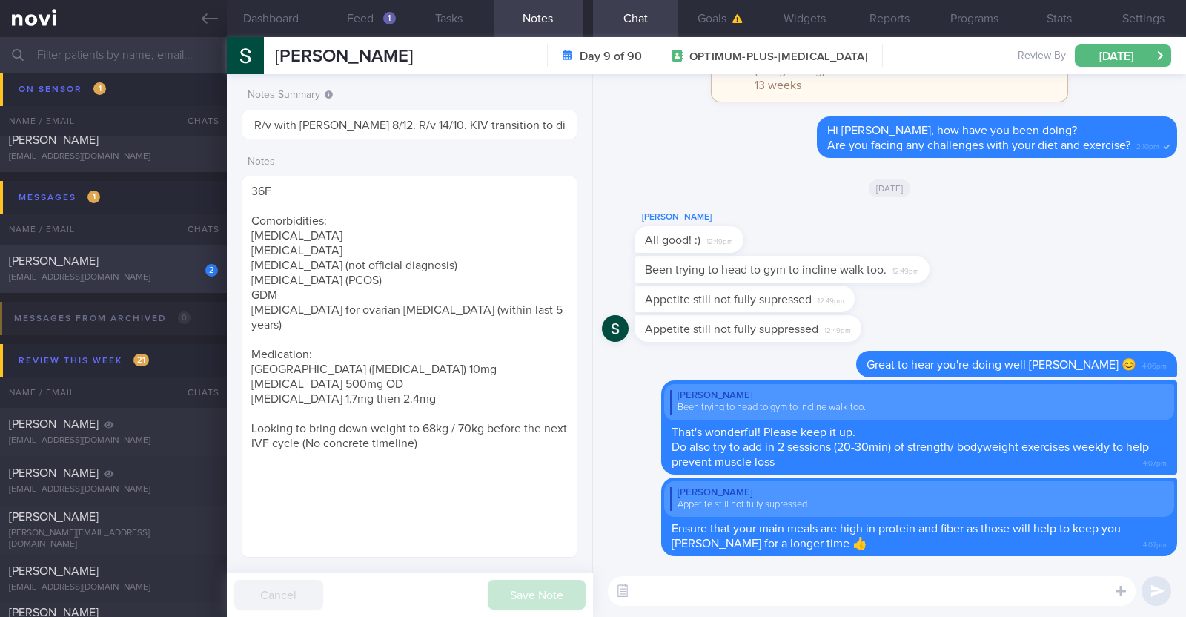
click at [144, 262] on div "Wan Lijun" at bounding box center [111, 261] width 205 height 15
type textarea "37F Comorbidities: PCOS April 2025: Cervical spine C5 disc fissure tear, unable…"
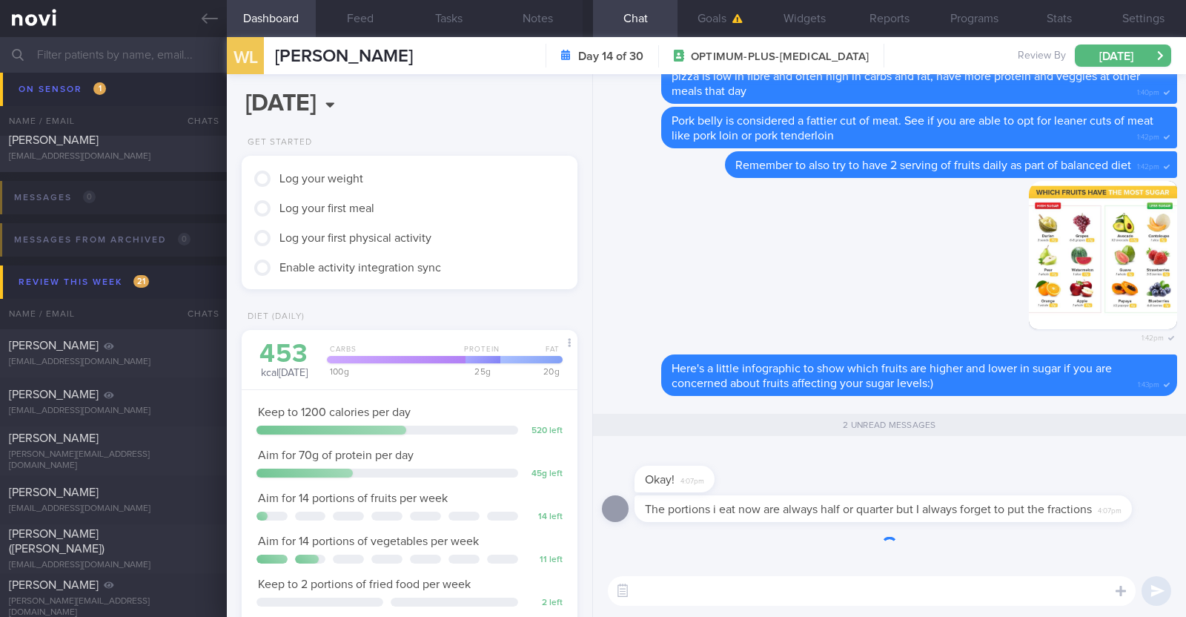
scroll to position [168, 295]
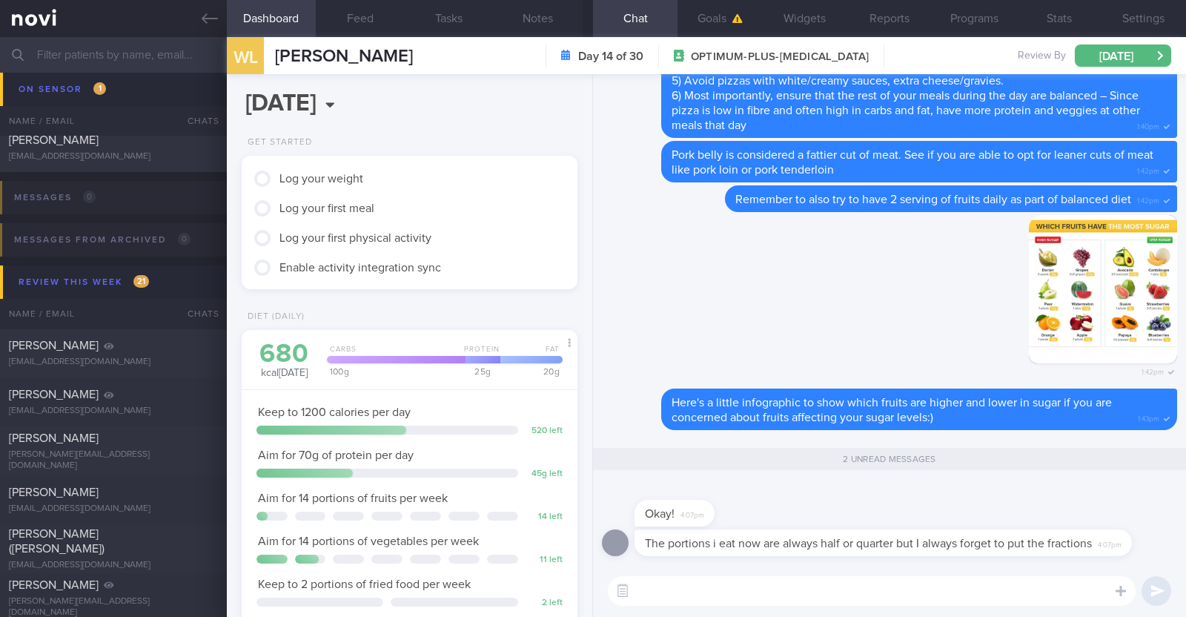
click at [901, 606] on div "​ ​" at bounding box center [889, 591] width 593 height 52
click at [791, 598] on textarea at bounding box center [872, 591] width 528 height 30
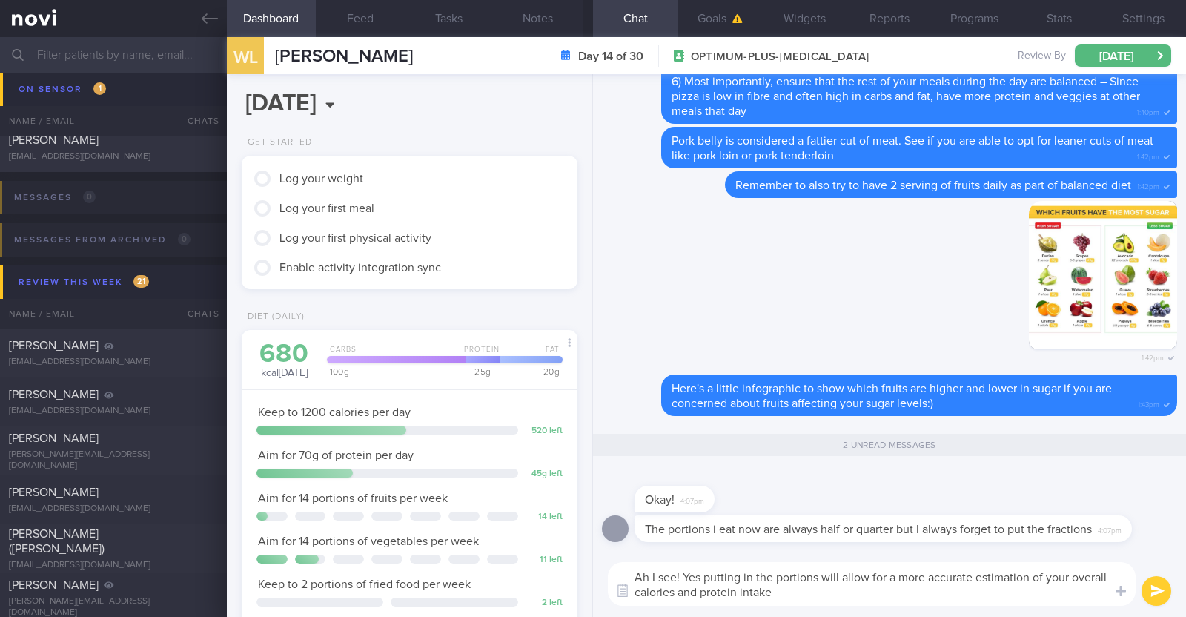
click at [670, 592] on textarea "Ah I see! Yes putting in the portions will allow for a more accurate estimation…" at bounding box center [872, 584] width 528 height 44
click at [778, 595] on textarea "Ah I see! Yes putting in the portions will allow for a more accurate estimation…" at bounding box center [872, 584] width 528 height 44
type textarea "Ah I see! Yes putting in the portions will allow for a more accurate estimation…"
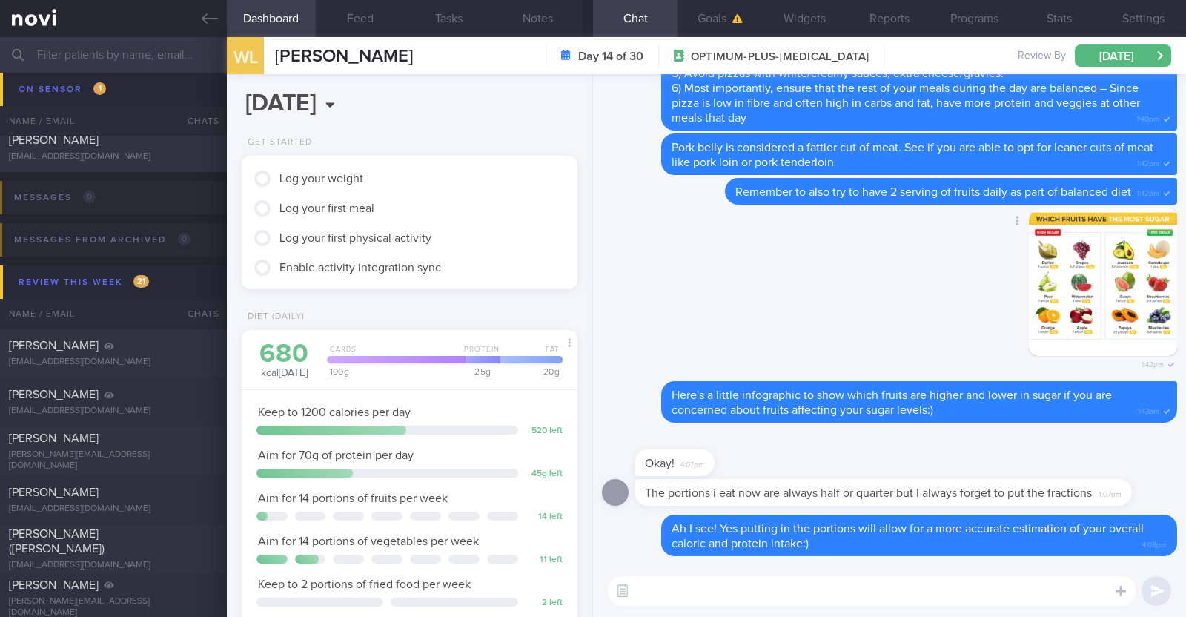
click at [739, 276] on div "Delete 1:42pm" at bounding box center [889, 295] width 575 height 174
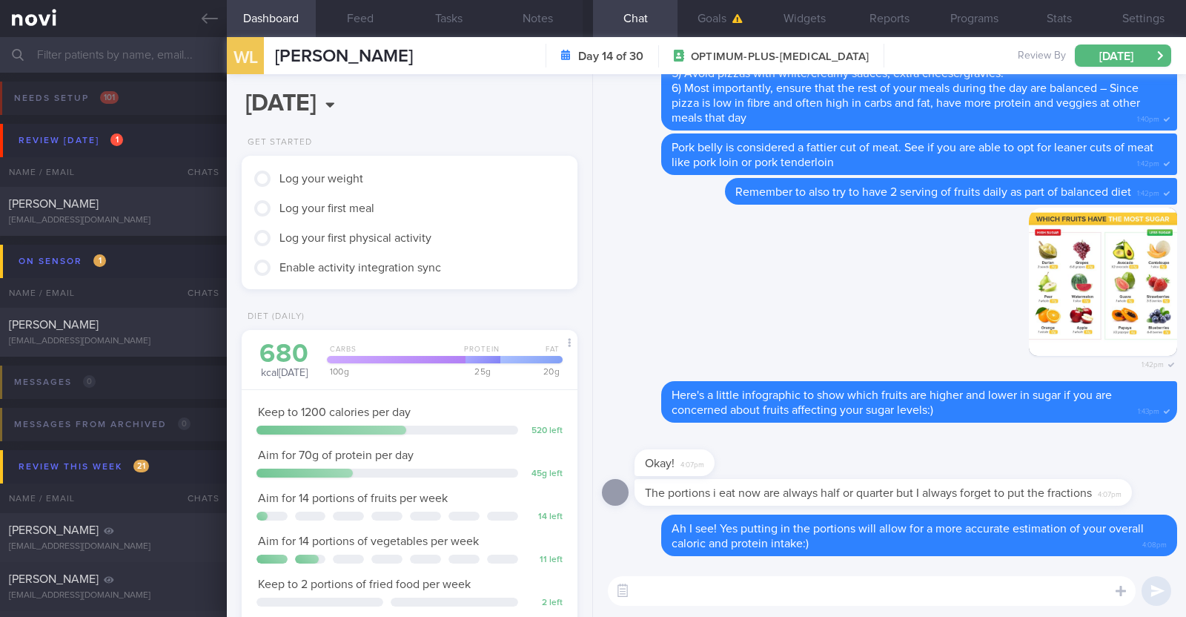
click at [195, 51] on input "text" at bounding box center [593, 55] width 1186 height 36
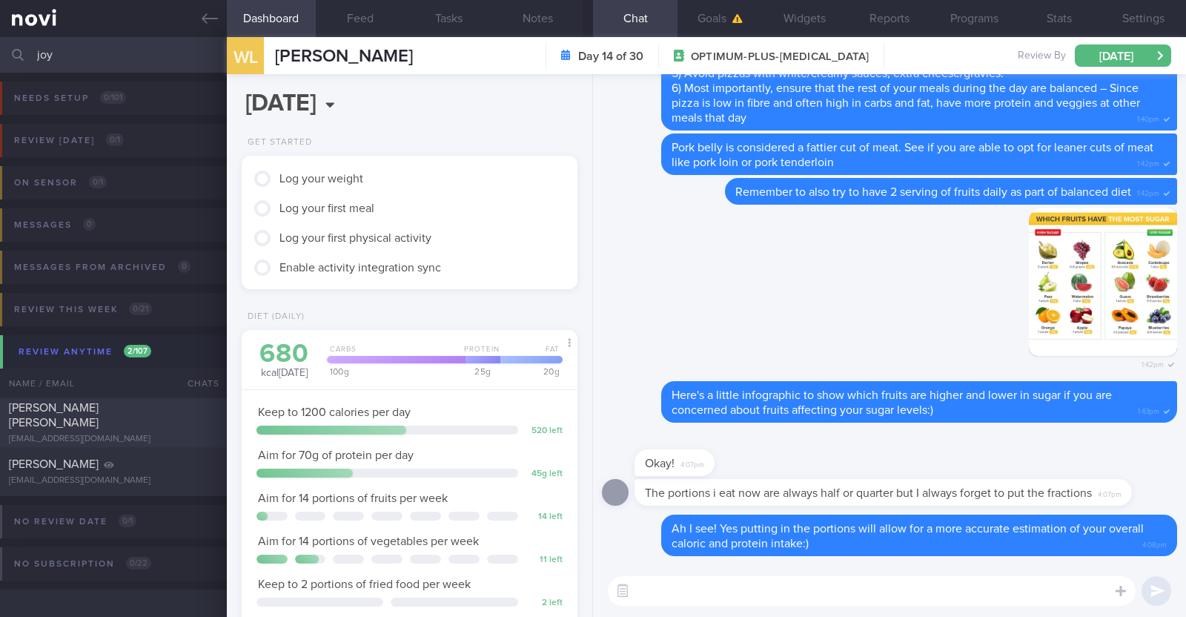
type input "joy"
click at [153, 417] on div "FRANCES JOY MENDENILLA MARQUEZ" at bounding box center [111, 415] width 205 height 30
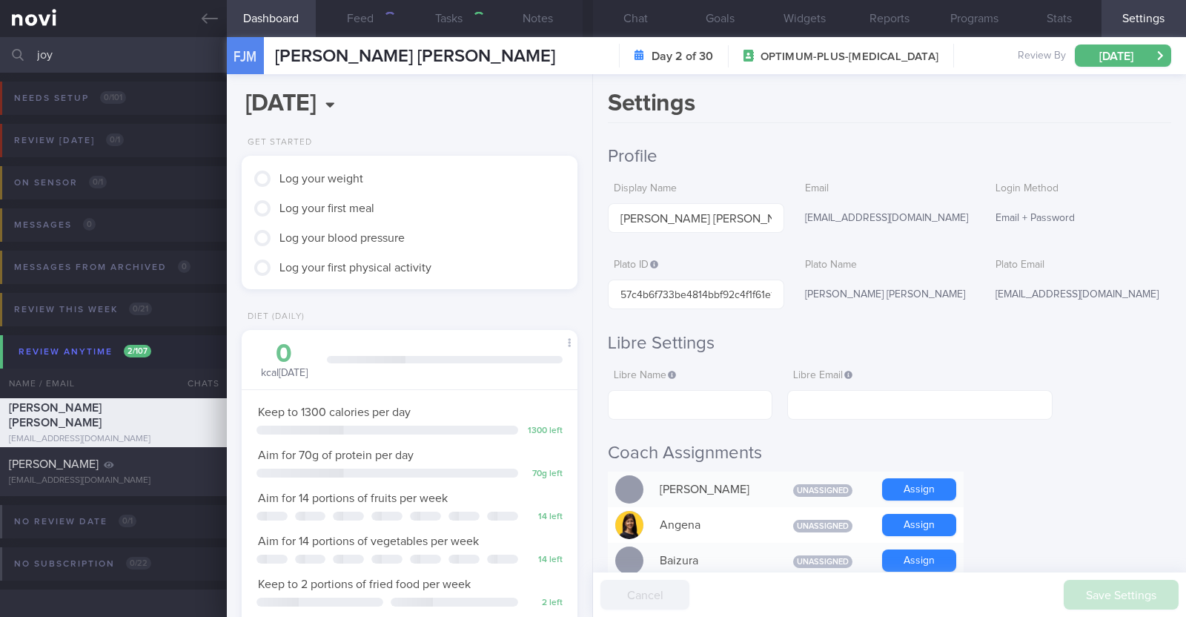
scroll to position [148, 295]
click at [547, 7] on button "Notes" at bounding box center [538, 18] width 89 height 37
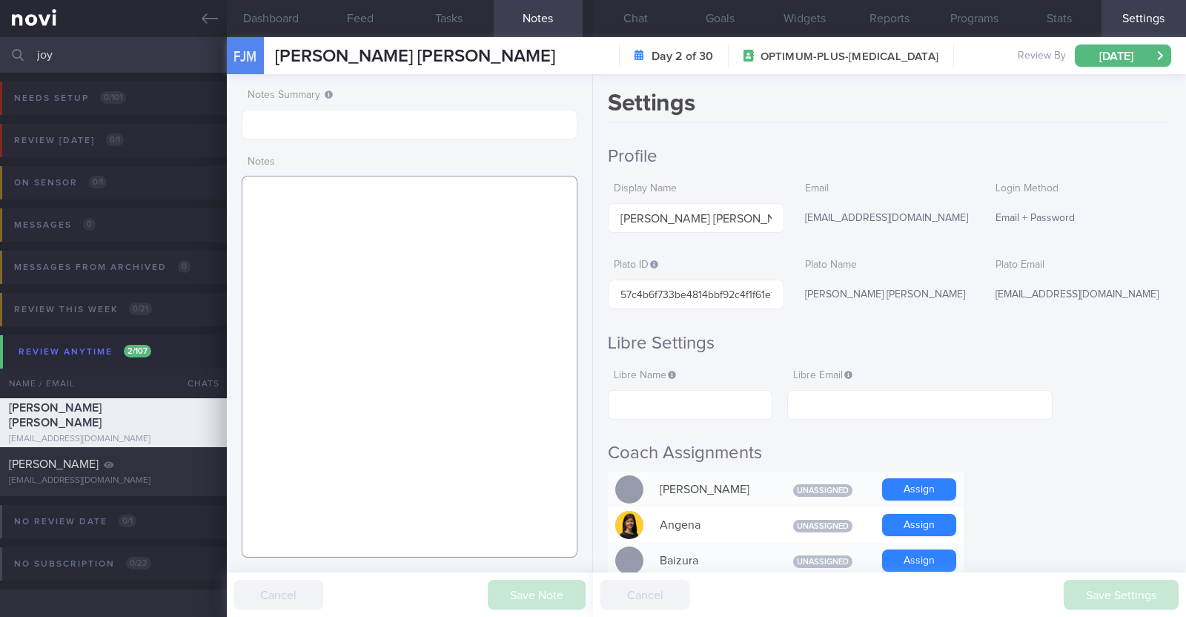
click at [432, 228] on textarea at bounding box center [410, 367] width 336 height 382
paste textarea "Comorbidities Hypertension - f/up GP Dr Karina Koh Borderline high LDL - f/up G…"
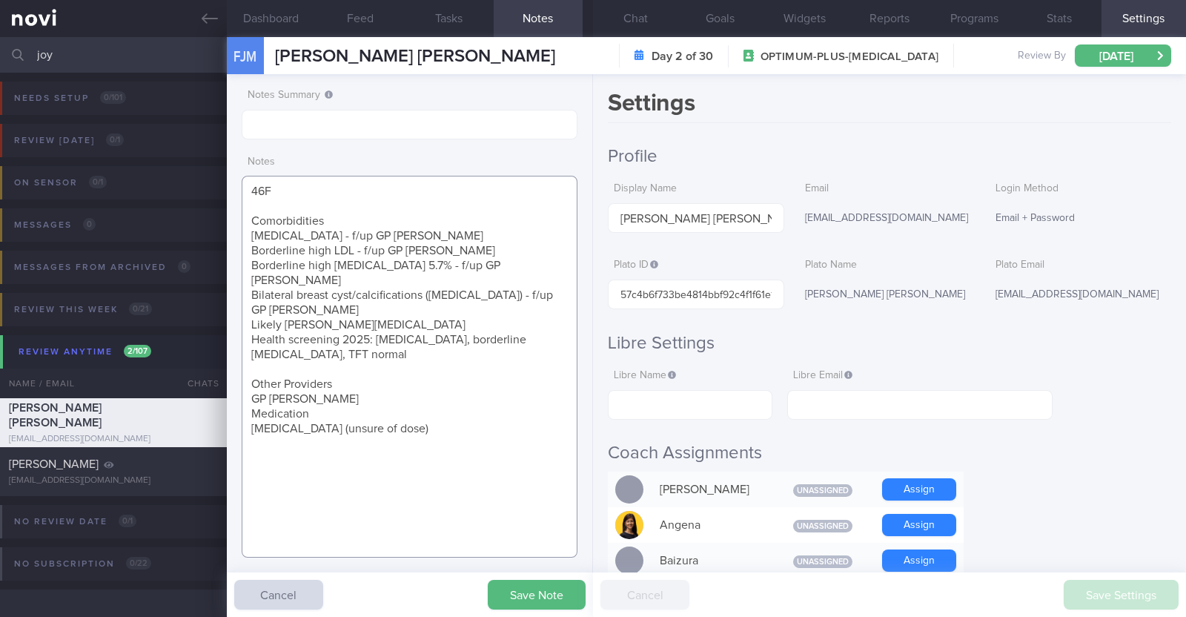
click at [338, 216] on textarea "46F Comorbidities Hypertension - f/up GP Dr Karina Koh Borderline high LDL - f/…" at bounding box center [410, 367] width 336 height 382
drag, startPoint x: 325, startPoint y: 236, endPoint x: 440, endPoint y: 231, distance: 115.0
click at [440, 231] on textarea "46F Comorbidities: Hypertension - f/up GP Dr Karina Koh Borderline high LDL - f…" at bounding box center [410, 367] width 336 height 382
drag, startPoint x: 352, startPoint y: 247, endPoint x: 496, endPoint y: 250, distance: 143.8
click at [496, 250] on textarea "46F Comorbidities: Hypertension Borderline high LDL - f/up GP Dr Karina Koh Bor…" at bounding box center [410, 367] width 336 height 382
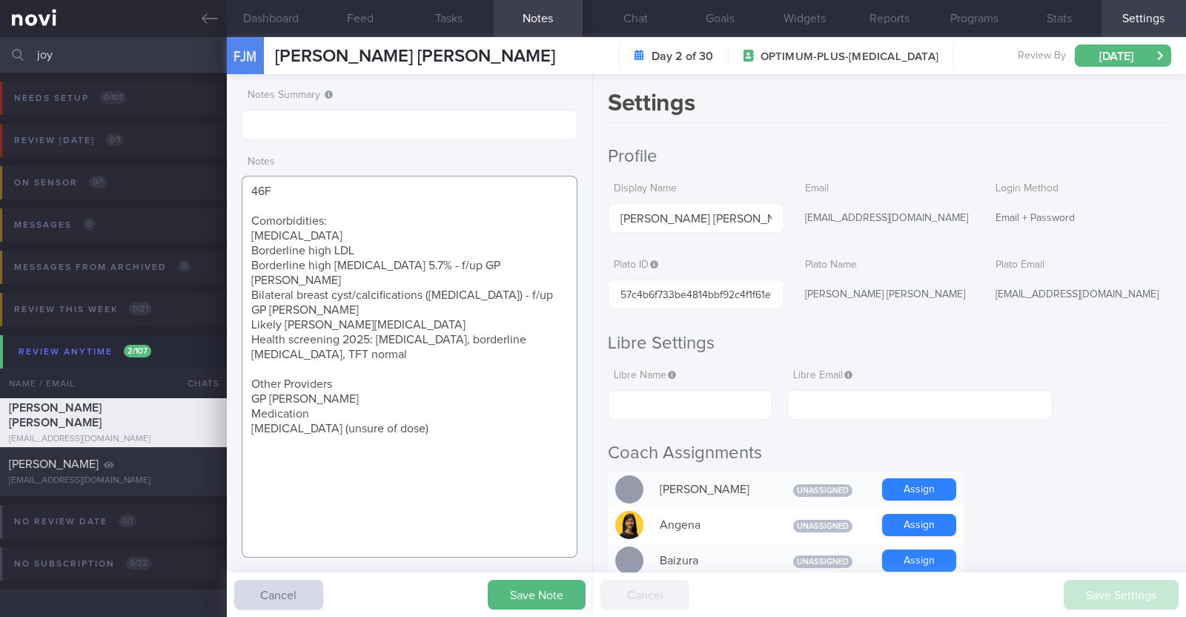
drag, startPoint x: 392, startPoint y: 268, endPoint x: 514, endPoint y: 265, distance: 122.4
click at [514, 265] on textarea "46F Comorbidities: Hypertension Borderline high LDL Borderline high Hba1c 5.7% …" at bounding box center [410, 367] width 336 height 382
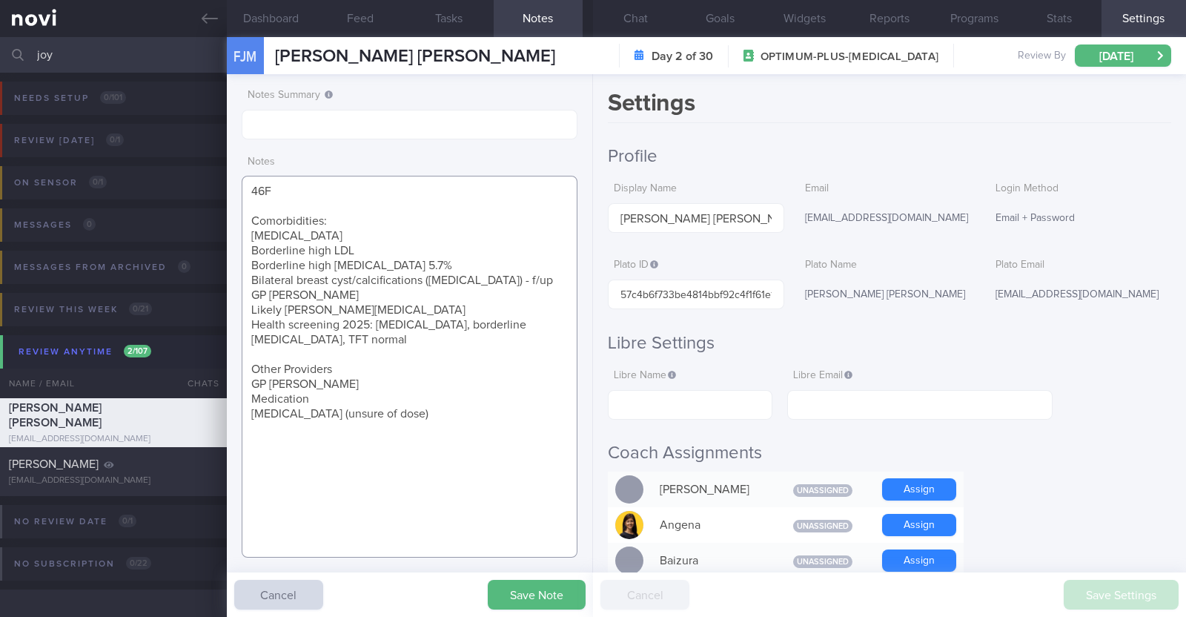
drag, startPoint x: 468, startPoint y: 281, endPoint x: 562, endPoint y: 296, distance: 95.3
click at [562, 296] on textarea "46F Comorbidities: Hypertension Borderline high LDL Borderline high Hba1c 5.7% …" at bounding box center [410, 367] width 336 height 382
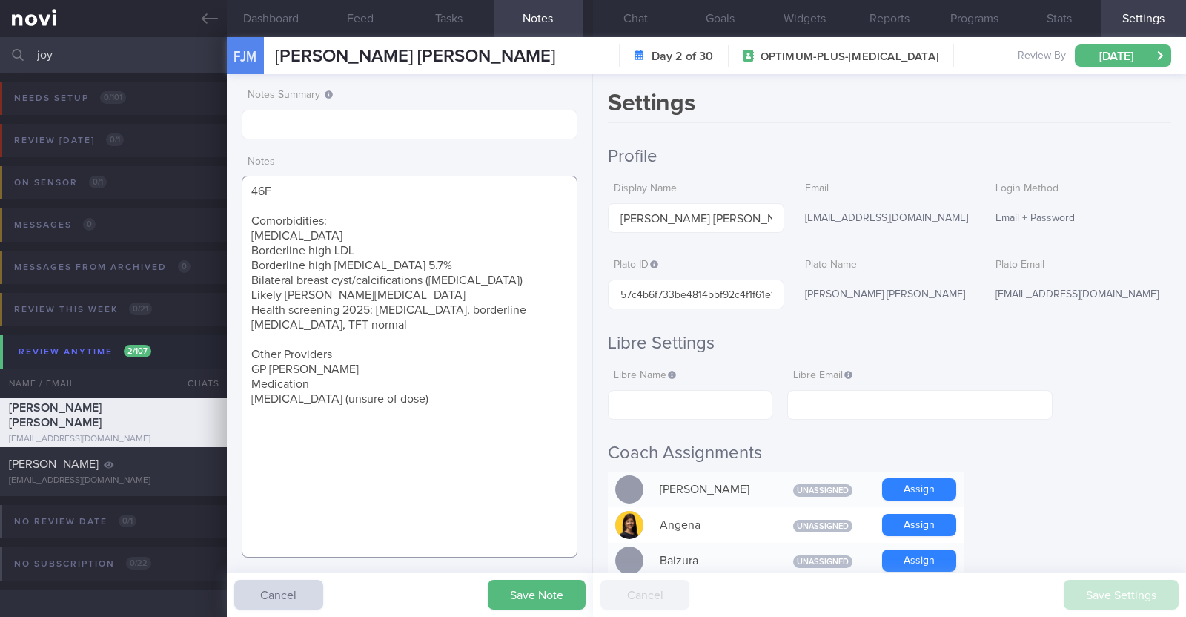
click at [249, 314] on textarea "46F Comorbidities: Hypertension Borderline high LDL Borderline high Hba1c 5.7% …" at bounding box center [410, 367] width 336 height 382
drag, startPoint x: 245, startPoint y: 351, endPoint x: 365, endPoint y: 364, distance: 121.6
click at [365, 364] on textarea "46F Comorbidities: Hypertension Borderline high LDL Borderline high Hba1c 5.7% …" at bounding box center [410, 367] width 336 height 382
click at [319, 351] on textarea "46F Comorbidities: Hypertension Borderline high LDL Borderline high Hba1c 5.7% …" at bounding box center [410, 367] width 336 height 382
click at [404, 372] on textarea "46F Comorbidities: Hypertension Borderline high LDL Borderline high Hba1c 5.7% …" at bounding box center [410, 367] width 336 height 382
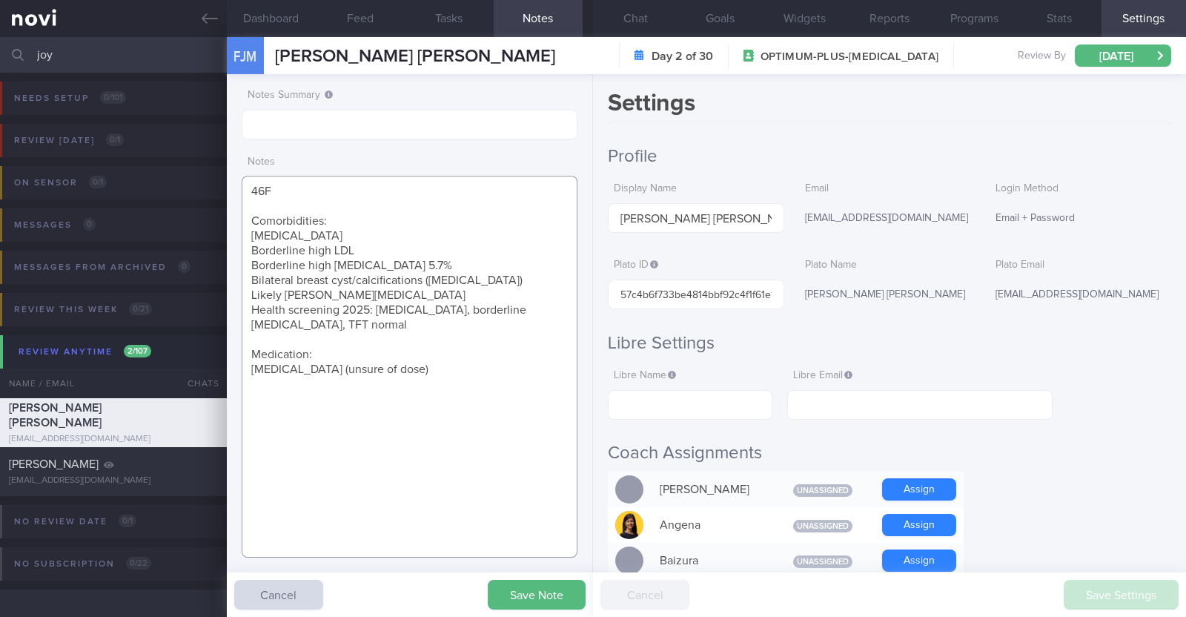
paste textarea "Wegovy 0.25mg once/week for 4 weeks"
paste textarea "Gyms once/week cardio 15min warmup + 15min cooldown + PT strength training 30min"
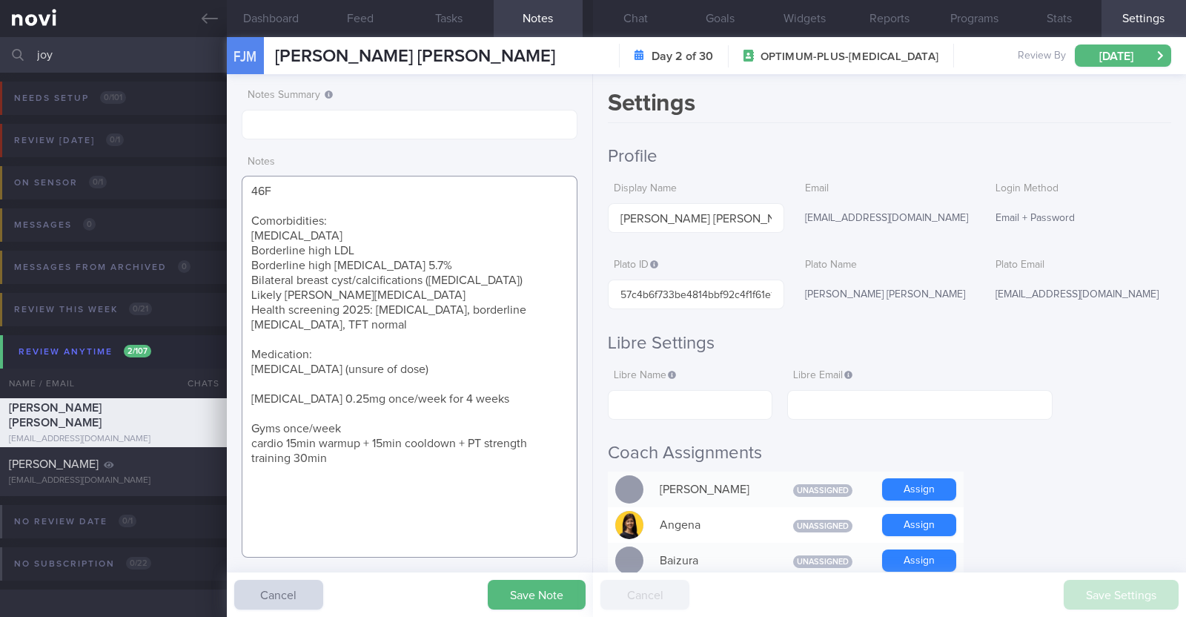
click at [367, 424] on textarea "46F Comorbidities: Hypertension Borderline high LDL Borderline high Hba1c 5.7% …" at bounding box center [410, 367] width 336 height 382
click at [411, 445] on textarea "46F Comorbidities: Hypertension Borderline high LDL Borderline high Hba1c 5.7% …" at bounding box center [410, 367] width 336 height 382
type textarea "46F Comorbidities: Hypertension Borderline high LDL Borderline high Hba1c 5.7% …"
click at [516, 580] on button "Save Note" at bounding box center [537, 595] width 98 height 30
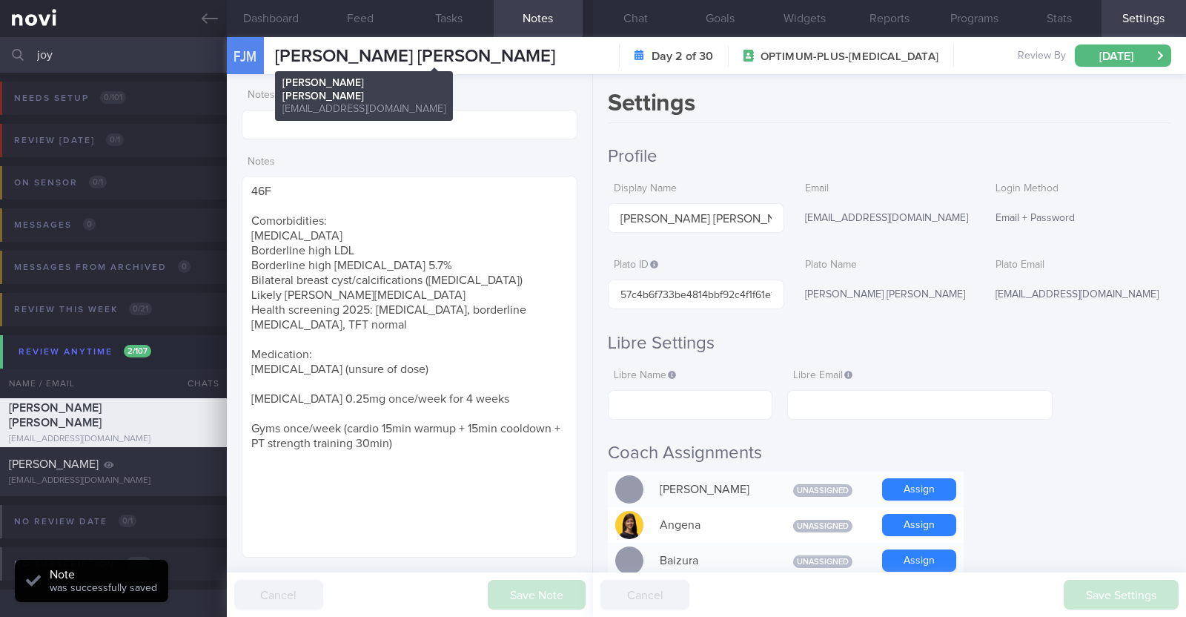
drag, startPoint x: 593, startPoint y: 52, endPoint x: 277, endPoint y: 53, distance: 315.8
click at [277, 53] on span "FRANCES JOY MENDENILLA MARQUEZ" at bounding box center [415, 56] width 280 height 18
copy span "FRANCES JOY MENDENILLA MARQUEZ"
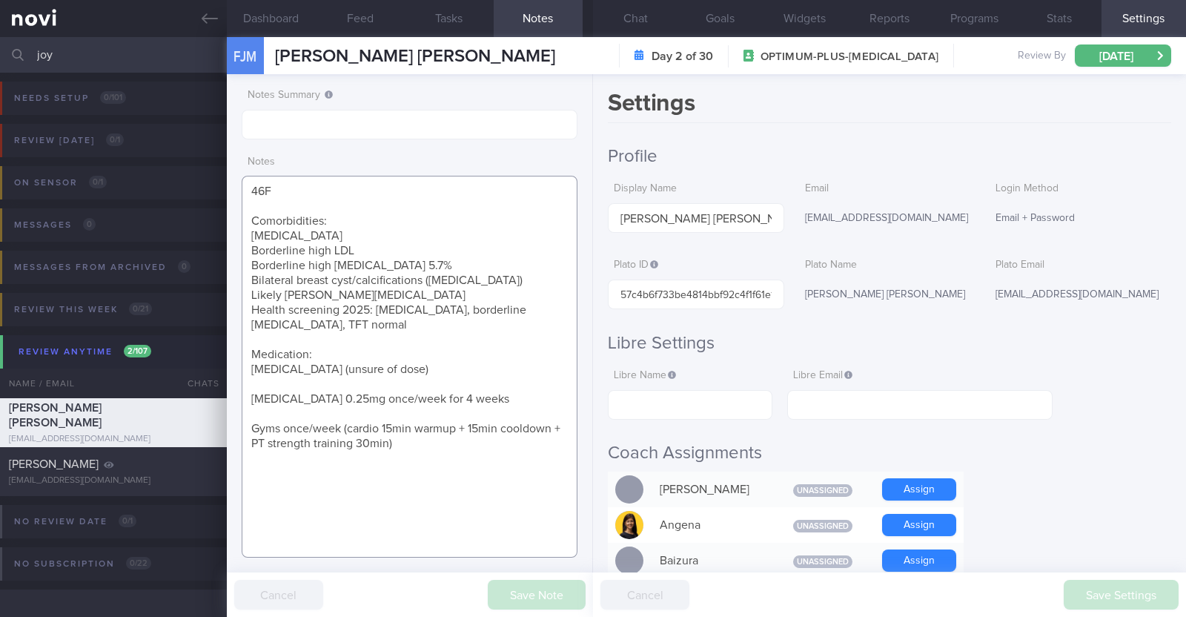
drag, startPoint x: 400, startPoint y: 444, endPoint x: 246, endPoint y: 182, distance: 304.0
click at [246, 182] on textarea "46F Comorbidities: Hypertension Borderline high LDL Borderline high Hba1c 5.7% …" at bounding box center [410, 367] width 336 height 382
click at [411, 388] on textarea "46F Comorbidities: Hypertension Borderline high LDL Borderline high Hba1c 5.7% …" at bounding box center [410, 367] width 336 height 382
drag, startPoint x: 82, startPoint y: 53, endPoint x: 0, endPoint y: 50, distance: 81.6
click at [0, 50] on input "joy" at bounding box center [593, 55] width 1186 height 36
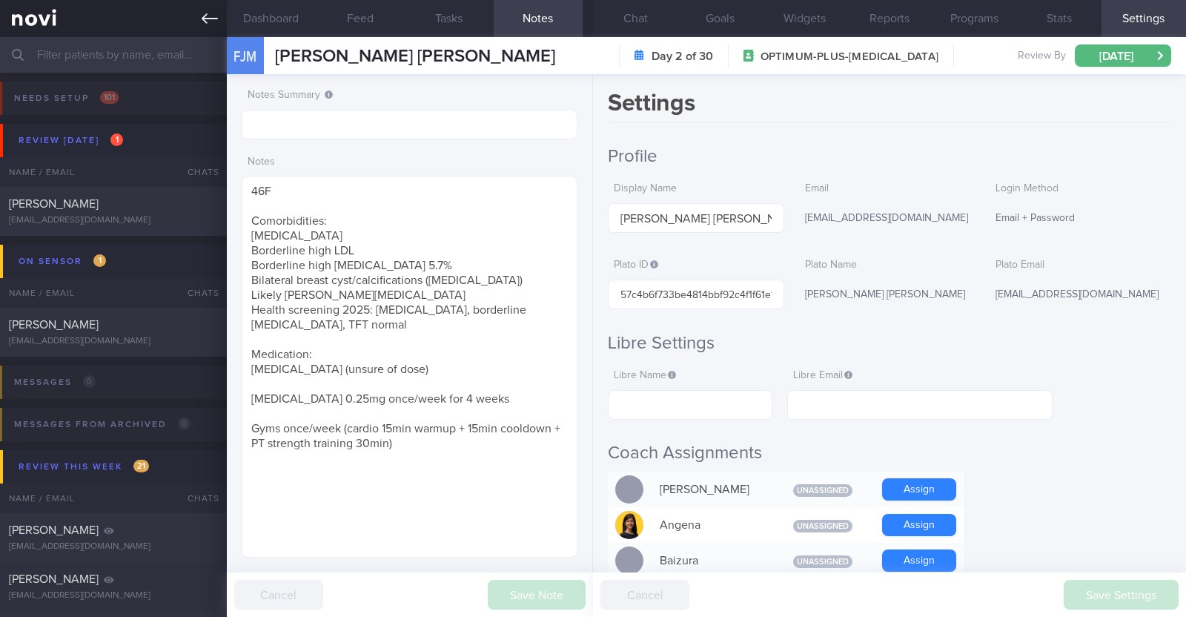
click at [197, 24] on link at bounding box center [113, 18] width 227 height 37
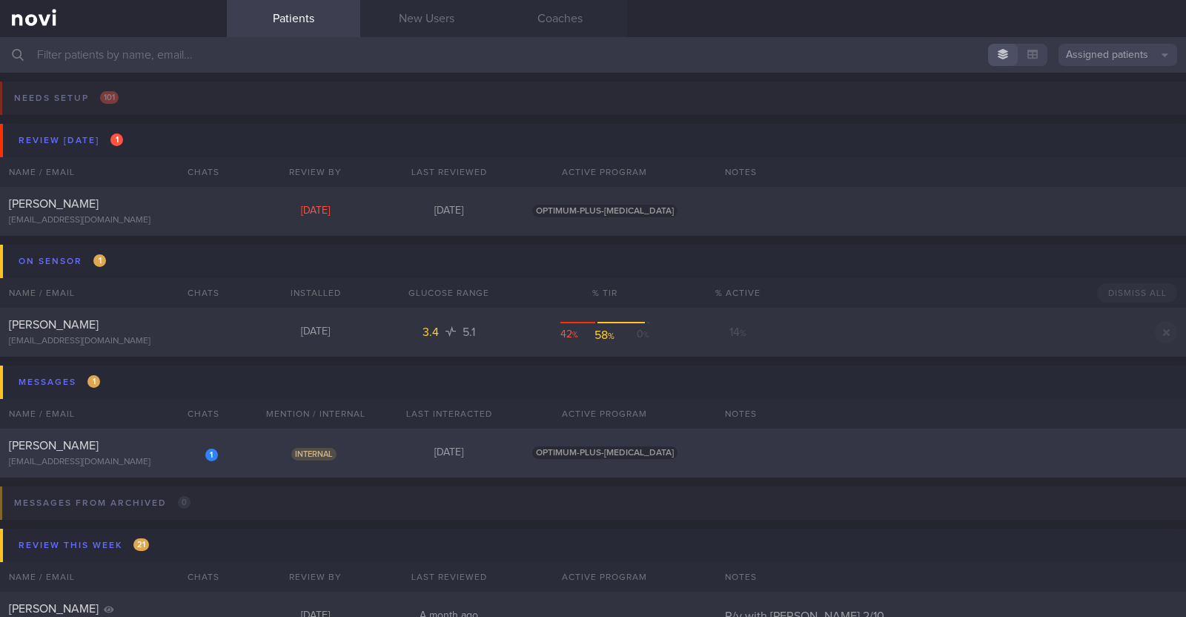
click at [99, 446] on span "[PERSON_NAME]" at bounding box center [54, 446] width 90 height 12
select select "9"
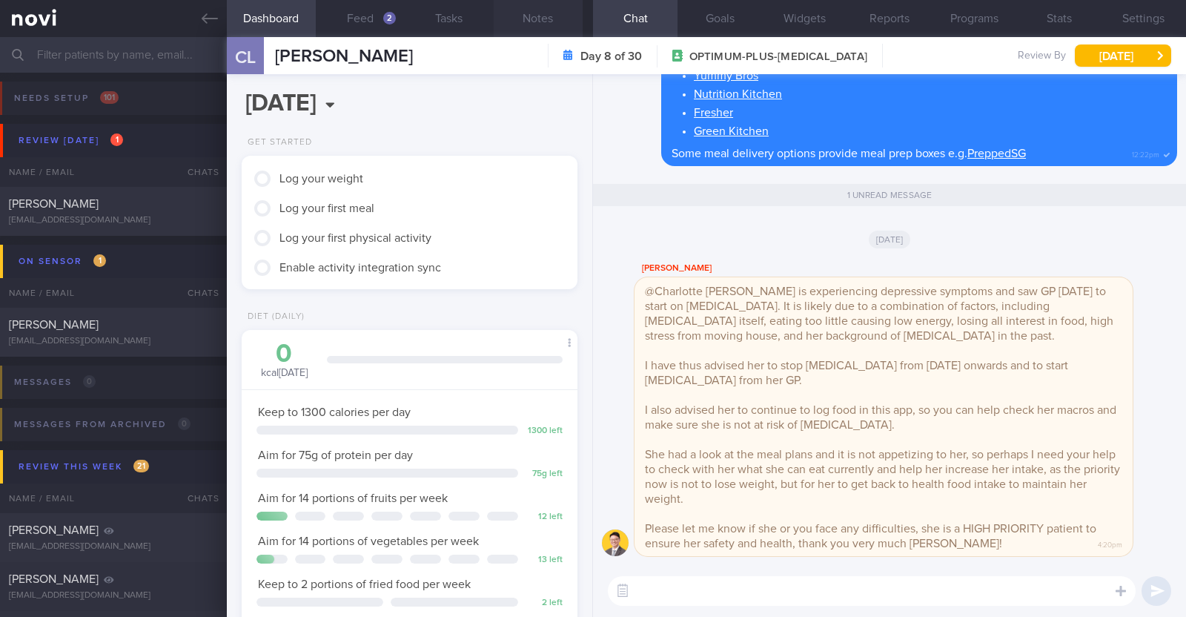
click at [518, 25] on button "Notes" at bounding box center [538, 18] width 89 height 37
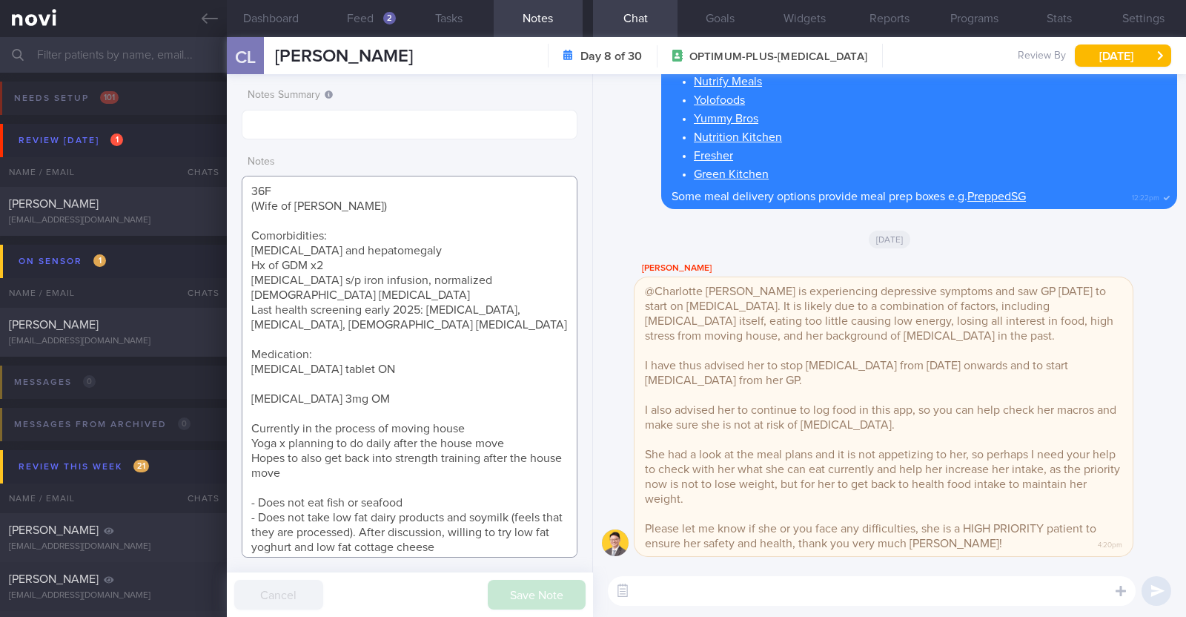
click at [471, 327] on textarea "36F (Wife of Jeffrey Connon) Comorbidities: Fatty liver and hepatomegaly Hx of …" at bounding box center [410, 367] width 336 height 382
select select "9"
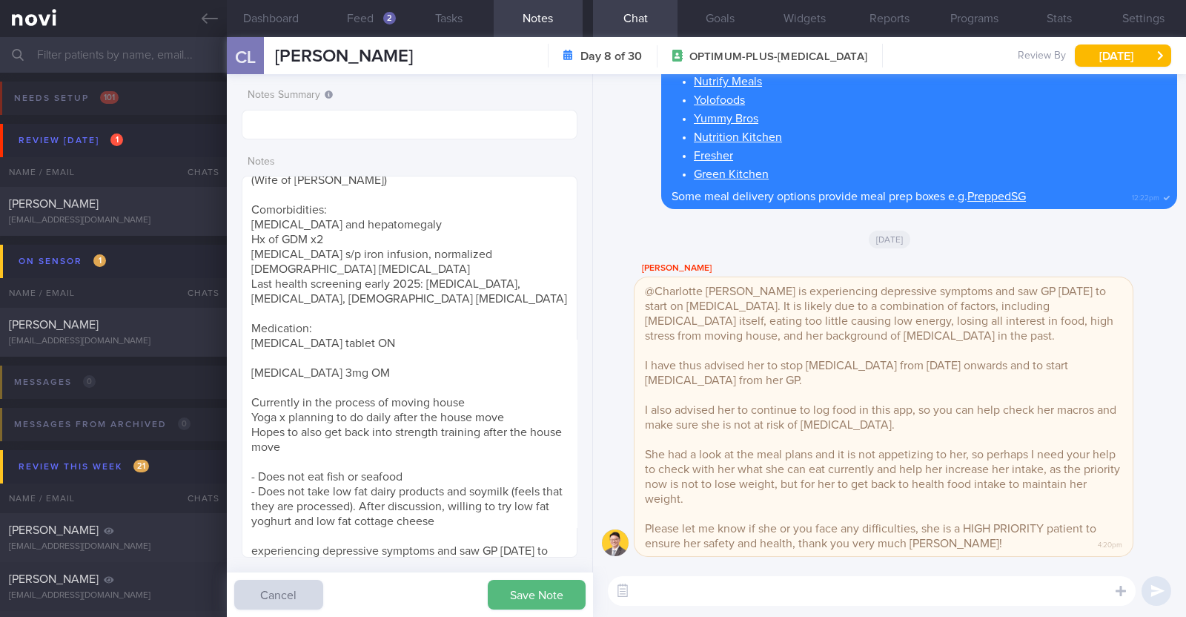
scroll to position [100, 0]
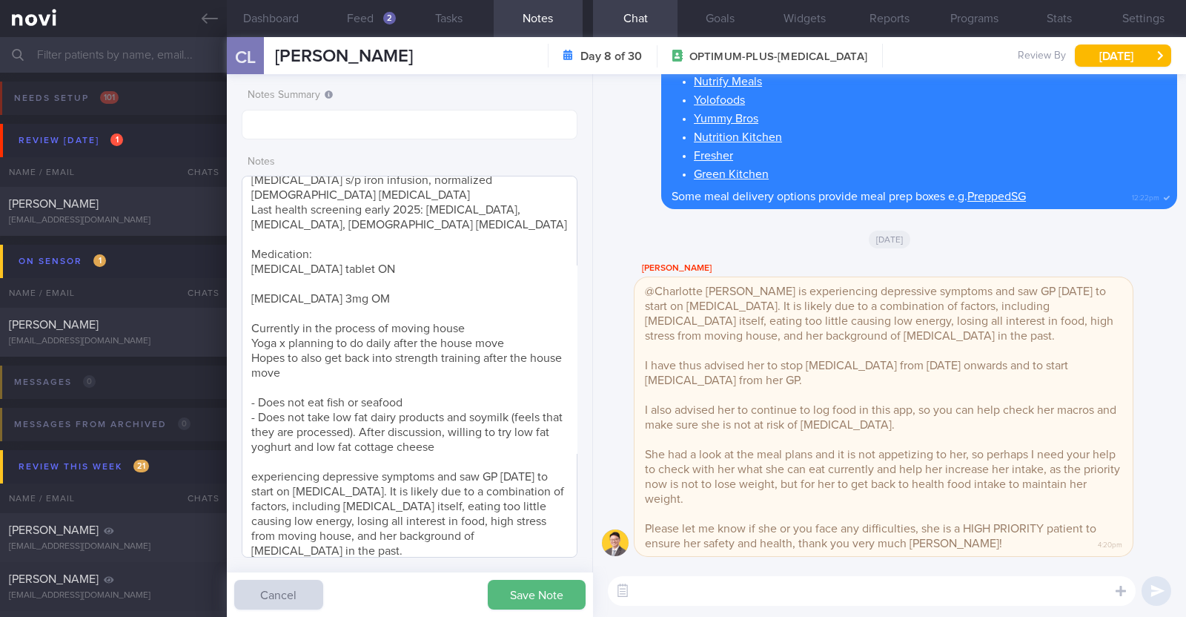
click at [396, 297] on textarea "36F (Wife of [PERSON_NAME]) Comorbidities: [MEDICAL_DATA] and hepatomegaly Hx o…" at bounding box center [410, 367] width 336 height 382
type textarea "36F (Wife of [PERSON_NAME]) Comorbidities: [MEDICAL_DATA] and hepatomegaly Hx o…"
click at [524, 606] on button "Save Note" at bounding box center [537, 595] width 98 height 30
click at [360, 19] on button "Feed 2" at bounding box center [360, 18] width 89 height 37
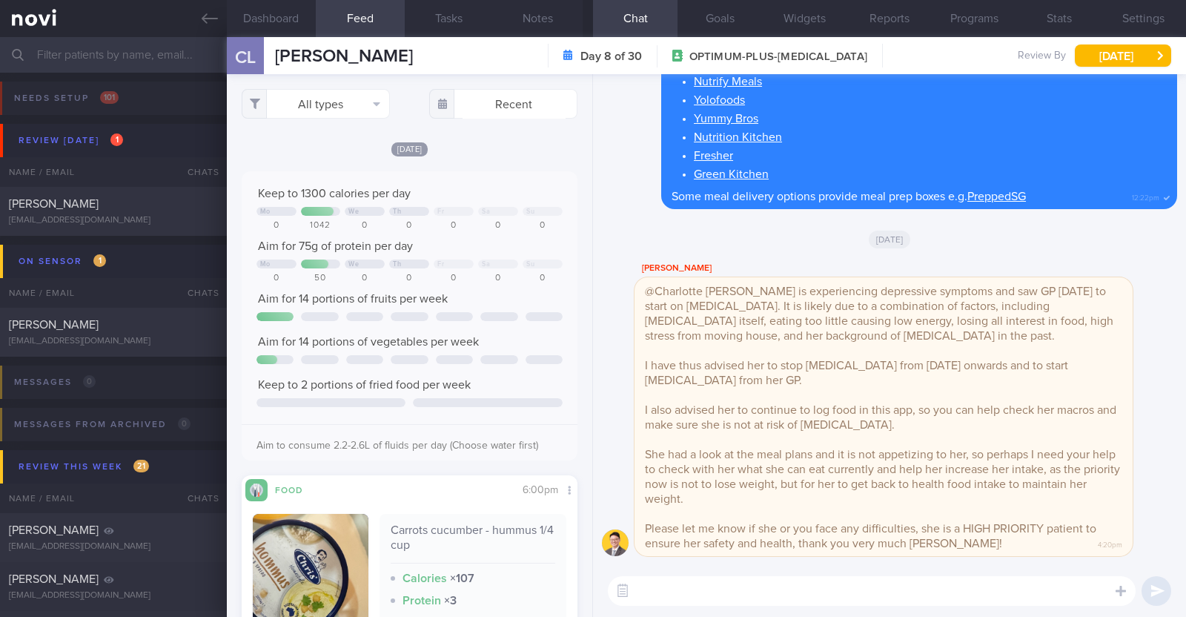
click at [731, 594] on textarea at bounding box center [872, 591] width 528 height 30
type textarea "Hi [PERSON_NAME], thank you for logging your meals:)"
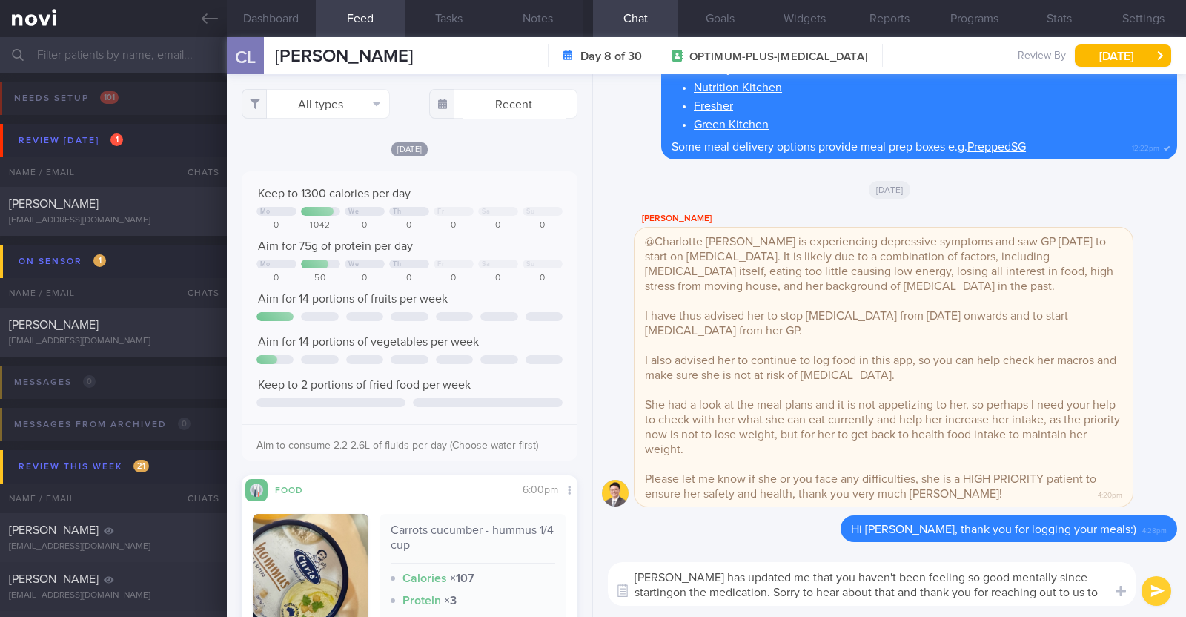
click at [1080, 576] on textarea "[PERSON_NAME] has updated me that you haven't been feeling so good mentally sin…" at bounding box center [872, 584] width 528 height 44
click at [1053, 591] on textarea "[PERSON_NAME] has updated me that you haven't been feeling so good mentally sin…" at bounding box center [872, 584] width 528 height 44
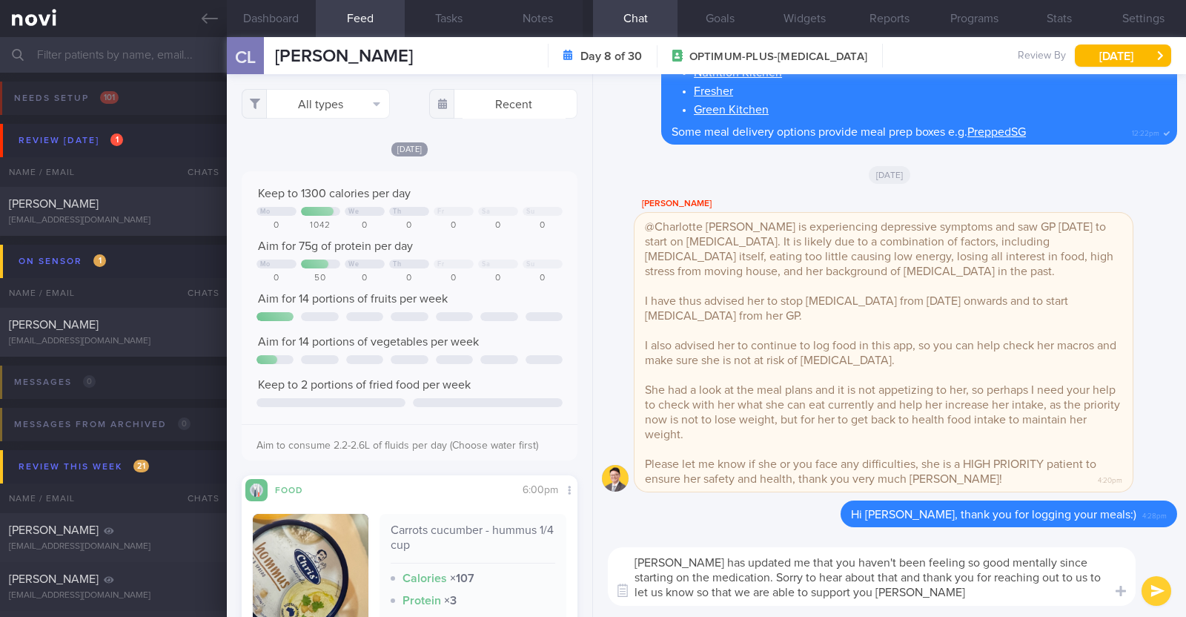
type textarea "[PERSON_NAME] has updated me that you haven't been feeling so good mentally sin…"
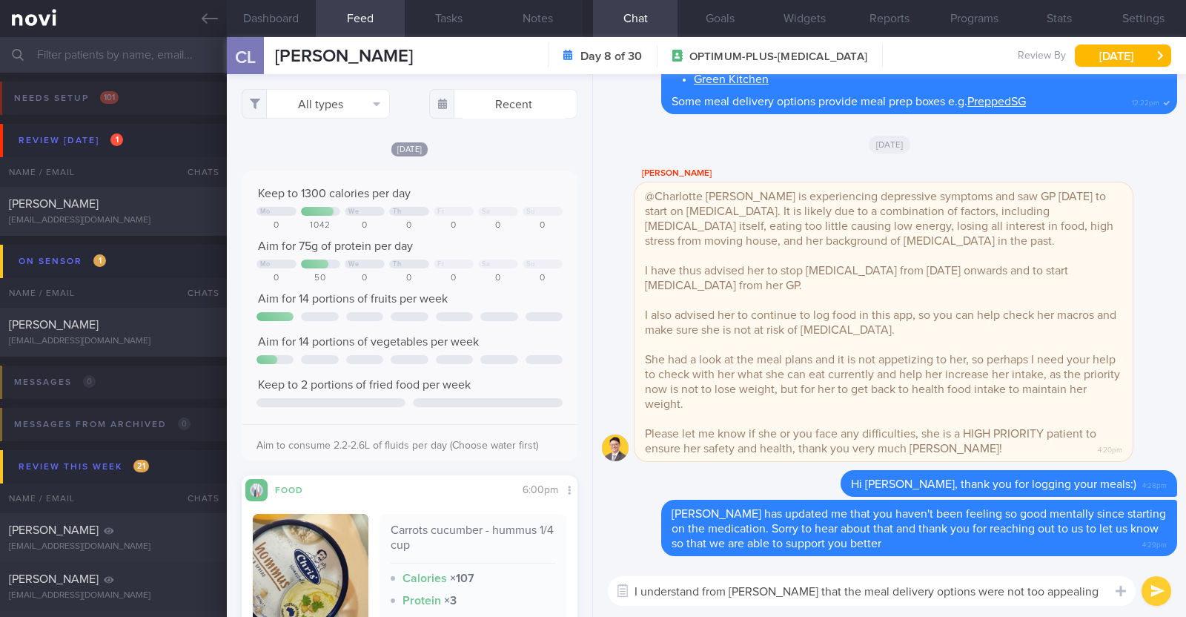
type textarea "I understand from [PERSON_NAME] that the meal delivery options were not too app…"
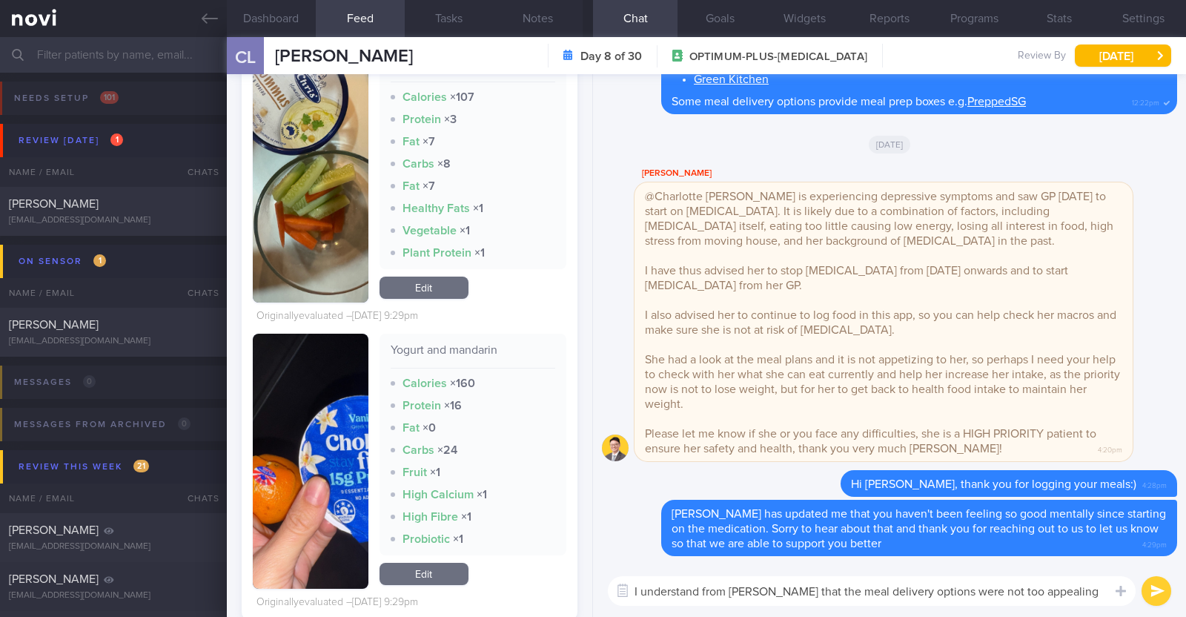
scroll to position [463, 0]
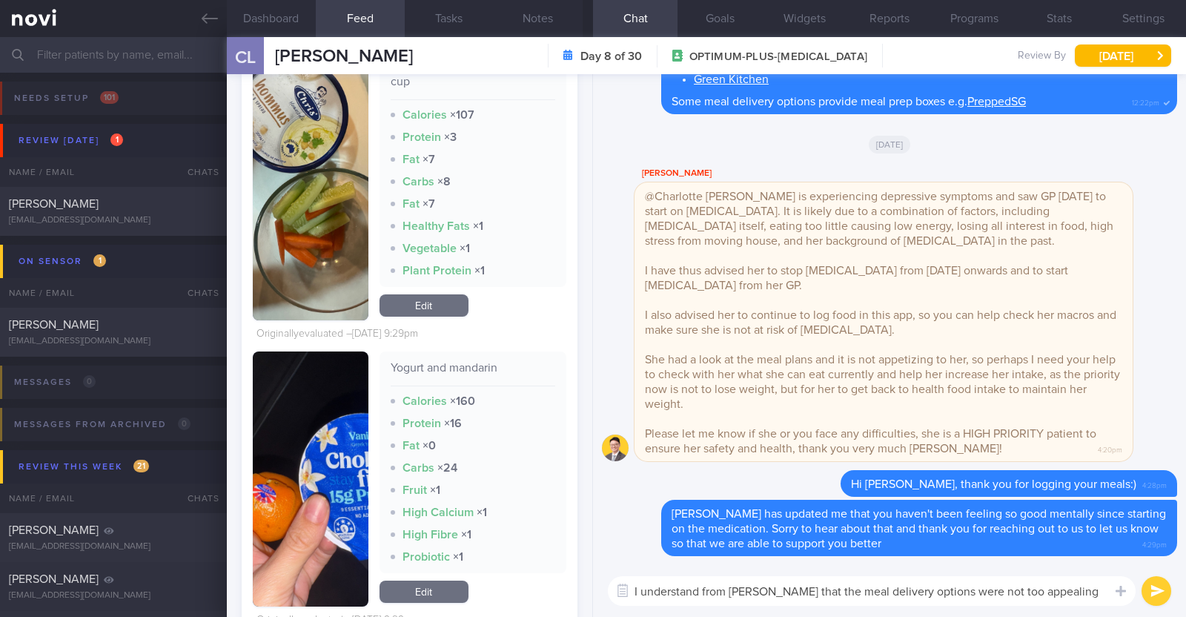
drag, startPoint x: 1099, startPoint y: 586, endPoint x: 582, endPoint y: 593, distance: 516.7
click at [582, 593] on div "Dashboard Feed 2 Tasks Notes Chat Goals Widgets Reports Programs Stats Settings…" at bounding box center [706, 327] width 959 height 580
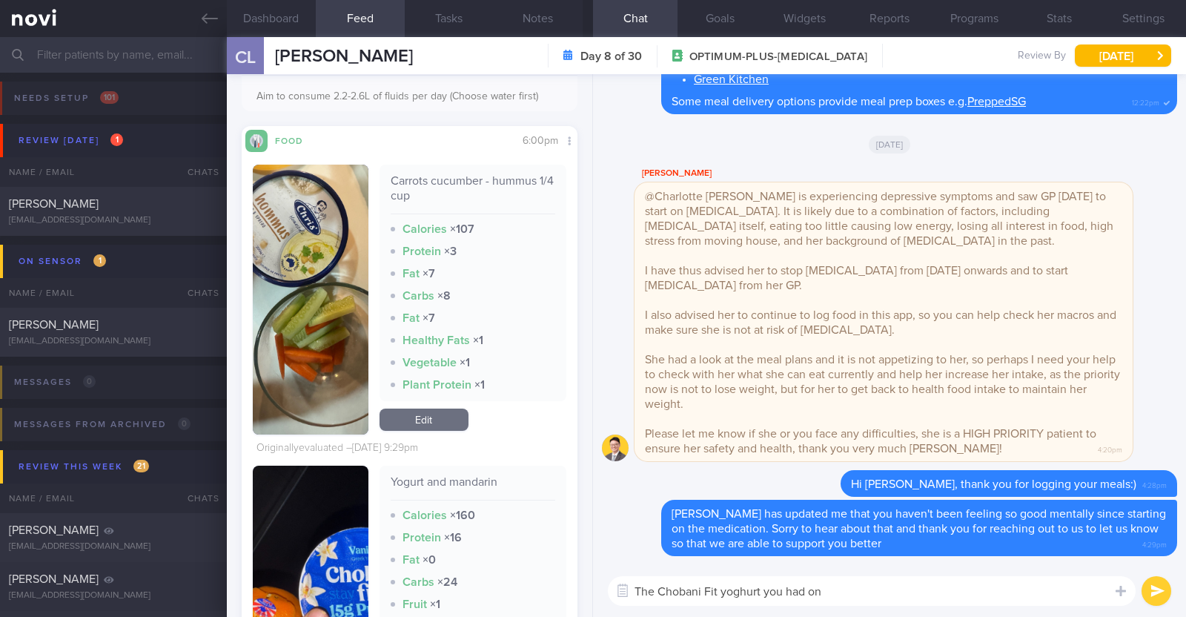
scroll to position [370, 0]
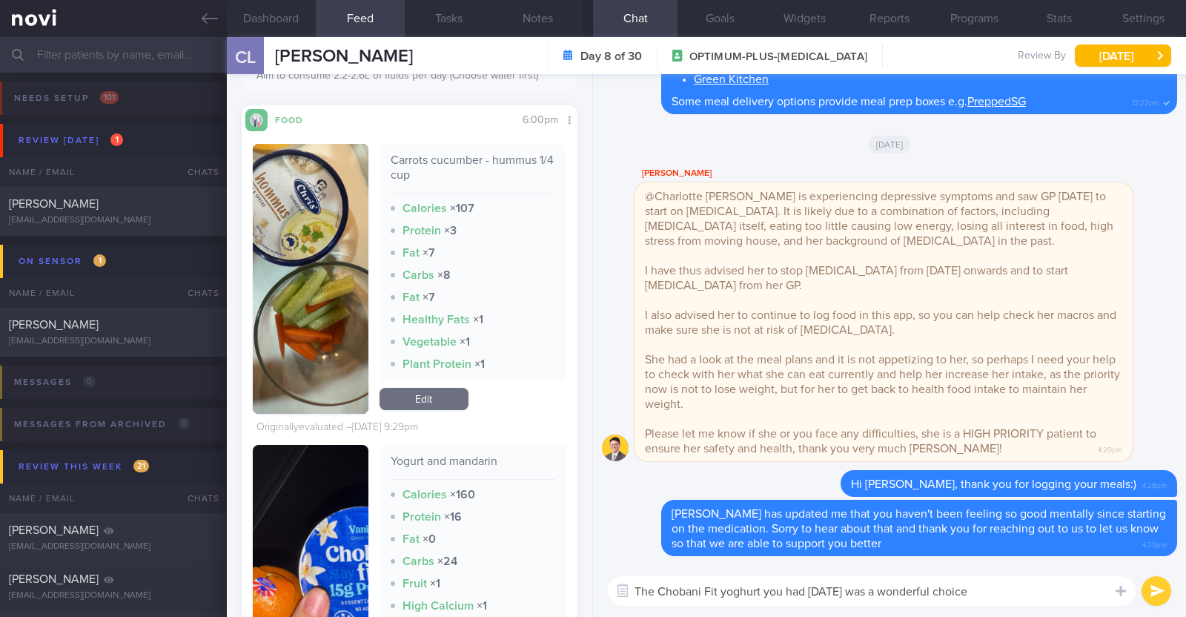
click at [761, 595] on textarea "The Chobani Fit yoghurt you had [DATE] was a wonderful choice" at bounding box center [872, 591] width 528 height 30
click at [1012, 591] on textarea "The Chobani Fit yoghurt and hummus you had [DATE] was a wonderful choice" at bounding box center [872, 591] width 528 height 30
type textarea "The Chobani Fit yoghurt and hummus you had [DATE] was a wonderful high protein …"
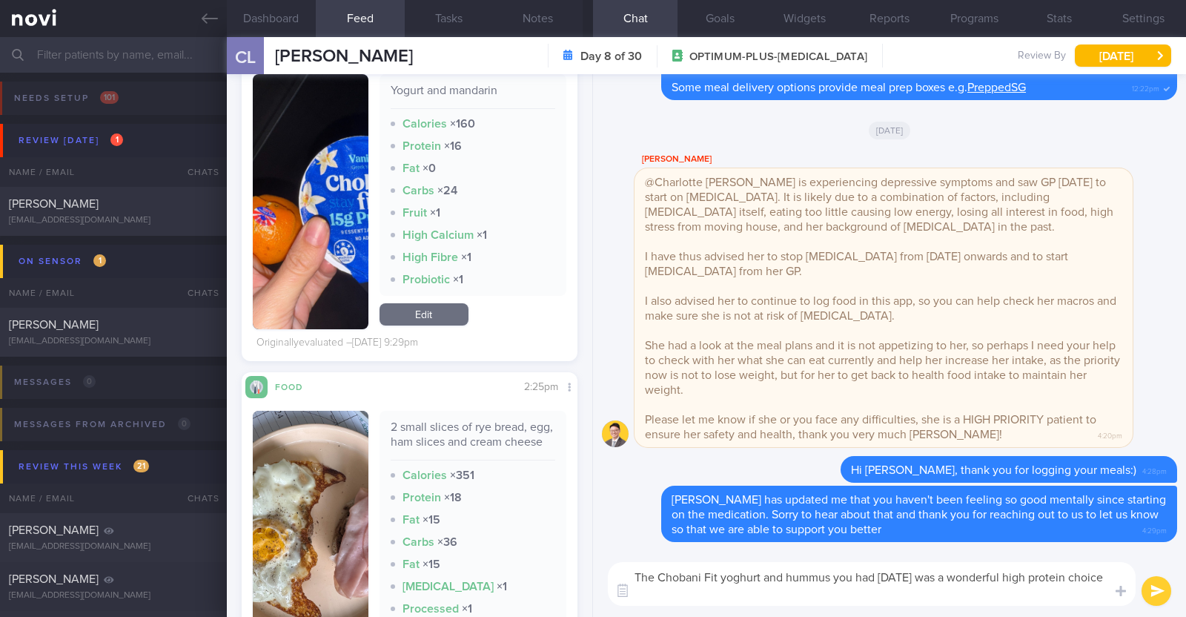
scroll to position [834, 0]
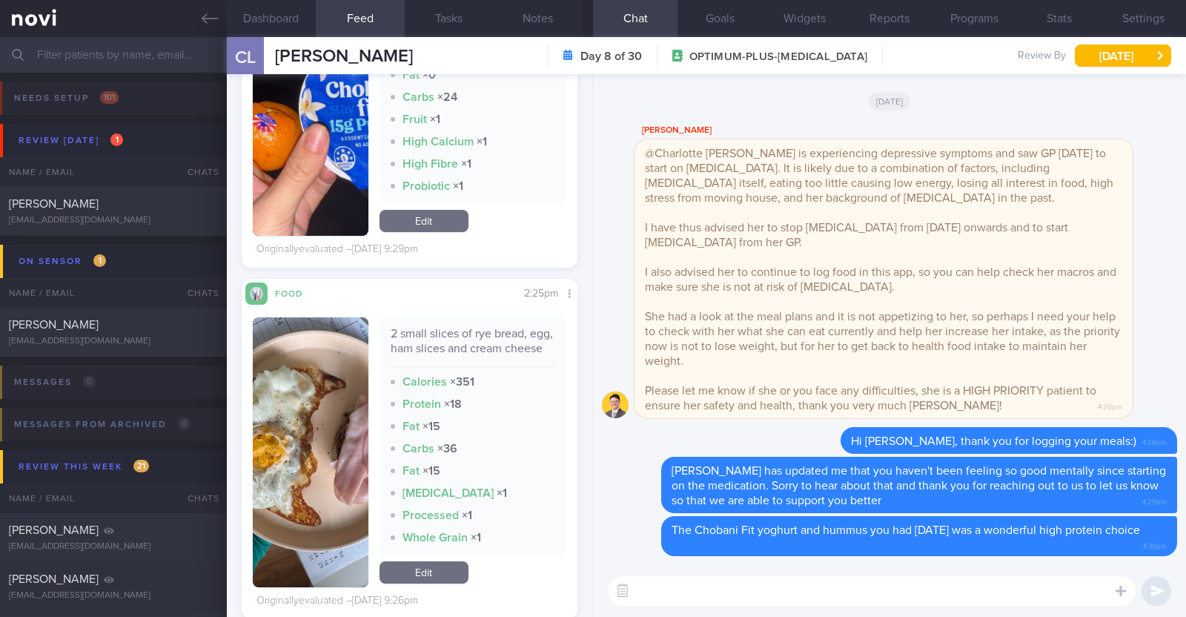
paste textarea "I understand from [PERSON_NAME] that the meal delivery options were not too app…"
type textarea "I understand from [PERSON_NAME] that the meal delivery options were not too app…"
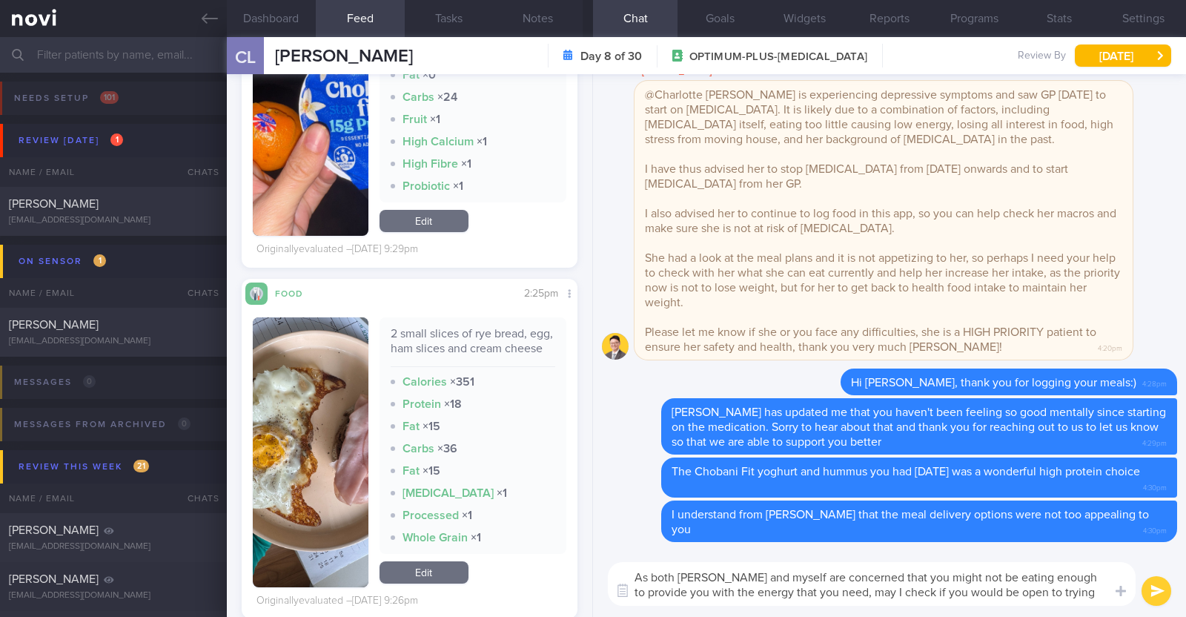
scroll to position [0, 0]
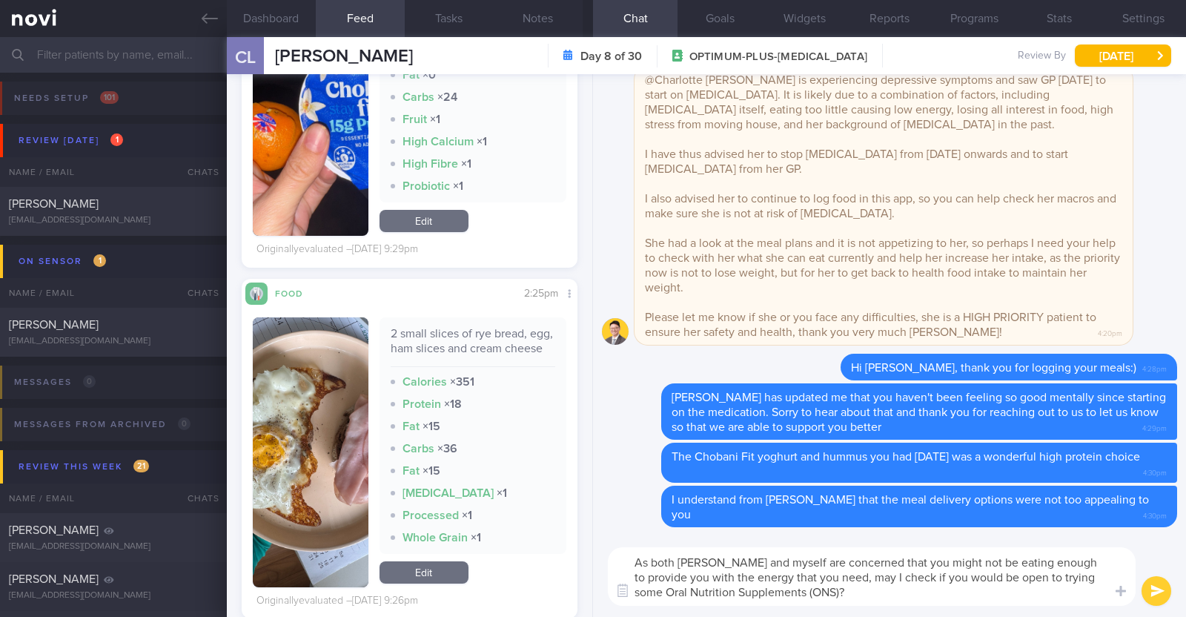
click at [805, 595] on textarea "As both [PERSON_NAME] and myself are concerned that you might not be eating eno…" at bounding box center [872, 576] width 528 height 59
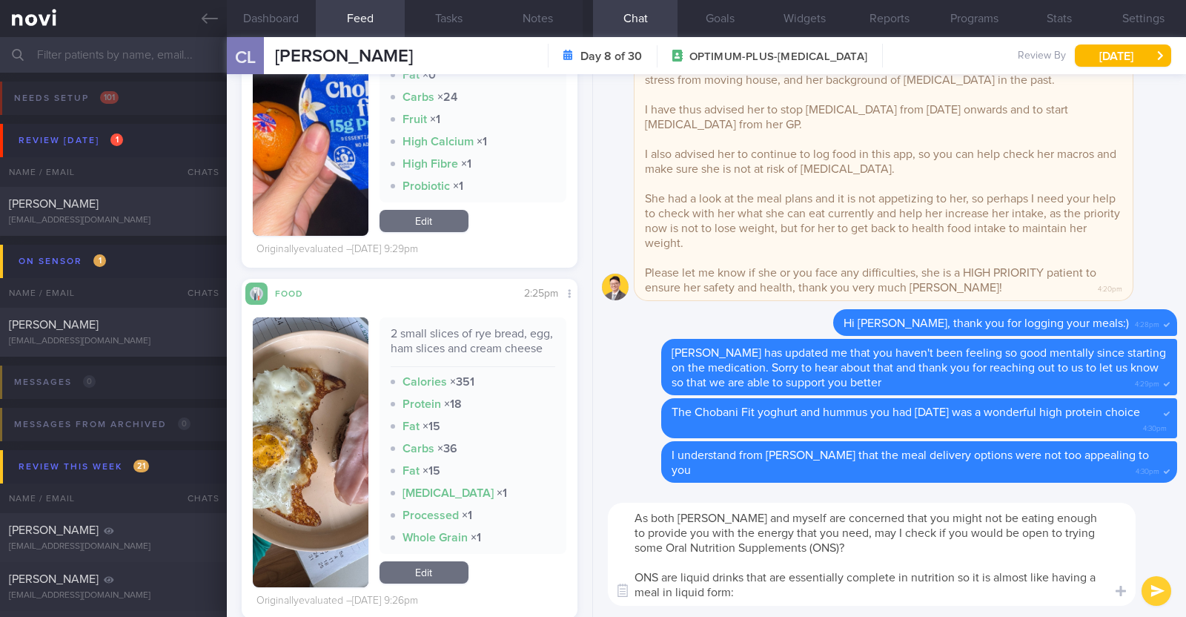
type textarea "As both [PERSON_NAME] and myself are concerned that you might not be eating eno…"
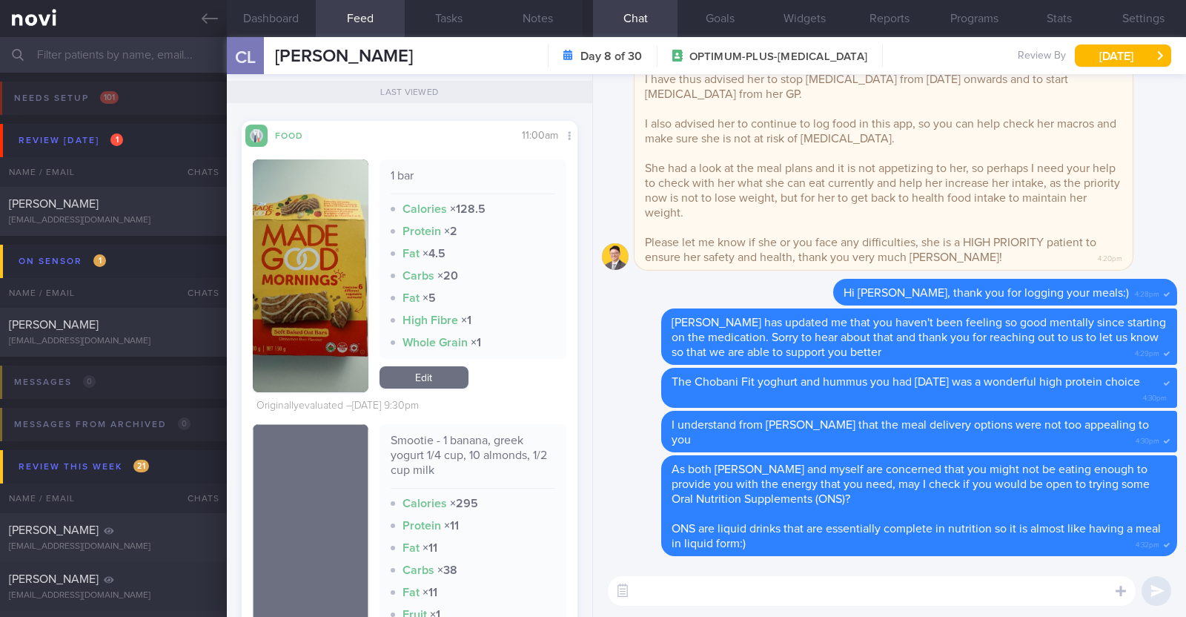
scroll to position [1575, 0]
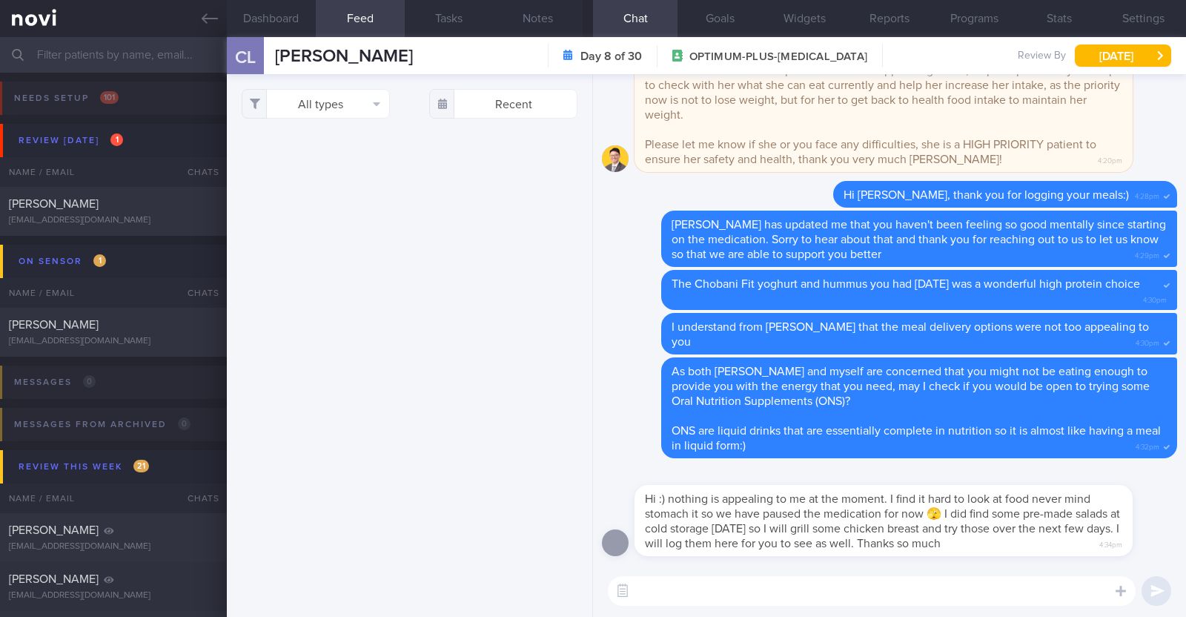
select select "9"
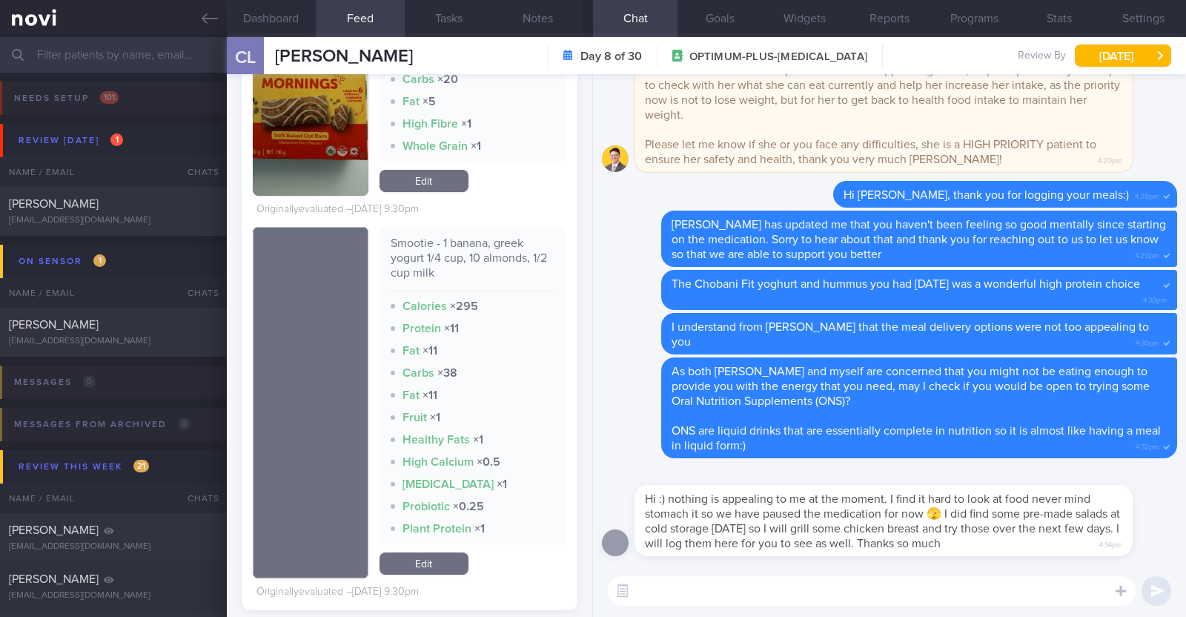
click at [793, 581] on textarea at bounding box center [872, 591] width 528 height 30
type textarea "The salad + protein options wound wonderful"
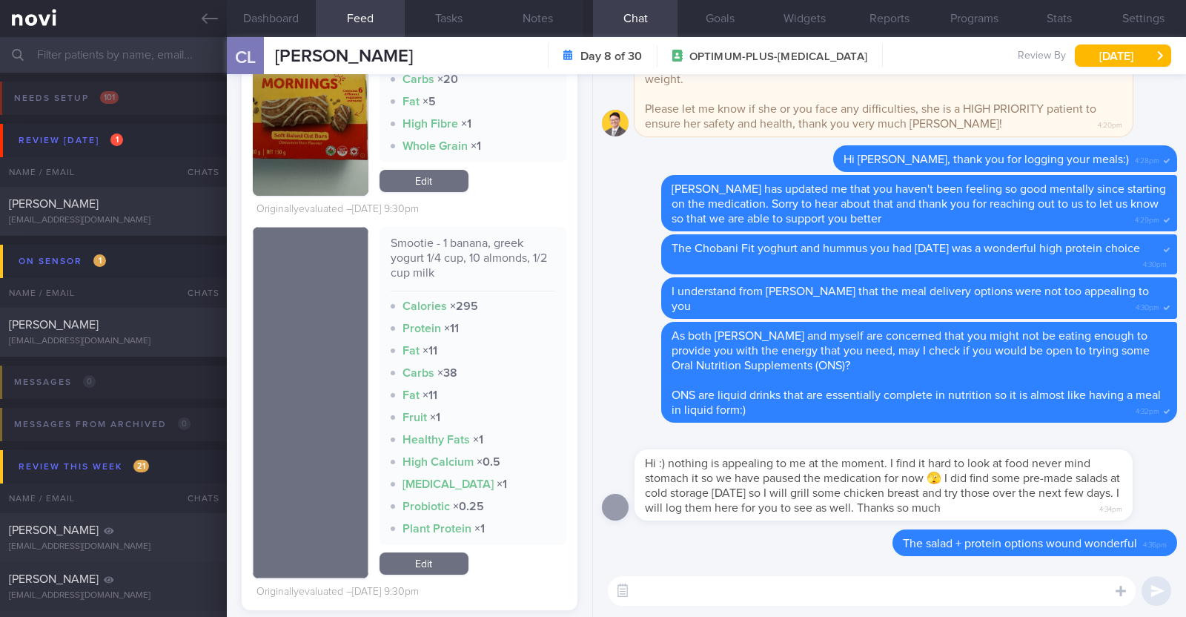
click at [695, 595] on textarea at bounding box center [872, 591] width 528 height 30
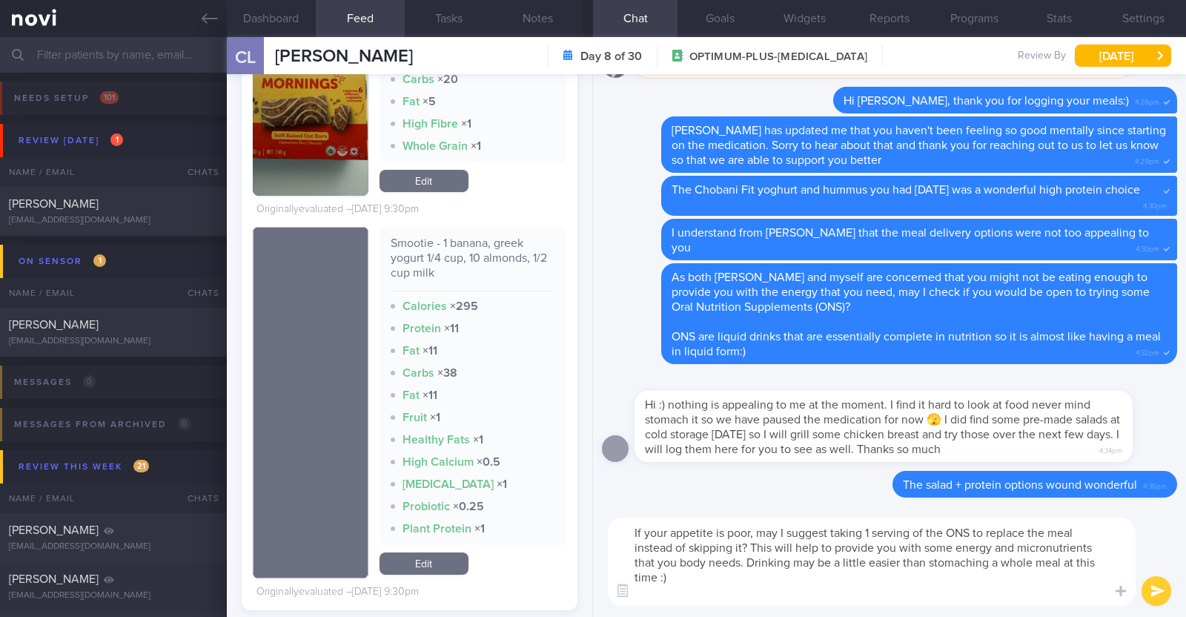
scroll to position [0, 0]
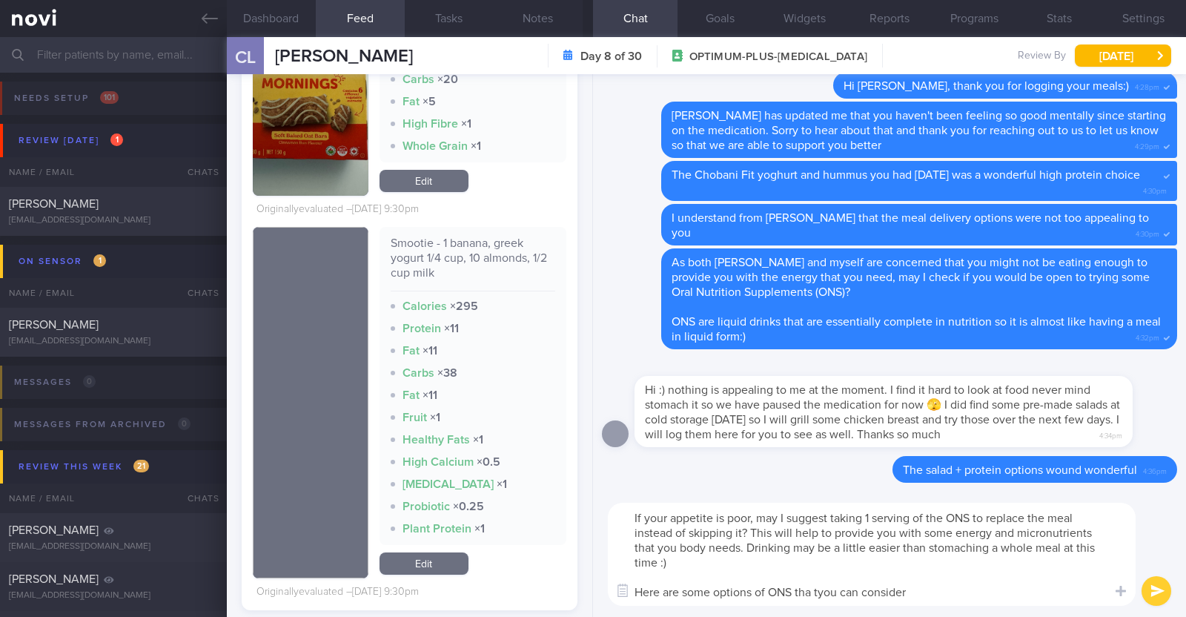
click at [819, 595] on textarea "If your appetite is poor, may I suggest taking 1 serving of the ONS to replace …" at bounding box center [872, 554] width 528 height 103
click at [659, 561] on textarea "If your appetite is poor, may I suggest taking 1 serving of the ONS to replace …" at bounding box center [872, 554] width 528 height 103
click at [733, 563] on textarea "If your appetite is poor, may I suggest taking 1 serving of the ONS to replace …" at bounding box center [872, 554] width 528 height 103
click at [792, 563] on textarea "If your appetite is poor, may I suggest taking 1 serving of the ONS to replace …" at bounding box center [872, 554] width 528 height 103
click at [921, 590] on textarea "If your appetite is poor, may I suggest taking 1 serving of the ONS to replace …" at bounding box center [872, 554] width 528 height 103
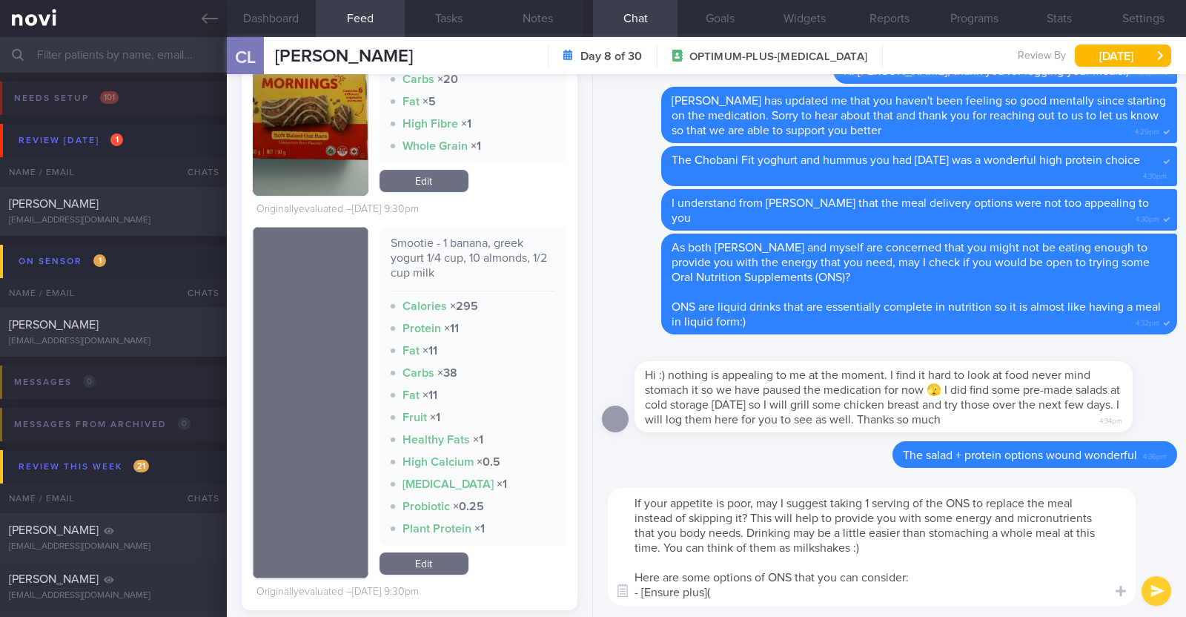
paste textarea "https://www.fairprice.com.sg/product/ensure-plus-chocolate-237ml-13271372"
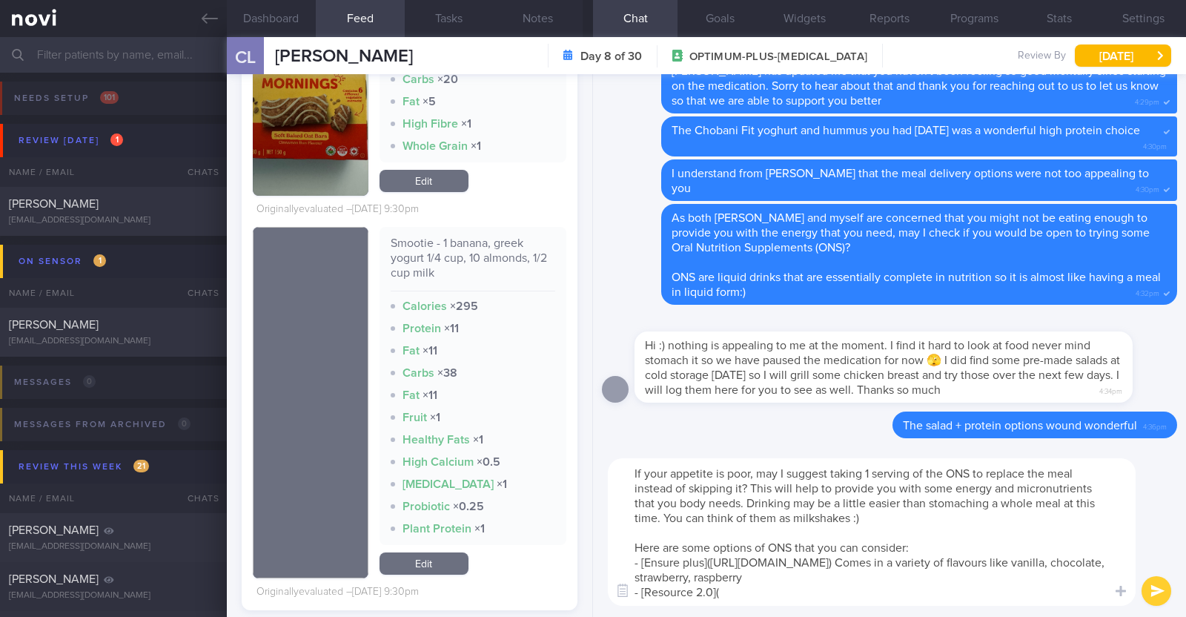
paste textarea "https://www.guardian.com.sg/resource-2-0-vanilla-4x200ml-619943.html"
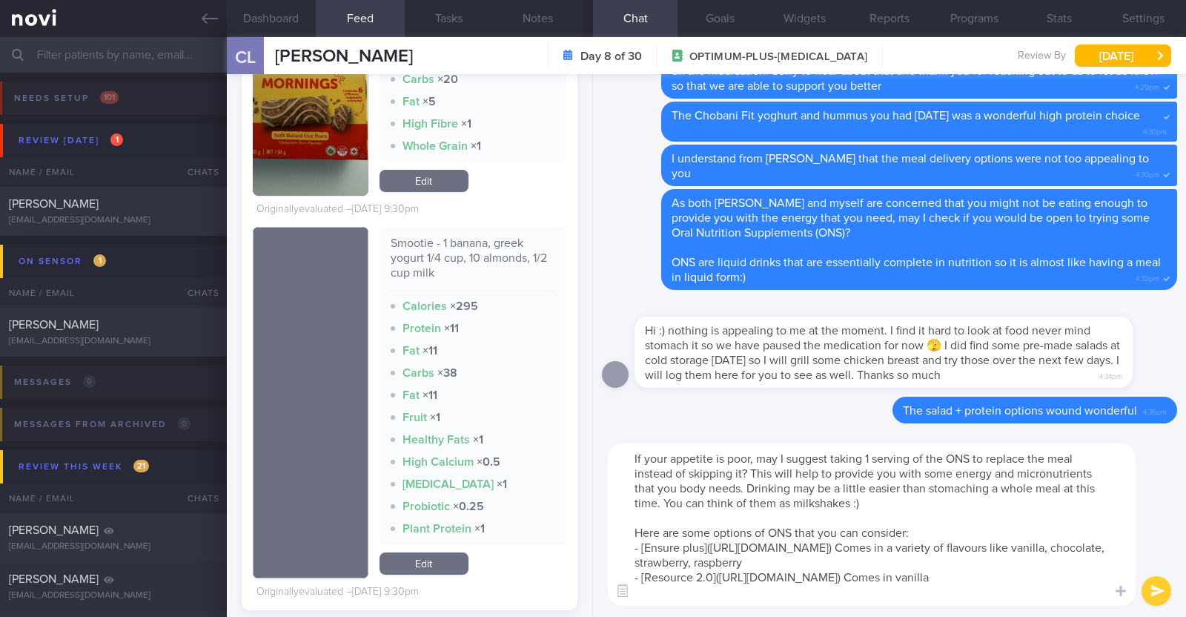
click at [1061, 559] on textarea "If your appetite is poor, may I suggest taking 1 serving of the ONS to replace …" at bounding box center [872, 524] width 528 height 162
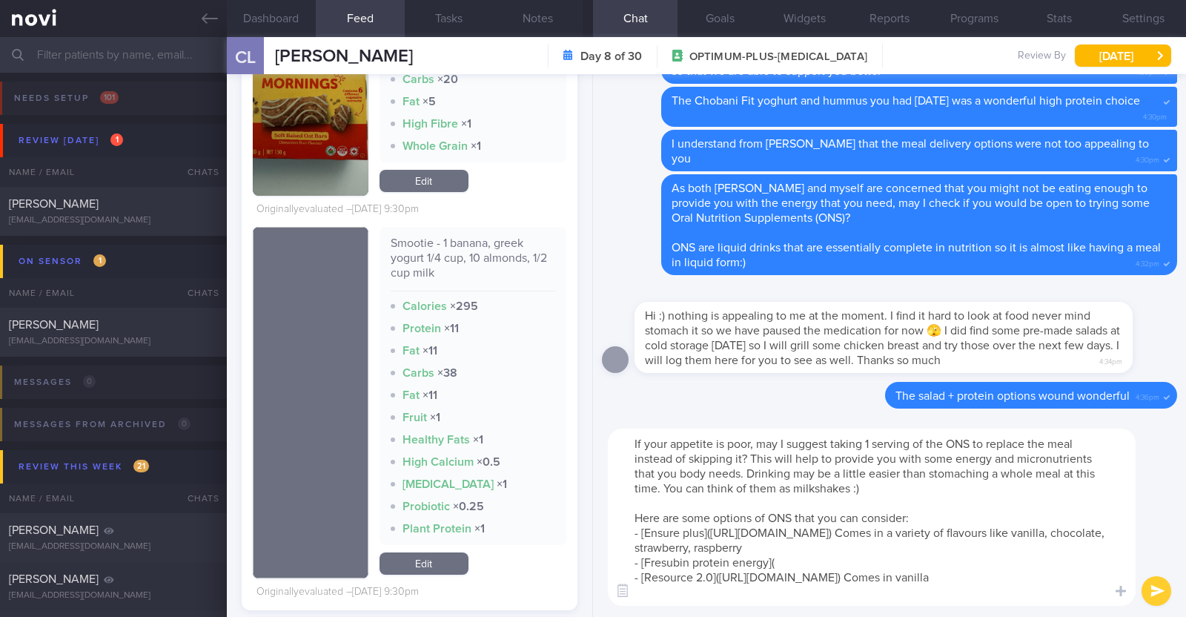
paste textarea "https://www.pinkpharm.com/products/fresubin-protein-energy-tropical-fruits-200m…"
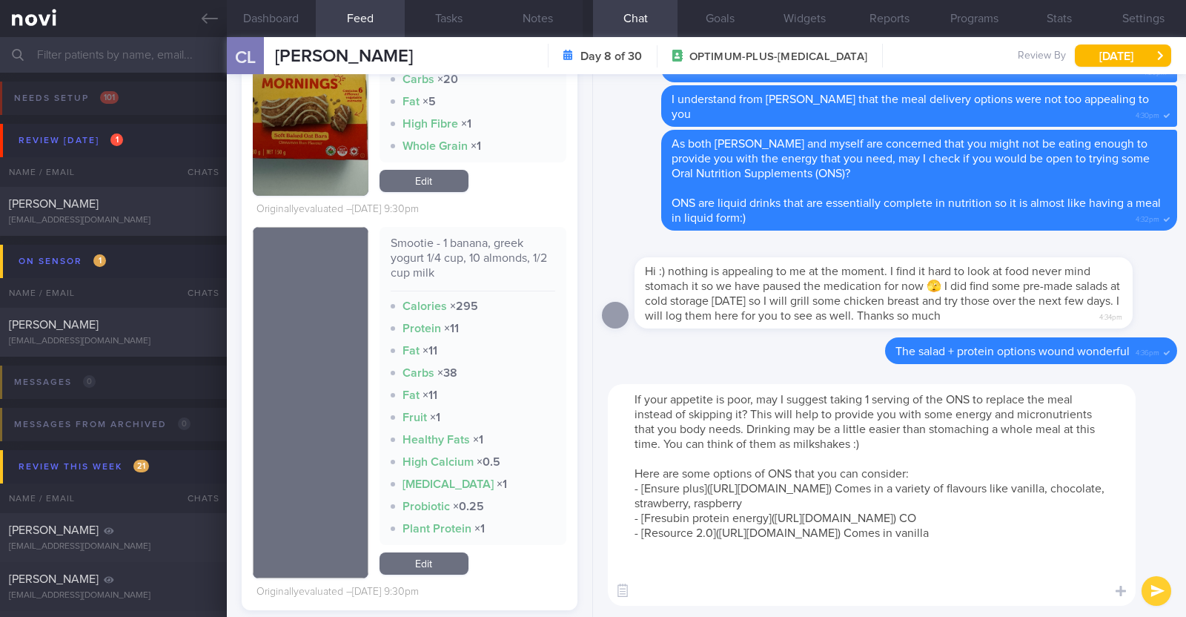
scroll to position [15, 0]
click at [756, 595] on textarea "If your appetite is poor, may I suggest taking 1 serving of the ONS to replace …" at bounding box center [872, 495] width 528 height 222
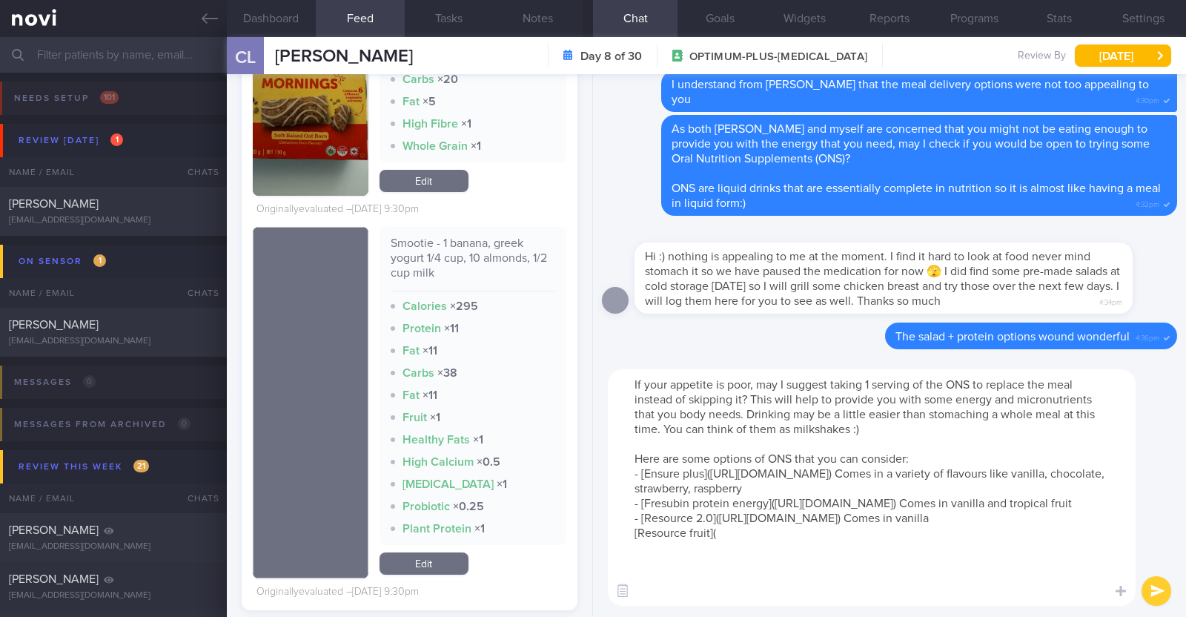
paste textarea "https://www.fairprice.com.sg/product/nestle-health-science-resource-fruit-drink…"
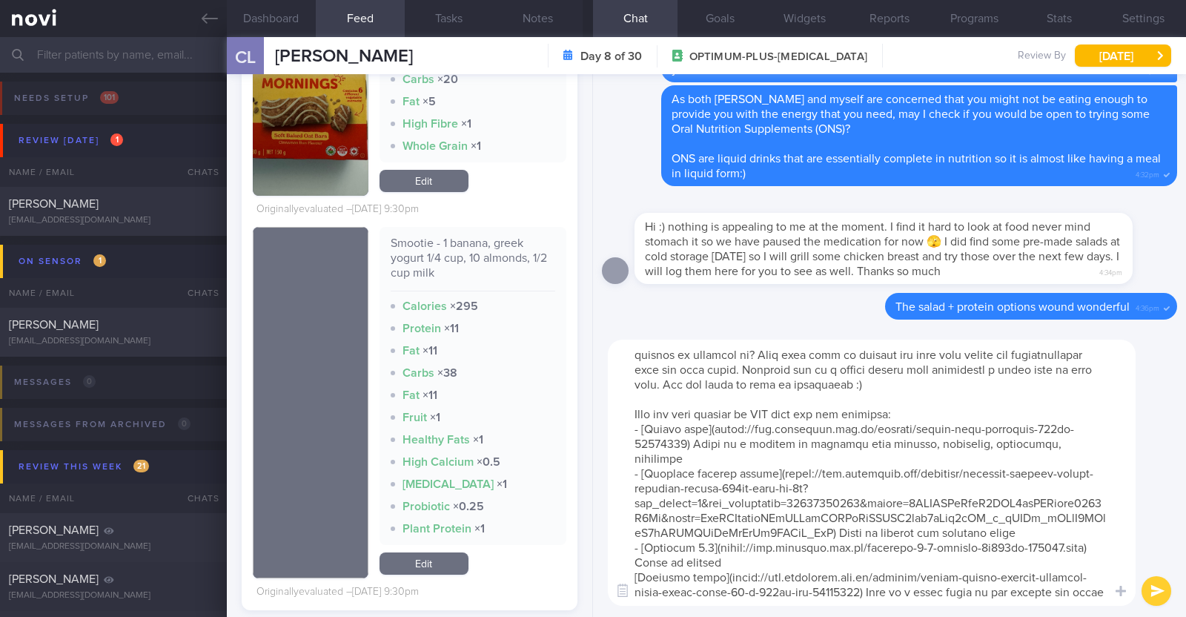
type textarea "If your appetite is poor, may I suggest taking 1 serving of the ONS to replace …"
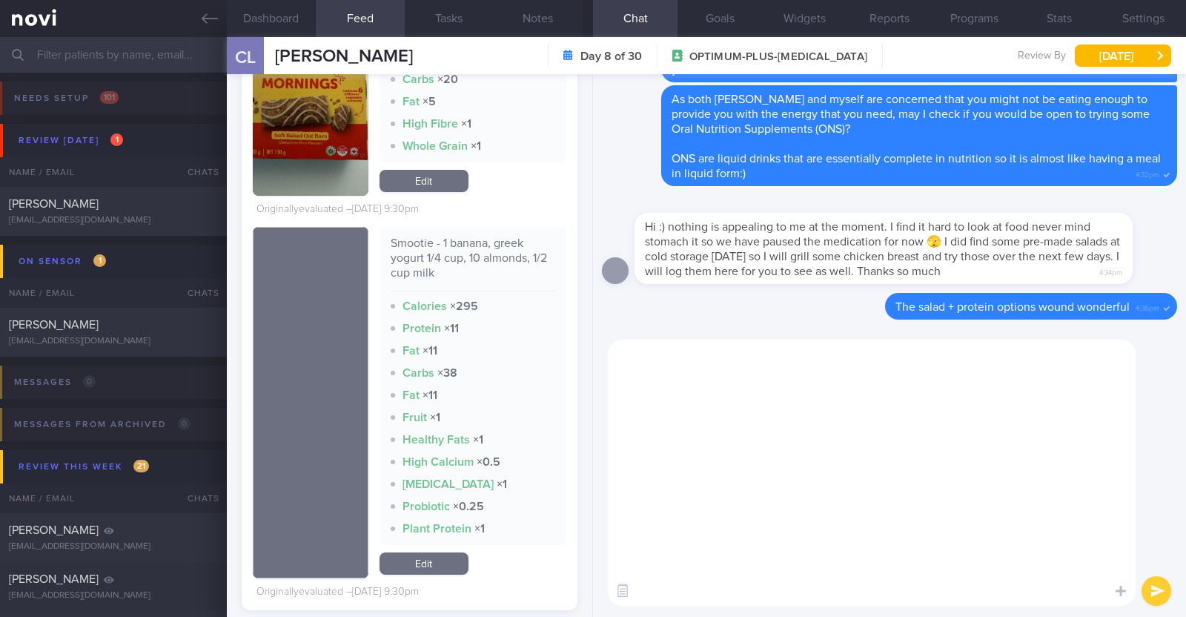
scroll to position [0, 0]
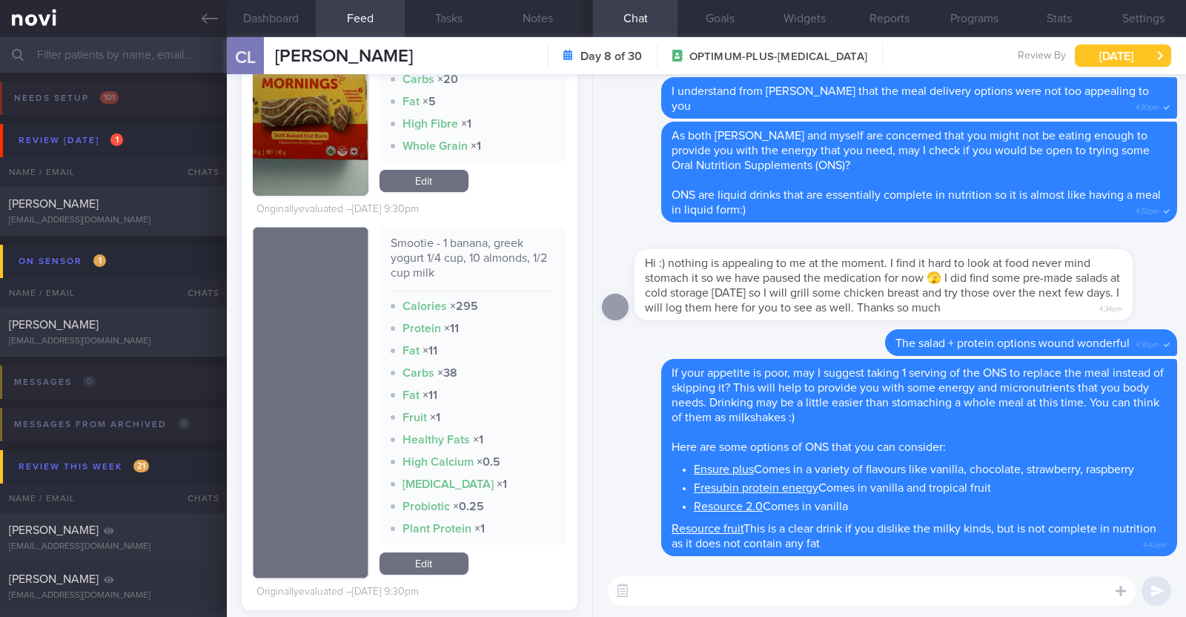
click at [1136, 51] on button "Fri, 3 Oct" at bounding box center [1123, 55] width 96 height 22
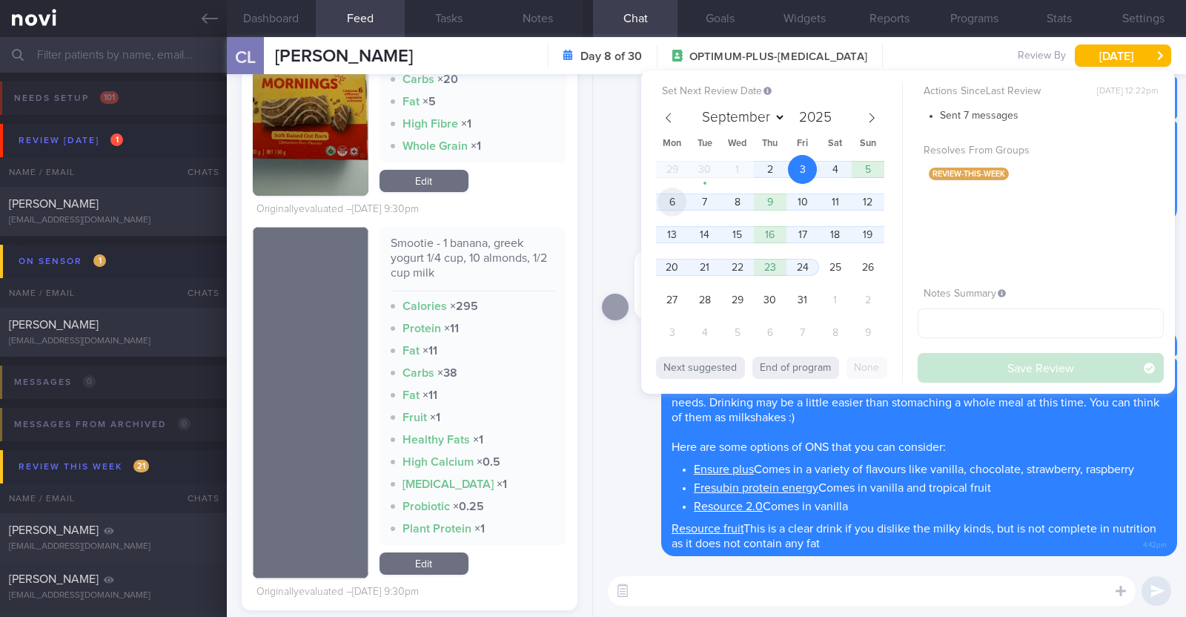
click at [674, 202] on span "6" at bounding box center [672, 202] width 29 height 29
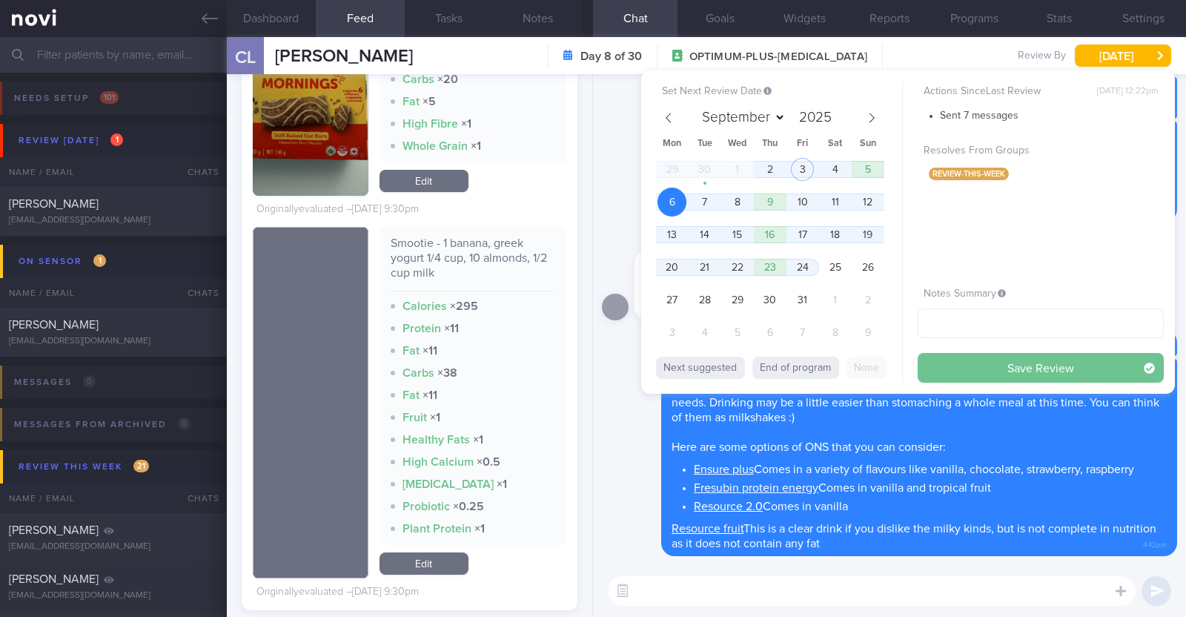
click at [964, 360] on button "Save Review" at bounding box center [1041, 368] width 246 height 30
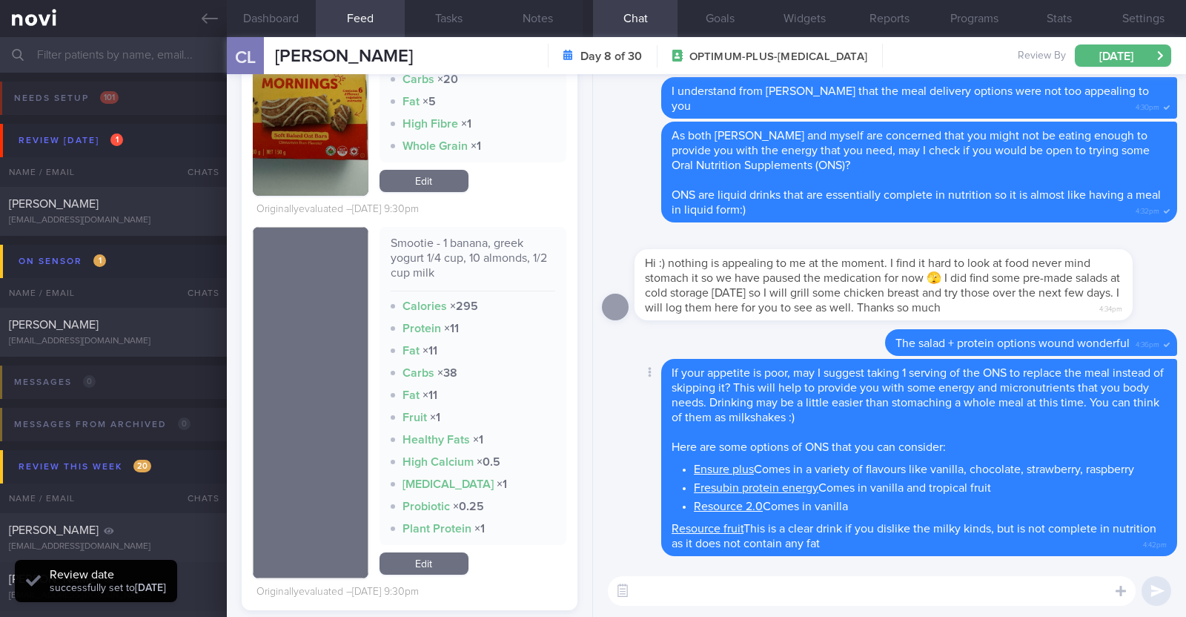
click at [629, 428] on div "Delete If your appetite is poor, may I suggest taking 1 serving of the ONS to r…" at bounding box center [889, 457] width 575 height 197
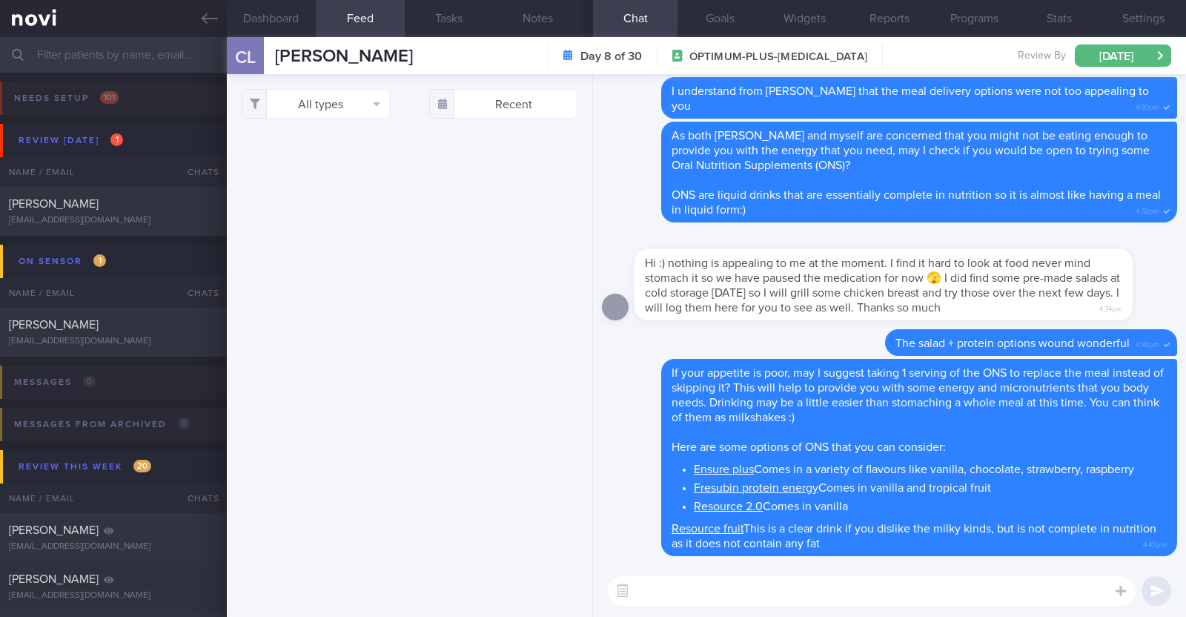
select select "9"
